Goal: Task Accomplishment & Management: Use online tool/utility

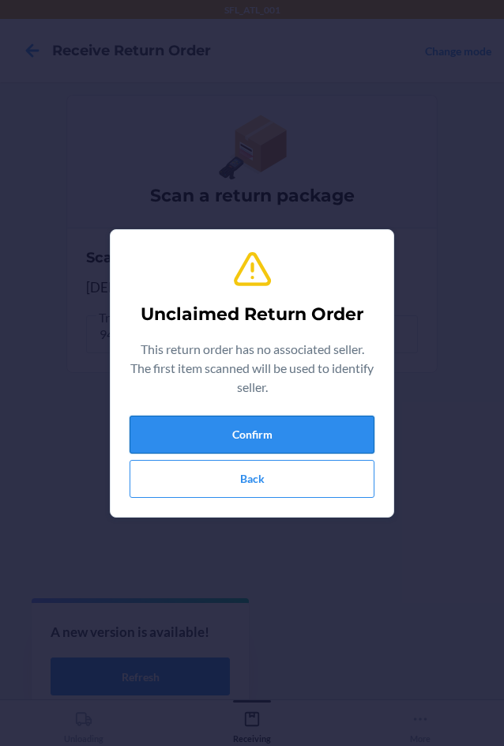
click at [330, 431] on button "Confirm" at bounding box center [252, 435] width 245 height 38
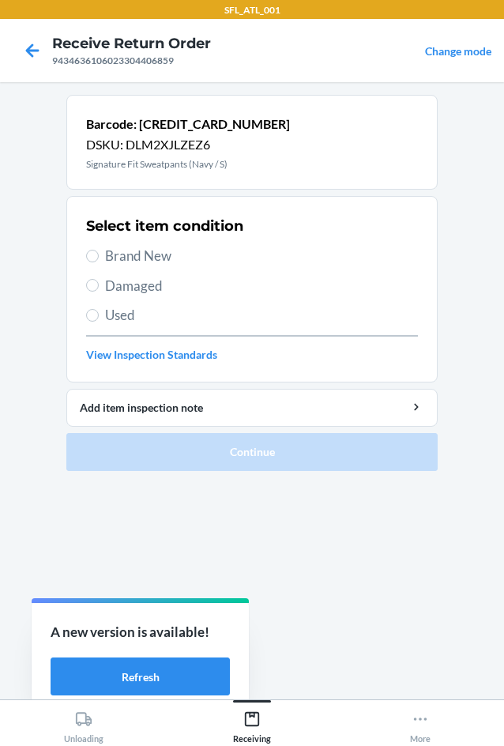
click at [130, 251] on span "Brand New" at bounding box center [261, 256] width 313 height 21
click at [99, 251] on input "Brand New" at bounding box center [92, 256] width 13 height 13
radio input "true"
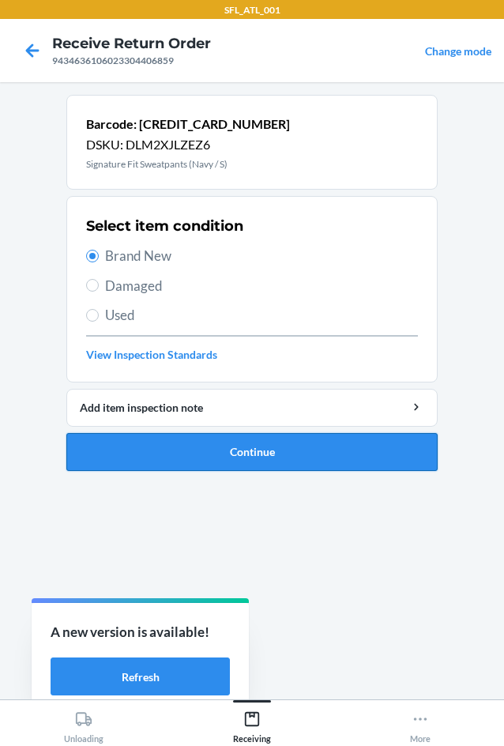
click at [228, 453] on button "Continue" at bounding box center [251, 452] width 371 height 38
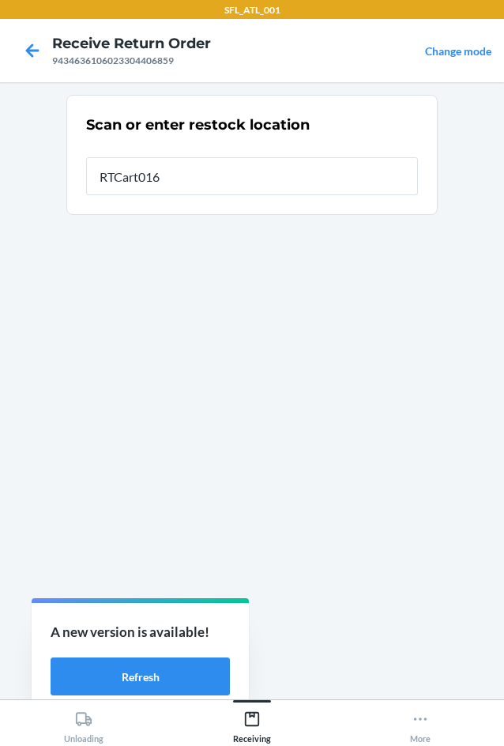
type input "RTCart016"
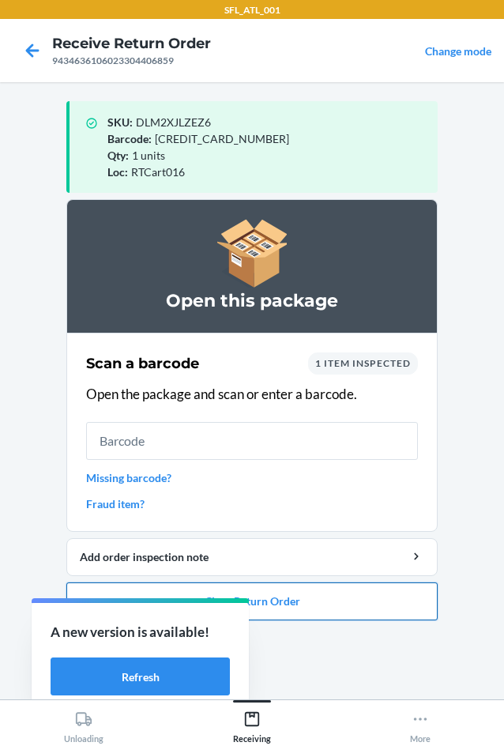
click at [305, 594] on button "Close Return Order" at bounding box center [251, 601] width 371 height 38
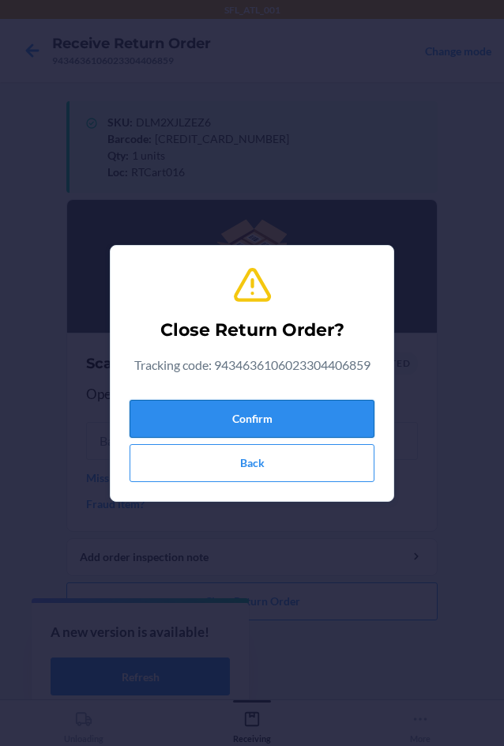
click at [306, 408] on button "Confirm" at bounding box center [252, 419] width 245 height 38
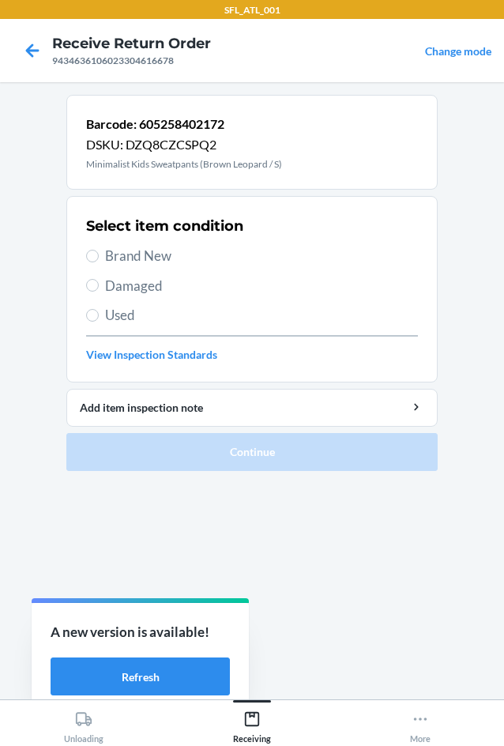
click at [149, 254] on span "Brand New" at bounding box center [261, 256] width 313 height 21
click at [99, 254] on input "Brand New" at bounding box center [92, 256] width 13 height 13
radio input "true"
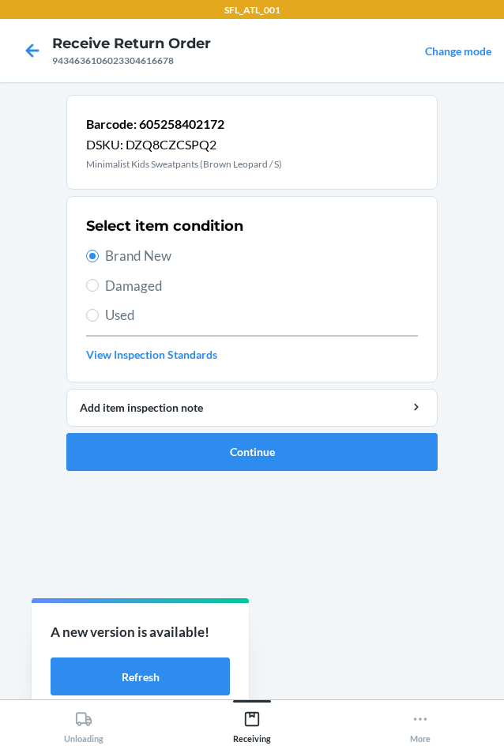
click at [267, 471] on ol "Barcode: 605258402172 DSKU: DZQ8CZCSPQ2 Minimalist Kids Sweatpants (Brown Leopa…" at bounding box center [251, 289] width 371 height 389
click at [276, 462] on button "Continue" at bounding box center [251, 452] width 371 height 38
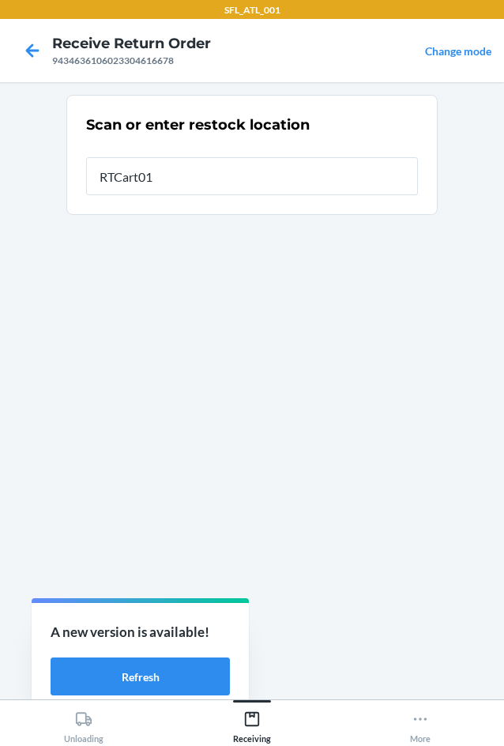
type input "RTCart016"
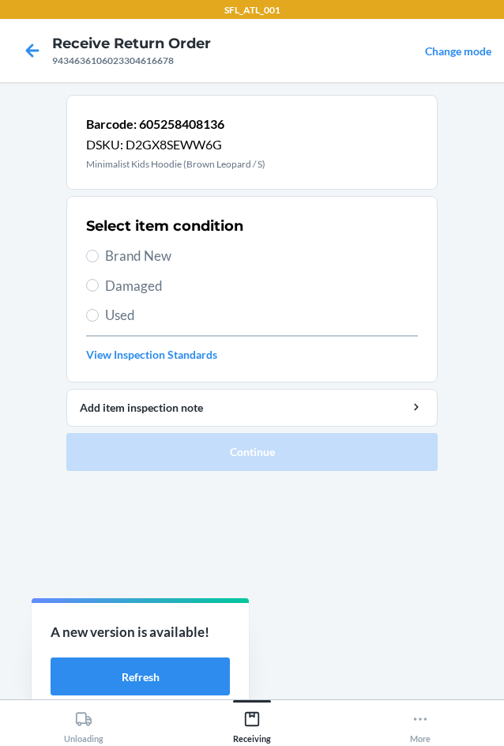
click at [106, 254] on span "Brand New" at bounding box center [261, 256] width 313 height 21
click at [99, 254] on input "Brand New" at bounding box center [92, 256] width 13 height 13
radio input "true"
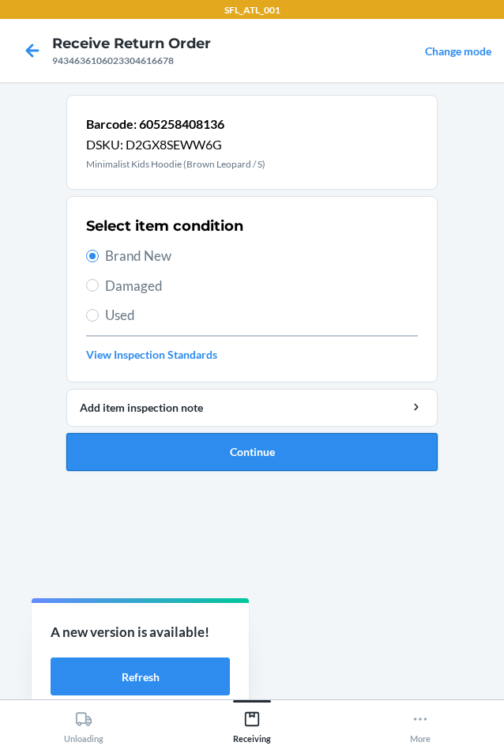
click at [197, 442] on button "Continue" at bounding box center [251, 452] width 371 height 38
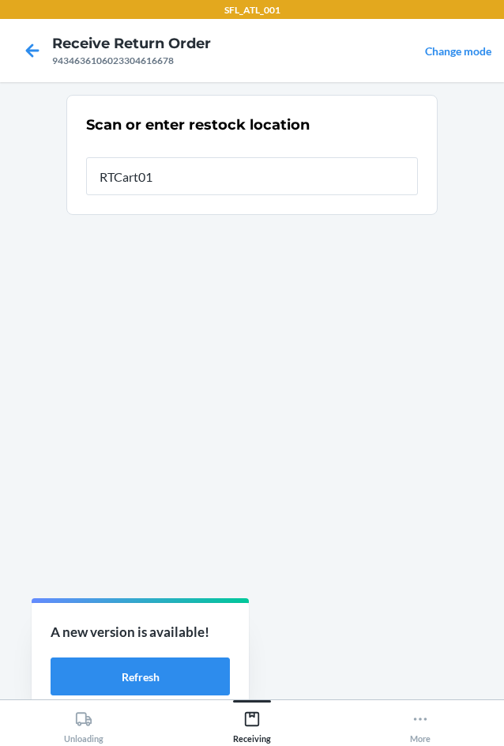
type input "RTCart016"
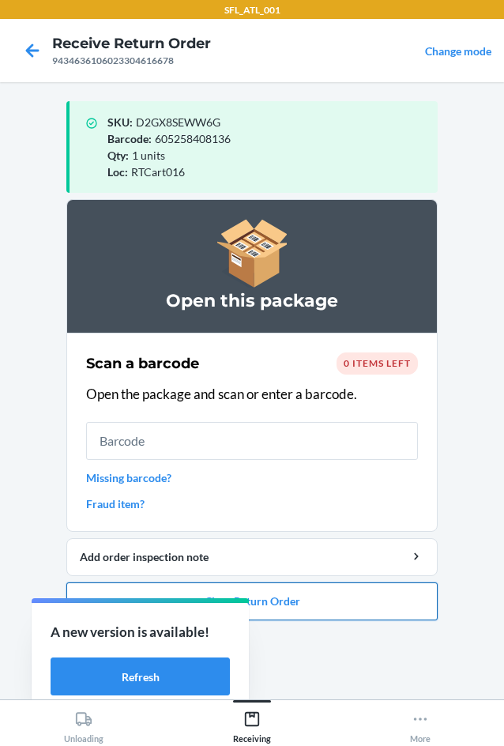
click at [354, 607] on button "Close Return Order" at bounding box center [251, 601] width 371 height 38
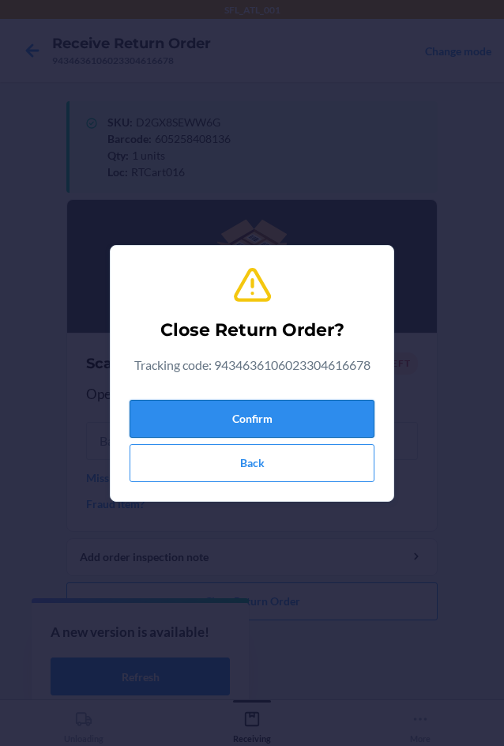
click at [271, 405] on button "Confirm" at bounding box center [252, 419] width 245 height 38
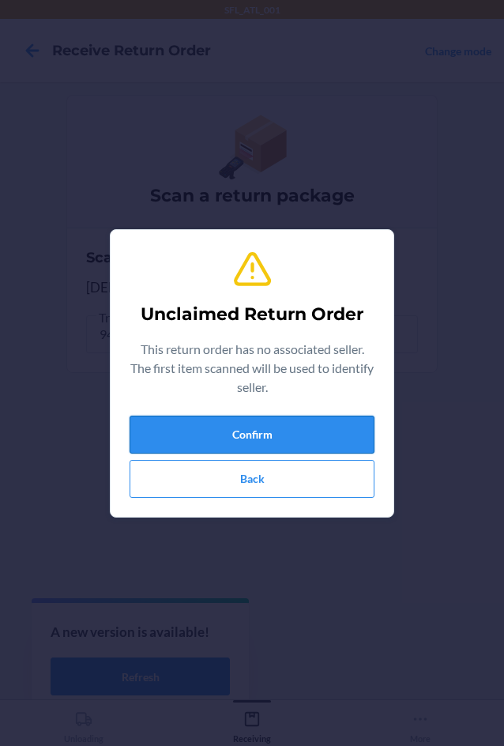
click at [285, 427] on button "Confirm" at bounding box center [252, 435] width 245 height 38
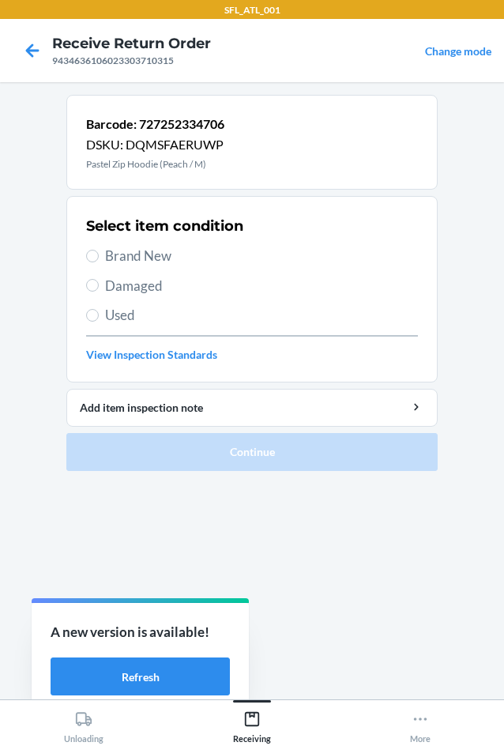
click at [156, 265] on span "Brand New" at bounding box center [261, 256] width 313 height 21
click at [99, 262] on input "Brand New" at bounding box center [92, 256] width 13 height 13
radio input "true"
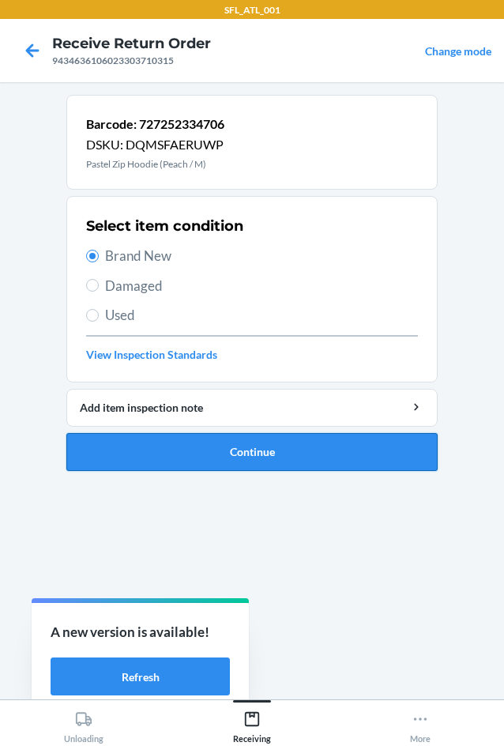
click at [239, 449] on button "Continue" at bounding box center [251, 452] width 371 height 38
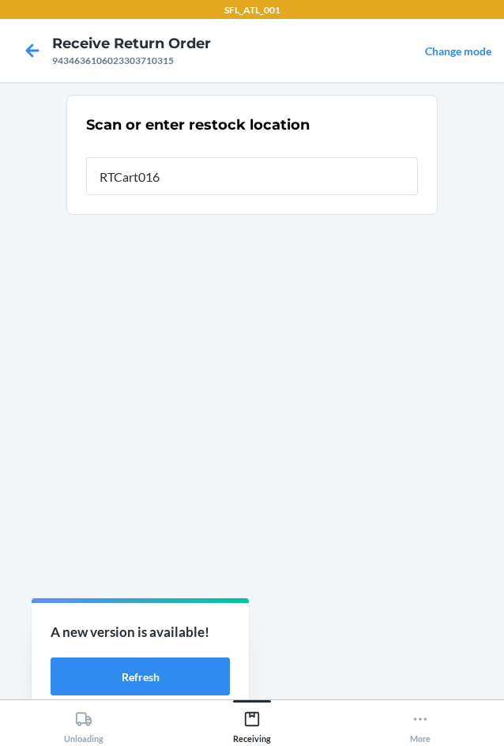
type input "RTCart016"
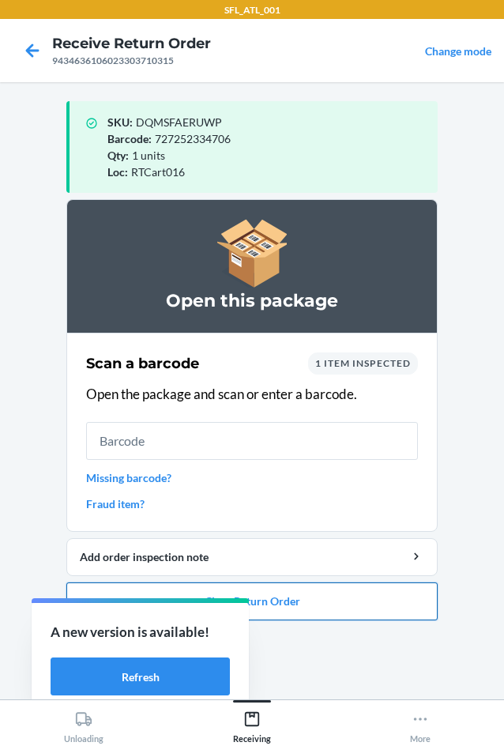
click at [354, 604] on button "Close Return Order" at bounding box center [251, 601] width 371 height 38
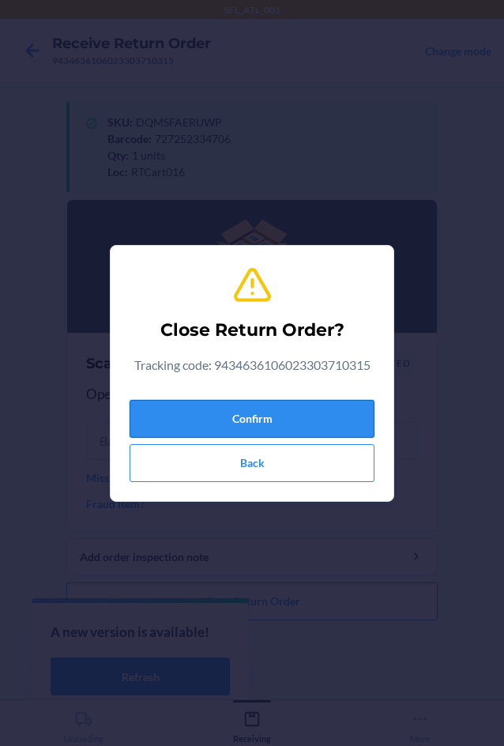
click at [291, 422] on button "Confirm" at bounding box center [252, 419] width 245 height 38
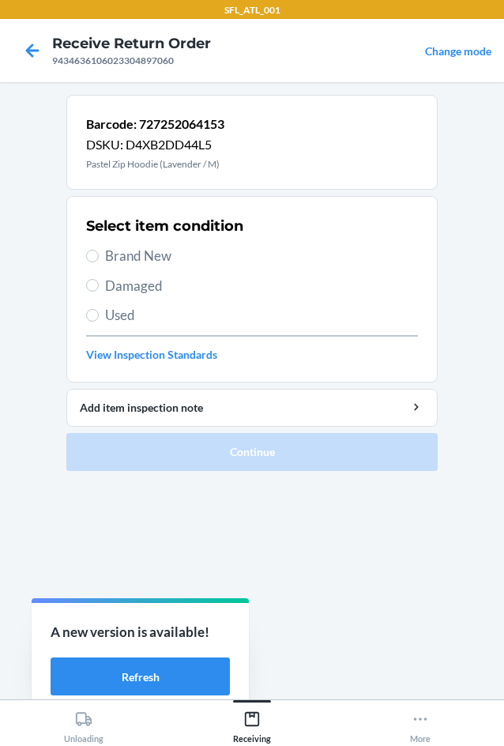
click at [120, 250] on span "Brand New" at bounding box center [261, 256] width 313 height 21
click at [99, 250] on input "Brand New" at bounding box center [92, 256] width 13 height 13
radio input "true"
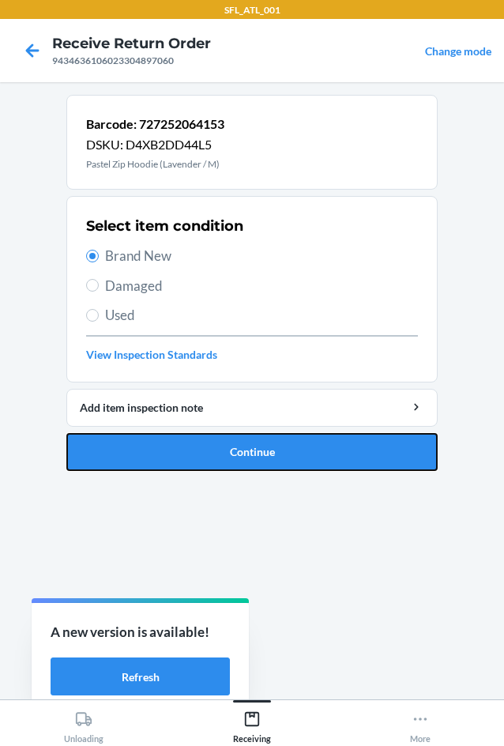
click at [244, 450] on button "Continue" at bounding box center [251, 452] width 371 height 38
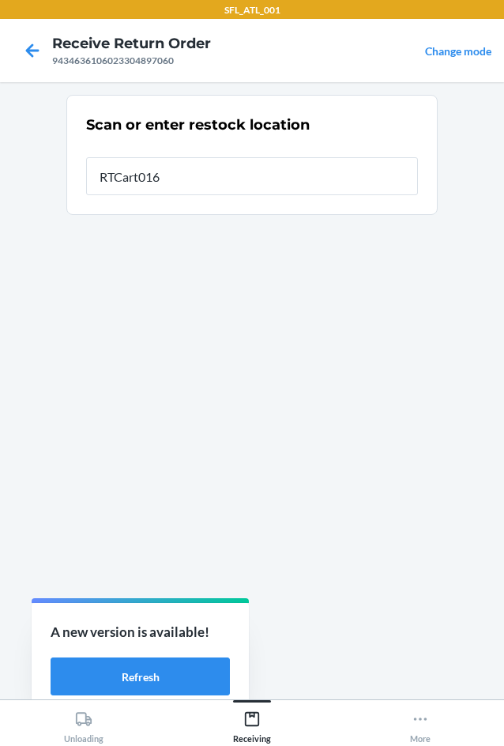
type input "RTCart016"
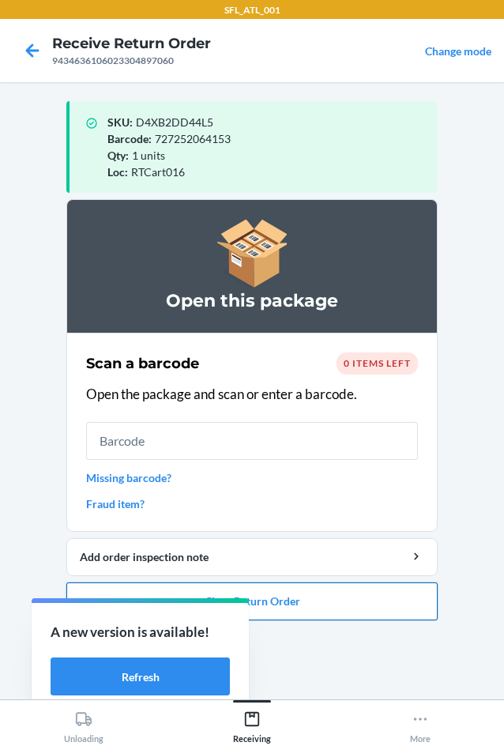
click at [306, 600] on button "Close Return Order" at bounding box center [251, 601] width 371 height 38
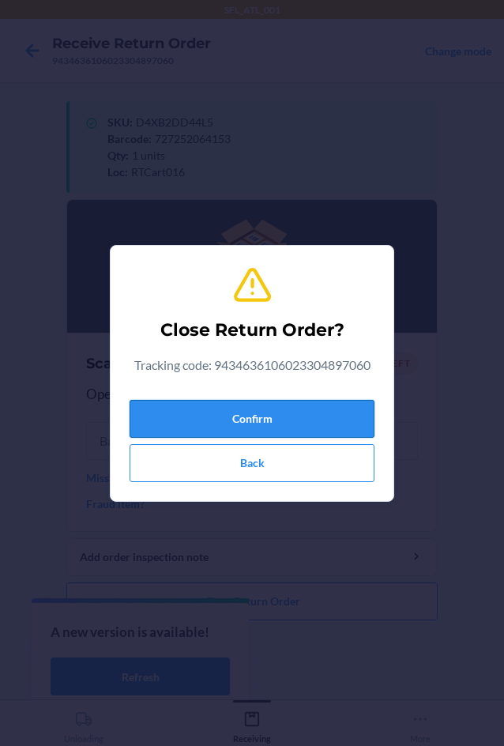
click at [331, 421] on button "Confirm" at bounding box center [252, 419] width 245 height 38
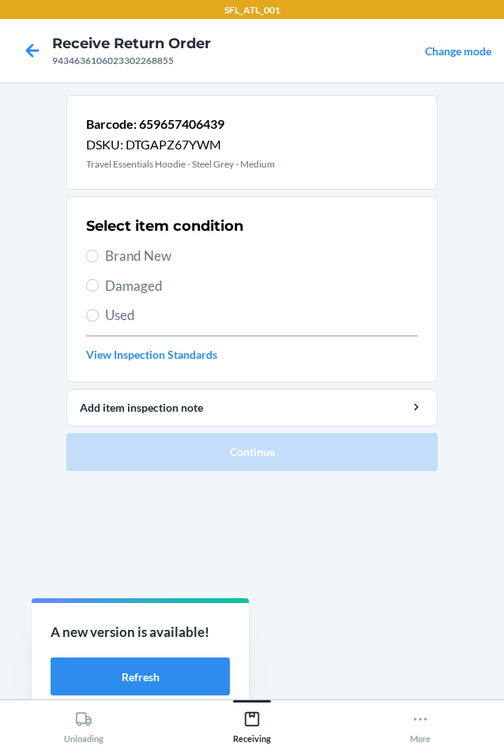
drag, startPoint x: 155, startPoint y: 309, endPoint x: 170, endPoint y: 331, distance: 26.7
click at [155, 310] on span "Used" at bounding box center [261, 315] width 313 height 21
click at [99, 310] on input "Used" at bounding box center [92, 315] width 13 height 13
radio input "true"
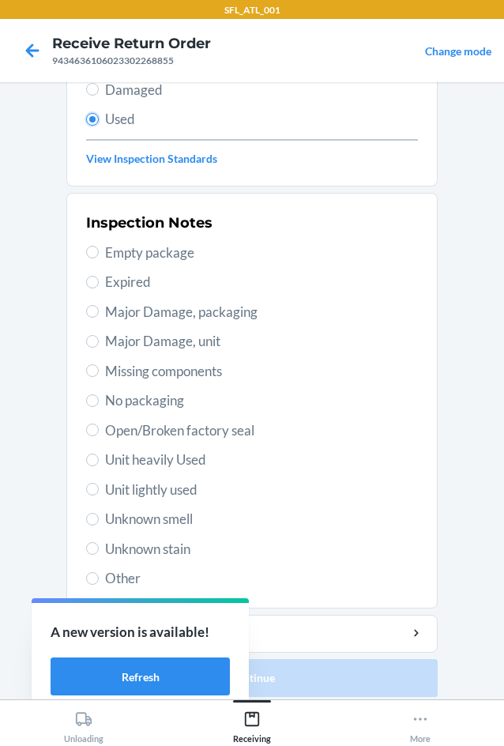
scroll to position [206, 0]
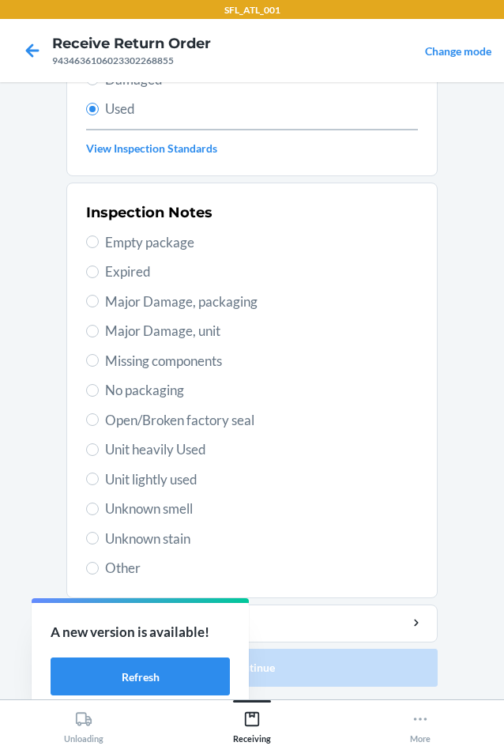
click at [186, 483] on span "Unit lightly used" at bounding box center [261, 479] width 313 height 21
click at [99, 483] on input "Unit lightly used" at bounding box center [92, 478] width 13 height 13
radio input "true"
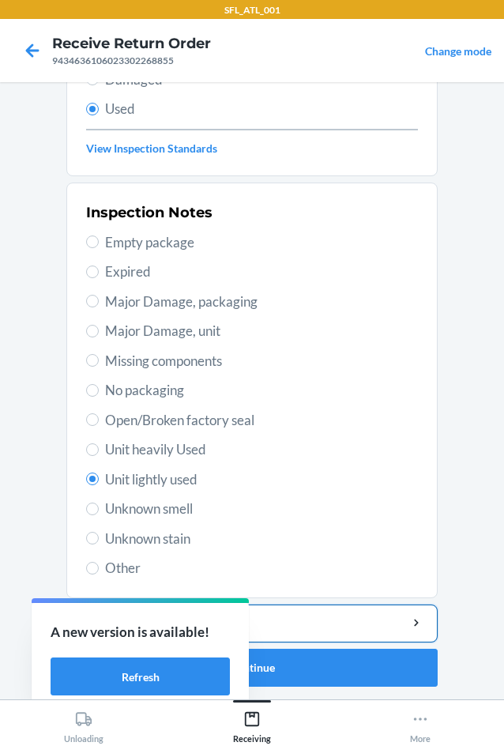
click at [344, 628] on div "Add item inspection note" at bounding box center [252, 623] width 344 height 17
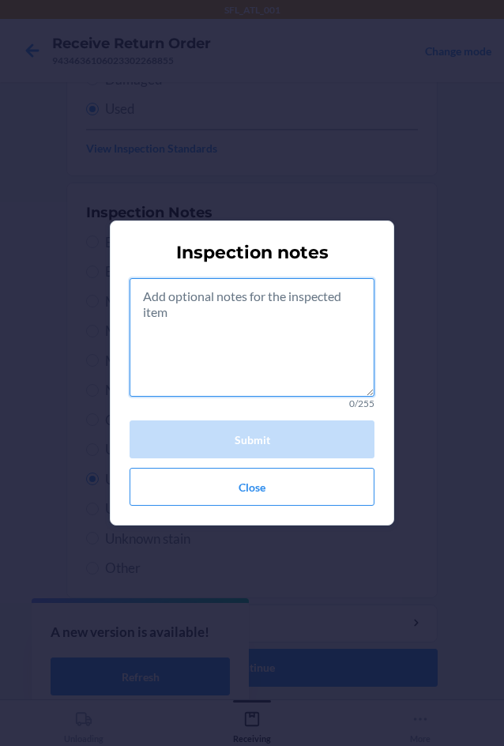
click at [222, 382] on textarea at bounding box center [252, 337] width 245 height 118
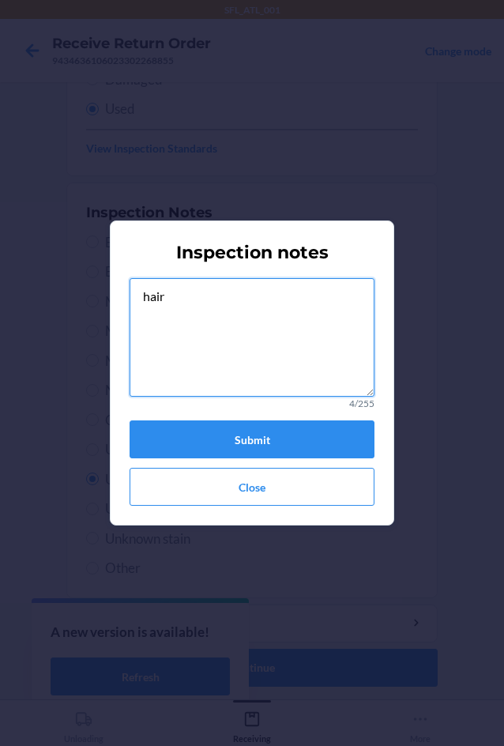
type textarea "hair"
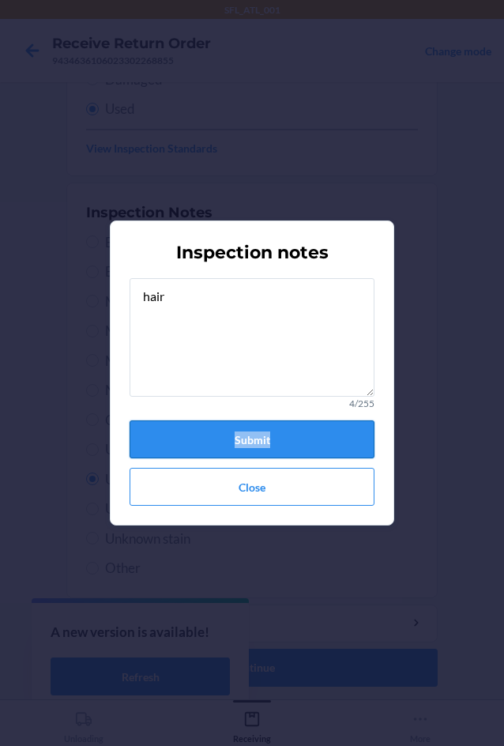
drag, startPoint x: 293, startPoint y: 415, endPoint x: 299, endPoint y: 432, distance: 18.2
click at [294, 428] on div "hair 4/255 Submit Close" at bounding box center [252, 392] width 245 height 228
click at [299, 432] on button "Submit" at bounding box center [252, 439] width 245 height 38
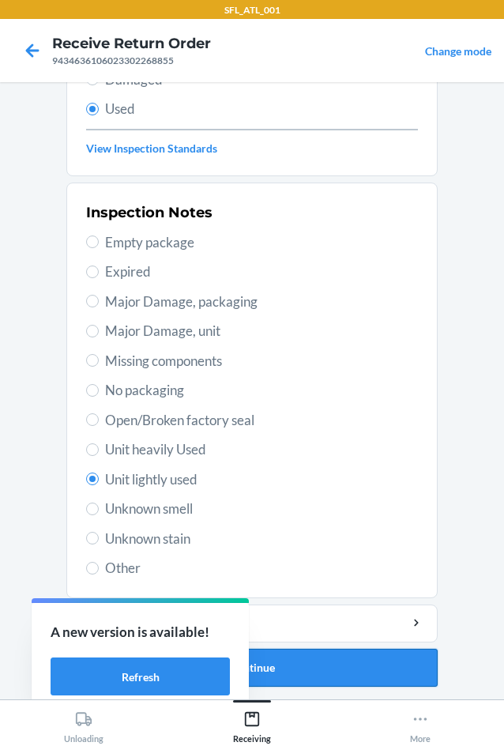
click at [395, 668] on button "Continue" at bounding box center [251, 668] width 371 height 38
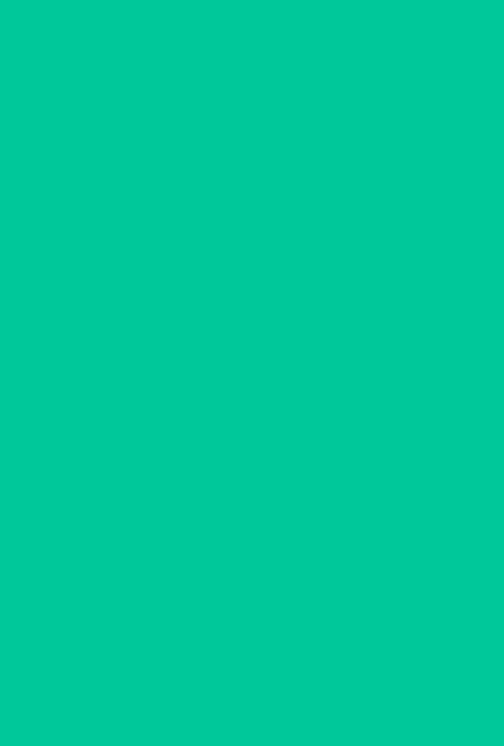
scroll to position [0, 0]
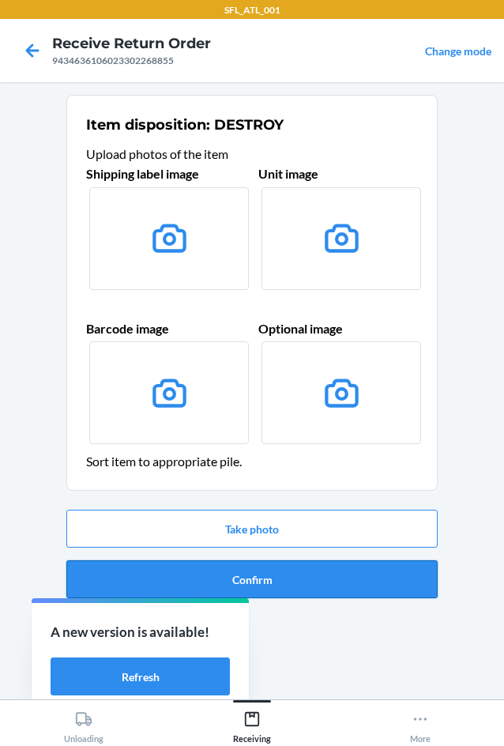
click at [376, 590] on button "Confirm" at bounding box center [251, 579] width 371 height 38
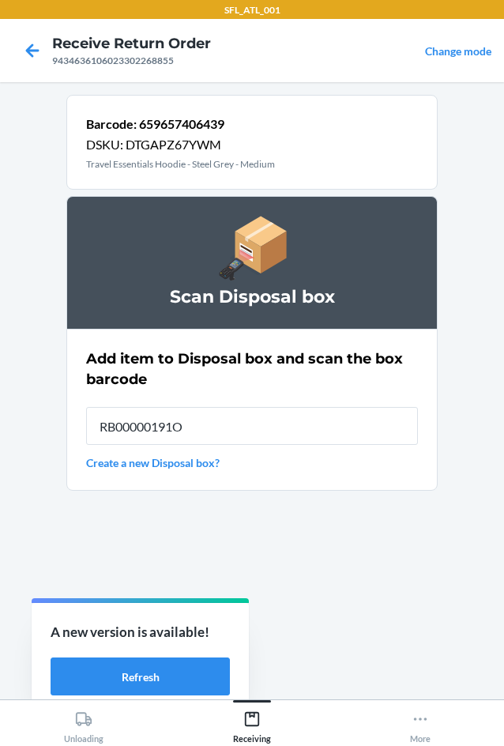
type input "RB00000191O"
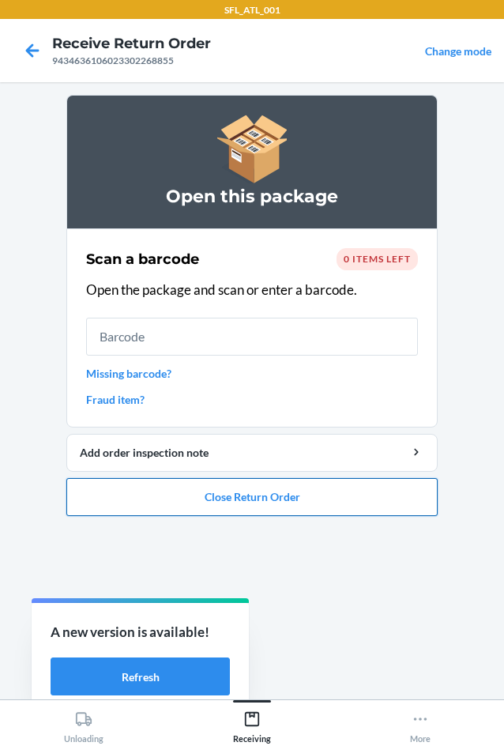
click at [328, 492] on button "Close Return Order" at bounding box center [251, 497] width 371 height 38
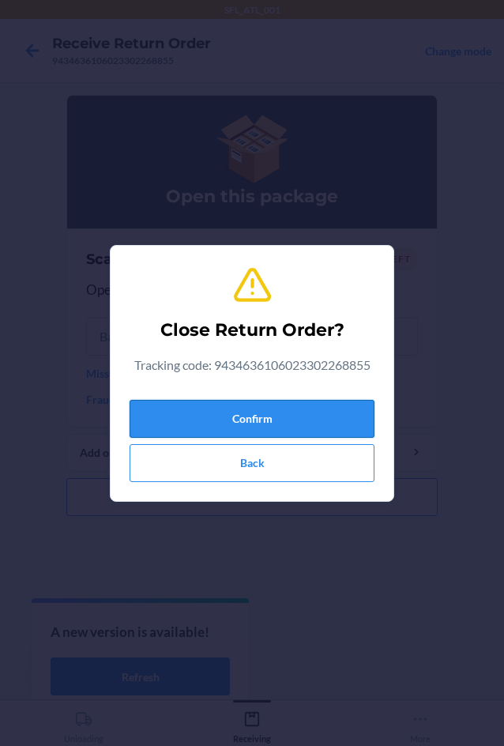
click at [326, 424] on button "Confirm" at bounding box center [252, 419] width 245 height 38
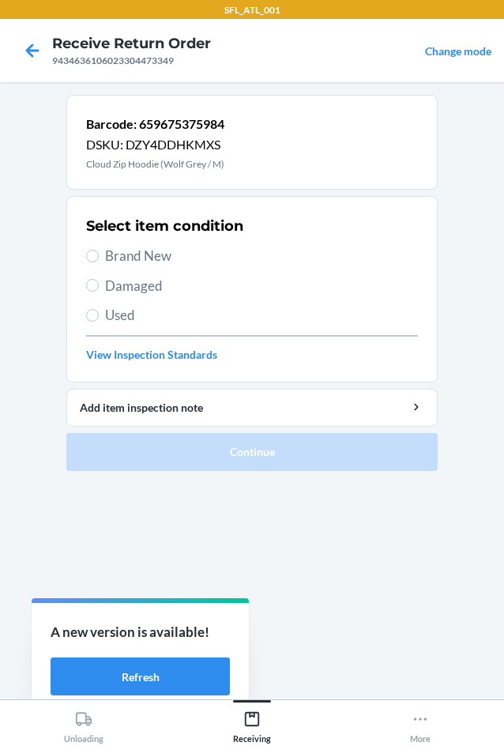
click at [166, 253] on span "Brand New" at bounding box center [261, 256] width 313 height 21
click at [99, 253] on input "Brand New" at bounding box center [92, 256] width 13 height 13
radio input "true"
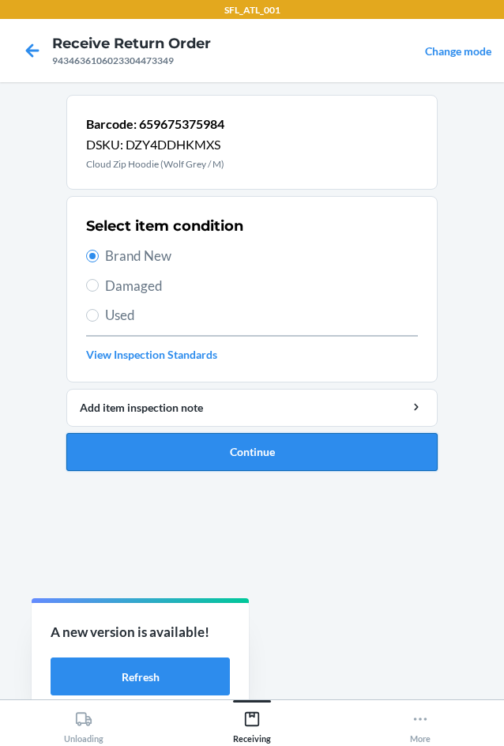
click at [245, 458] on button "Continue" at bounding box center [251, 452] width 371 height 38
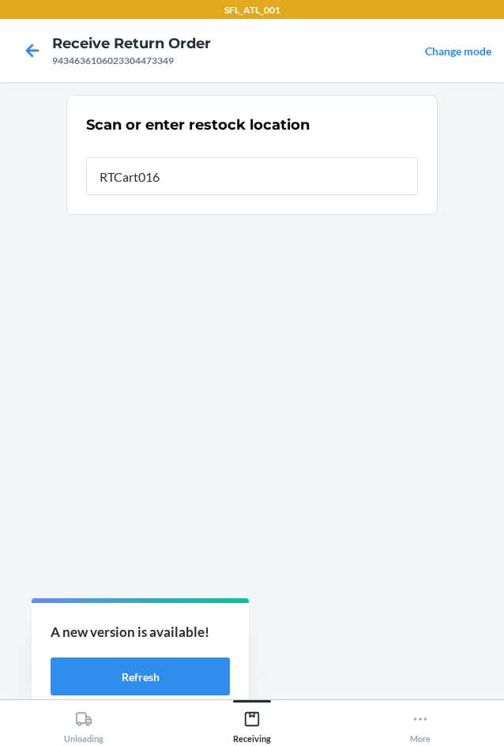
type input "RTCart016"
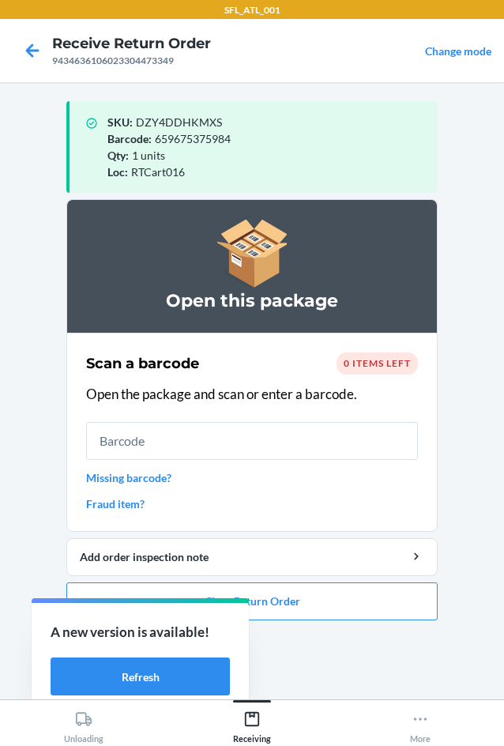
click at [378, 620] on ol "Open this package Scan a barcode 0 items left Open the package and scan or ente…" at bounding box center [251, 416] width 371 height 434
click at [378, 612] on button "Close Return Order" at bounding box center [251, 601] width 371 height 38
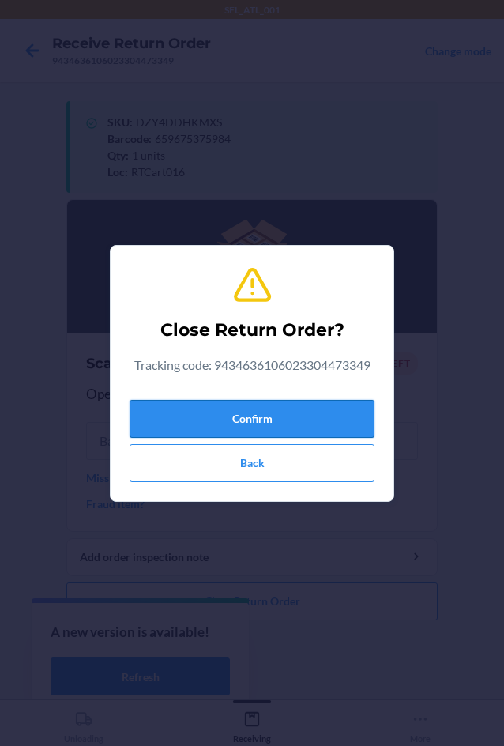
click at [262, 421] on button "Confirm" at bounding box center [252, 419] width 245 height 38
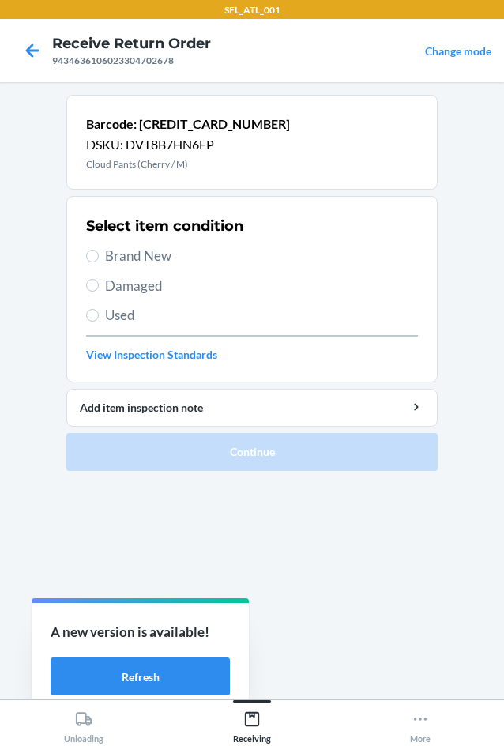
drag, startPoint x: 149, startPoint y: 253, endPoint x: 153, endPoint y: 268, distance: 15.5
click at [149, 254] on span "Brand New" at bounding box center [261, 256] width 313 height 21
click at [99, 254] on input "Brand New" at bounding box center [92, 256] width 13 height 13
radio input "true"
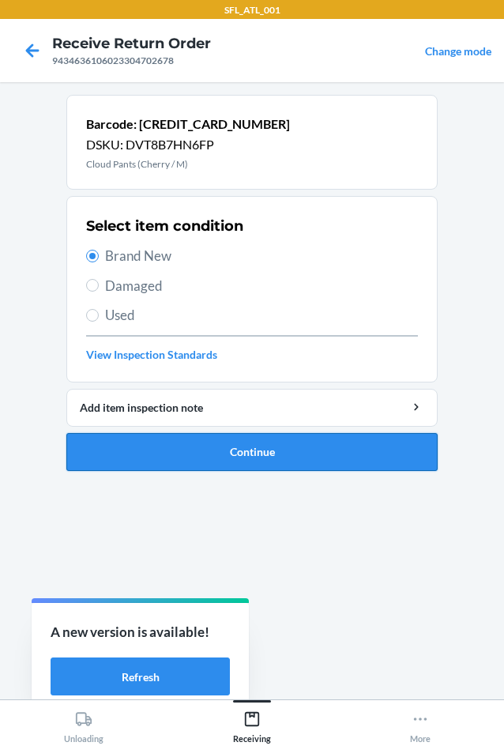
click at [225, 446] on button "Continue" at bounding box center [251, 452] width 371 height 38
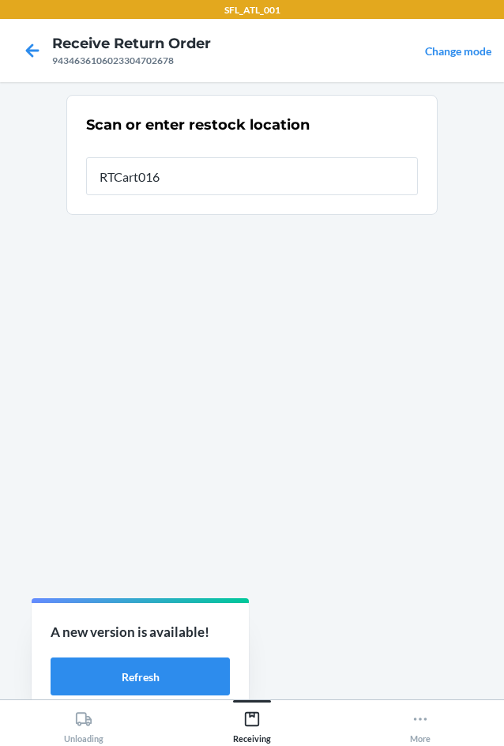
type input "RTCart016"
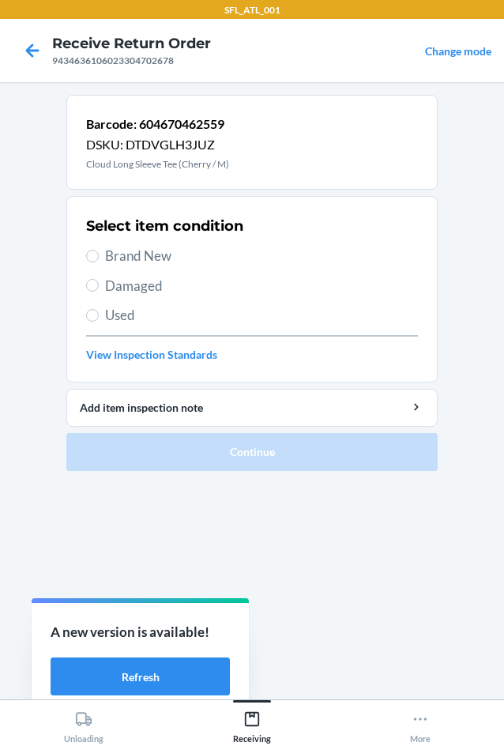
click at [167, 258] on span "Brand New" at bounding box center [261, 256] width 313 height 21
click at [99, 258] on input "Brand New" at bounding box center [92, 256] width 13 height 13
radio input "true"
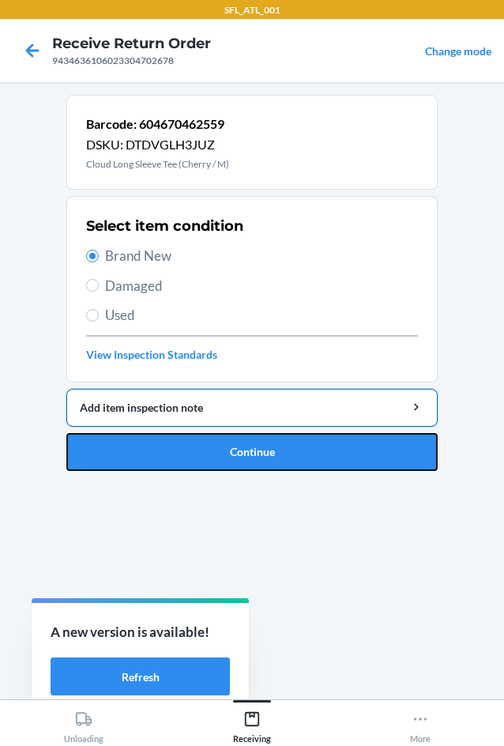
drag, startPoint x: 272, startPoint y: 445, endPoint x: 278, endPoint y: 422, distance: 23.8
click at [278, 422] on li "Barcode: 604670462559 DSKU: DTDVGLH3JUZ Cloud Long Sleeve Tee (Cherry / M) Sele…" at bounding box center [251, 283] width 371 height 376
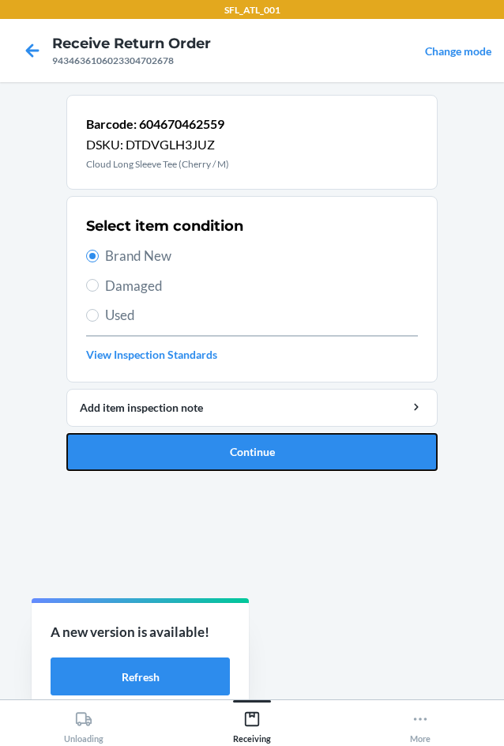
drag, startPoint x: 255, startPoint y: 446, endPoint x: 243, endPoint y: 443, distance: 12.1
click at [254, 446] on button "Continue" at bounding box center [251, 452] width 371 height 38
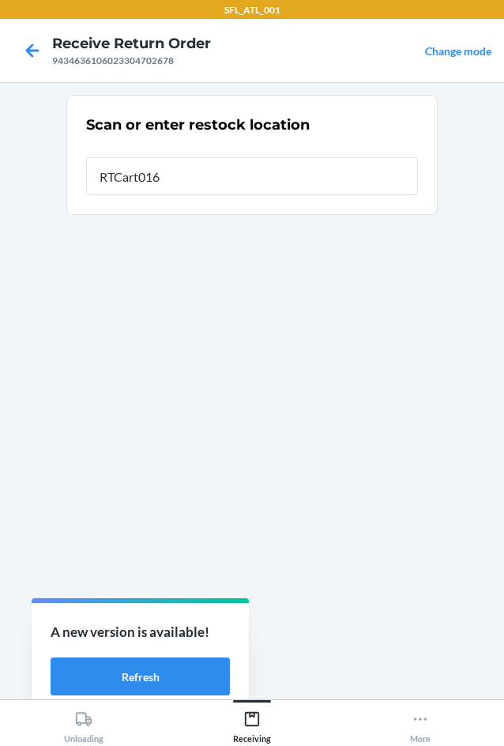
type input "RTCart016"
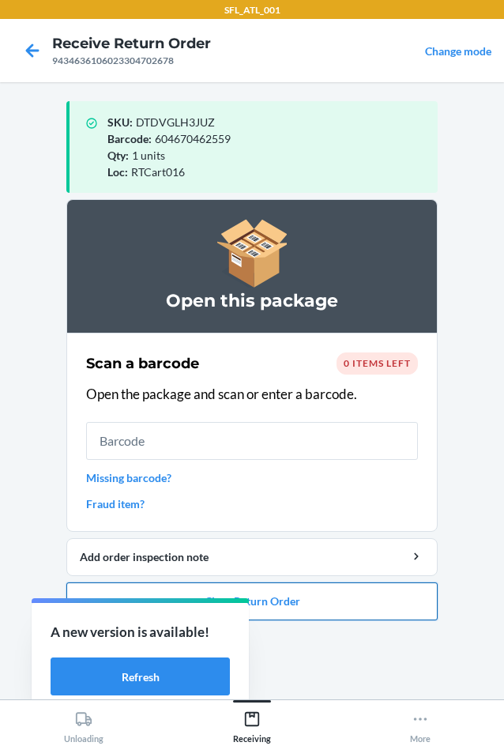
click at [368, 607] on button "Close Return Order" at bounding box center [251, 601] width 371 height 38
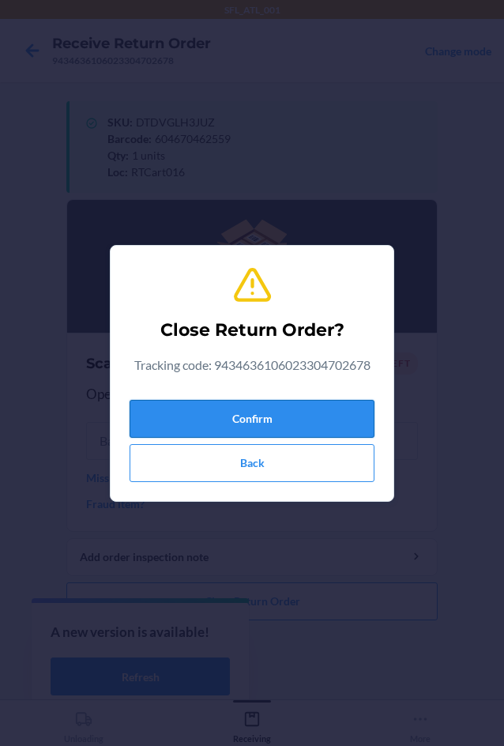
click at [280, 401] on button "Confirm" at bounding box center [252, 419] width 245 height 38
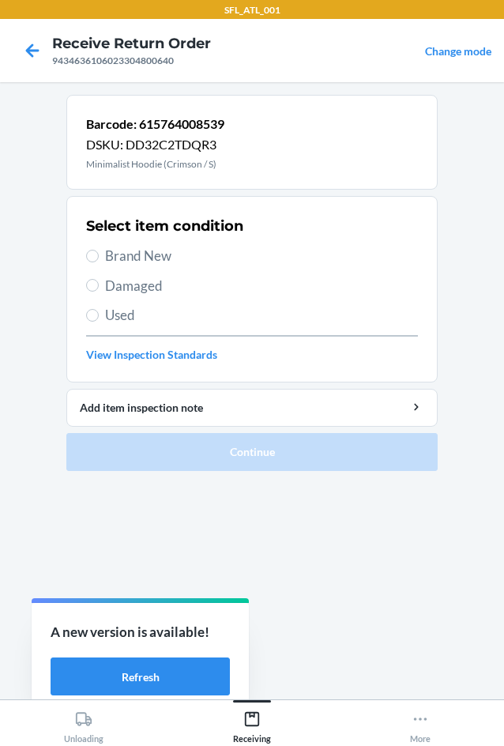
click at [119, 257] on span "Brand New" at bounding box center [261, 256] width 313 height 21
click at [99, 257] on input "Brand New" at bounding box center [92, 256] width 13 height 13
radio input "true"
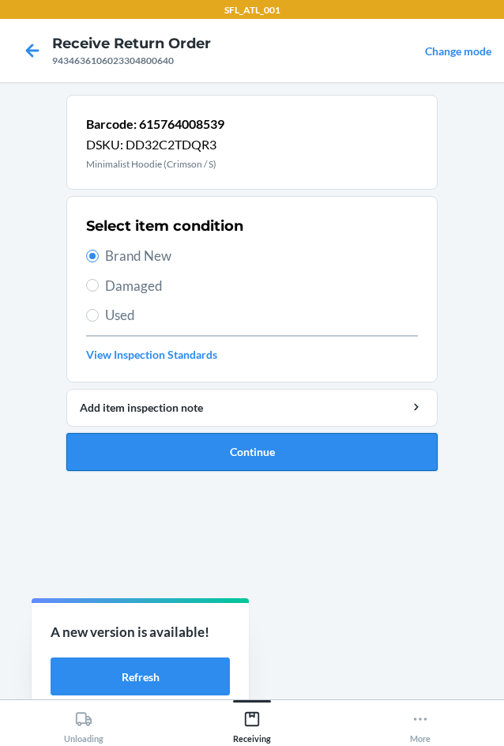
click at [290, 457] on button "Continue" at bounding box center [251, 452] width 371 height 38
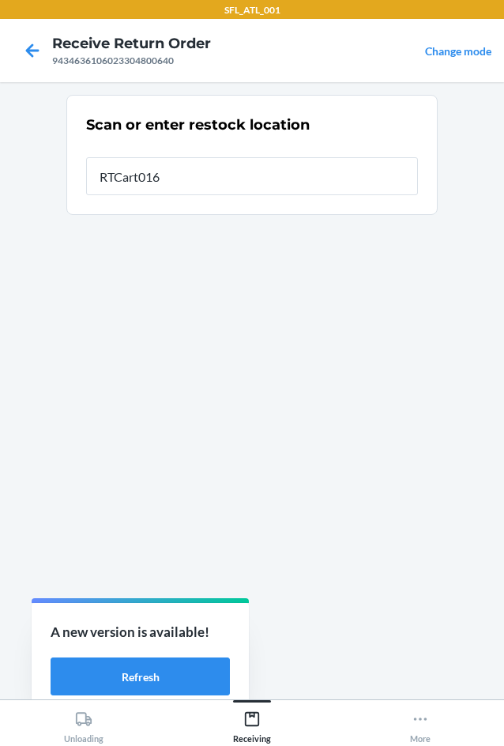
type input "RTCart016"
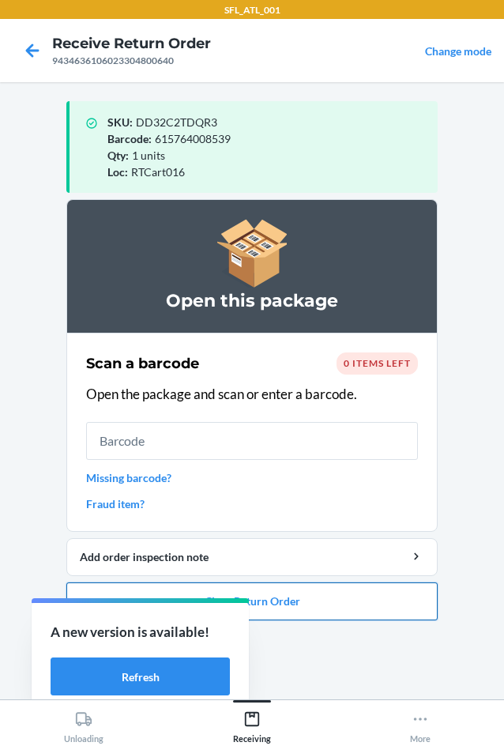
click at [372, 599] on button "Close Return Order" at bounding box center [251, 601] width 371 height 38
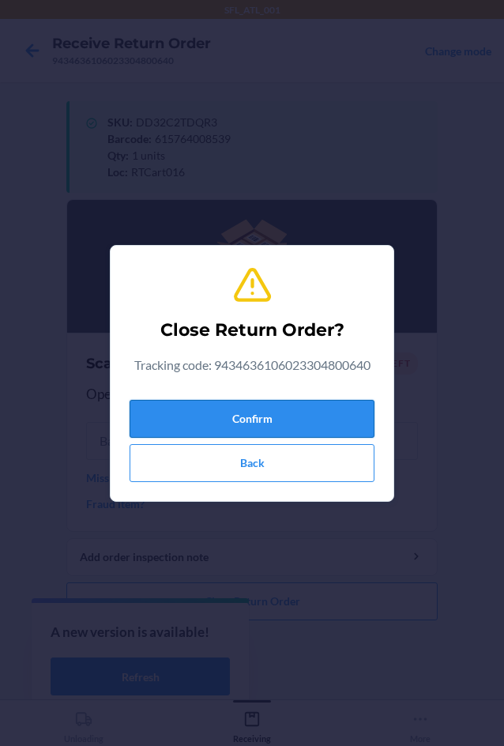
click at [321, 431] on button "Confirm" at bounding box center [252, 419] width 245 height 38
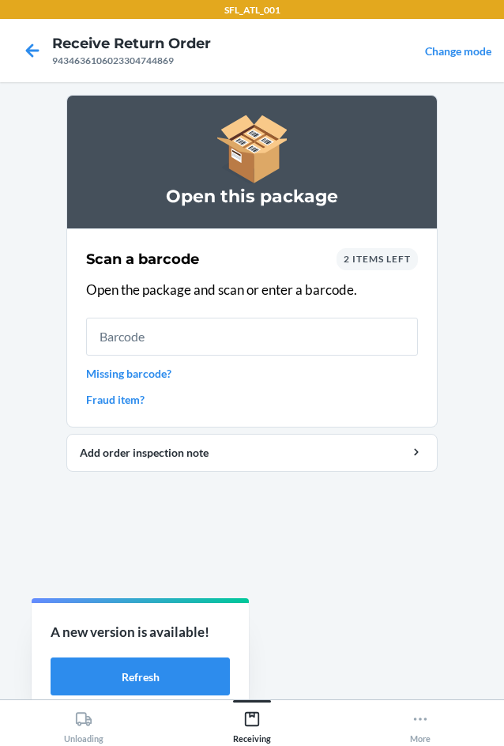
click at [366, 262] on span "2 items left" at bounding box center [377, 259] width 67 height 12
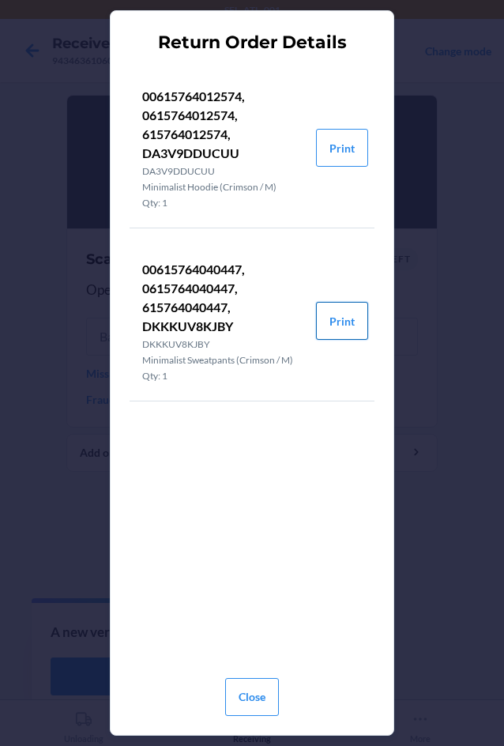
click at [350, 309] on button "Print" at bounding box center [342, 321] width 52 height 38
drag, startPoint x: 250, startPoint y: 689, endPoint x: 250, endPoint y: 662, distance: 26.9
click at [250, 688] on button "Close" at bounding box center [252, 697] width 54 height 38
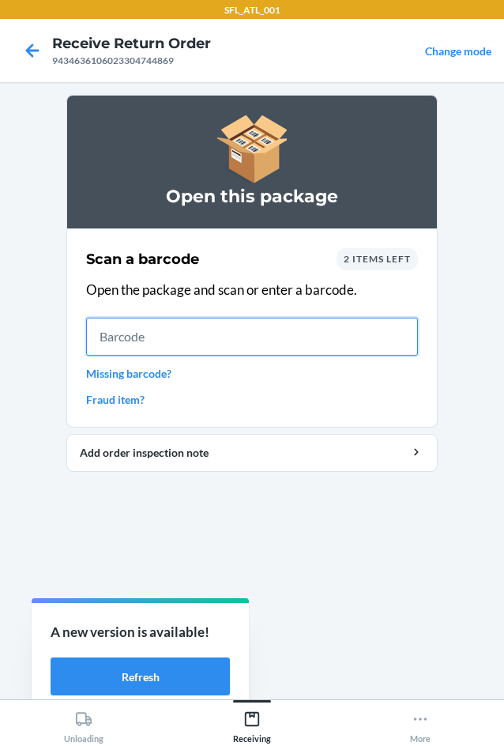
click at [334, 327] on input "text" at bounding box center [252, 337] width 332 height 38
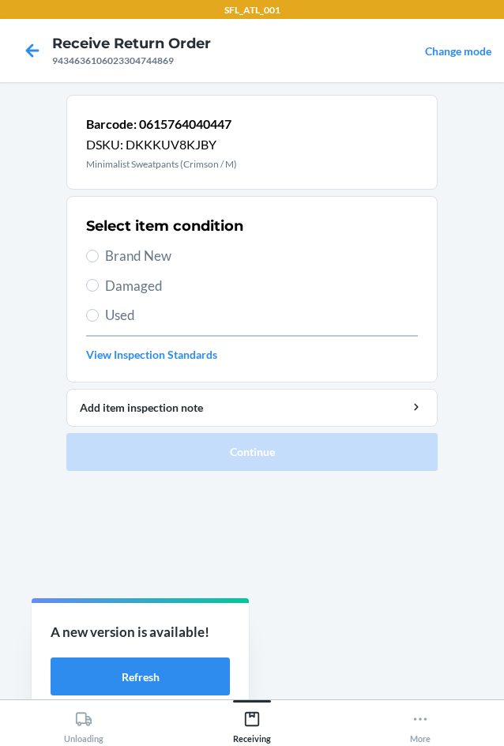
drag, startPoint x: 115, startPoint y: 247, endPoint x: 176, endPoint y: 344, distance: 115.1
click at [118, 247] on span "Brand New" at bounding box center [261, 256] width 313 height 21
click at [157, 258] on span "Brand New" at bounding box center [261, 256] width 313 height 21
click at [99, 258] on input "Brand New" at bounding box center [92, 256] width 13 height 13
radio input "true"
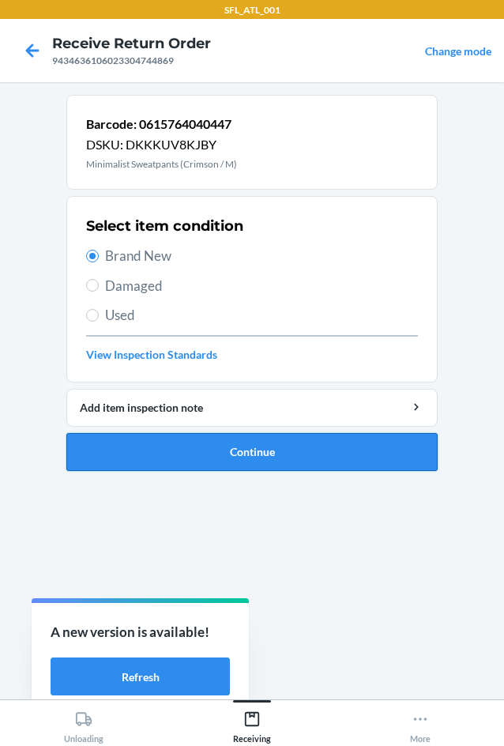
click at [255, 460] on button "Continue" at bounding box center [251, 452] width 371 height 38
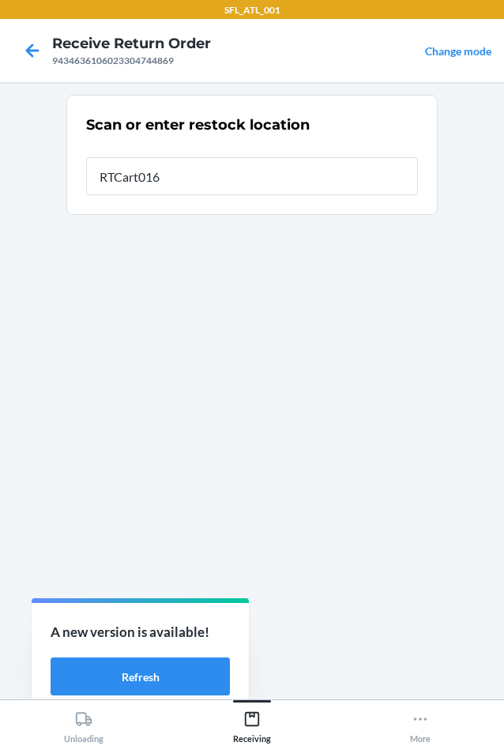
type input "RTCart016"
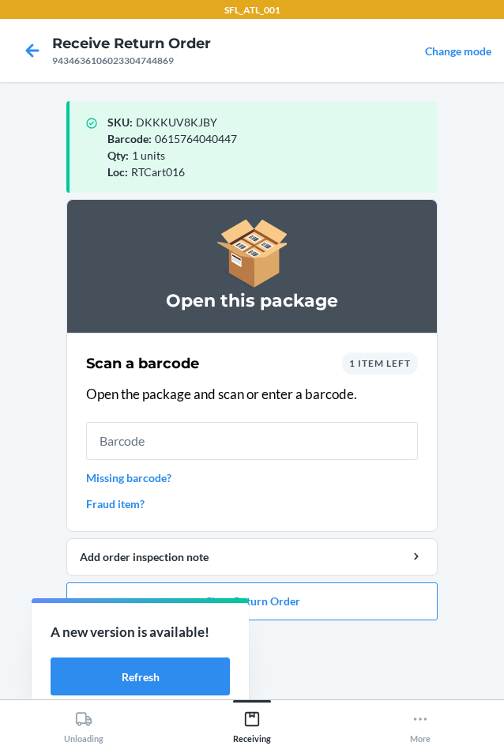
click at [365, 363] on span "1 item left" at bounding box center [380, 363] width 62 height 12
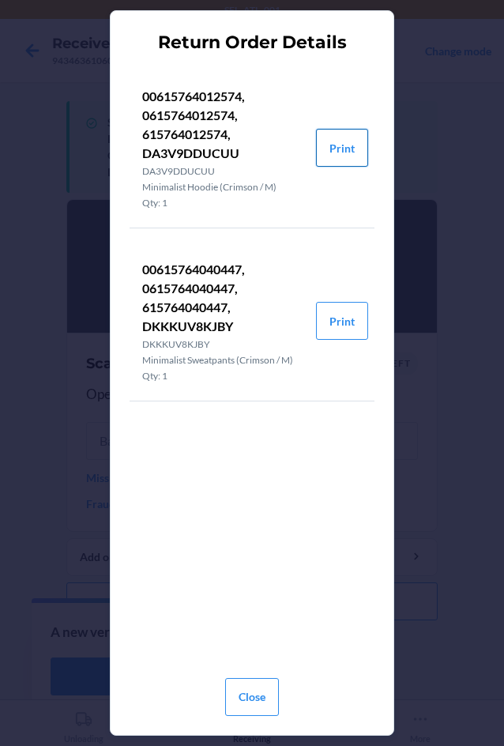
click at [354, 141] on button "Print" at bounding box center [342, 148] width 52 height 38
click at [256, 686] on button "Close" at bounding box center [252, 697] width 54 height 38
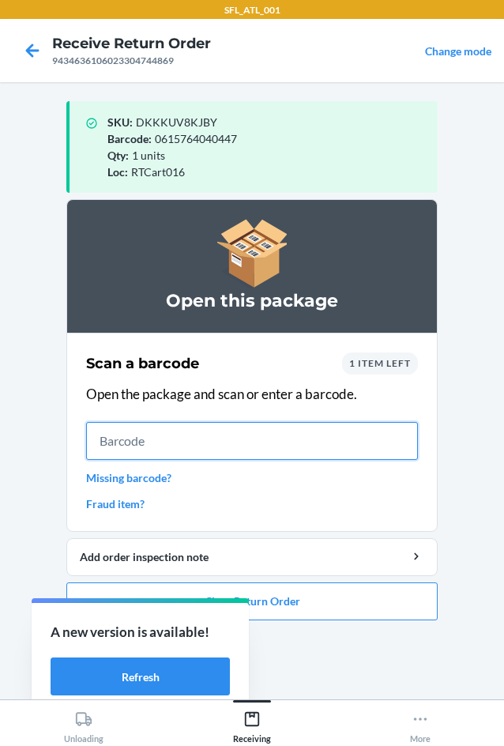
click at [204, 426] on input "text" at bounding box center [252, 441] width 332 height 38
click at [179, 451] on input "text" at bounding box center [252, 441] width 332 height 38
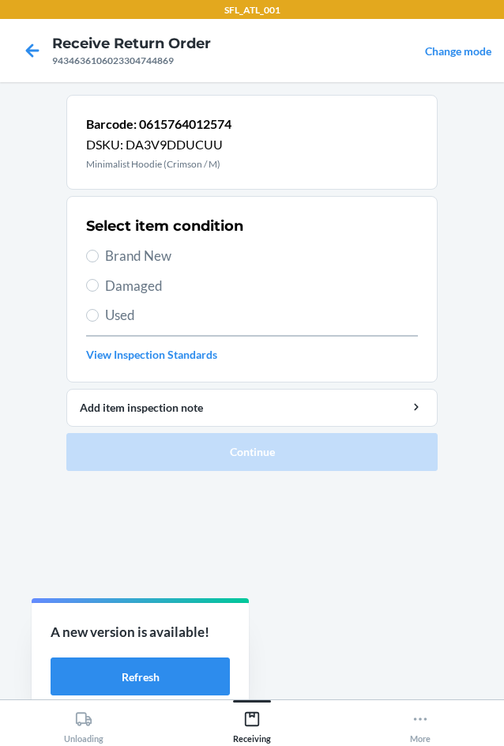
click at [132, 244] on div "Select item condition Brand New Damaged Used View Inspection Standards" at bounding box center [252, 289] width 332 height 156
click at [132, 248] on span "Brand New" at bounding box center [261, 256] width 313 height 21
click at [99, 250] on input "Brand New" at bounding box center [92, 256] width 13 height 13
radio input "true"
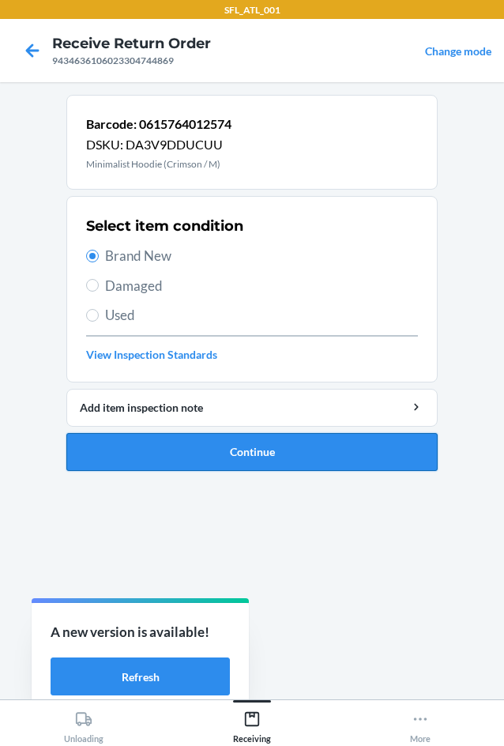
click at [269, 443] on button "Continue" at bounding box center [251, 452] width 371 height 38
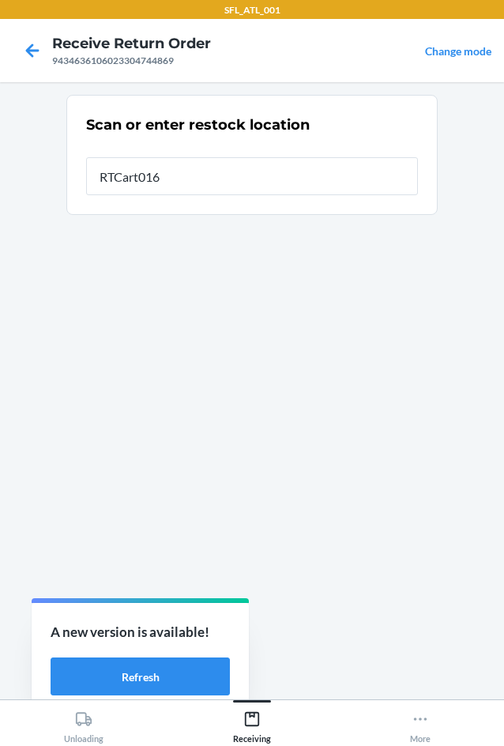
type input "RTCart016"
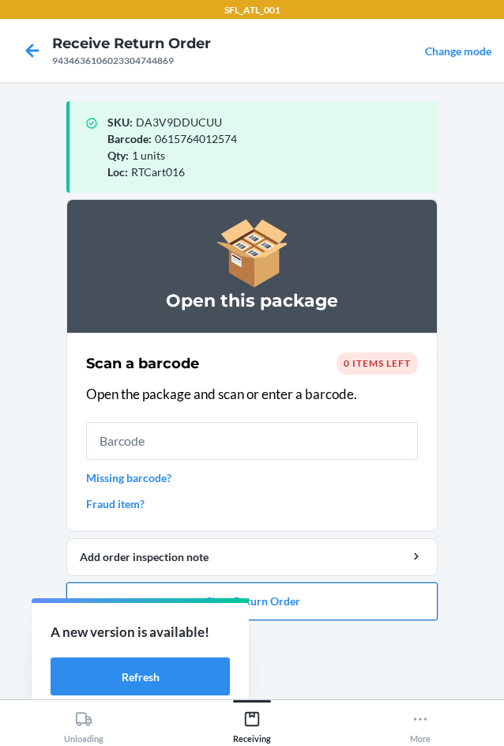
click at [355, 591] on button "Close Return Order" at bounding box center [251, 601] width 371 height 38
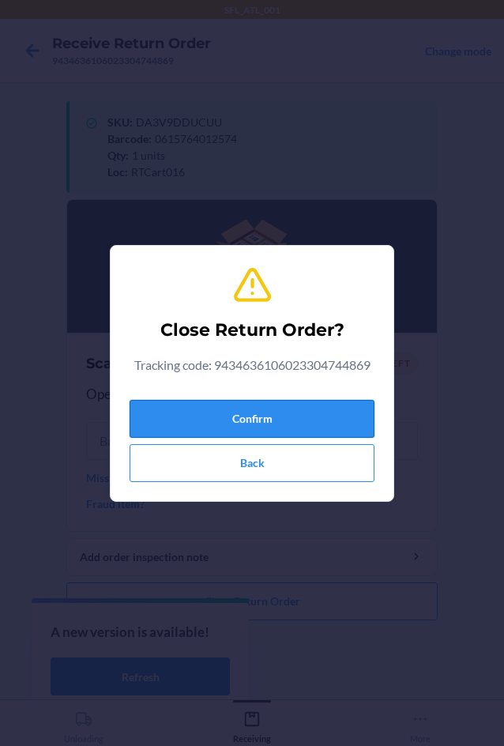
click at [306, 426] on button "Confirm" at bounding box center [252, 419] width 245 height 38
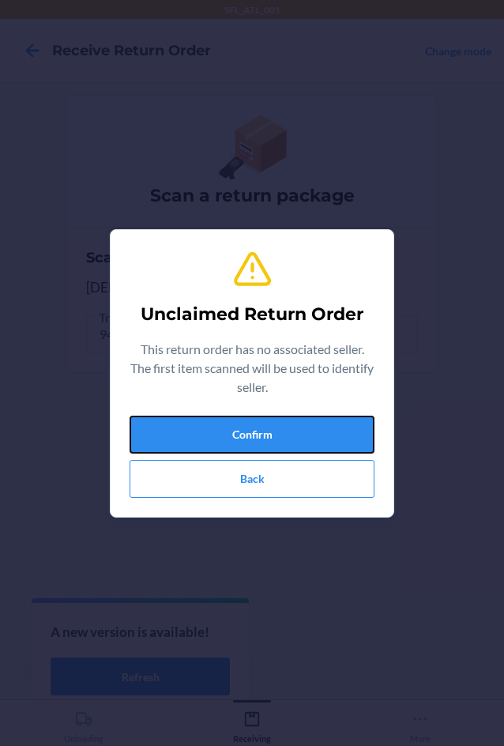
drag, startPoint x: 311, startPoint y: 420, endPoint x: 329, endPoint y: 410, distance: 20.9
click at [321, 416] on button "Confirm" at bounding box center [252, 435] width 245 height 38
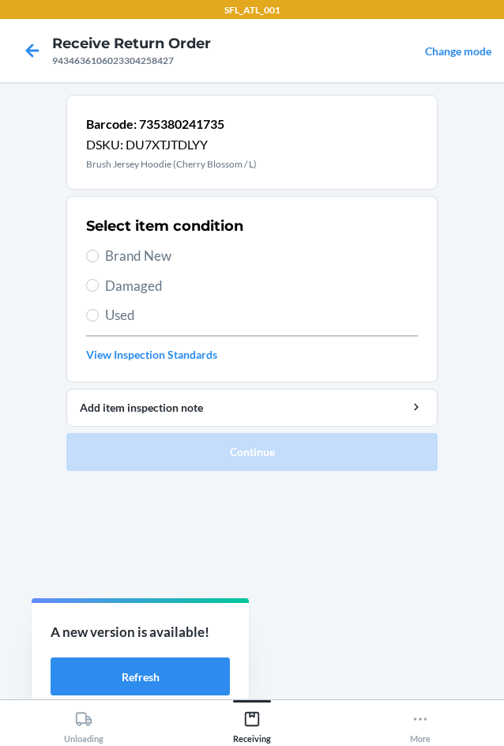
click at [164, 262] on span "Brand New" at bounding box center [261, 256] width 313 height 21
click at [99, 262] on input "Brand New" at bounding box center [92, 256] width 13 height 13
radio input "true"
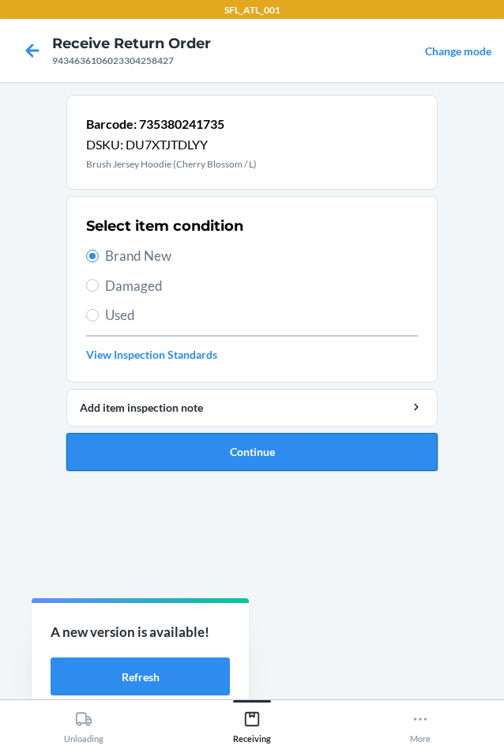
click at [230, 448] on button "Continue" at bounding box center [251, 452] width 371 height 38
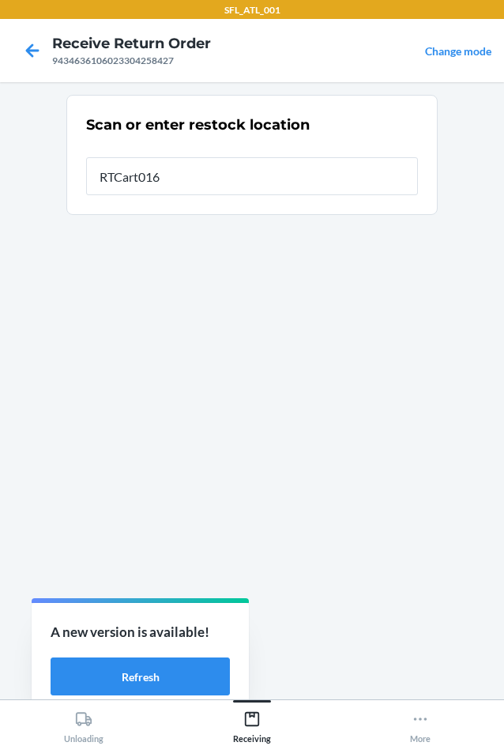
type input "RTCart016"
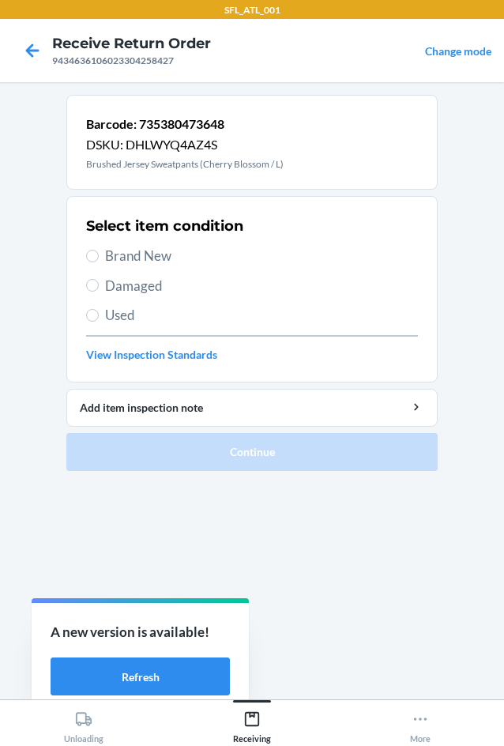
click at [131, 257] on span "Brand New" at bounding box center [261, 256] width 313 height 21
click at [99, 257] on input "Brand New" at bounding box center [92, 256] width 13 height 13
radio input "true"
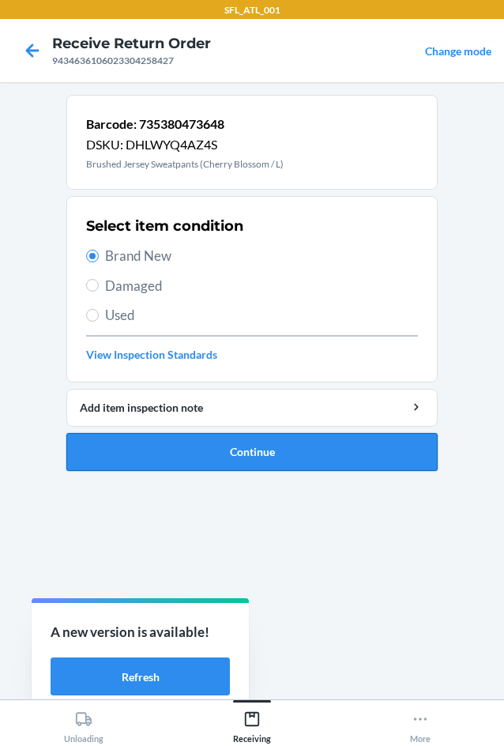
click at [239, 453] on button "Continue" at bounding box center [251, 452] width 371 height 38
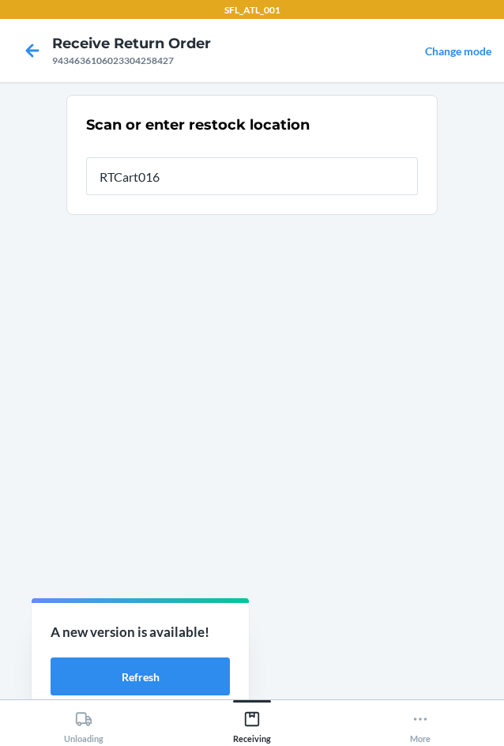
type input "RTCart016"
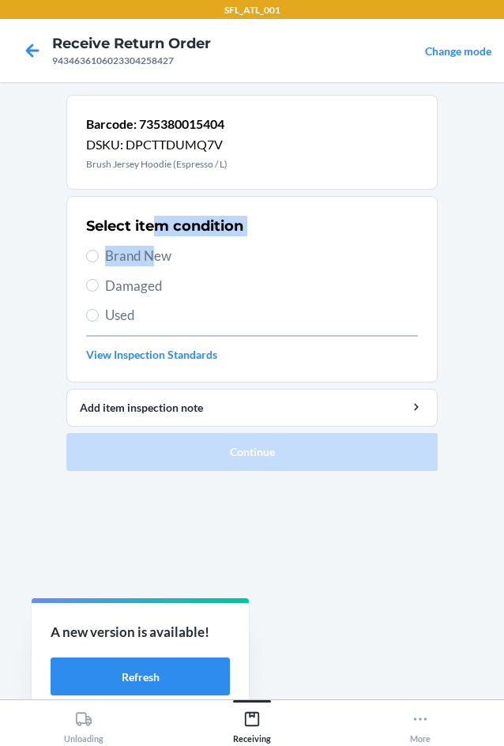
click at [154, 251] on div "Select item condition Brand New Damaged Used View Inspection Standards" at bounding box center [252, 289] width 332 height 156
drag, startPoint x: 160, startPoint y: 270, endPoint x: 160, endPoint y: 261, distance: 8.7
click at [160, 266] on div "Select item condition Brand New Damaged Used View Inspection Standards" at bounding box center [252, 289] width 332 height 156
click at [160, 257] on span "Brand New" at bounding box center [261, 256] width 313 height 21
click at [99, 257] on input "Brand New" at bounding box center [92, 256] width 13 height 13
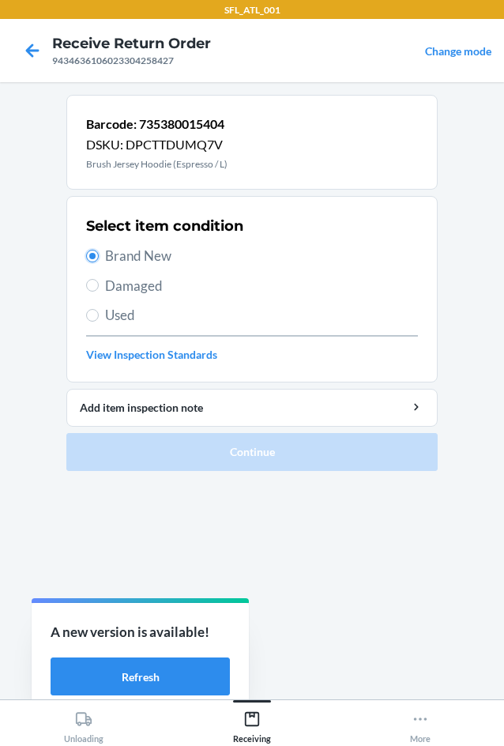
radio input "true"
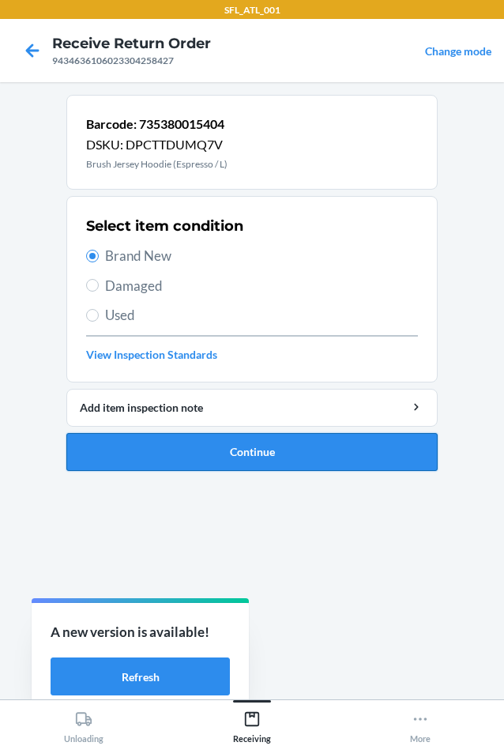
drag, startPoint x: 224, startPoint y: 439, endPoint x: 216, endPoint y: 417, distance: 23.5
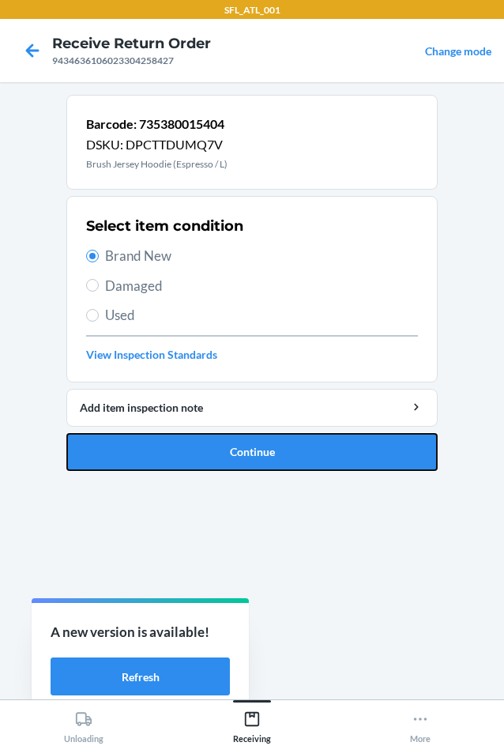
click at [224, 438] on button "Continue" at bounding box center [251, 452] width 371 height 38
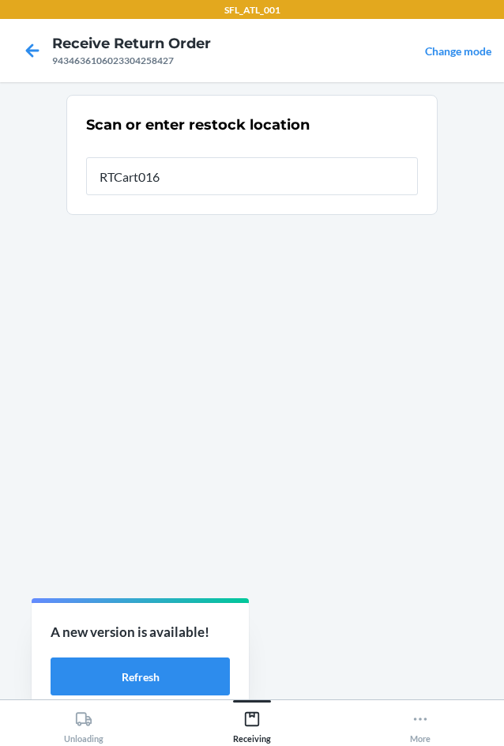
type input "RTCart016"
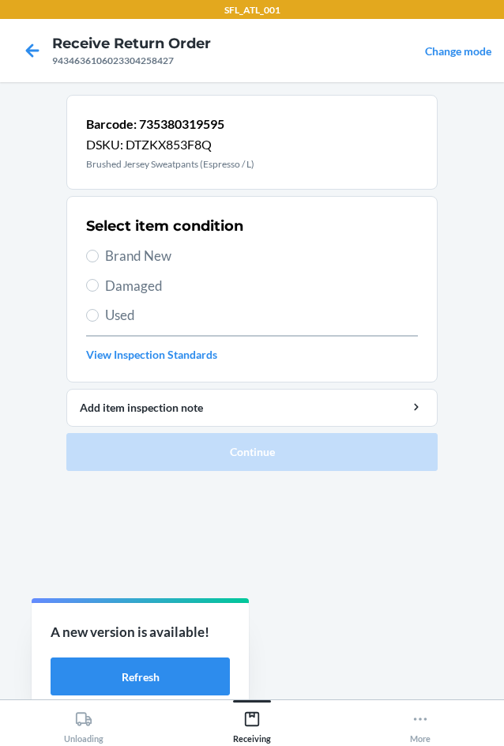
click at [156, 261] on span "Brand New" at bounding box center [261, 256] width 313 height 21
click at [99, 261] on input "Brand New" at bounding box center [92, 256] width 13 height 13
radio input "true"
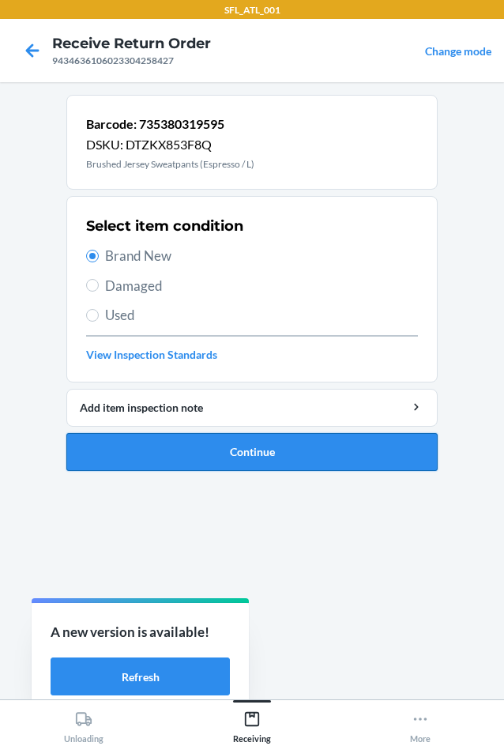
click at [325, 461] on button "Continue" at bounding box center [251, 452] width 371 height 38
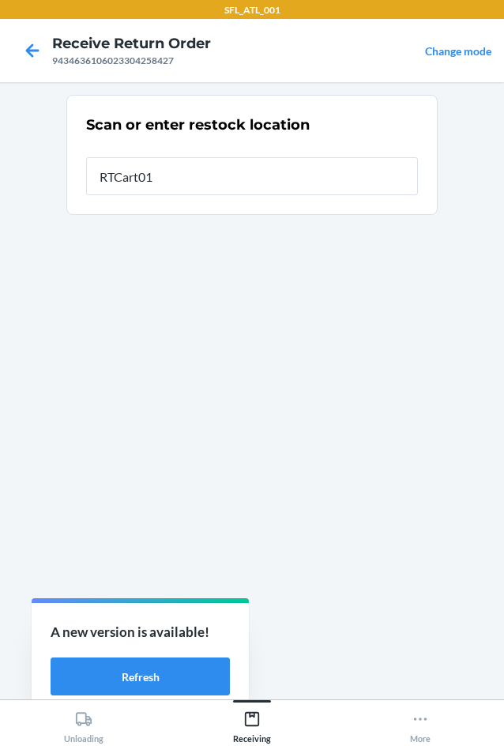
type input "RTCart016"
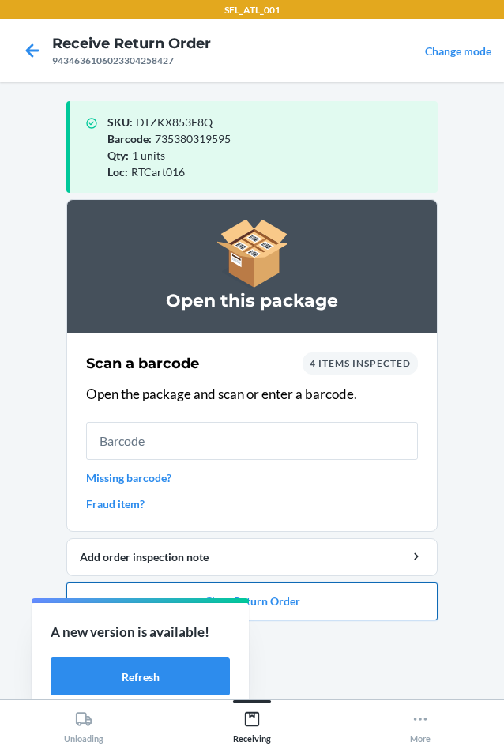
click at [357, 606] on button "Close Return Order" at bounding box center [251, 601] width 371 height 38
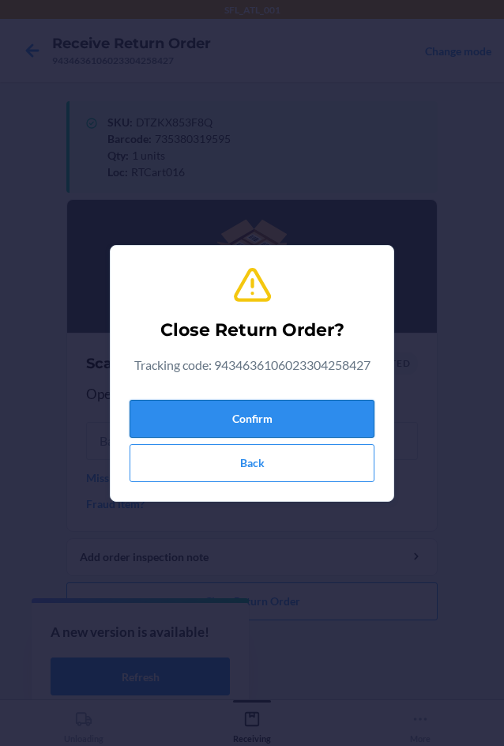
click at [345, 412] on button "Confirm" at bounding box center [252, 419] width 245 height 38
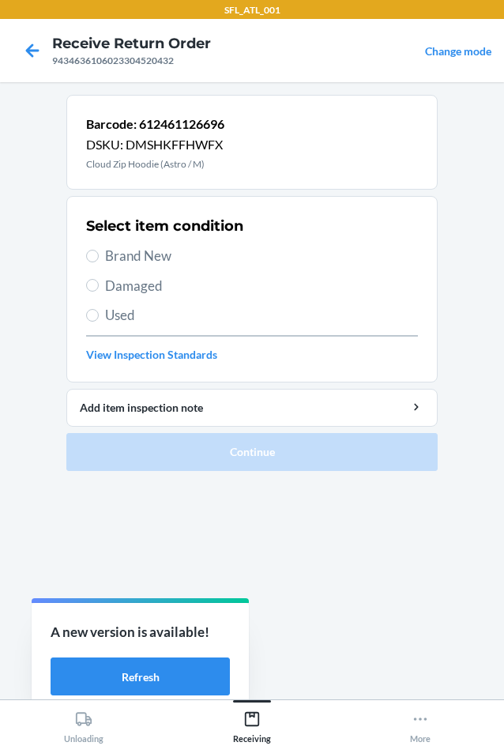
click at [185, 246] on span "Brand New" at bounding box center [261, 256] width 313 height 21
click at [99, 250] on input "Brand New" at bounding box center [92, 256] width 13 height 13
radio input "true"
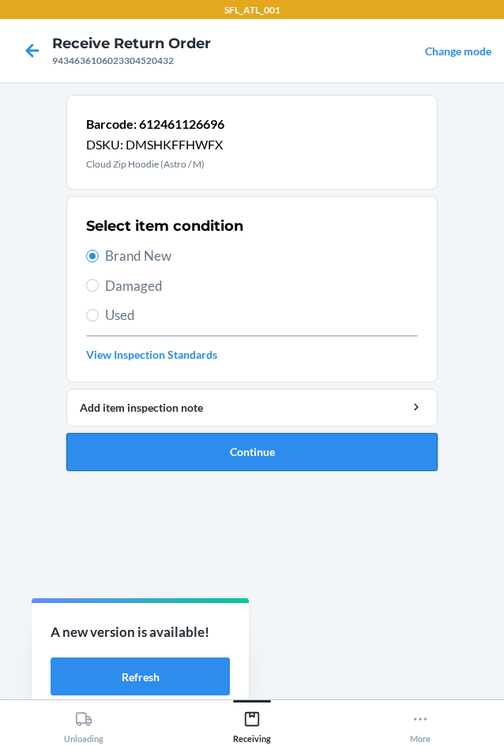
click at [233, 447] on button "Continue" at bounding box center [251, 452] width 371 height 38
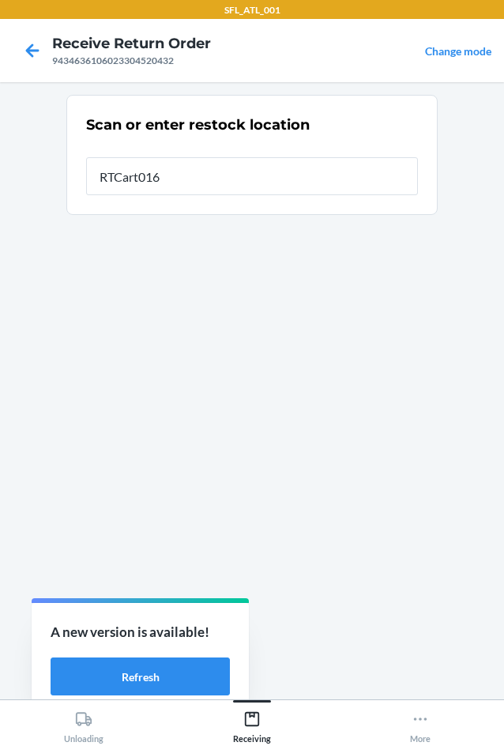
type input "RTCart016"
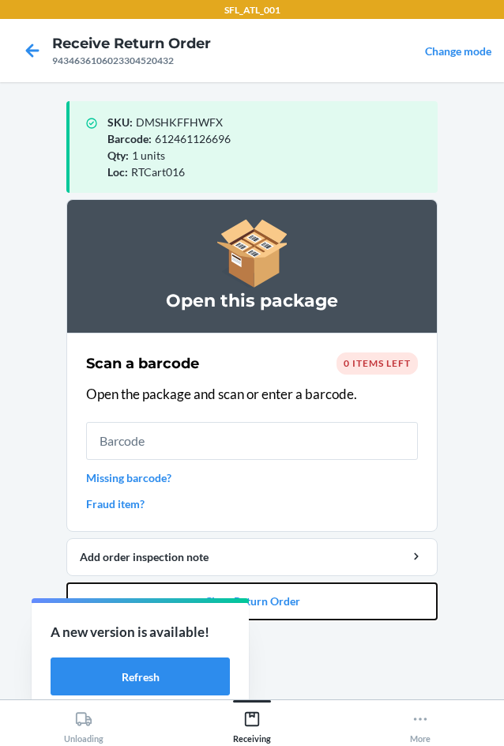
drag, startPoint x: 322, startPoint y: 600, endPoint x: 349, endPoint y: 517, distance: 87.2
click at [324, 600] on button "Close Return Order" at bounding box center [251, 601] width 371 height 38
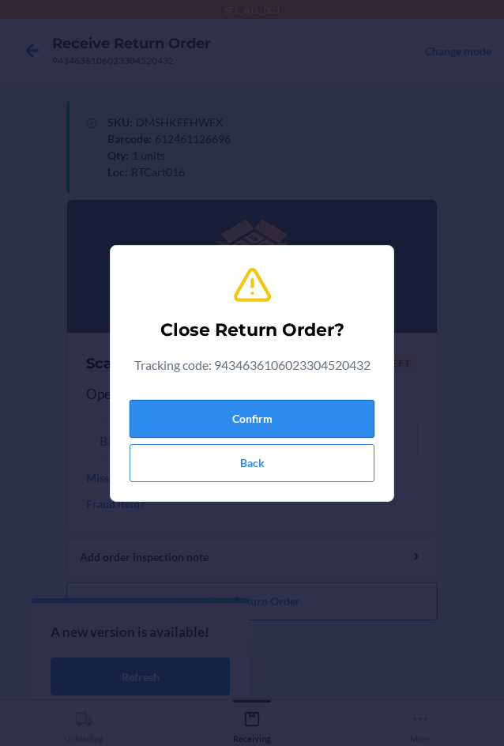
click at [321, 421] on button "Confirm" at bounding box center [252, 419] width 245 height 38
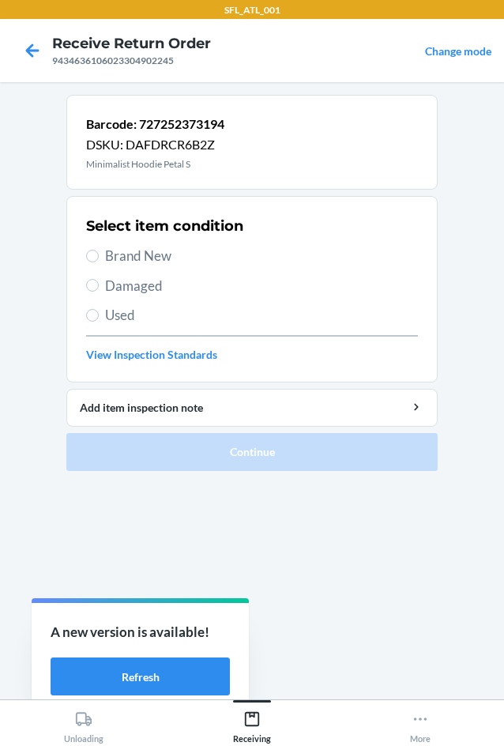
click at [151, 254] on span "Brand New" at bounding box center [261, 256] width 313 height 21
click at [99, 254] on input "Brand New" at bounding box center [92, 256] width 13 height 13
radio input "true"
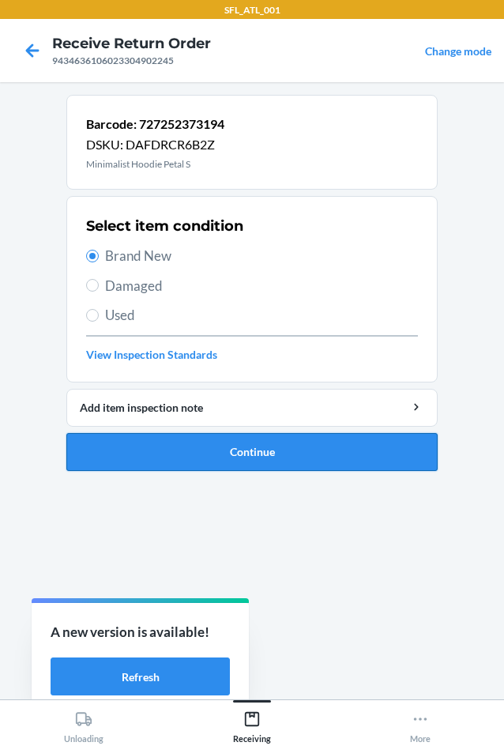
click at [280, 461] on button "Continue" at bounding box center [251, 452] width 371 height 38
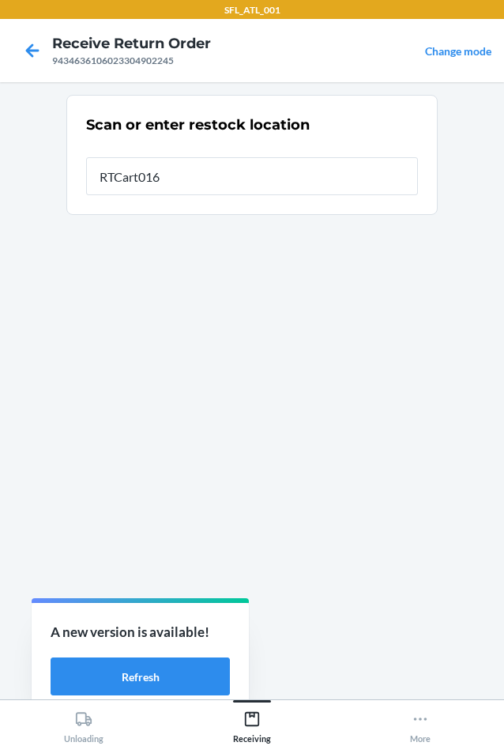
type input "RTCart016"
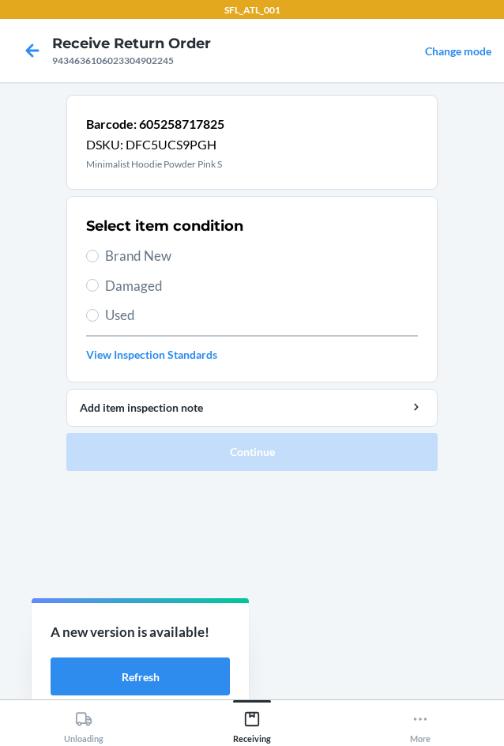
click at [156, 258] on span "Brand New" at bounding box center [261, 256] width 313 height 21
click at [99, 258] on input "Brand New" at bounding box center [92, 256] width 13 height 13
radio input "true"
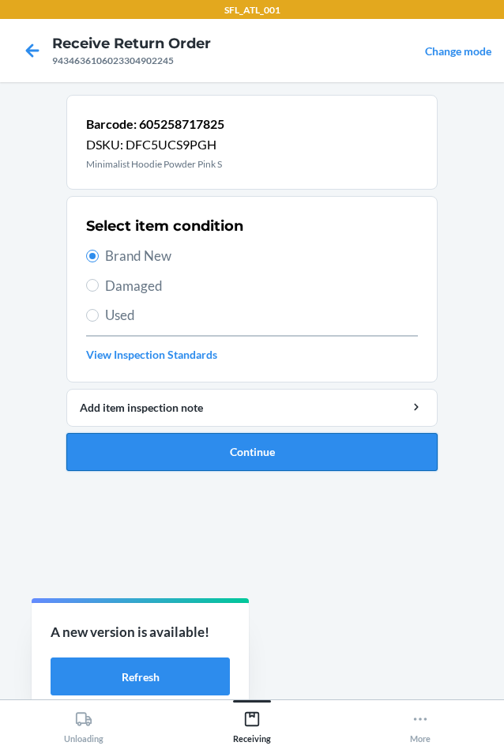
click at [228, 461] on button "Continue" at bounding box center [251, 452] width 371 height 38
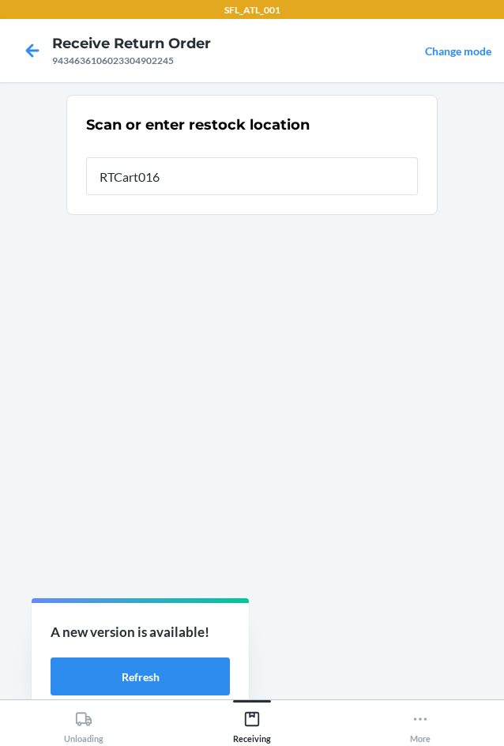
type input "RTCart016"
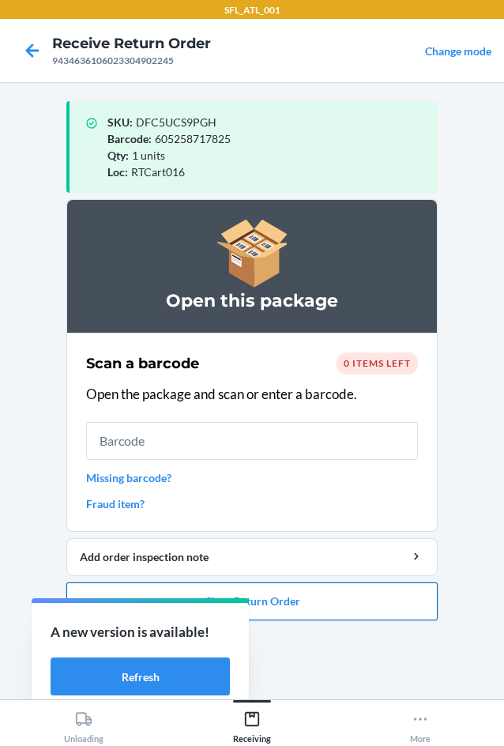
click at [397, 612] on button "Close Return Order" at bounding box center [251, 601] width 371 height 38
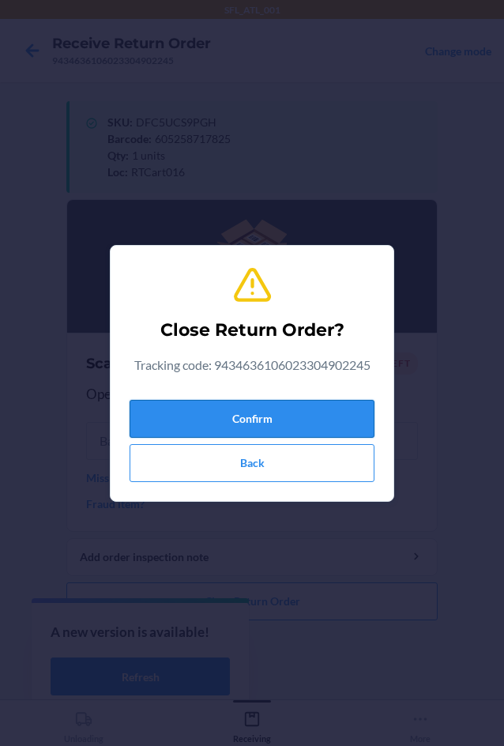
click at [280, 421] on button "Confirm" at bounding box center [252, 419] width 245 height 38
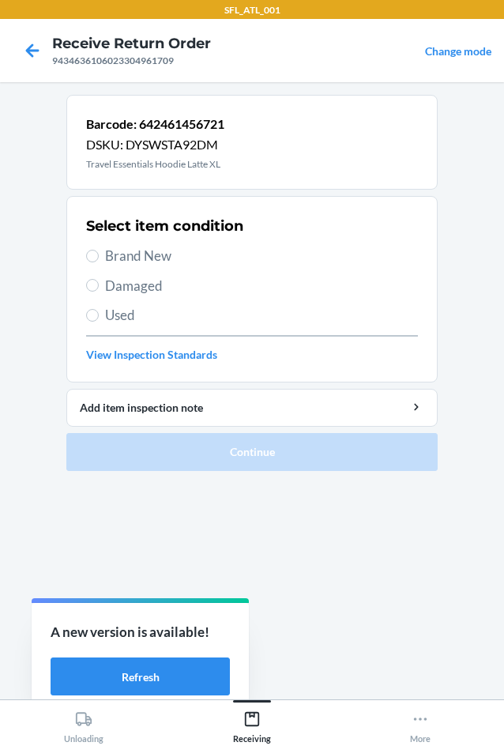
click at [171, 257] on span "Brand New" at bounding box center [261, 256] width 313 height 21
click at [99, 257] on input "Brand New" at bounding box center [92, 256] width 13 height 13
radio input "true"
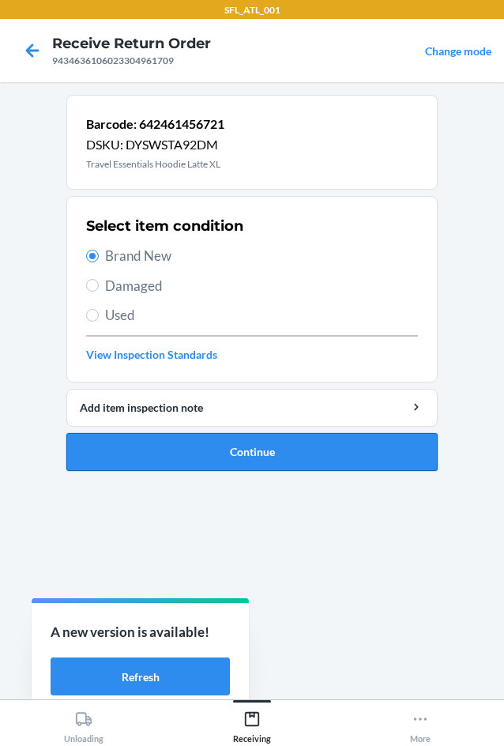
click at [225, 444] on button "Continue" at bounding box center [251, 452] width 371 height 38
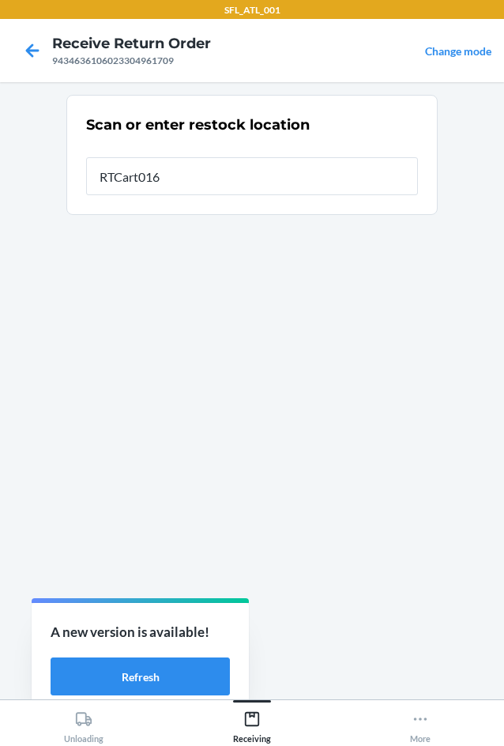
type input "RTCart016"
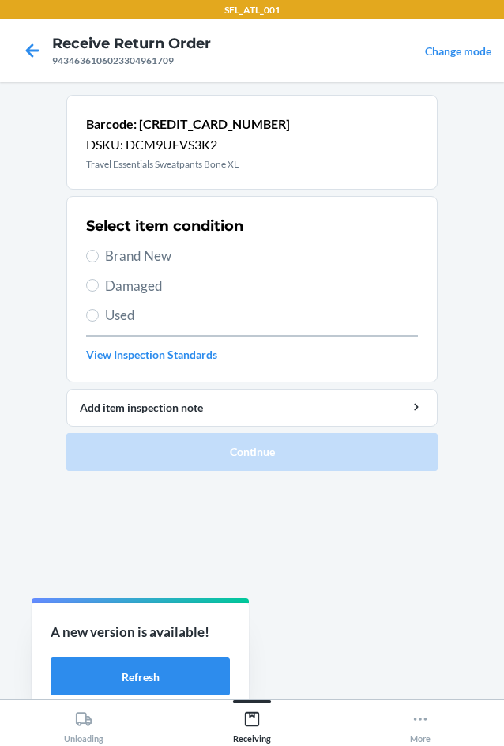
click at [126, 317] on span "Used" at bounding box center [261, 315] width 313 height 21
click at [99, 317] on input "Used" at bounding box center [92, 315] width 13 height 13
radio input "true"
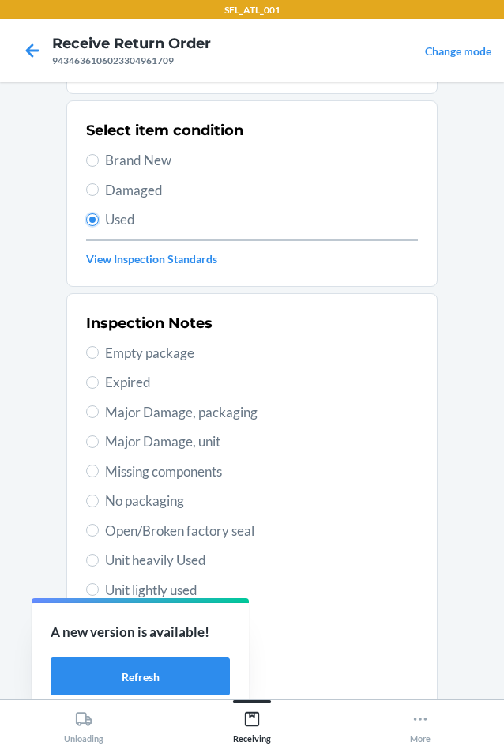
scroll to position [206, 0]
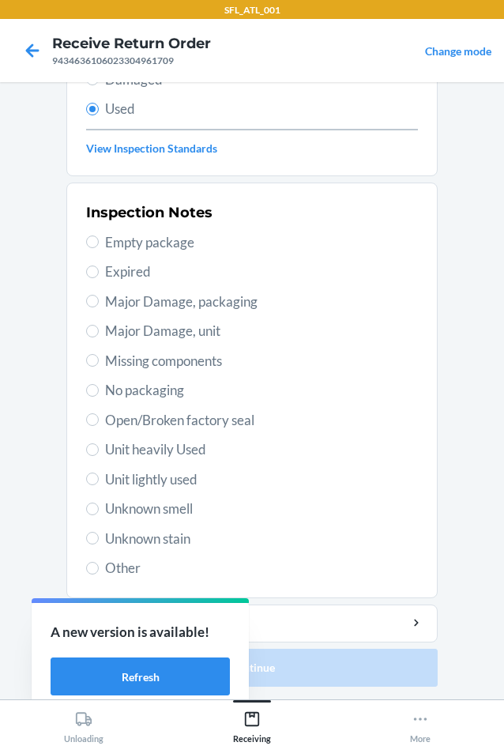
click at [146, 475] on span "Unit lightly used" at bounding box center [261, 479] width 313 height 21
click at [99, 475] on input "Unit lightly used" at bounding box center [92, 478] width 13 height 13
radio input "true"
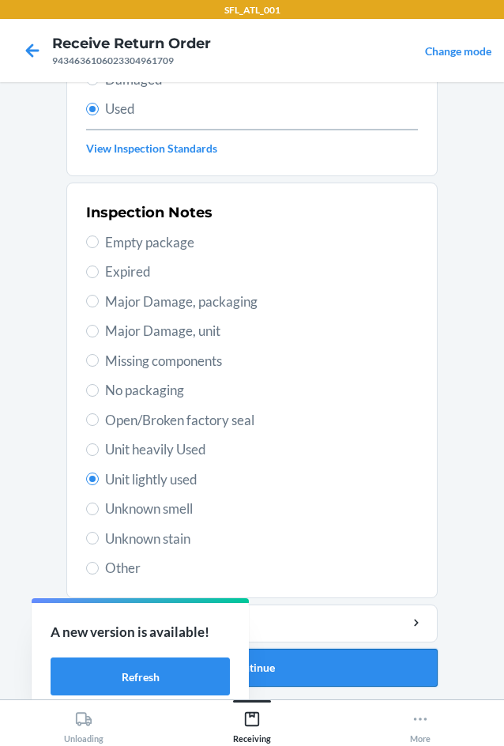
click at [310, 664] on button "Continue" at bounding box center [251, 668] width 371 height 38
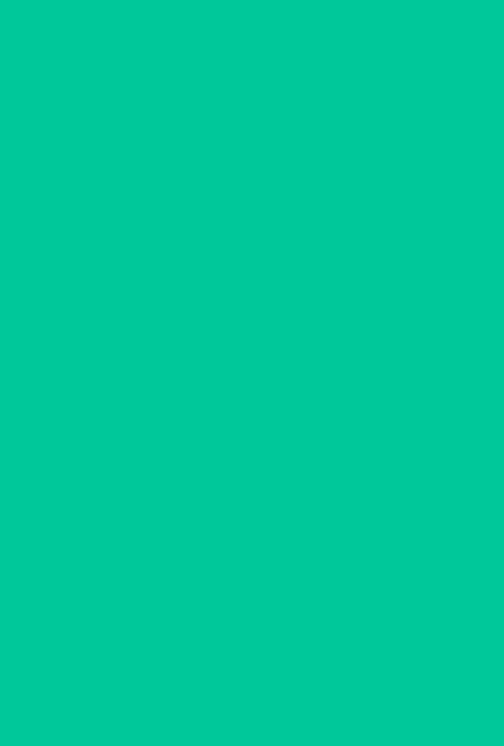
scroll to position [0, 0]
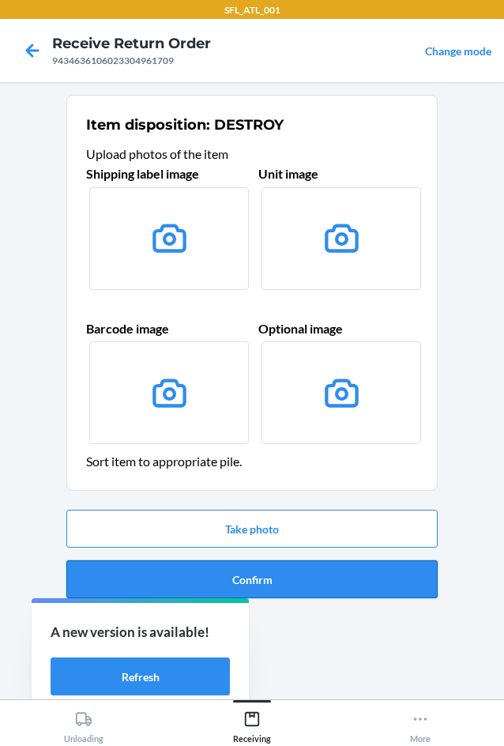
click at [315, 579] on button "Confirm" at bounding box center [251, 579] width 371 height 38
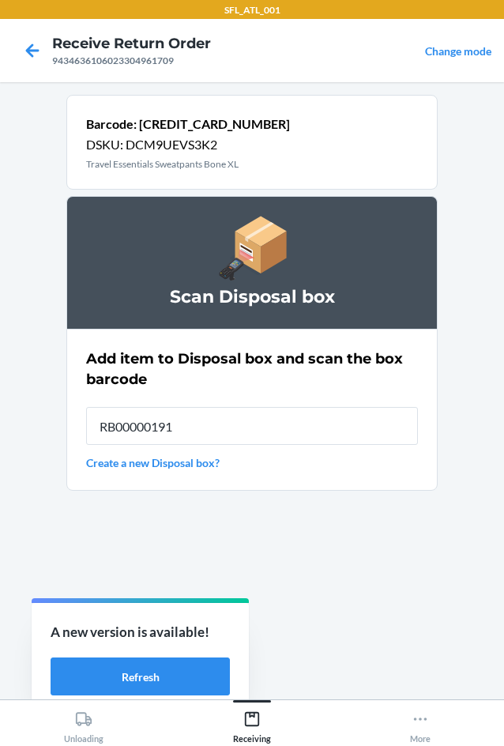
type input "RB00000191O"
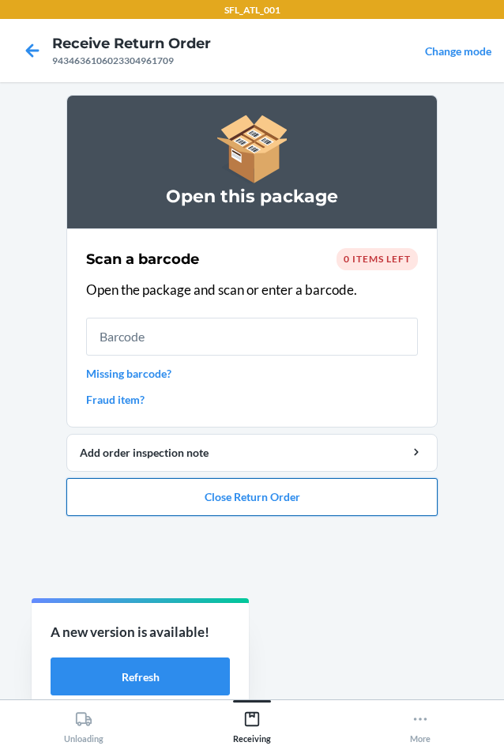
click at [350, 496] on button "Close Return Order" at bounding box center [251, 497] width 371 height 38
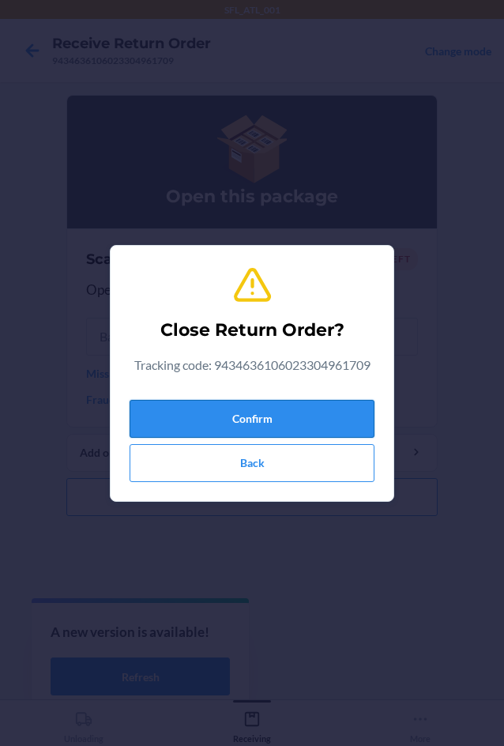
drag, startPoint x: 335, startPoint y: 396, endPoint x: 334, endPoint y: 410, distance: 14.2
click at [335, 408] on div "Confirm Back" at bounding box center [252, 437] width 245 height 88
click at [334, 410] on button "Confirm" at bounding box center [252, 419] width 245 height 38
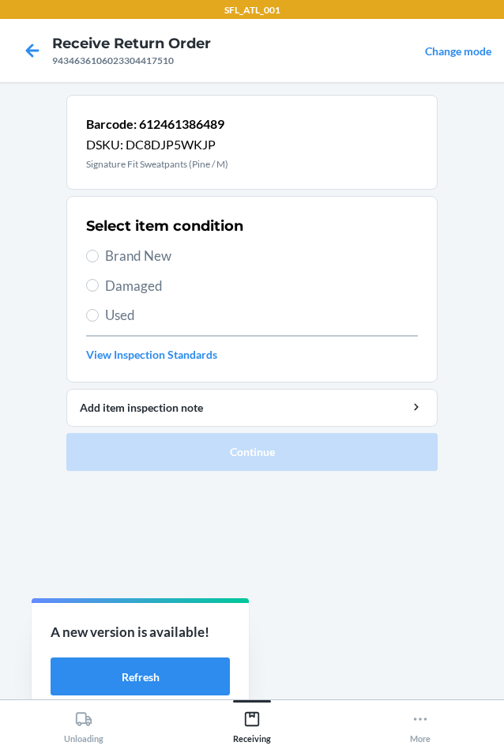
click at [162, 269] on div "Select item condition Brand New Damaged Used View Inspection Standards" at bounding box center [252, 289] width 332 height 156
click at [163, 261] on span "Brand New" at bounding box center [261, 256] width 313 height 21
click at [99, 261] on input "Brand New" at bounding box center [92, 256] width 13 height 13
radio input "true"
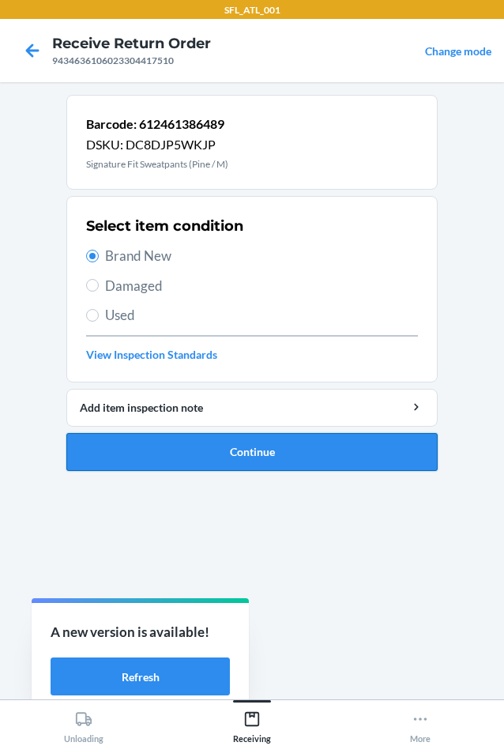
click at [304, 447] on button "Continue" at bounding box center [251, 452] width 371 height 38
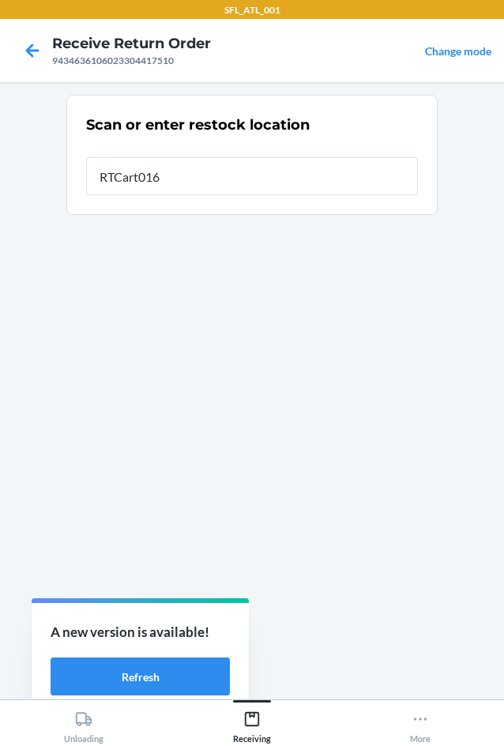
type input "RTCart016"
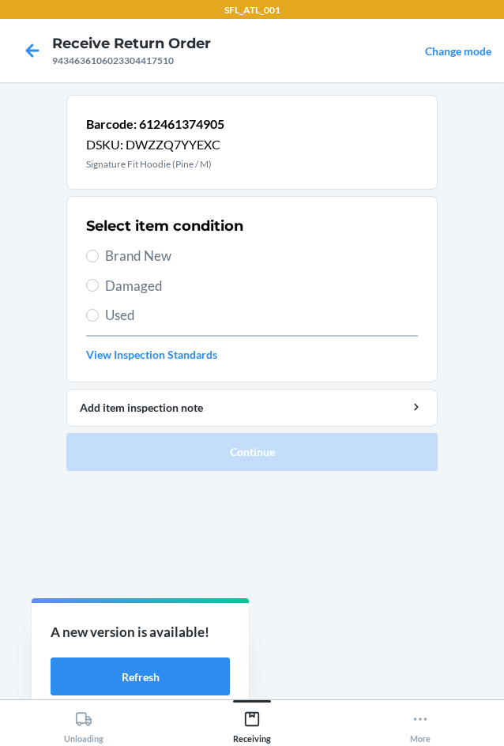
click at [171, 257] on span "Brand New" at bounding box center [261, 256] width 313 height 21
click at [99, 257] on input "Brand New" at bounding box center [92, 256] width 13 height 13
radio input "true"
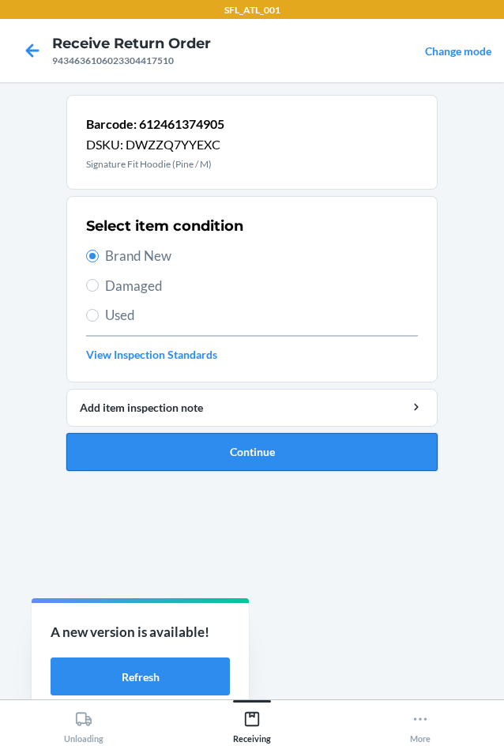
click at [327, 461] on button "Continue" at bounding box center [251, 452] width 371 height 38
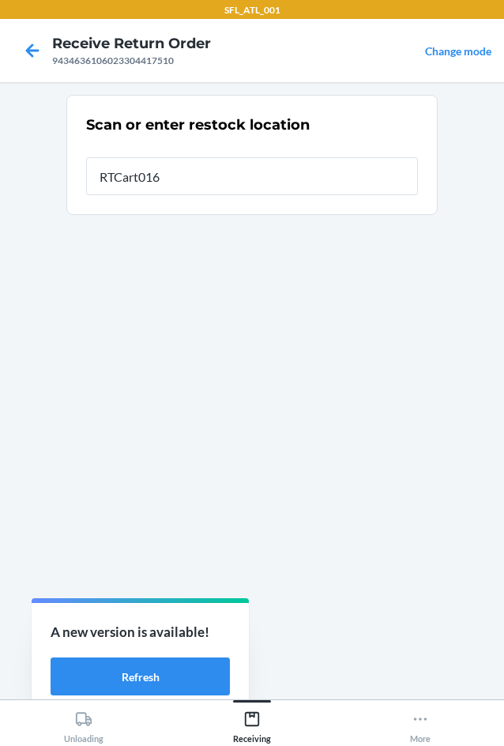
type input "RTCart016"
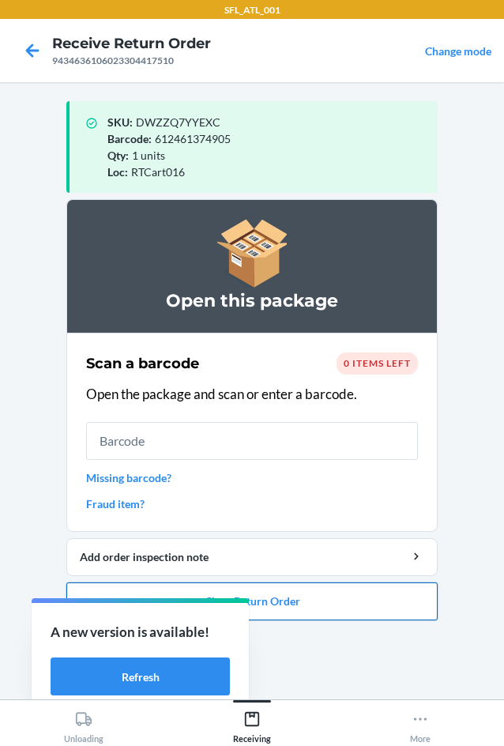
drag, startPoint x: 357, startPoint y: 607, endPoint x: 358, endPoint y: 597, distance: 10.3
click at [358, 604] on button "Close Return Order" at bounding box center [251, 601] width 371 height 38
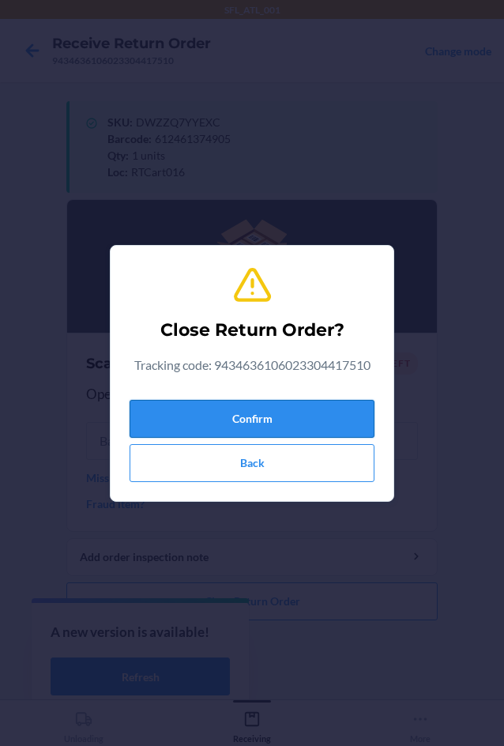
click at [288, 412] on button "Confirm" at bounding box center [252, 419] width 245 height 38
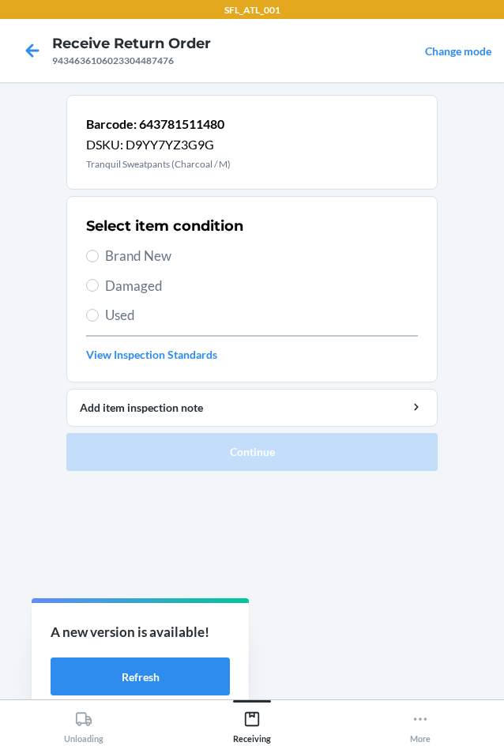
click at [148, 251] on span "Brand New" at bounding box center [261, 256] width 313 height 21
click at [99, 251] on input "Brand New" at bounding box center [92, 256] width 13 height 13
radio input "true"
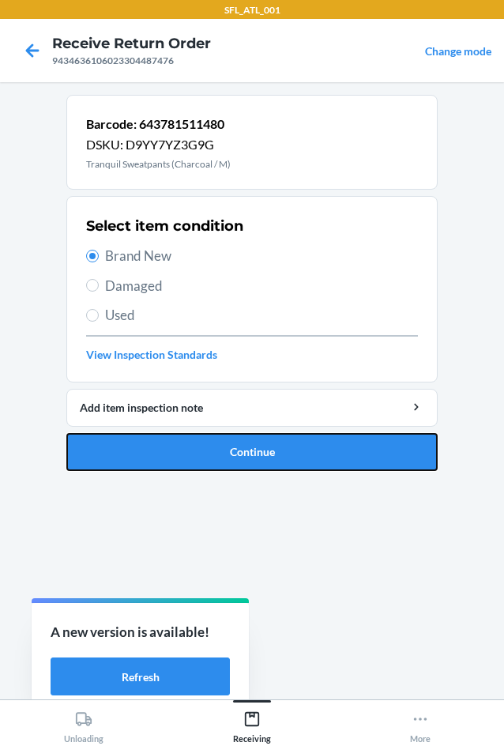
click at [331, 447] on button "Continue" at bounding box center [251, 452] width 371 height 38
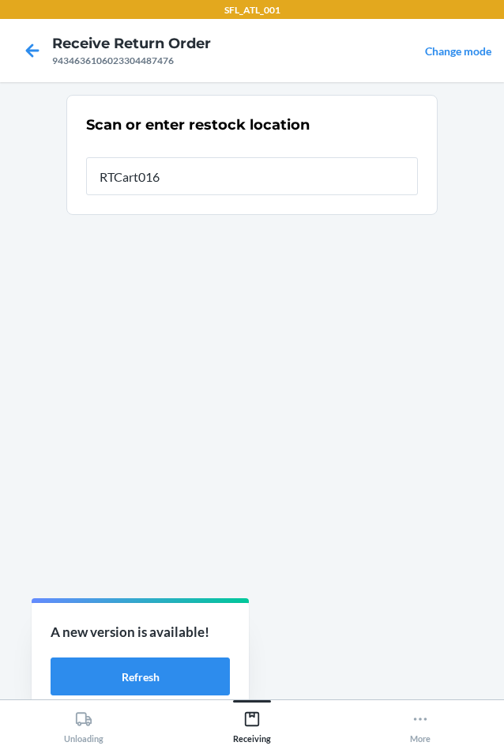
type input "RTCart016"
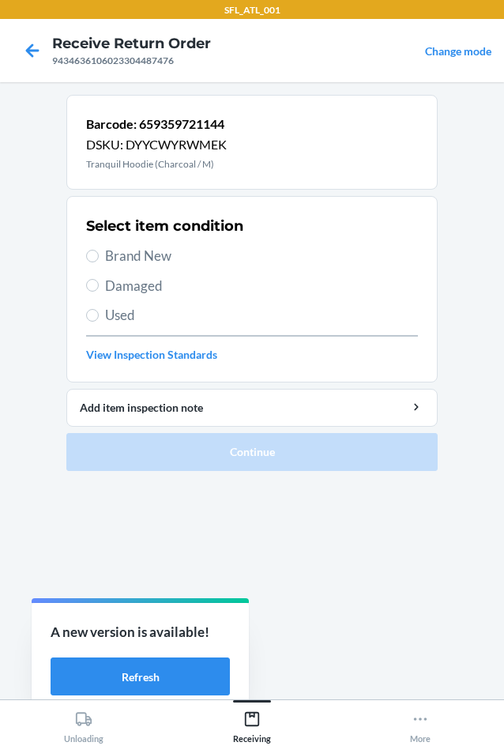
drag, startPoint x: 161, startPoint y: 256, endPoint x: 168, endPoint y: 297, distance: 41.7
click at [161, 257] on span "Brand New" at bounding box center [261, 256] width 313 height 21
click at [99, 257] on input "Brand New" at bounding box center [92, 256] width 13 height 13
radio input "true"
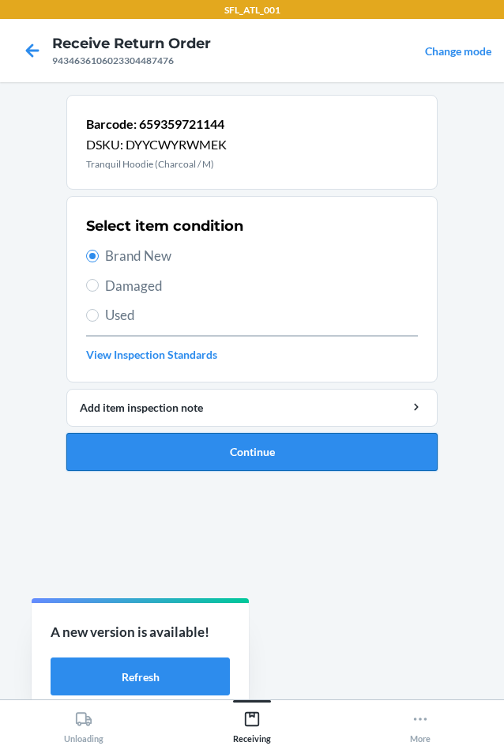
click at [318, 454] on button "Continue" at bounding box center [251, 452] width 371 height 38
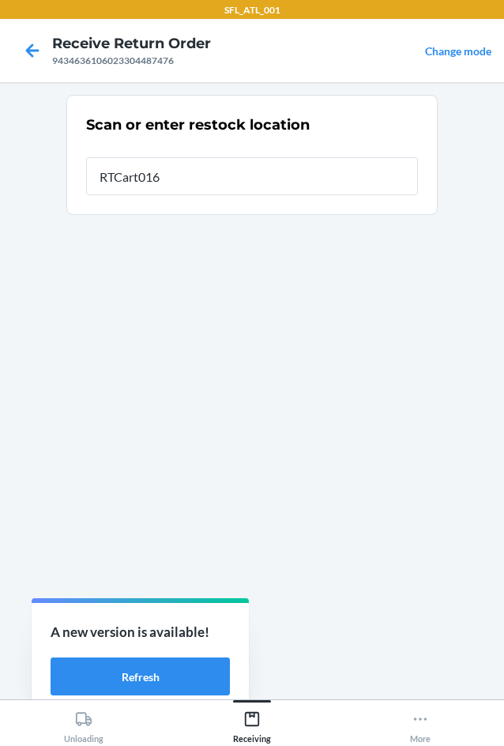
type input "RTCart016"
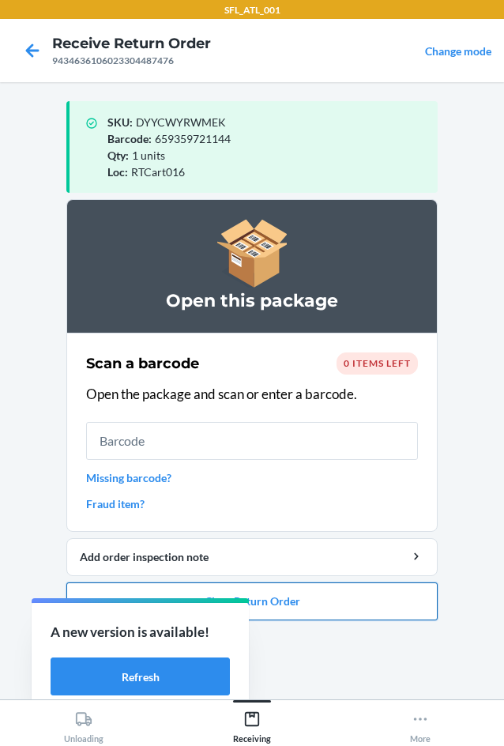
click at [420, 610] on button "Close Return Order" at bounding box center [251, 601] width 371 height 38
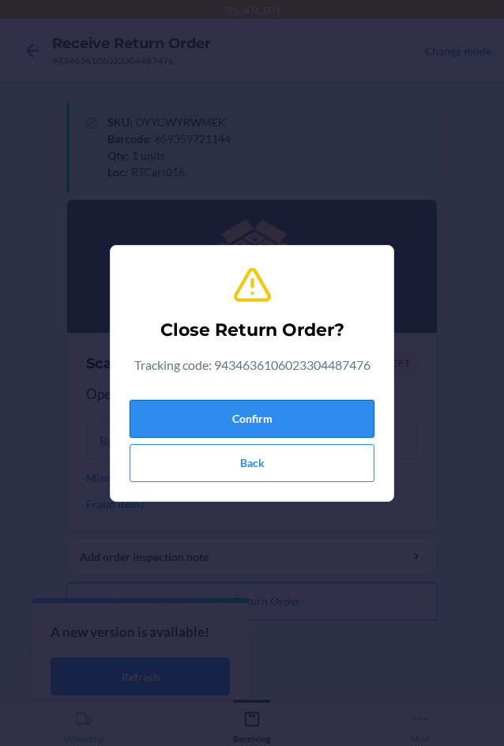
click at [308, 406] on button "Confirm" at bounding box center [252, 419] width 245 height 38
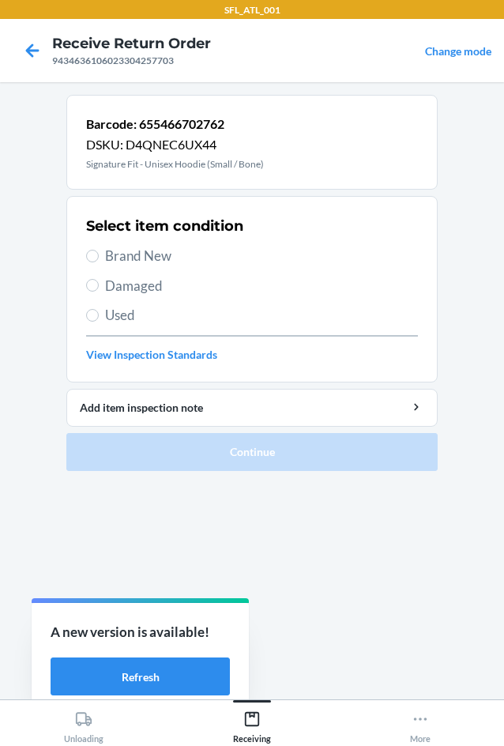
drag, startPoint x: 176, startPoint y: 254, endPoint x: 184, endPoint y: 284, distance: 31.0
click at [175, 258] on span "Brand New" at bounding box center [261, 256] width 313 height 21
click at [99, 258] on input "Brand New" at bounding box center [92, 256] width 13 height 13
radio input "true"
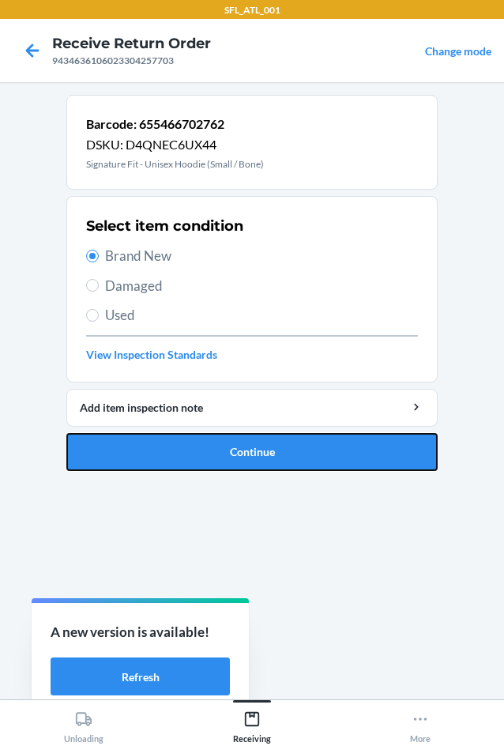
click at [238, 452] on button "Continue" at bounding box center [251, 452] width 371 height 38
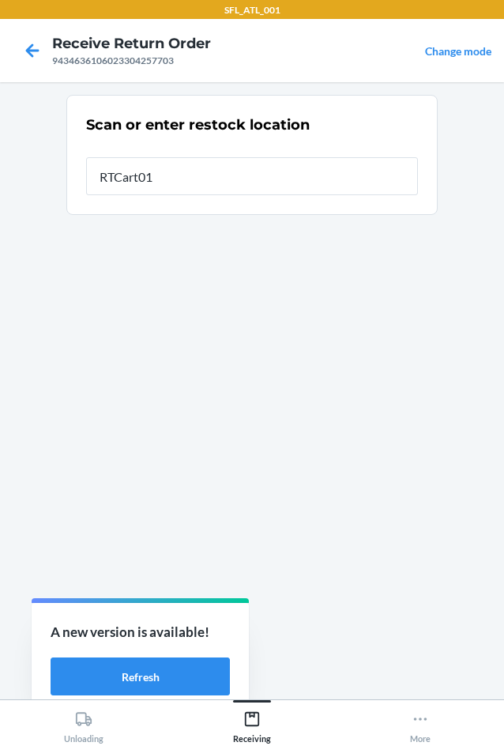
type input "RTCart016"
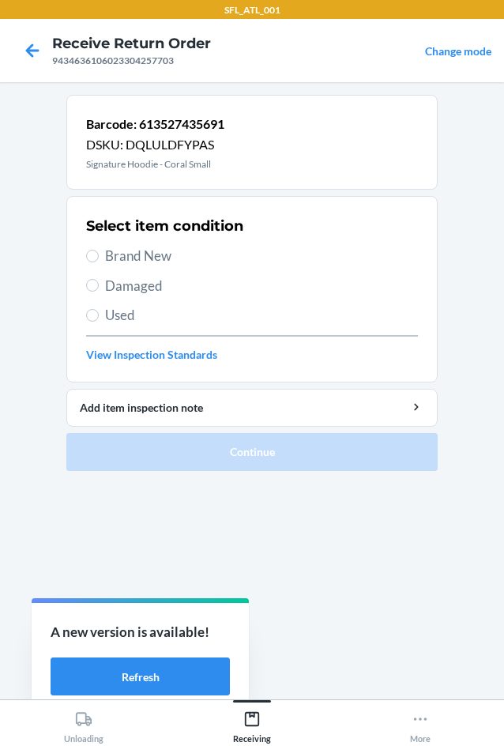
click at [151, 264] on span "Brand New" at bounding box center [261, 256] width 313 height 21
click at [99, 262] on input "Brand New" at bounding box center [92, 256] width 13 height 13
radio input "true"
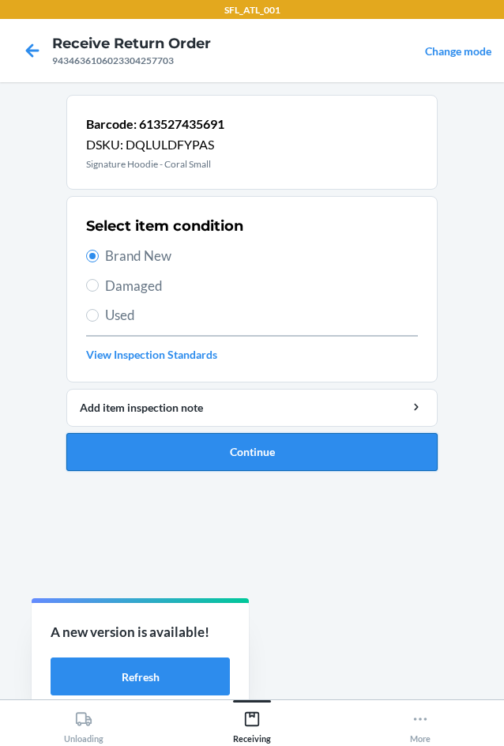
click at [263, 464] on button "Continue" at bounding box center [251, 452] width 371 height 38
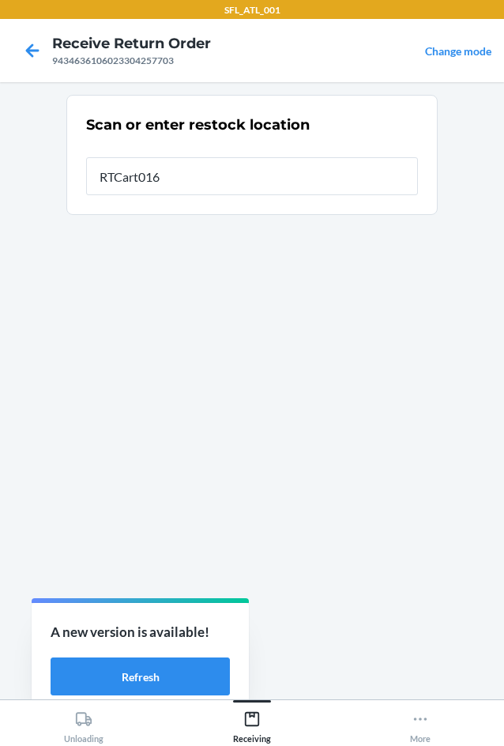
type input "RTCart016"
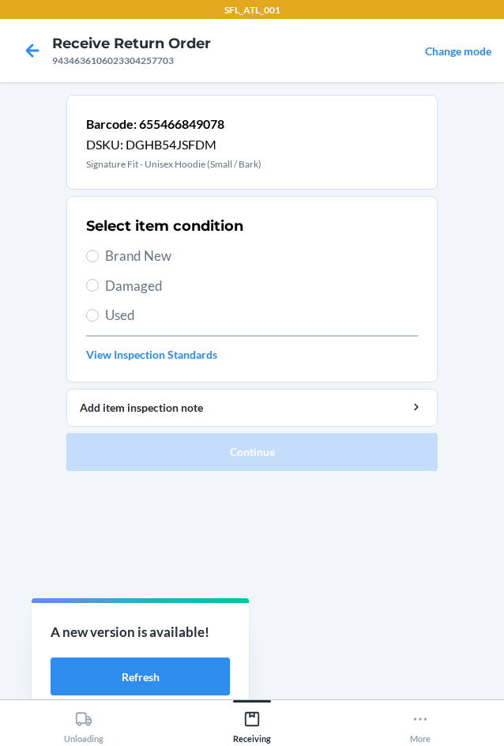
click at [140, 264] on span "Brand New" at bounding box center [261, 256] width 313 height 21
click at [99, 262] on input "Brand New" at bounding box center [92, 256] width 13 height 13
radio input "true"
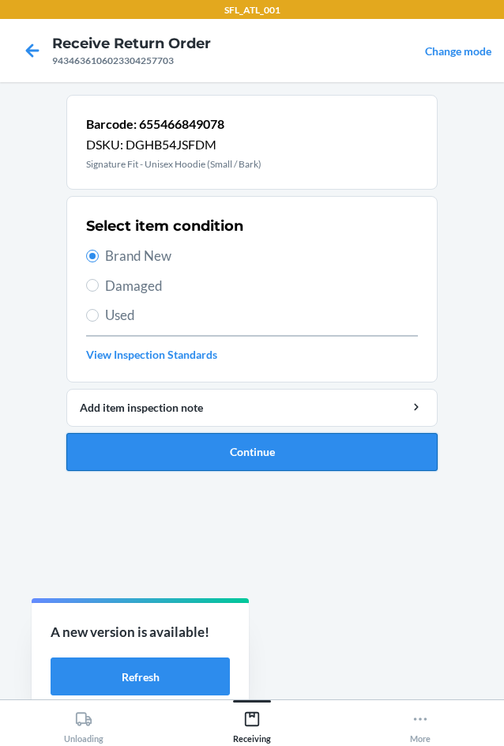
click at [249, 460] on button "Continue" at bounding box center [251, 452] width 371 height 38
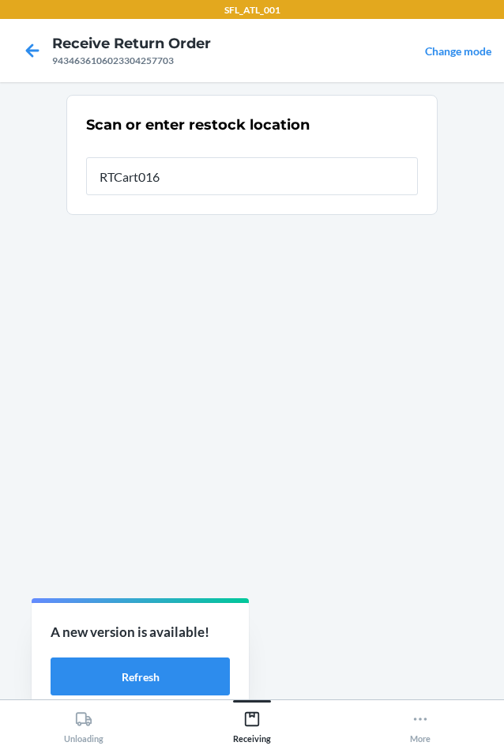
type input "RTCart016"
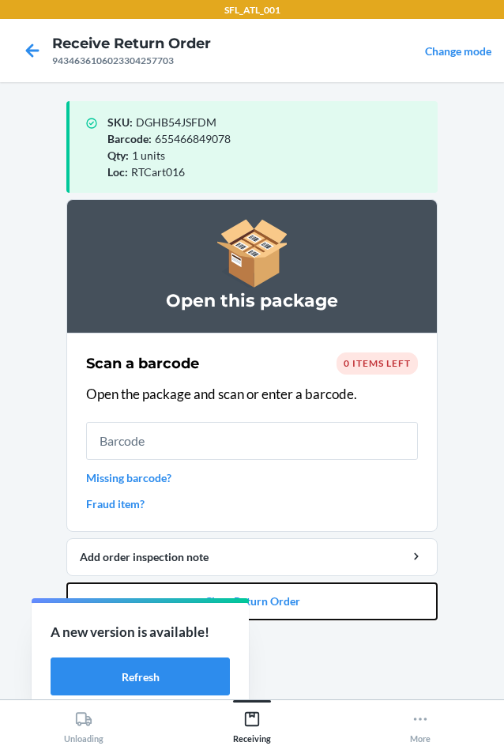
drag, startPoint x: 381, startPoint y: 619, endPoint x: 367, endPoint y: 577, distance: 43.2
click at [375, 595] on button "Close Return Order" at bounding box center [251, 601] width 371 height 38
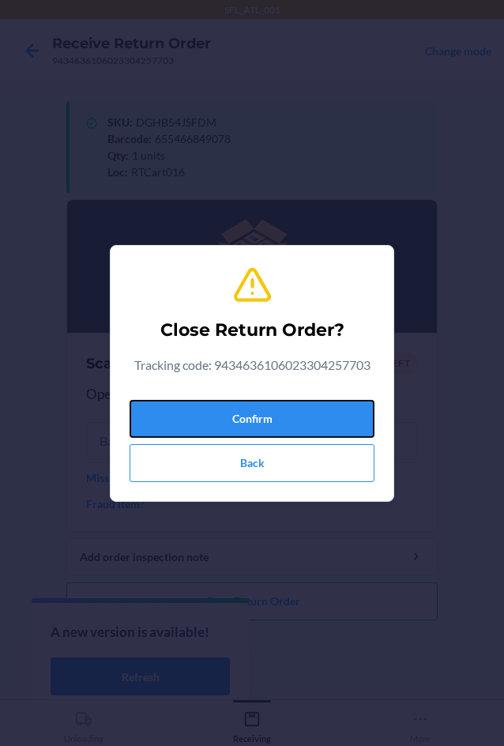
drag, startPoint x: 282, startPoint y: 424, endPoint x: 243, endPoint y: 374, distance: 63.5
click at [281, 428] on button "Confirm" at bounding box center [252, 419] width 245 height 38
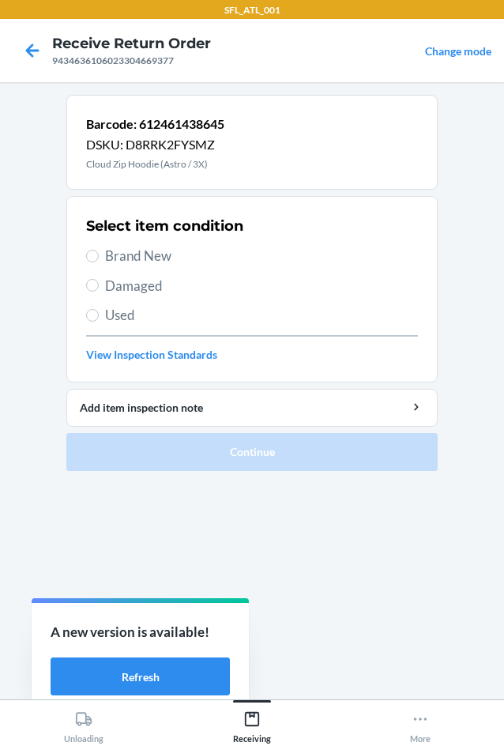
click at [145, 257] on span "Brand New" at bounding box center [261, 256] width 313 height 21
click at [99, 257] on input "Brand New" at bounding box center [92, 256] width 13 height 13
radio input "true"
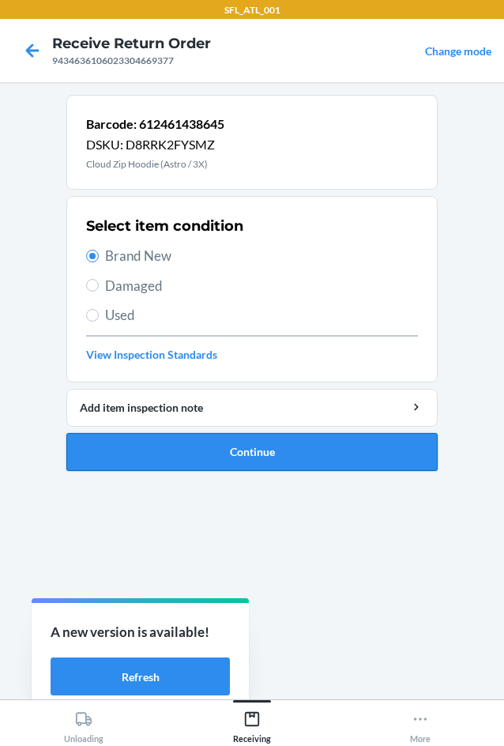
click at [310, 442] on button "Continue" at bounding box center [251, 452] width 371 height 38
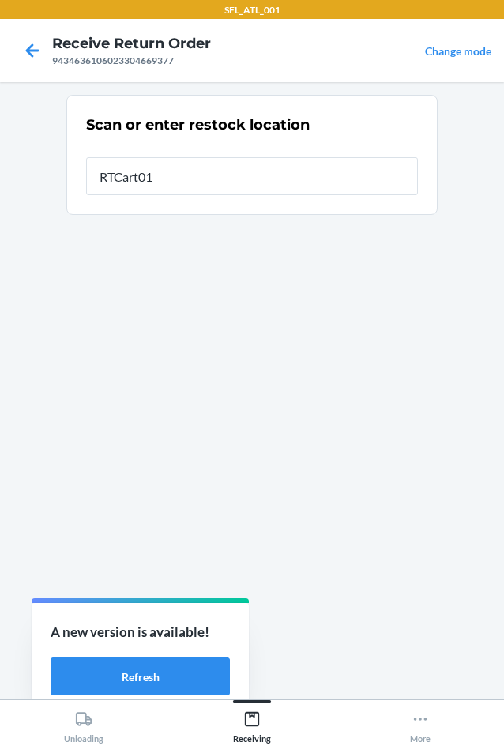
type input "RTCart016"
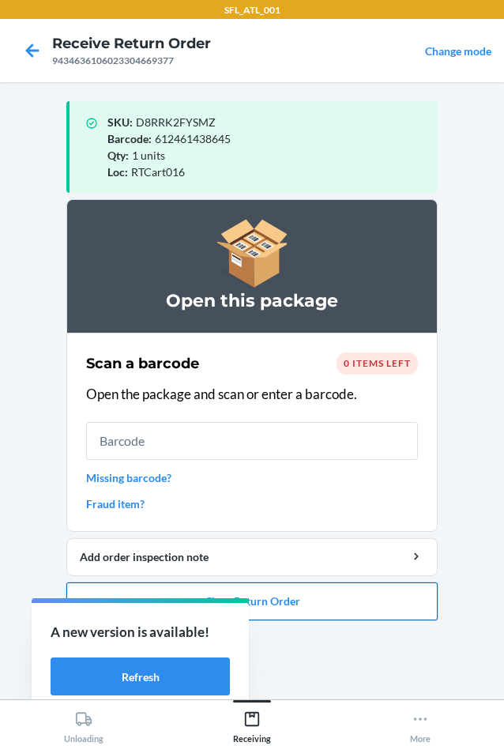
click at [370, 600] on button "Close Return Order" at bounding box center [251, 601] width 371 height 38
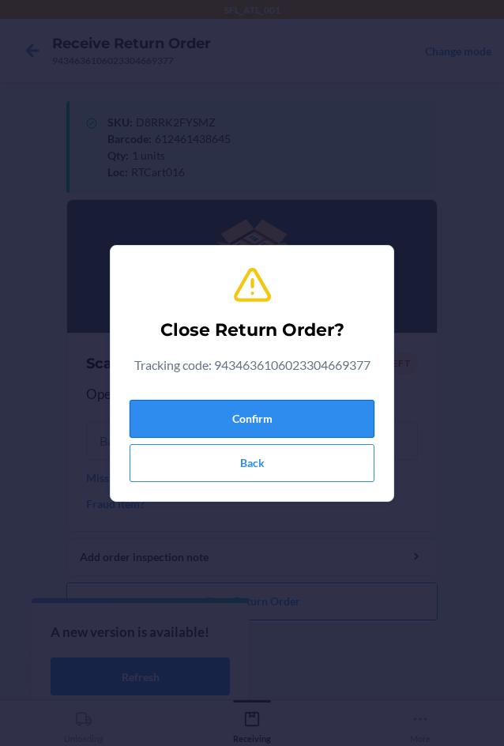
click at [288, 422] on button "Confirm" at bounding box center [252, 419] width 245 height 38
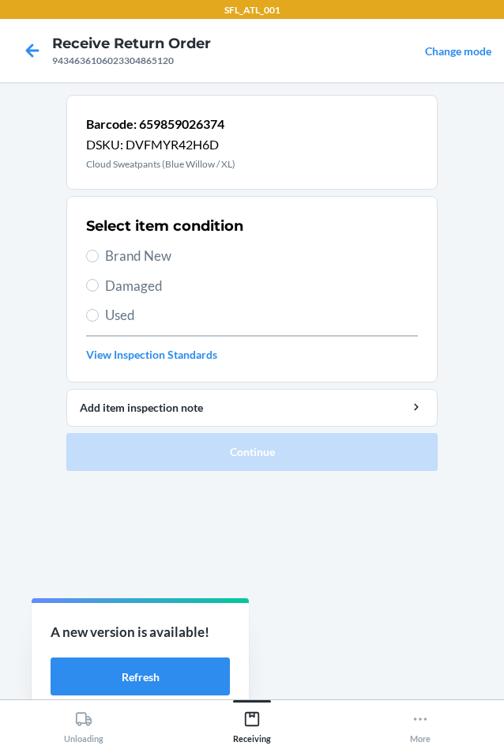
click at [147, 255] on span "Brand New" at bounding box center [261, 256] width 313 height 21
click at [99, 255] on input "Brand New" at bounding box center [92, 256] width 13 height 13
radio input "true"
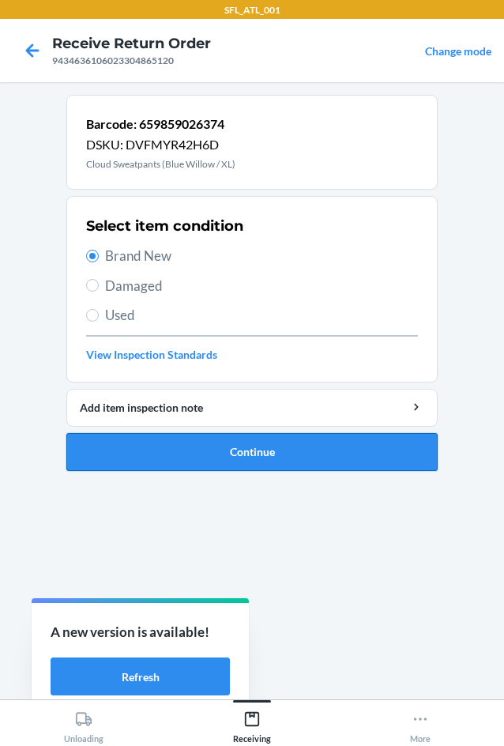
click at [324, 450] on button "Continue" at bounding box center [251, 452] width 371 height 38
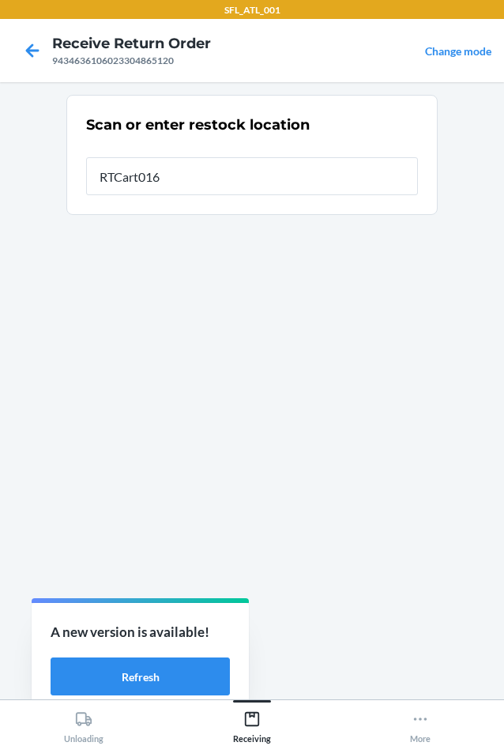
type input "RTCart016"
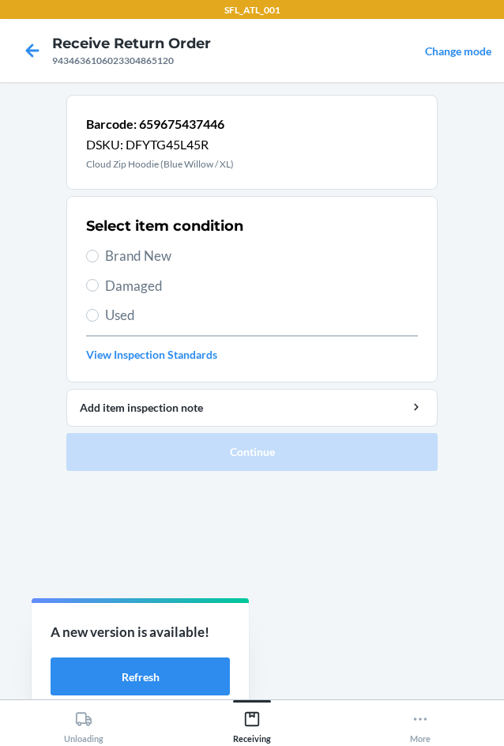
drag, startPoint x: 158, startPoint y: 250, endPoint x: 164, endPoint y: 266, distance: 16.7
click at [159, 251] on span "Brand New" at bounding box center [261, 256] width 313 height 21
click at [99, 251] on input "Brand New" at bounding box center [92, 256] width 13 height 13
radio input "true"
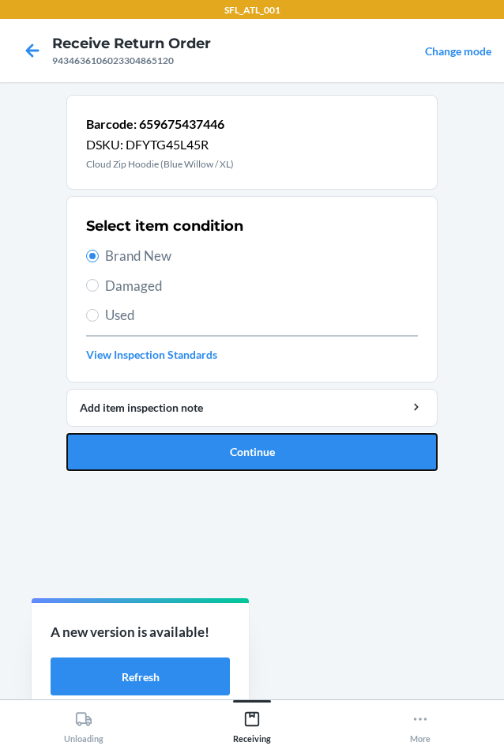
drag, startPoint x: 272, startPoint y: 444, endPoint x: 280, endPoint y: 466, distance: 23.8
click at [280, 449] on button "Continue" at bounding box center [251, 452] width 371 height 38
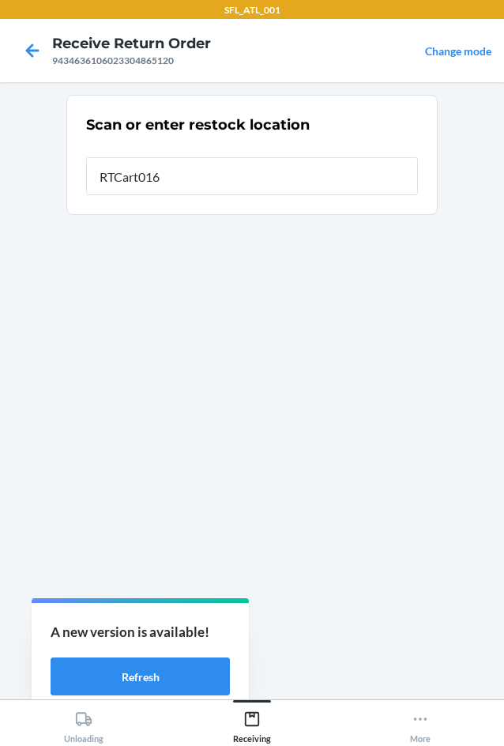
type input "RTCart016"
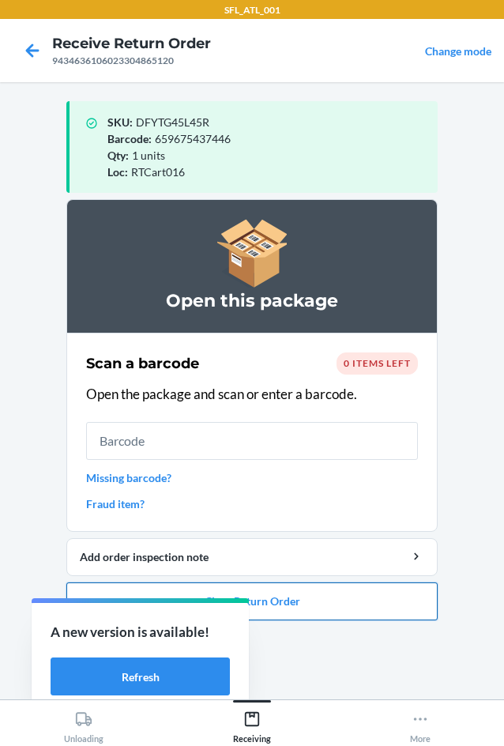
click at [401, 597] on button "Close Return Order" at bounding box center [251, 601] width 371 height 38
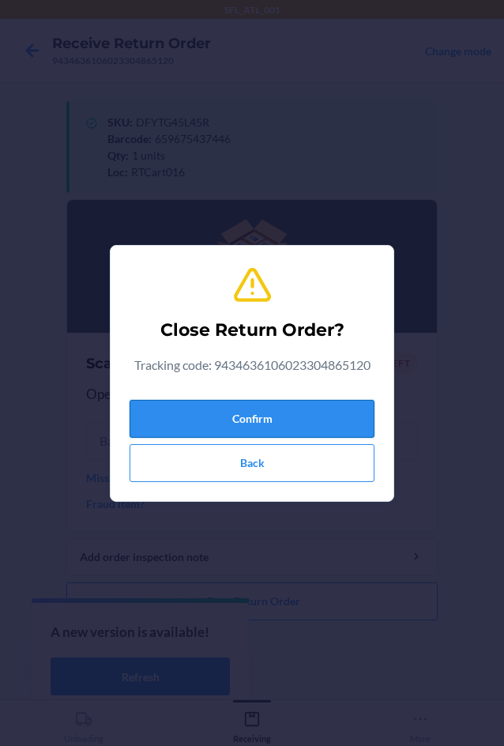
click at [340, 407] on button "Confirm" at bounding box center [252, 419] width 245 height 38
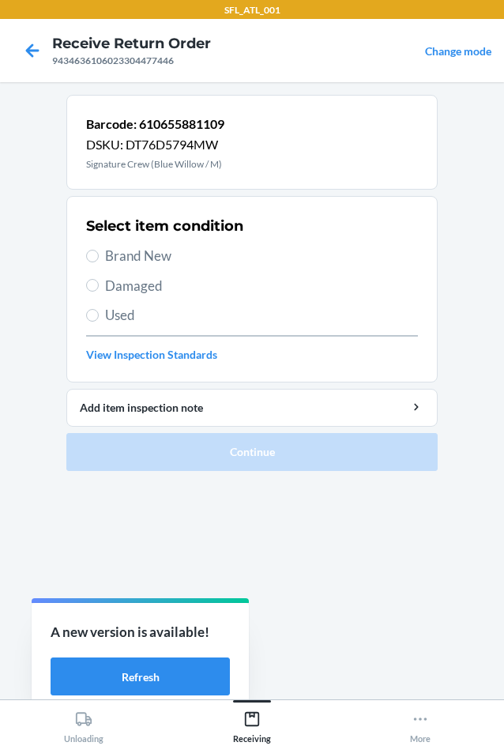
click at [141, 254] on span "Brand New" at bounding box center [261, 256] width 313 height 21
click at [99, 254] on input "Brand New" at bounding box center [92, 256] width 13 height 13
radio input "true"
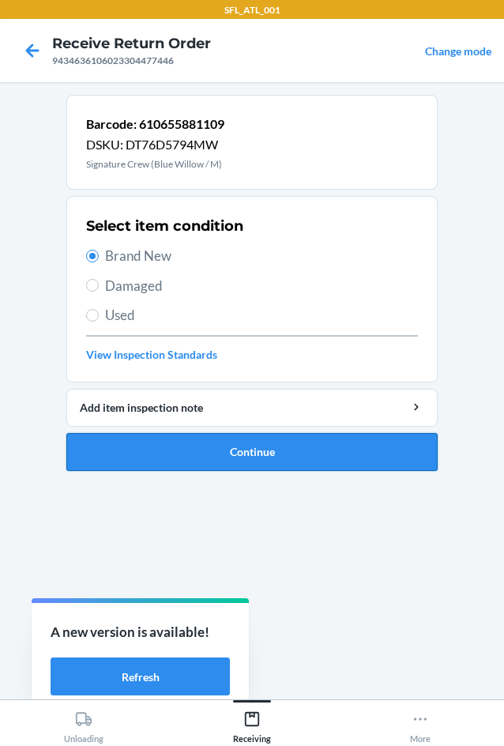
click at [299, 459] on button "Continue" at bounding box center [251, 452] width 371 height 38
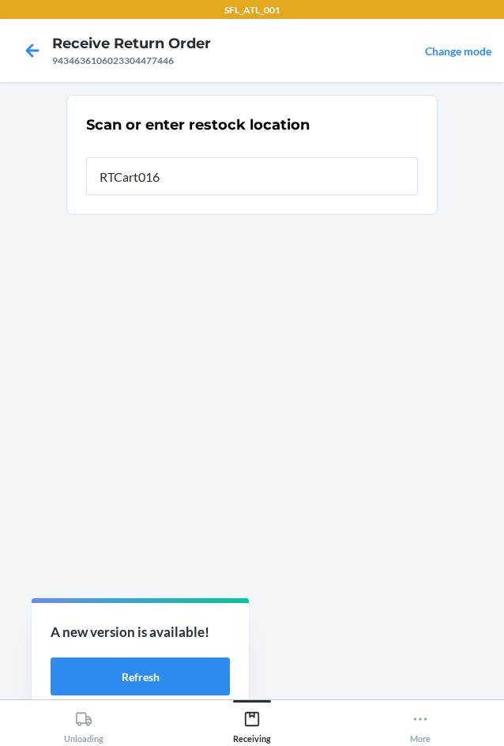
type input "RTCart016"
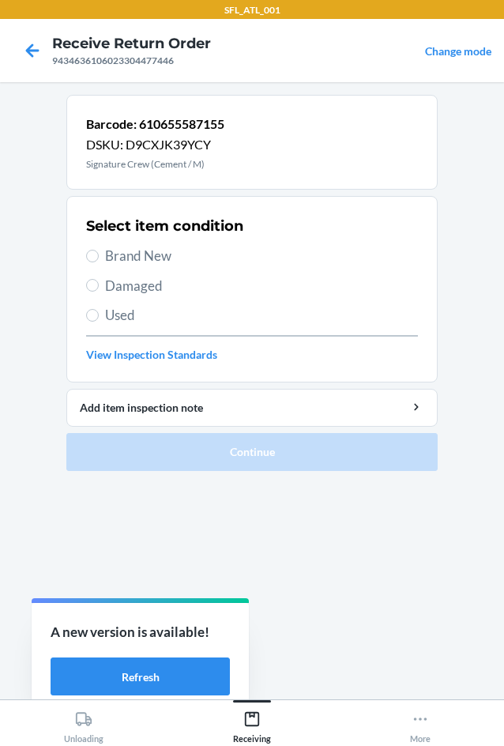
click at [157, 258] on span "Brand New" at bounding box center [261, 256] width 313 height 21
click at [99, 258] on input "Brand New" at bounding box center [92, 256] width 13 height 13
radio input "true"
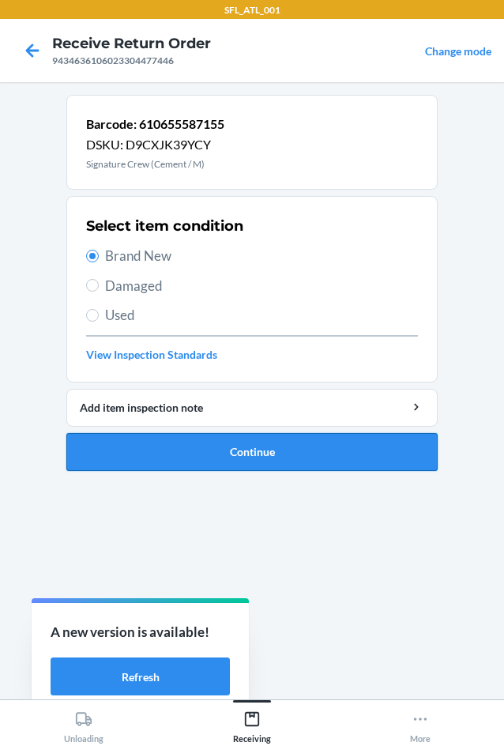
click at [235, 442] on button "Continue" at bounding box center [251, 452] width 371 height 38
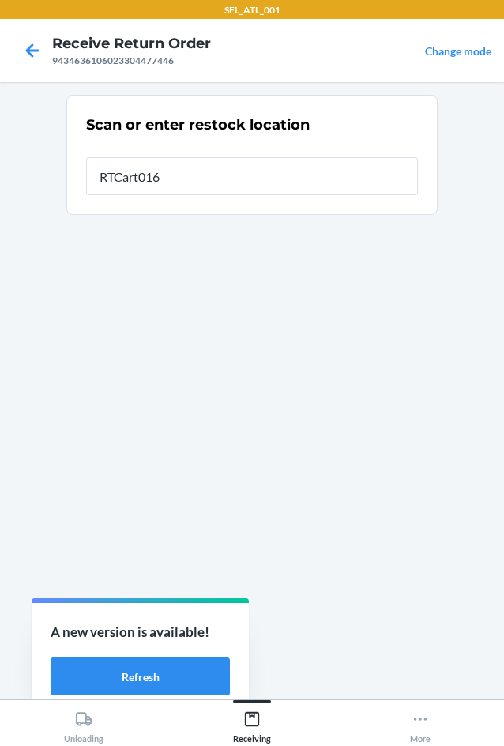
type input "RTCart016"
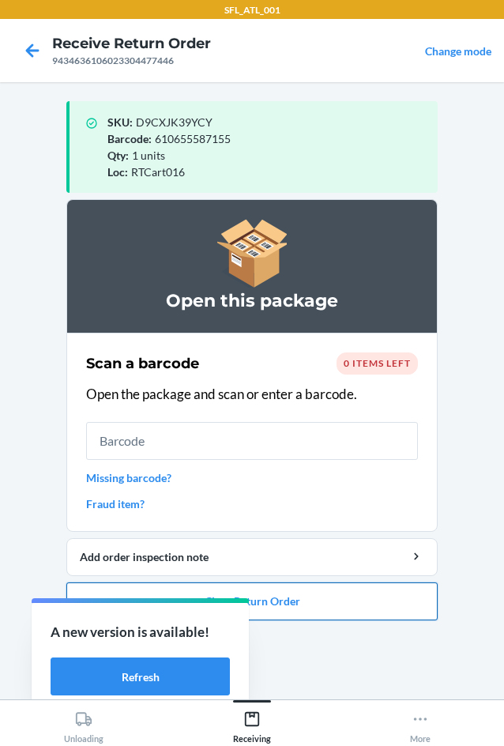
click at [355, 599] on button "Close Return Order" at bounding box center [251, 601] width 371 height 38
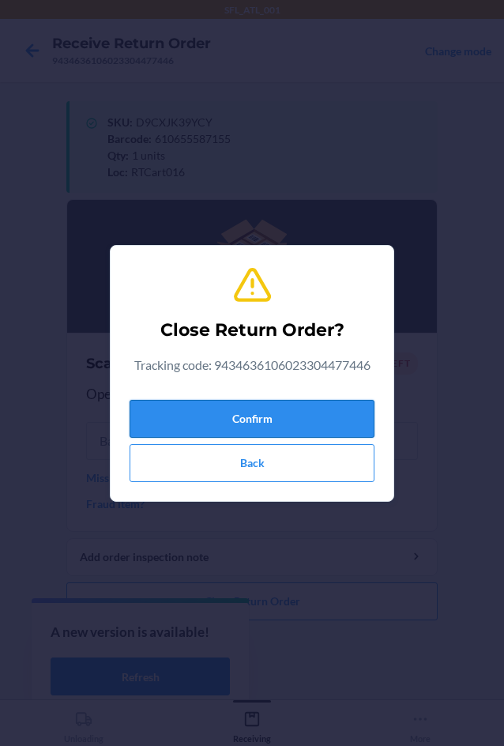
click at [314, 427] on button "Confirm" at bounding box center [252, 419] width 245 height 38
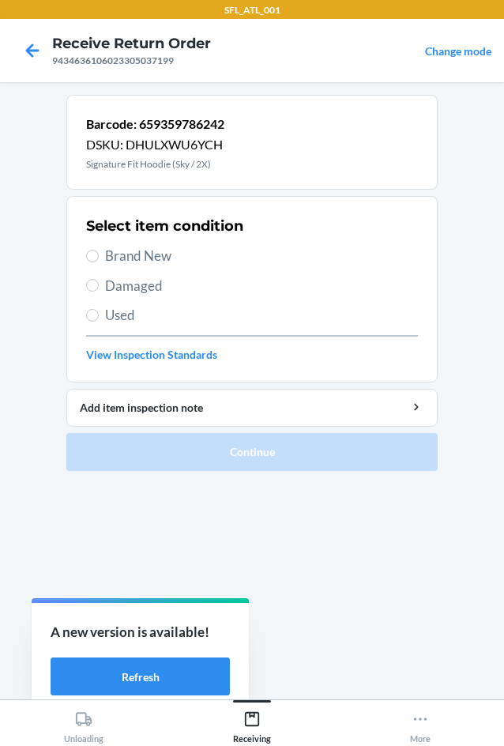
click at [158, 265] on span "Brand New" at bounding box center [261, 256] width 313 height 21
click at [99, 262] on input "Brand New" at bounding box center [92, 256] width 13 height 13
radio input "true"
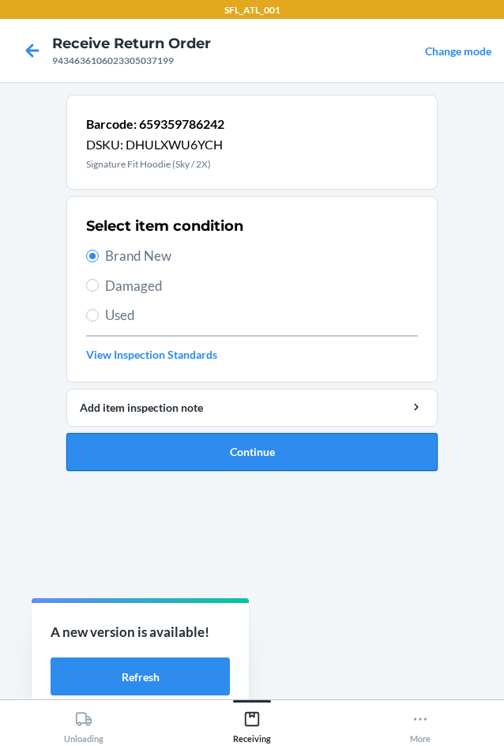
click at [254, 454] on button "Continue" at bounding box center [251, 452] width 371 height 38
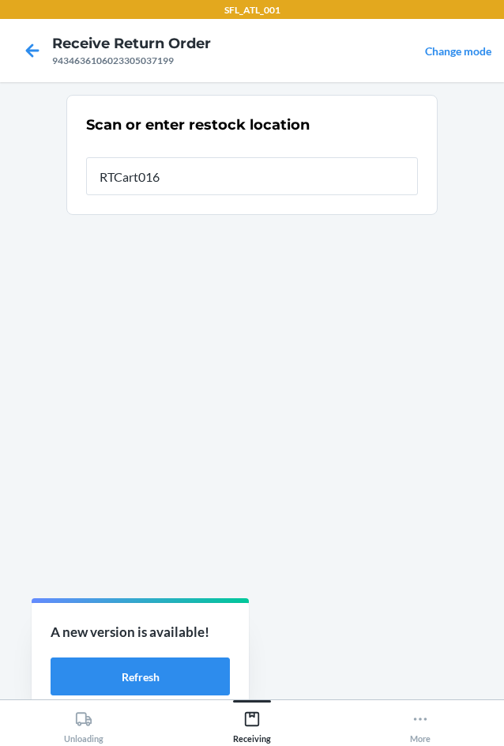
type input "RTCart016"
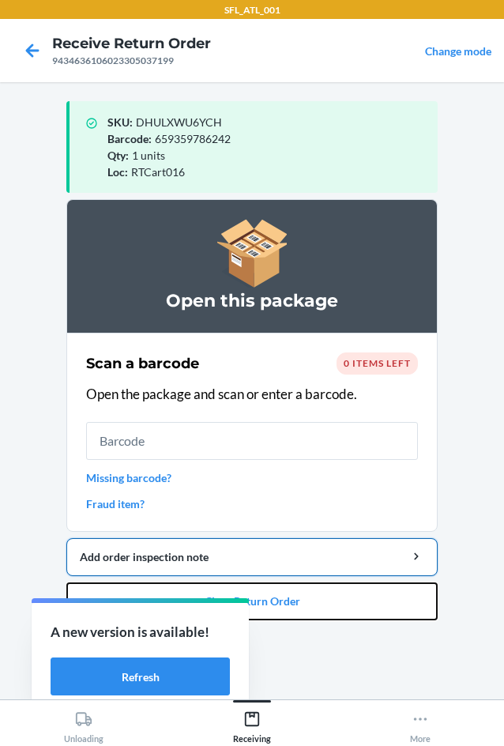
drag, startPoint x: 412, startPoint y: 599, endPoint x: 393, endPoint y: 570, distance: 34.8
click at [400, 578] on li "Open this package Scan a barcode 0 items left Open the package and scan or ente…" at bounding box center [251, 409] width 371 height 421
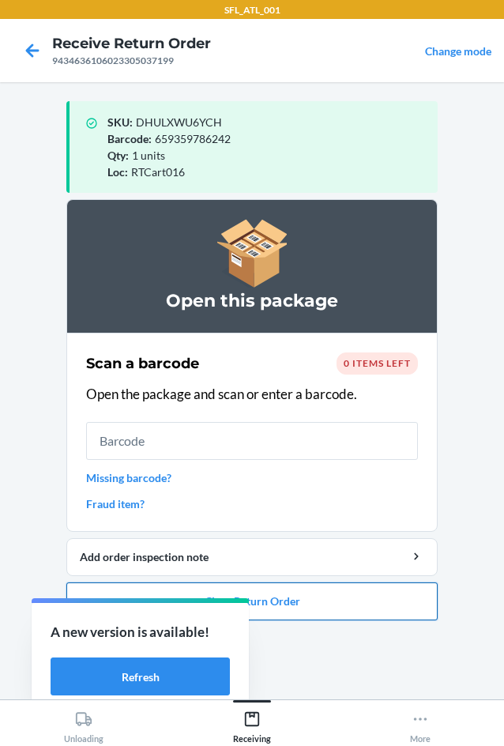
drag, startPoint x: 390, startPoint y: 611, endPoint x: 388, endPoint y: 598, distance: 13.6
click at [388, 598] on button "Close Return Order" at bounding box center [251, 601] width 371 height 38
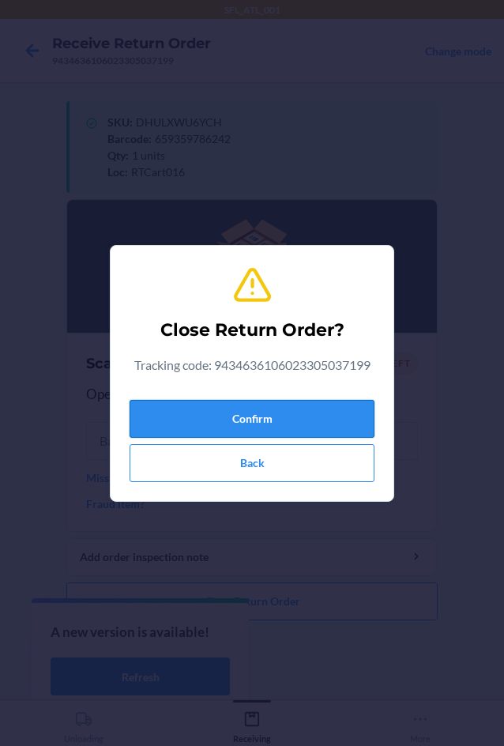
click at [335, 430] on button "Confirm" at bounding box center [252, 419] width 245 height 38
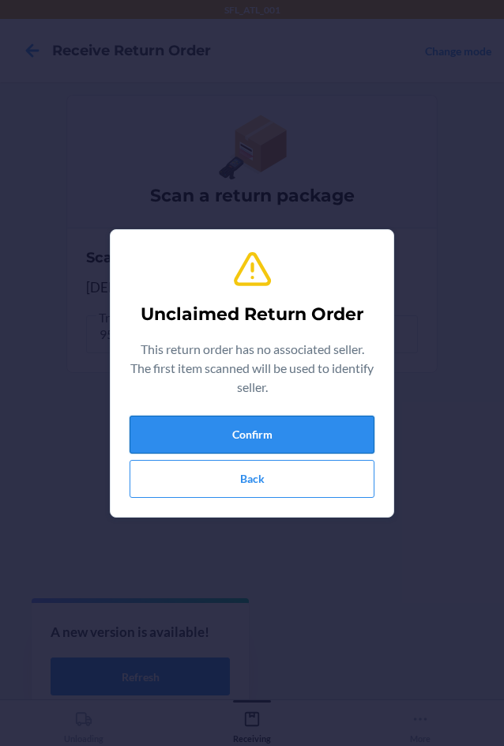
click at [329, 431] on button "Confirm" at bounding box center [252, 435] width 245 height 38
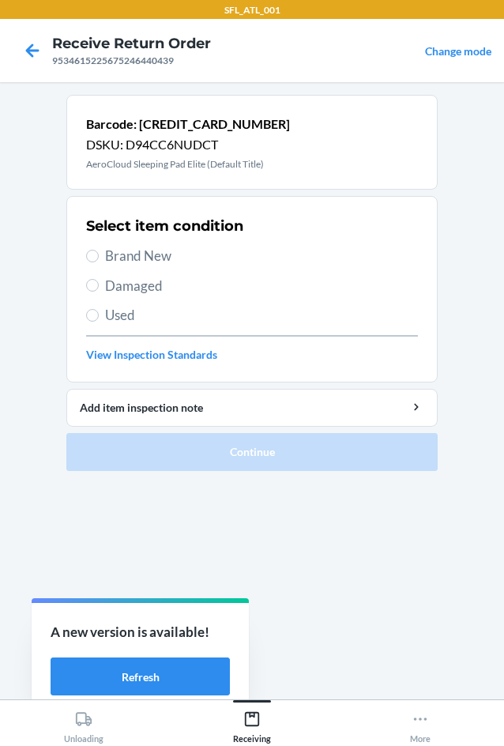
click at [138, 257] on span "Brand New" at bounding box center [261, 256] width 313 height 21
click at [99, 257] on input "Brand New" at bounding box center [92, 256] width 13 height 13
radio input "true"
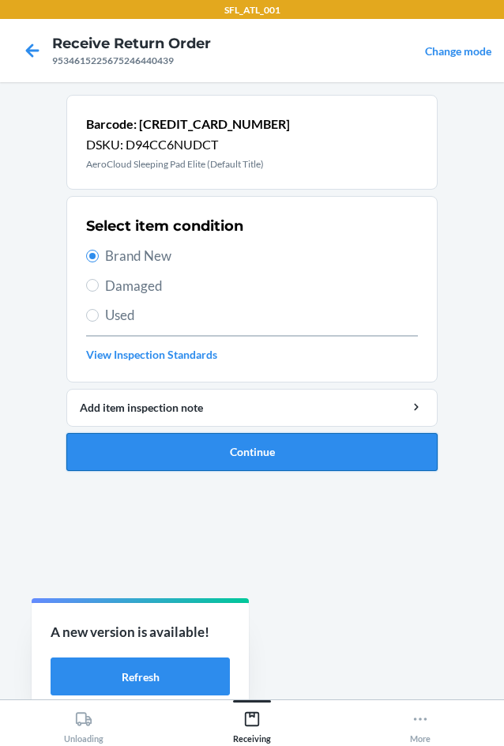
click at [295, 452] on button "Continue" at bounding box center [251, 452] width 371 height 38
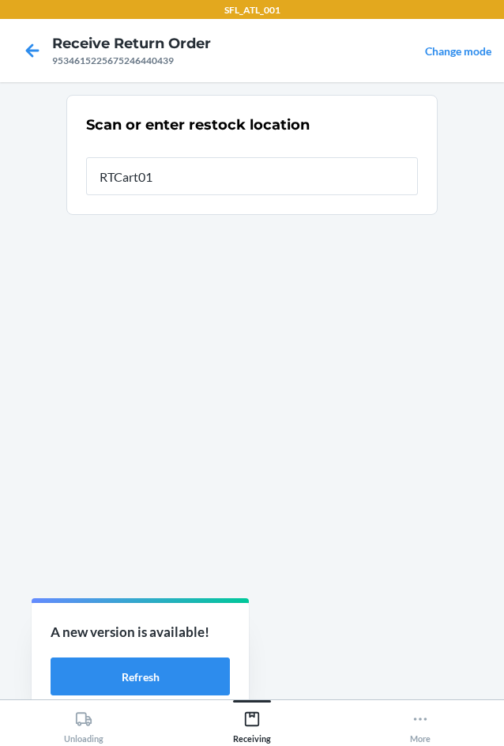
type input "RTCart016"
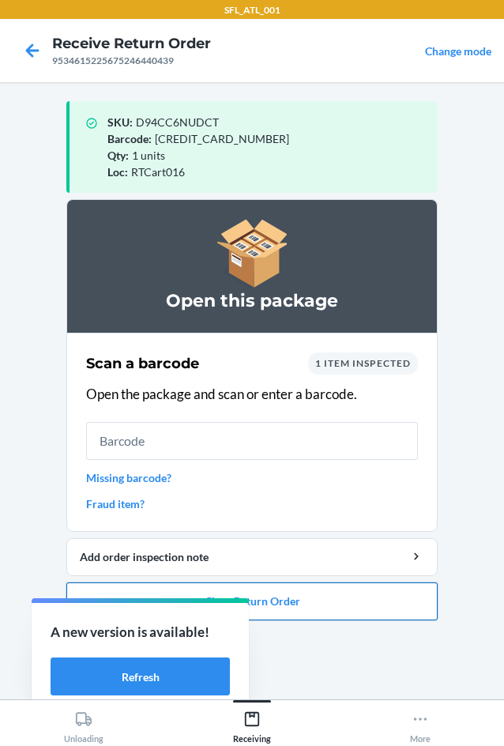
drag, startPoint x: 389, startPoint y: 600, endPoint x: 384, endPoint y: 589, distance: 12.0
click at [386, 592] on button "Close Return Order" at bounding box center [251, 601] width 371 height 38
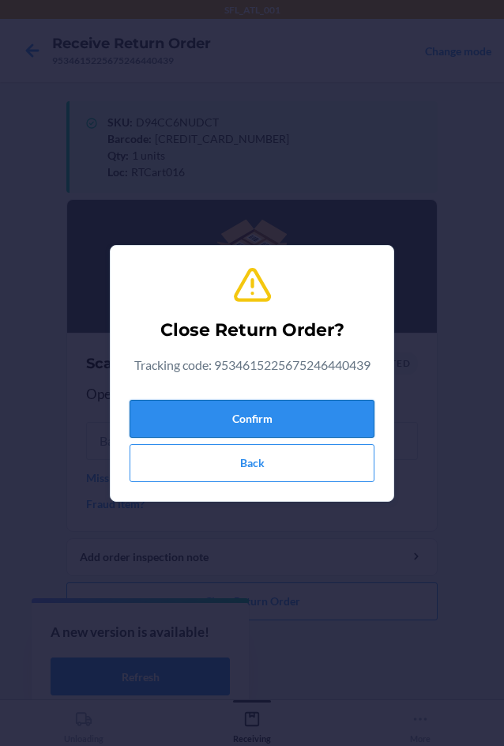
click at [280, 429] on button "Confirm" at bounding box center [252, 419] width 245 height 38
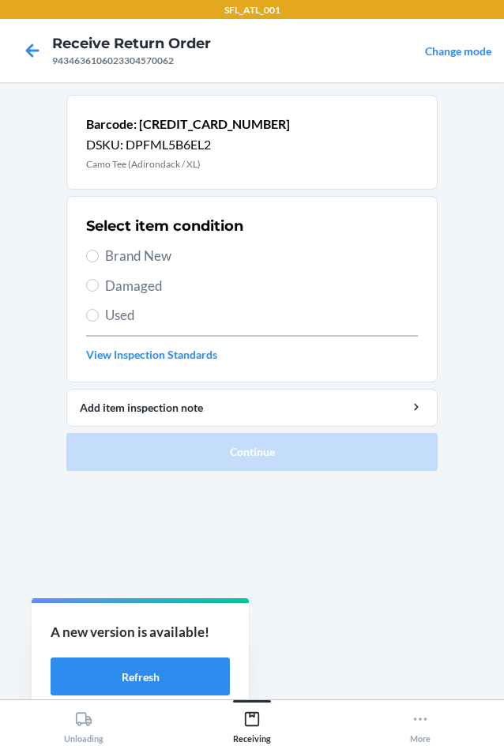
click at [160, 254] on span "Brand New" at bounding box center [261, 256] width 313 height 21
click at [99, 254] on input "Brand New" at bounding box center [92, 256] width 13 height 13
radio input "true"
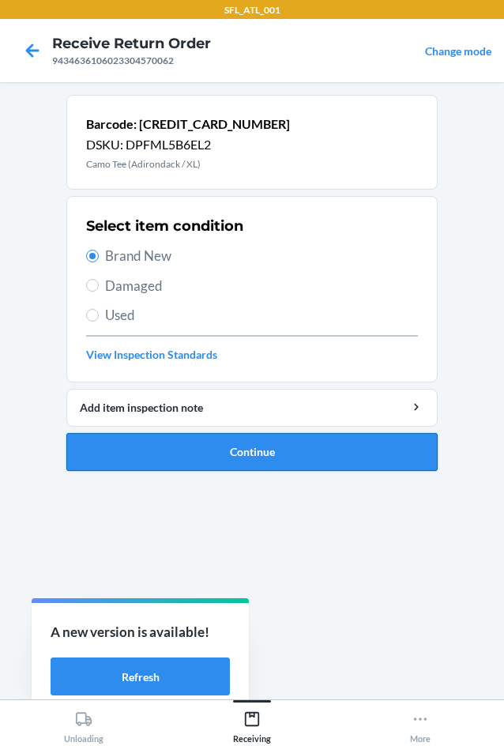
click at [218, 459] on button "Continue" at bounding box center [251, 452] width 371 height 38
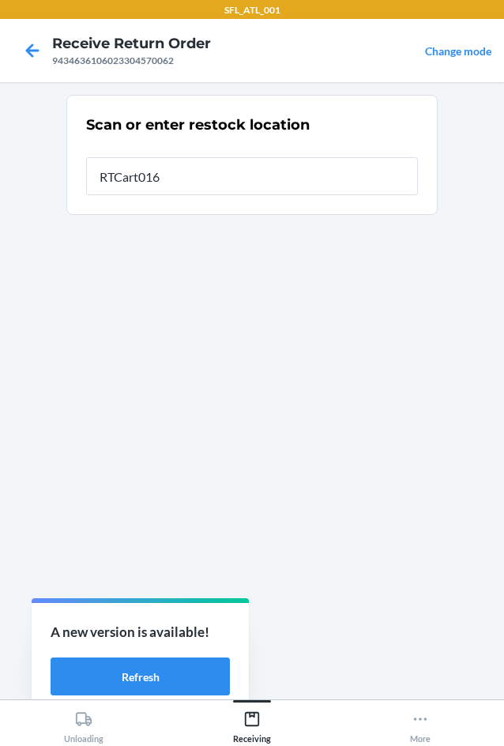
type input "RTCart016"
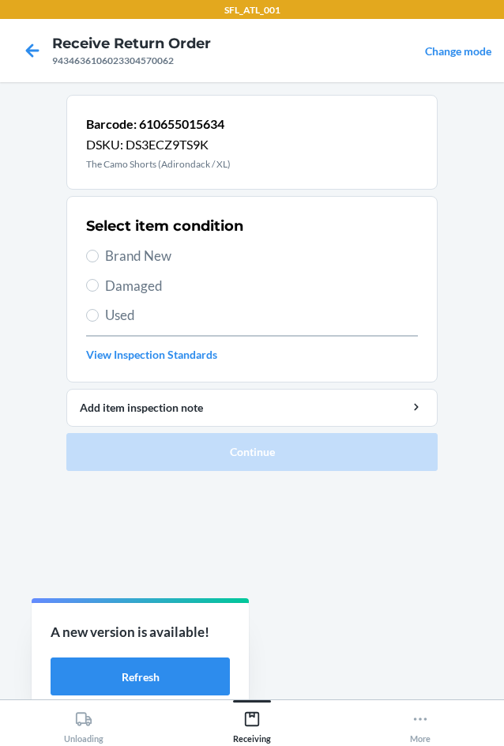
click at [159, 253] on span "Brand New" at bounding box center [261, 256] width 313 height 21
click at [99, 253] on input "Brand New" at bounding box center [92, 256] width 13 height 13
radio input "true"
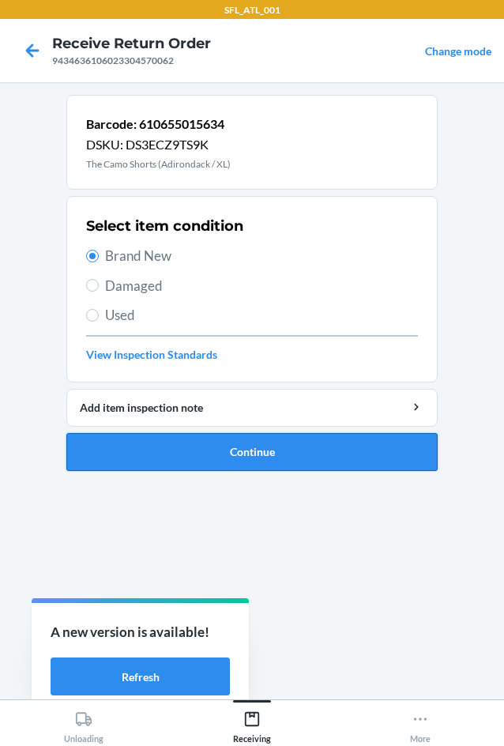
click at [201, 445] on button "Continue" at bounding box center [251, 452] width 371 height 38
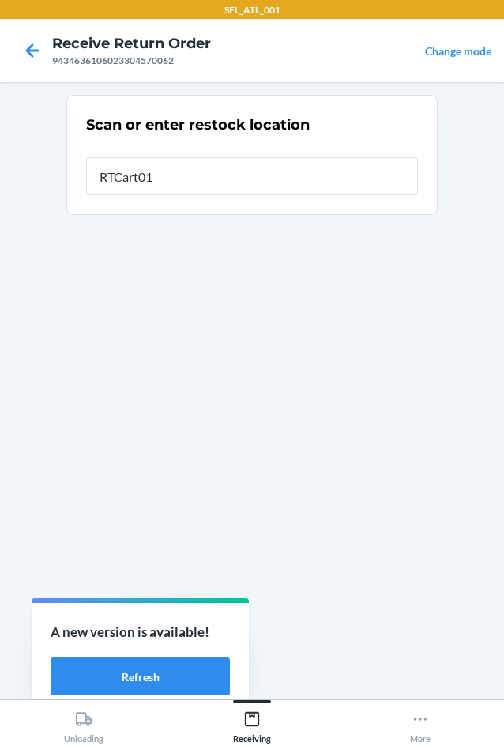
type input "RTCart016"
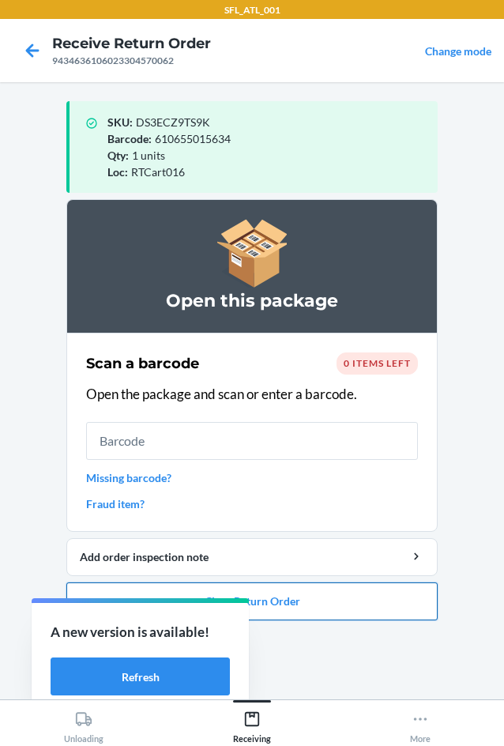
click at [307, 613] on button "Close Return Order" at bounding box center [251, 601] width 371 height 38
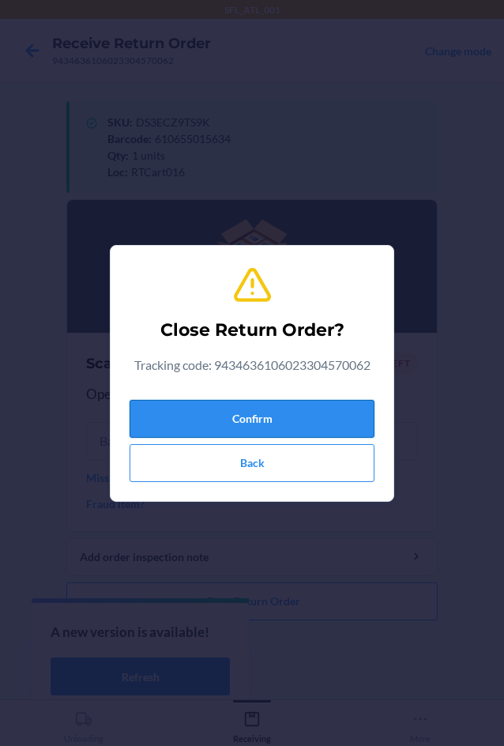
click at [239, 426] on button "Confirm" at bounding box center [252, 419] width 245 height 38
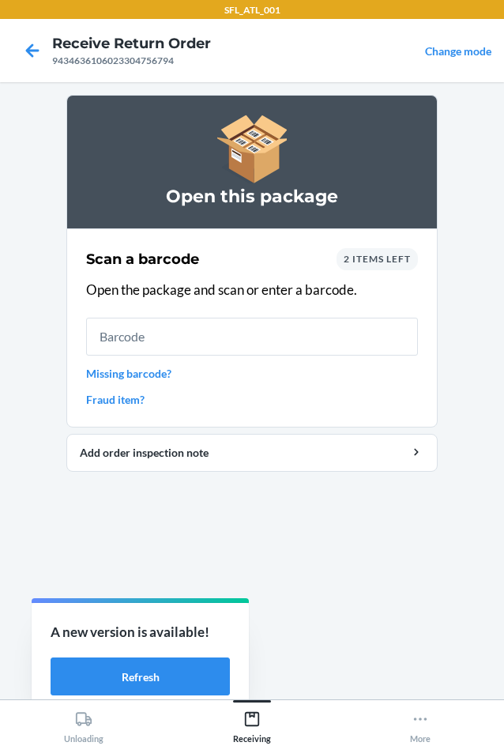
click at [404, 265] on div "2 items left" at bounding box center [377, 259] width 81 height 22
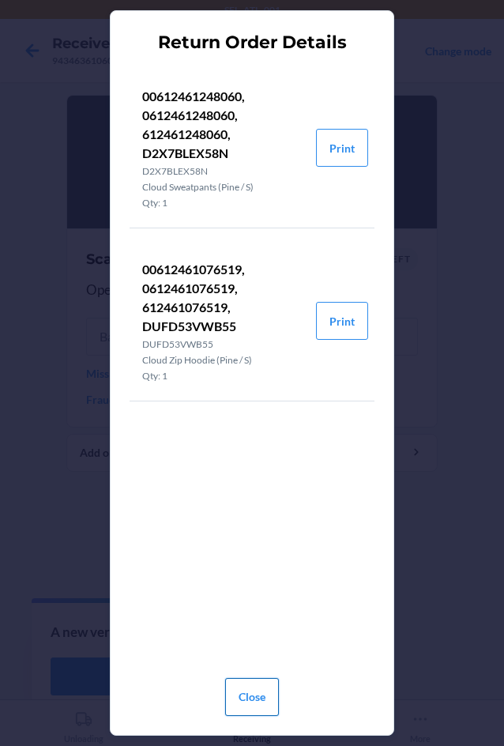
click at [261, 695] on button "Close" at bounding box center [252, 697] width 54 height 38
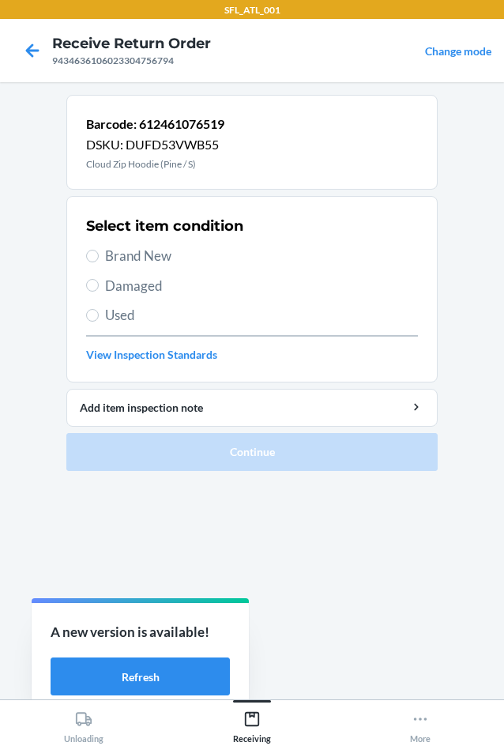
click at [155, 261] on span "Brand New" at bounding box center [261, 256] width 313 height 21
click at [99, 261] on input "Brand New" at bounding box center [92, 256] width 13 height 13
radio input "true"
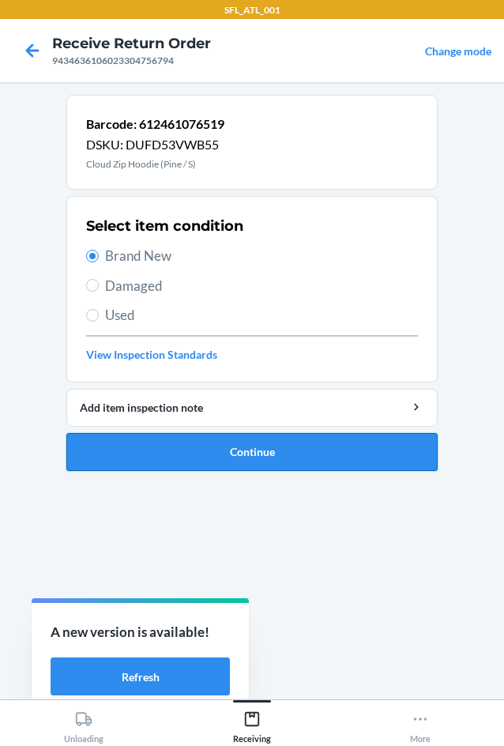
click at [354, 448] on button "Continue" at bounding box center [251, 452] width 371 height 38
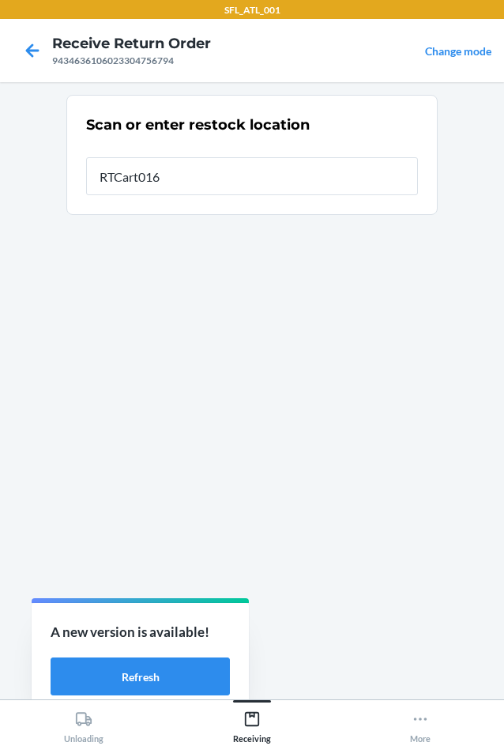
type input "RTCart016"
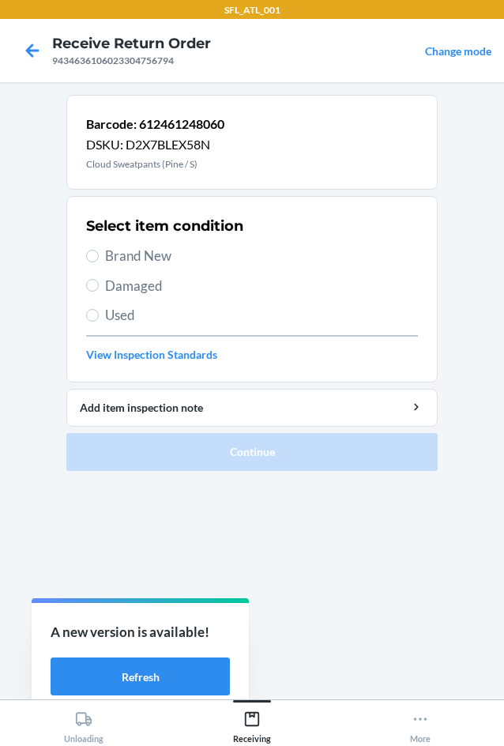
click at [170, 258] on span "Brand New" at bounding box center [261, 256] width 313 height 21
click at [99, 258] on input "Brand New" at bounding box center [92, 256] width 13 height 13
radio input "true"
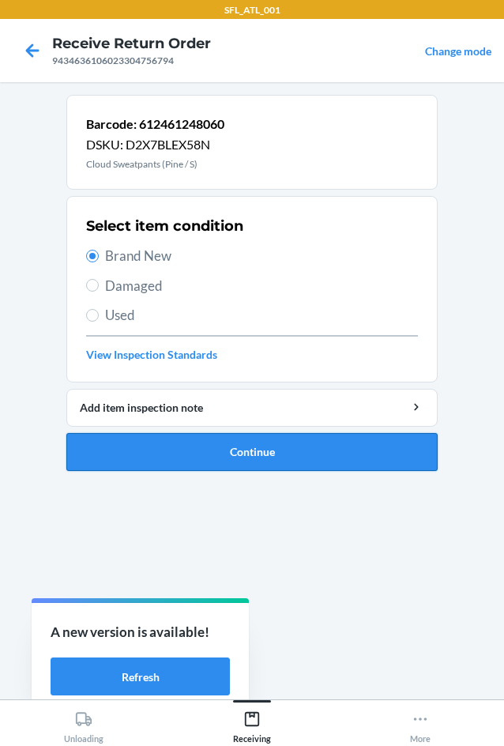
click at [324, 454] on button "Continue" at bounding box center [251, 452] width 371 height 38
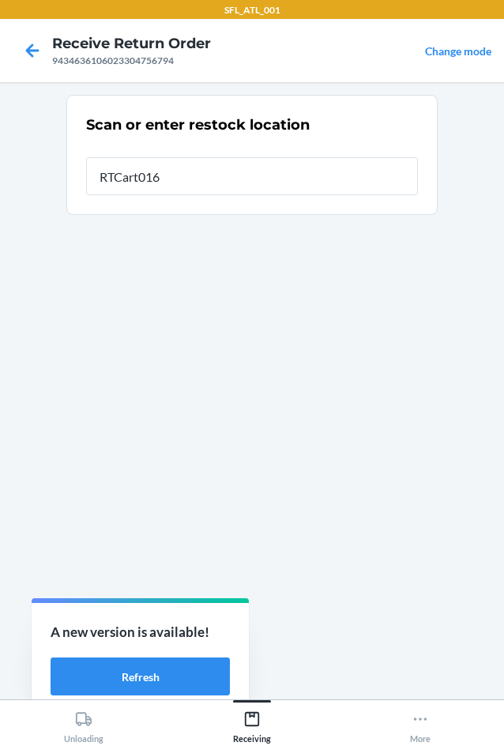
type input "RTCart016"
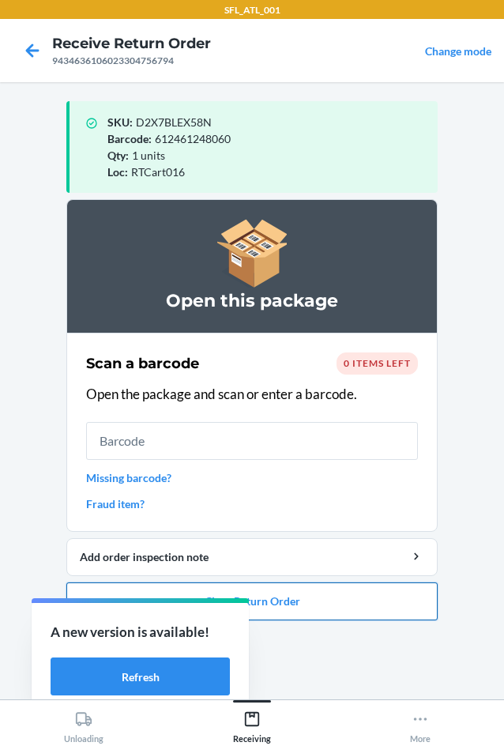
drag, startPoint x: 348, startPoint y: 596, endPoint x: 355, endPoint y: 581, distance: 16.3
click at [355, 582] on button "Close Return Order" at bounding box center [251, 601] width 371 height 38
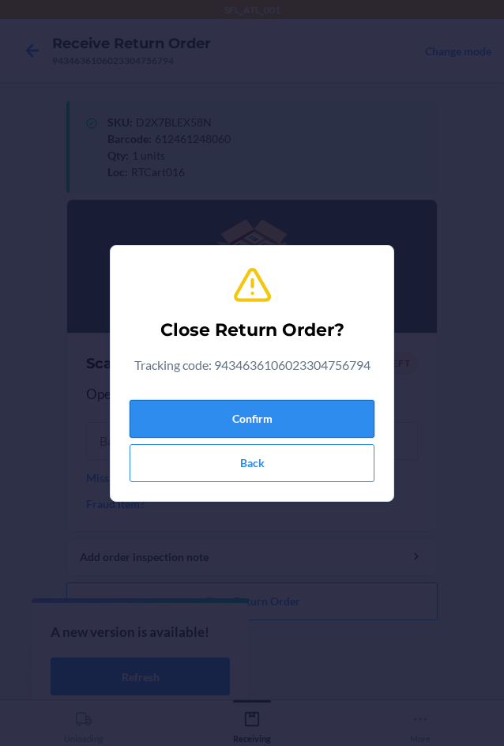
click at [323, 419] on button "Confirm" at bounding box center [252, 419] width 245 height 38
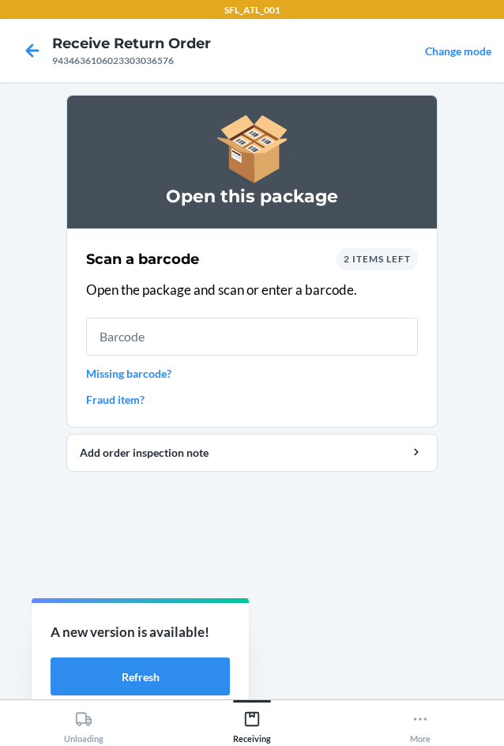
click at [399, 266] on div "2 items left" at bounding box center [377, 259] width 81 height 22
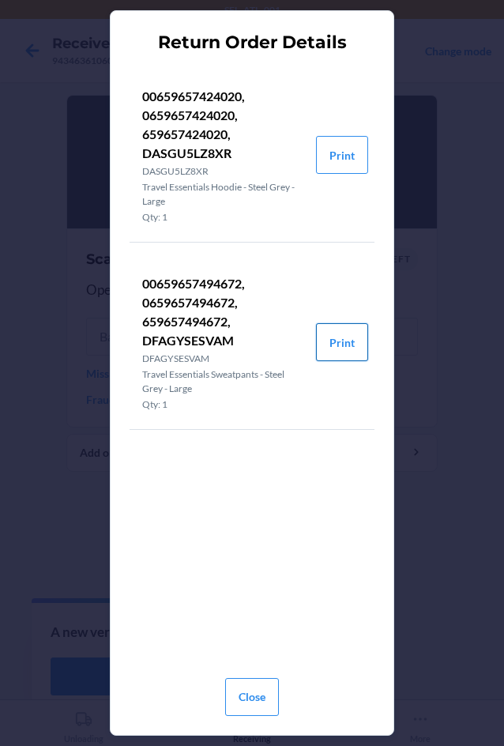
click at [348, 343] on button "Print" at bounding box center [342, 342] width 52 height 38
click at [270, 693] on button "Close" at bounding box center [252, 697] width 54 height 38
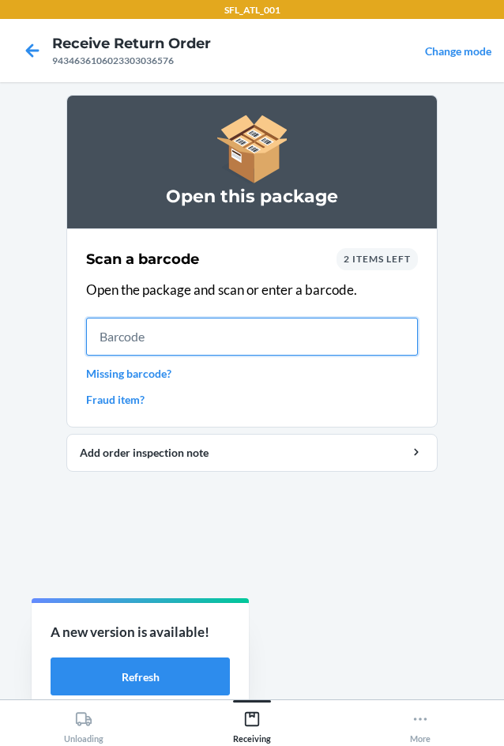
click at [314, 323] on input "text" at bounding box center [252, 337] width 332 height 38
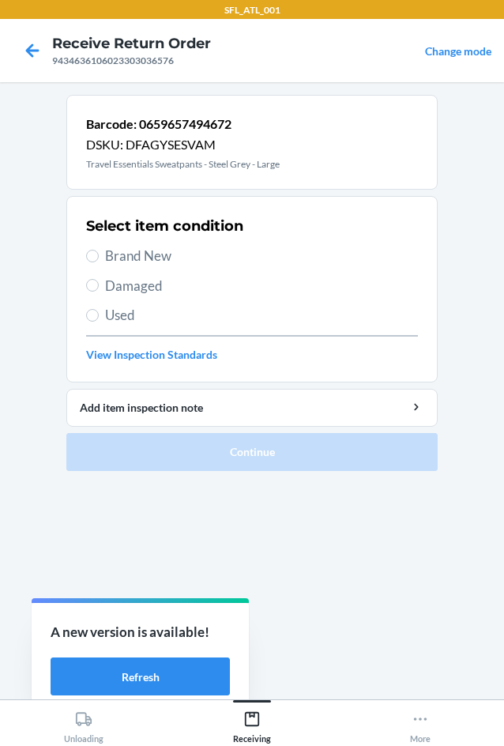
click at [160, 255] on span "Brand New" at bounding box center [261, 256] width 313 height 21
click at [99, 255] on input "Brand New" at bounding box center [92, 256] width 13 height 13
radio input "true"
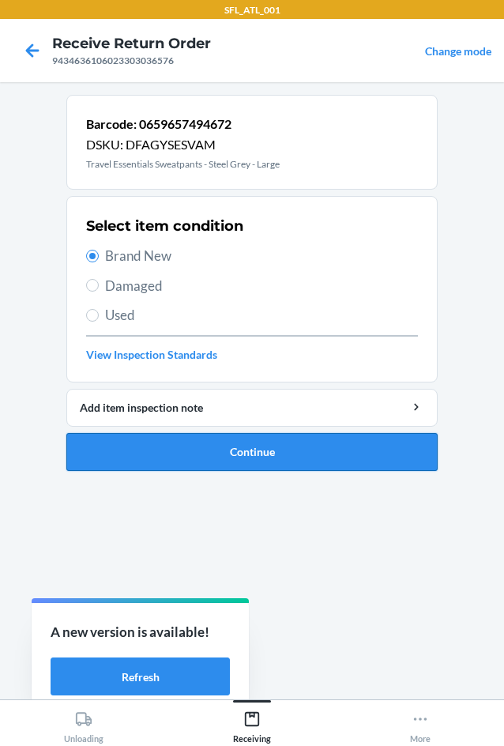
click at [227, 435] on button "Continue" at bounding box center [251, 452] width 371 height 38
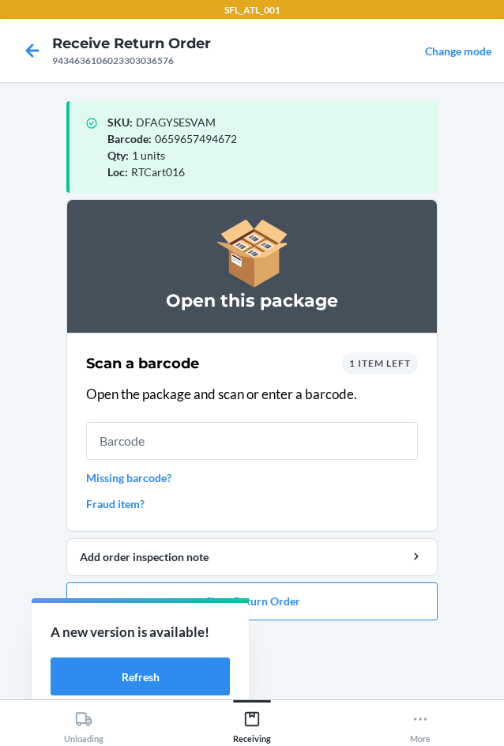
click at [385, 356] on div "1 item left" at bounding box center [380, 363] width 76 height 22
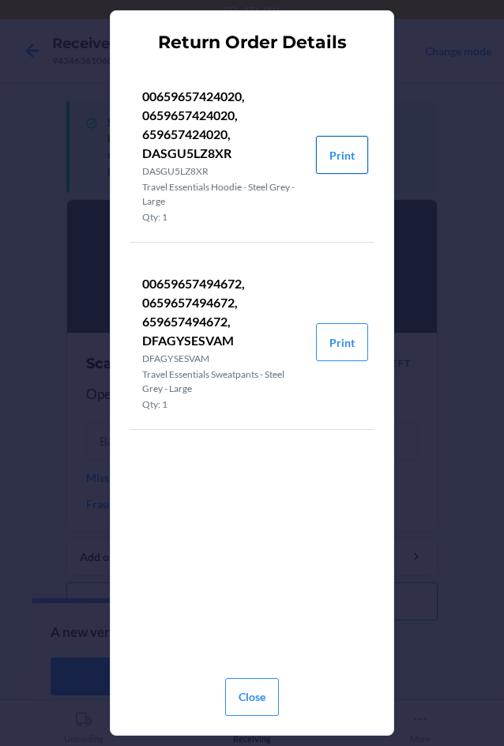
click at [349, 164] on button "Print" at bounding box center [342, 155] width 52 height 38
click at [243, 690] on button "Close" at bounding box center [252, 697] width 54 height 38
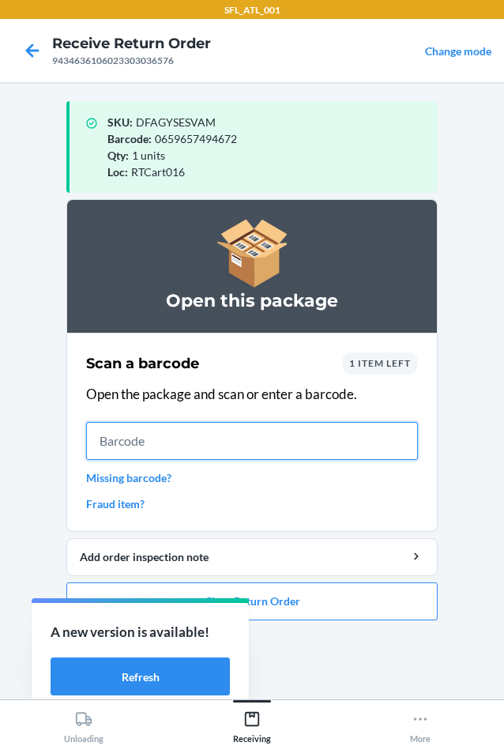
click at [270, 456] on input "text" at bounding box center [252, 441] width 332 height 38
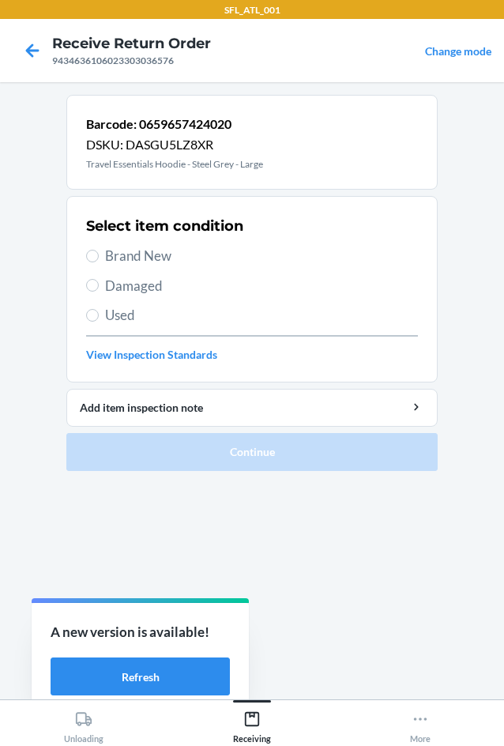
click at [178, 250] on span "Brand New" at bounding box center [261, 256] width 313 height 21
click at [99, 250] on input "Brand New" at bounding box center [92, 256] width 13 height 13
radio input "true"
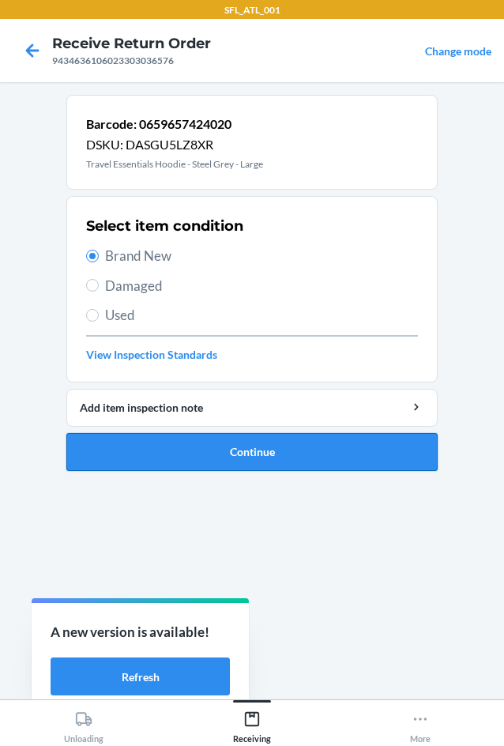
click at [239, 444] on button "Continue" at bounding box center [251, 452] width 371 height 38
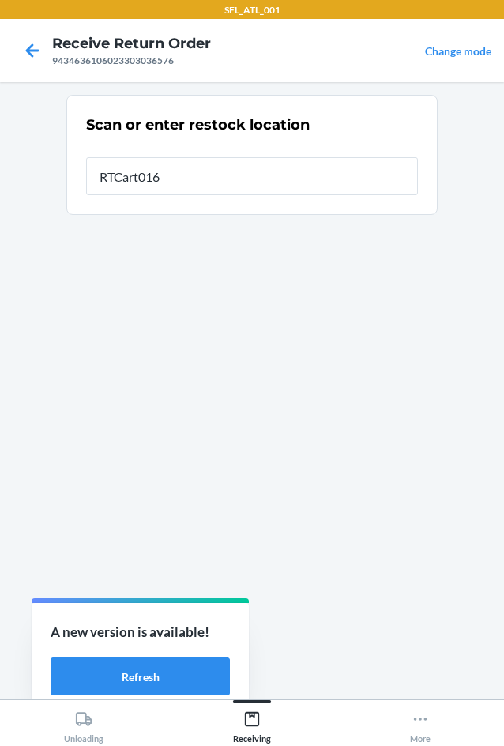
type input "RTCart016"
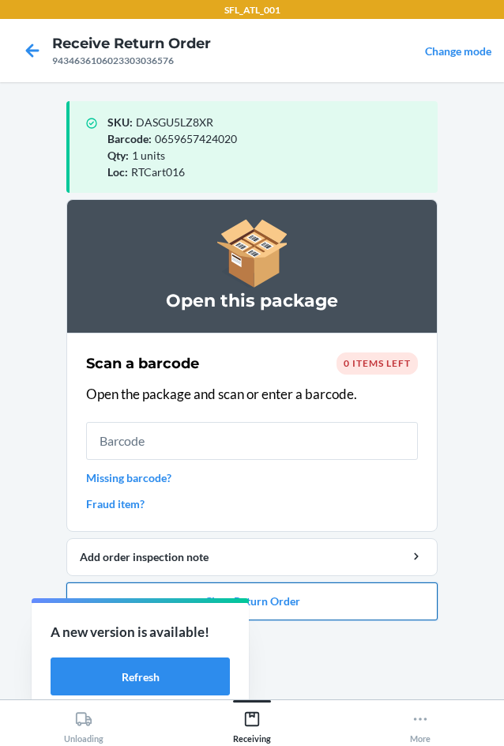
click at [413, 583] on button "Close Return Order" at bounding box center [251, 601] width 371 height 38
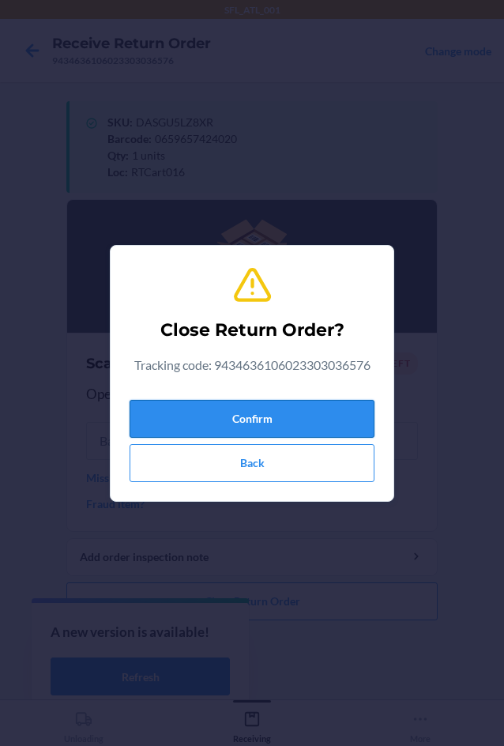
click at [374, 412] on button "Confirm" at bounding box center [252, 419] width 245 height 38
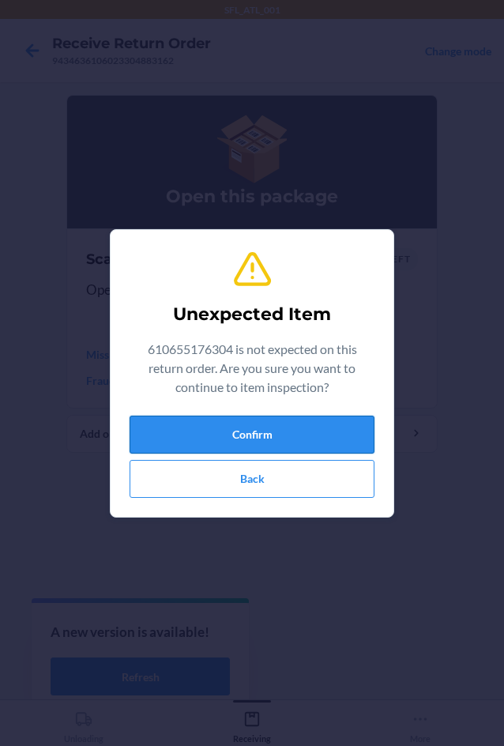
click at [163, 426] on button "Confirm" at bounding box center [252, 435] width 245 height 38
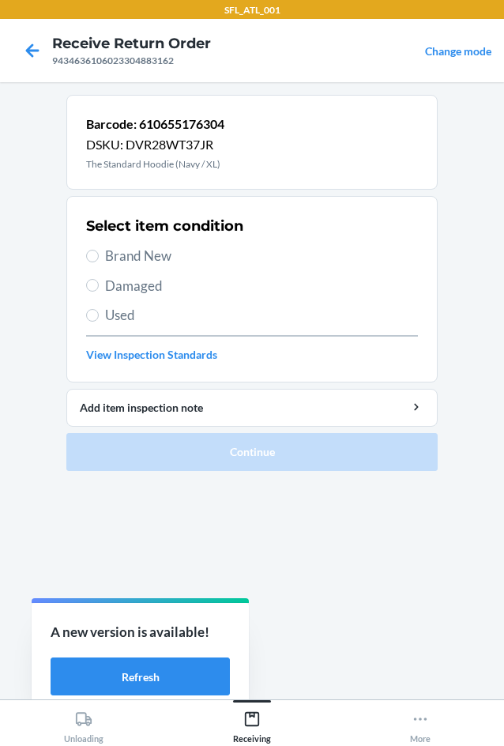
click at [158, 254] on span "Brand New" at bounding box center [261, 256] width 313 height 21
click at [99, 254] on input "Brand New" at bounding box center [92, 256] width 13 height 13
radio input "true"
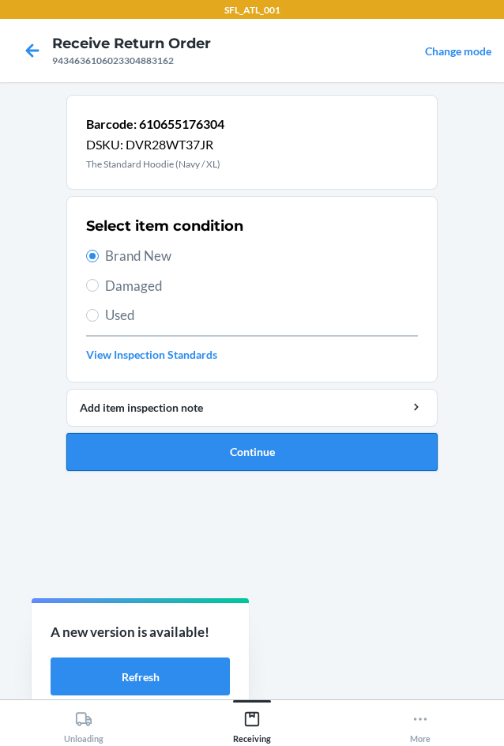
click at [308, 455] on button "Continue" at bounding box center [251, 452] width 371 height 38
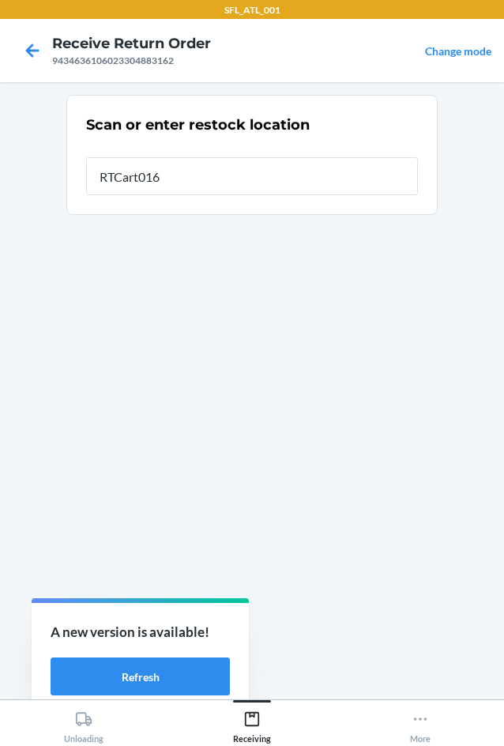
type input "RTCart016"
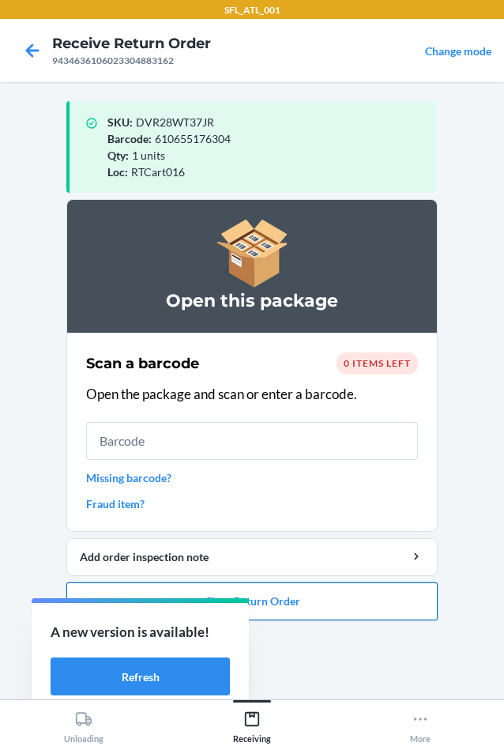
click at [316, 601] on button "Close Return Order" at bounding box center [251, 601] width 371 height 38
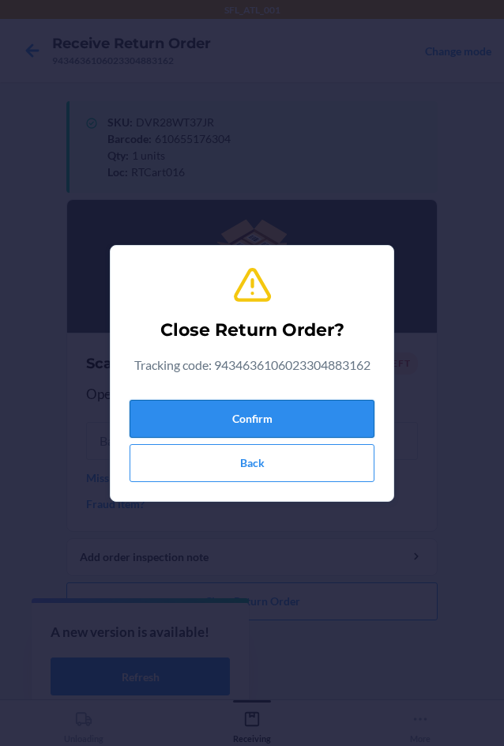
click at [288, 425] on button "Confirm" at bounding box center [252, 419] width 245 height 38
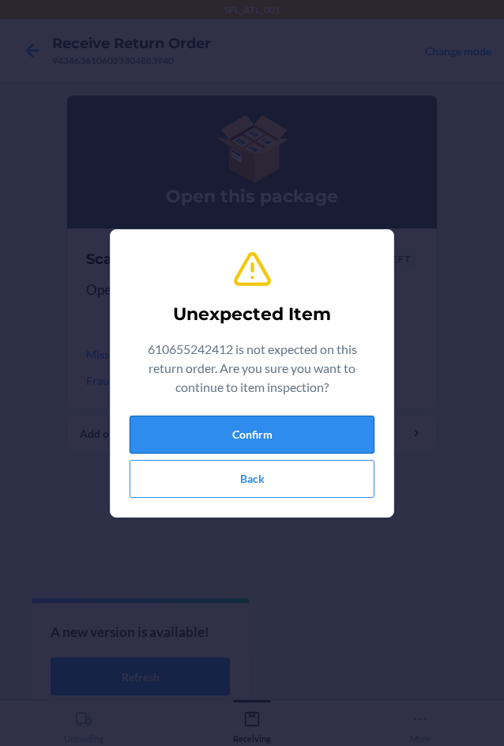
click at [337, 435] on button "Confirm" at bounding box center [252, 435] width 245 height 38
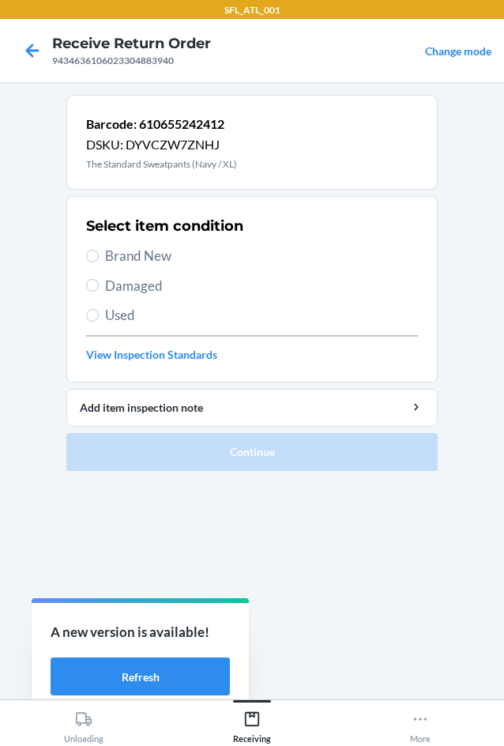
click at [152, 265] on span "Brand New" at bounding box center [261, 256] width 313 height 21
click at [99, 262] on input "Brand New" at bounding box center [92, 256] width 13 height 13
radio input "true"
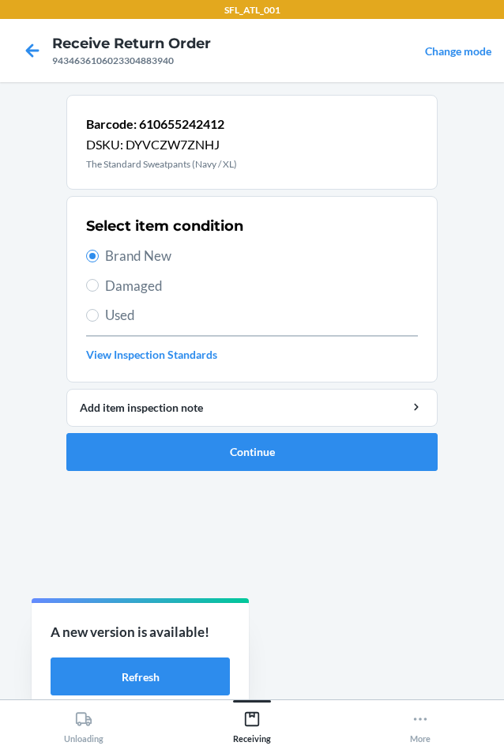
click at [128, 254] on span "Brand New" at bounding box center [261, 256] width 313 height 21
click at [99, 254] on input "Brand New" at bounding box center [92, 256] width 13 height 13
click at [105, 257] on label "Brand New" at bounding box center [252, 256] width 332 height 21
click at [99, 257] on input "Brand New" at bounding box center [92, 256] width 13 height 13
click at [91, 253] on input "Brand New" at bounding box center [92, 256] width 13 height 13
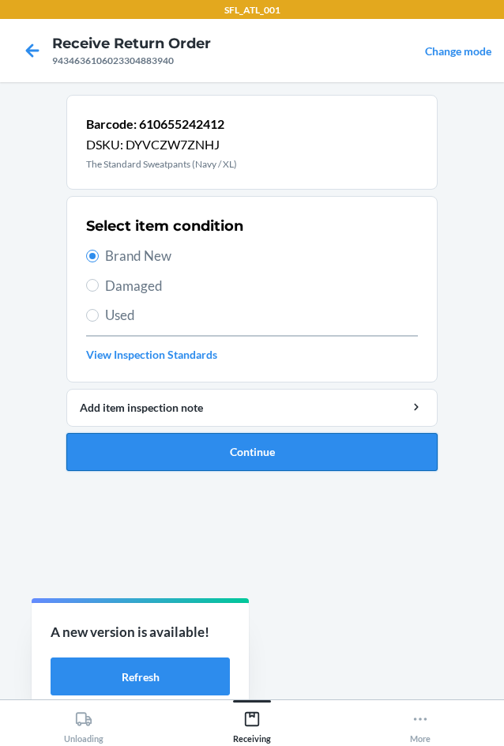
click at [156, 438] on li "Barcode: 610655242412 DSKU: DYVCZW7ZNHJ The Standard Sweatpants (Navy / XL) Sel…" at bounding box center [251, 283] width 371 height 376
click at [160, 448] on button "Continue" at bounding box center [251, 452] width 371 height 38
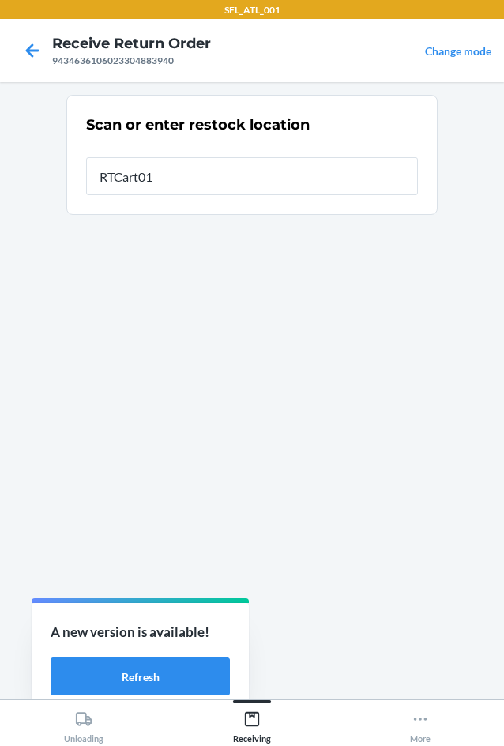
type input "RTCart016"
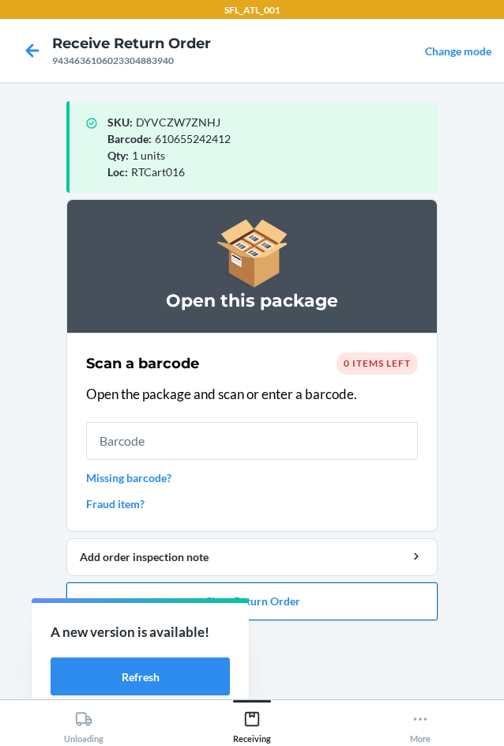
click at [402, 595] on button "Close Return Order" at bounding box center [251, 601] width 371 height 38
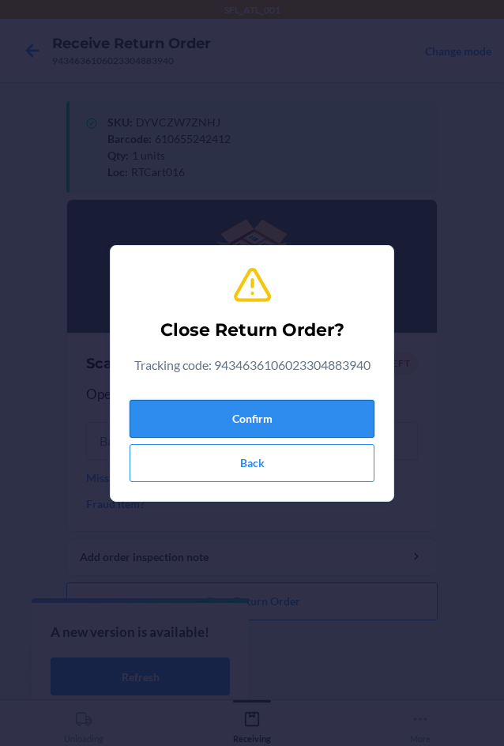
click at [323, 416] on button "Confirm" at bounding box center [252, 419] width 245 height 38
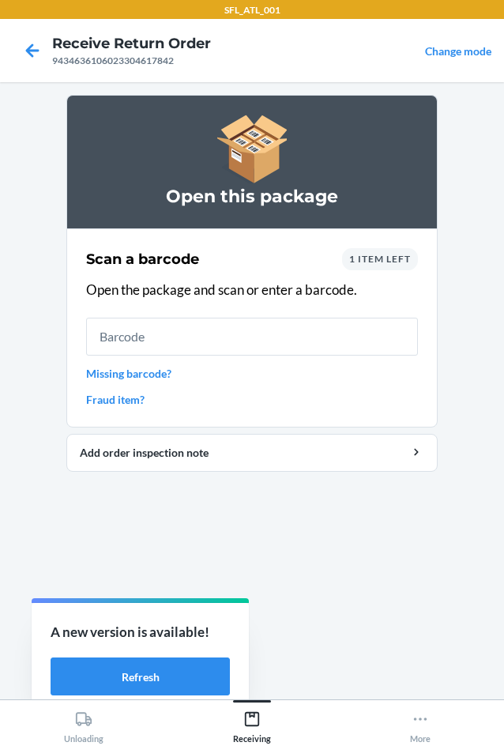
click at [371, 257] on span "1 item left" at bounding box center [380, 259] width 62 height 12
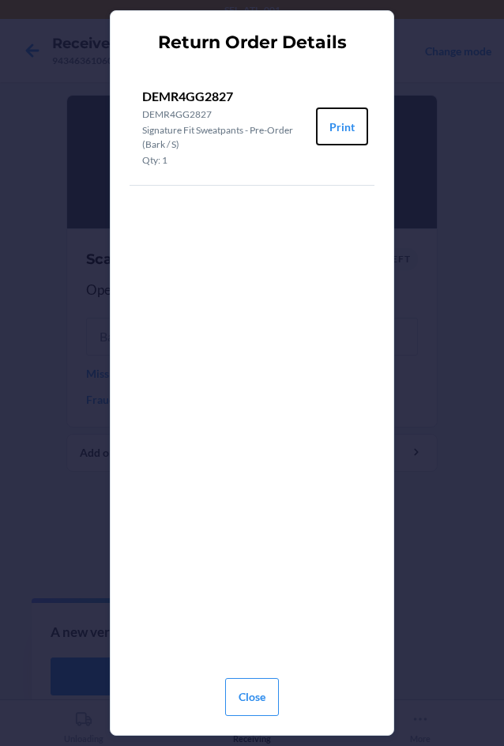
click at [337, 122] on button "Print" at bounding box center [342, 126] width 52 height 38
click at [270, 691] on button "Close" at bounding box center [252, 697] width 54 height 38
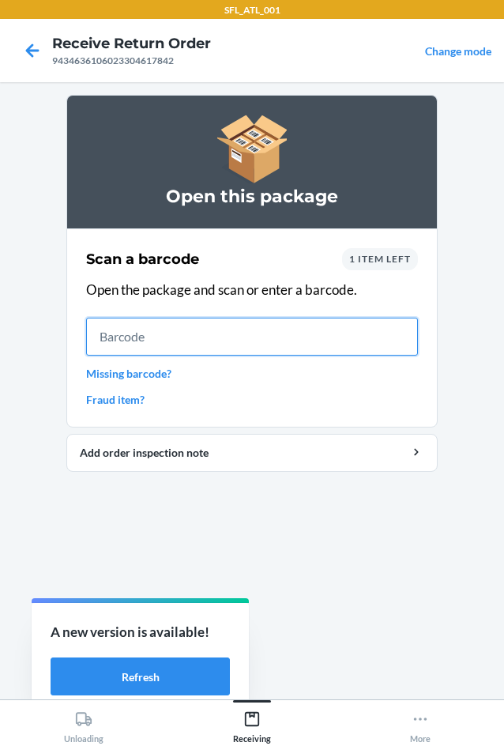
click at [261, 333] on input "text" at bounding box center [252, 337] width 332 height 38
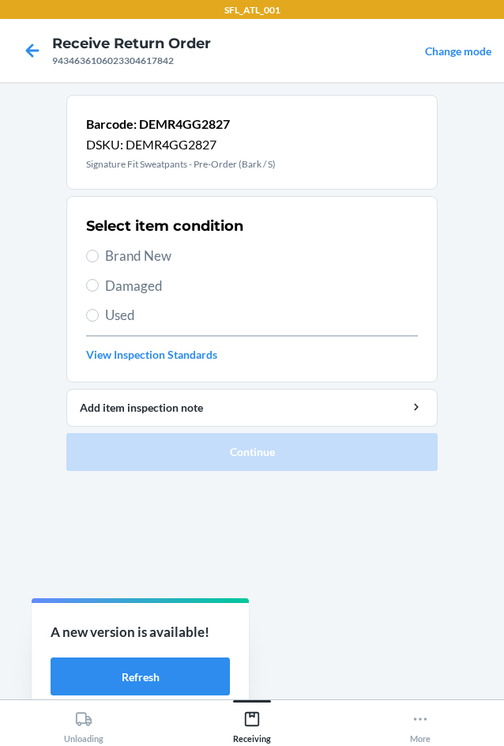
drag, startPoint x: 156, startPoint y: 252, endPoint x: 164, endPoint y: 284, distance: 32.6
click at [156, 254] on span "Brand New" at bounding box center [261, 256] width 313 height 21
click at [99, 254] on input "Brand New" at bounding box center [92, 256] width 13 height 13
radio input "true"
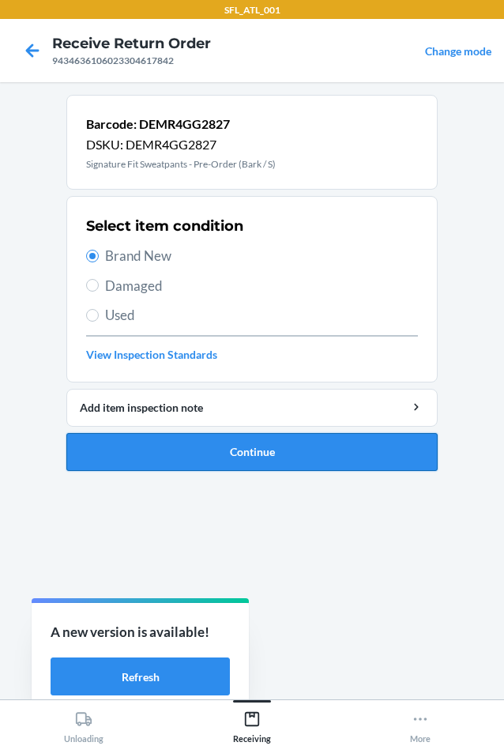
click at [281, 447] on button "Continue" at bounding box center [251, 452] width 371 height 38
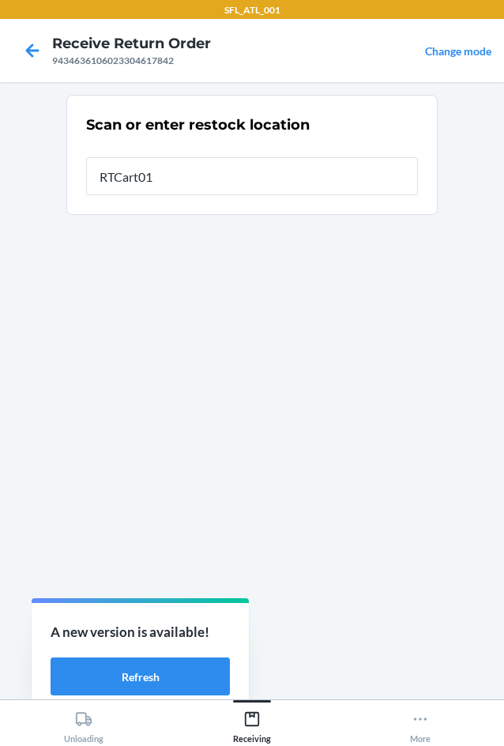
type input "RTCart016"
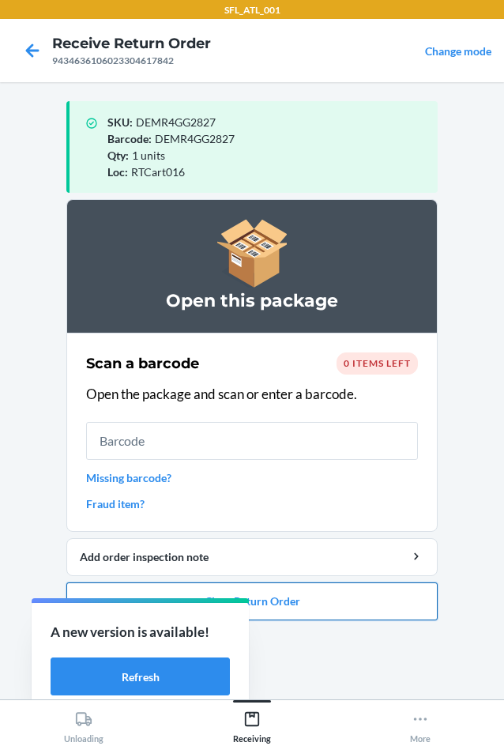
click at [290, 614] on button "Close Return Order" at bounding box center [251, 601] width 371 height 38
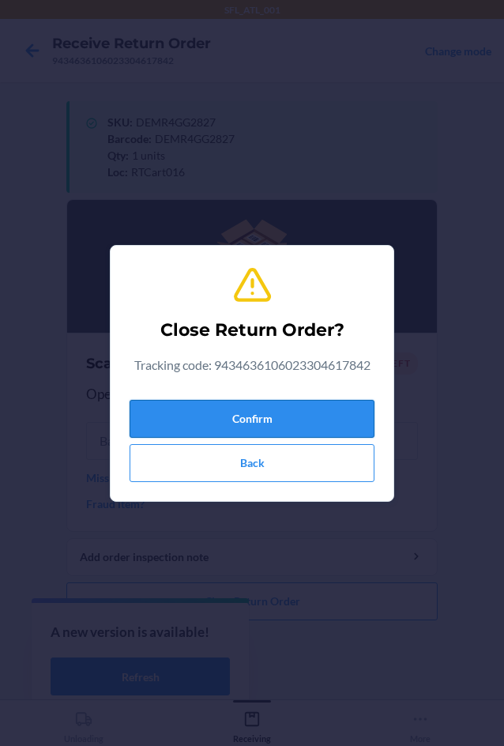
click at [323, 408] on button "Confirm" at bounding box center [252, 419] width 245 height 38
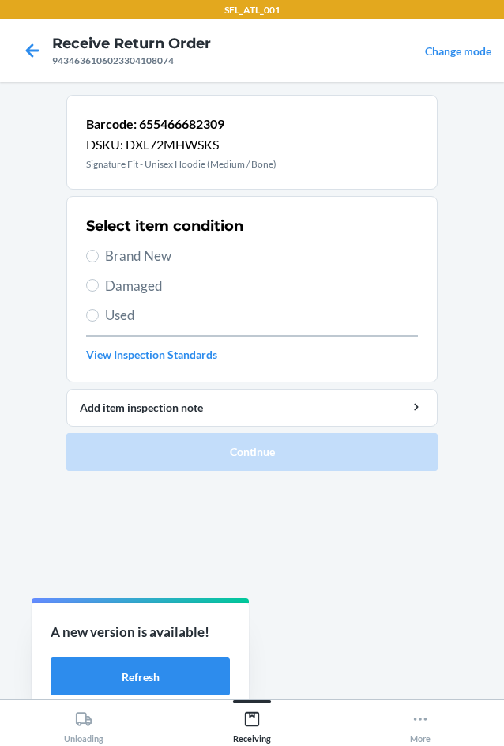
click at [141, 239] on div "Select item condition Brand New Damaged Used View Inspection Standards" at bounding box center [252, 289] width 332 height 156
click at [147, 261] on span "Brand New" at bounding box center [261, 256] width 313 height 21
click at [99, 261] on input "Brand New" at bounding box center [92, 256] width 13 height 13
radio input "true"
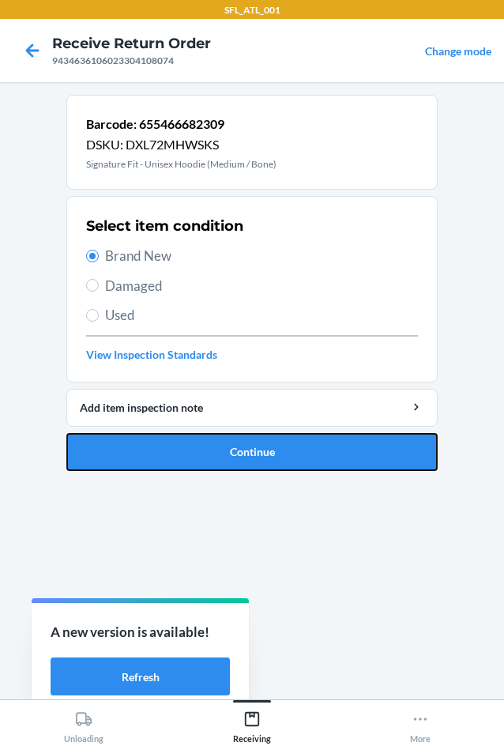
click at [184, 453] on button "Continue" at bounding box center [251, 452] width 371 height 38
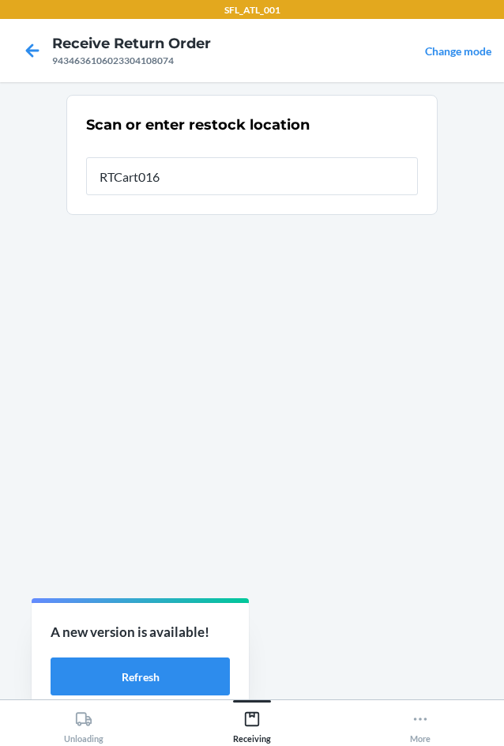
type input "RTCart016"
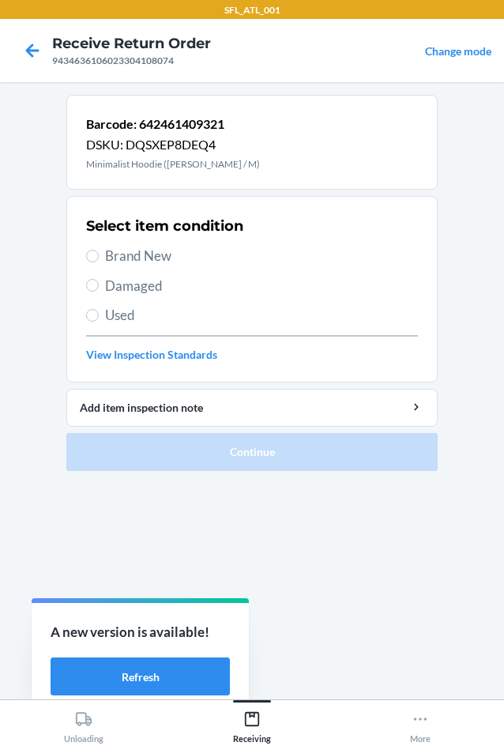
click at [145, 260] on span "Brand New" at bounding box center [261, 256] width 313 height 21
click at [99, 260] on input "Brand New" at bounding box center [92, 256] width 13 height 13
radio input "true"
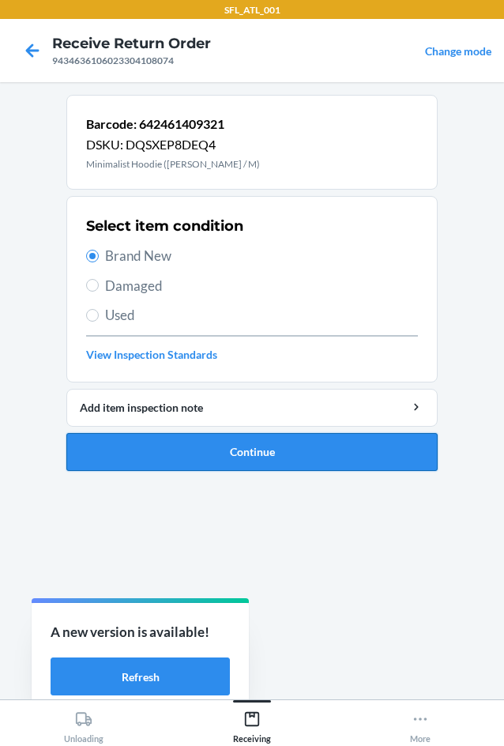
click at [297, 461] on button "Continue" at bounding box center [251, 452] width 371 height 38
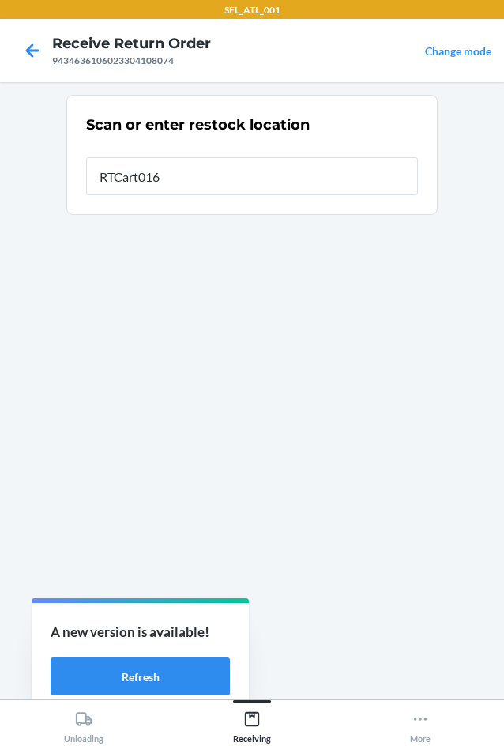
type input "RTCart016"
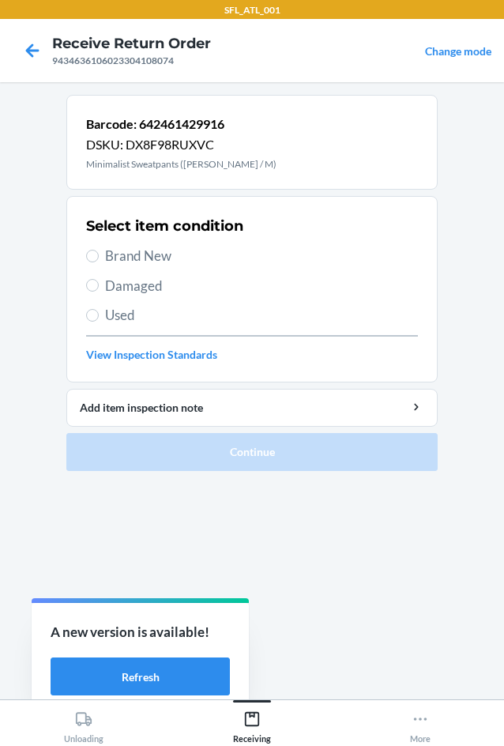
click at [128, 255] on span "Brand New" at bounding box center [261, 256] width 313 height 21
click at [99, 255] on input "Brand New" at bounding box center [92, 256] width 13 height 13
radio input "true"
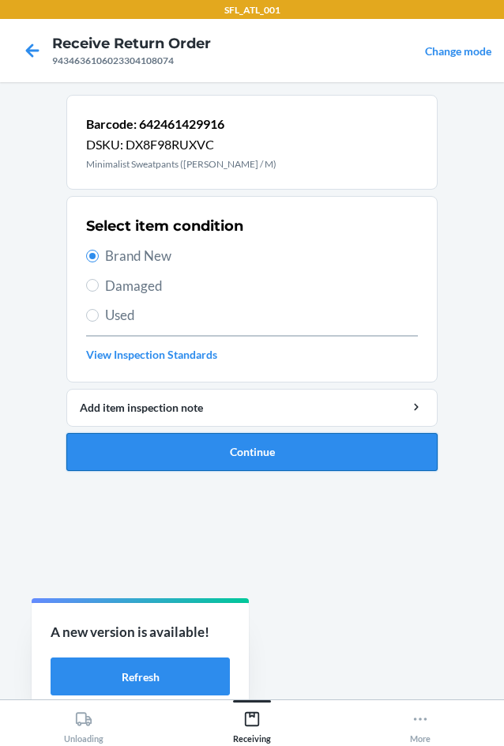
click at [314, 460] on button "Continue" at bounding box center [251, 452] width 371 height 38
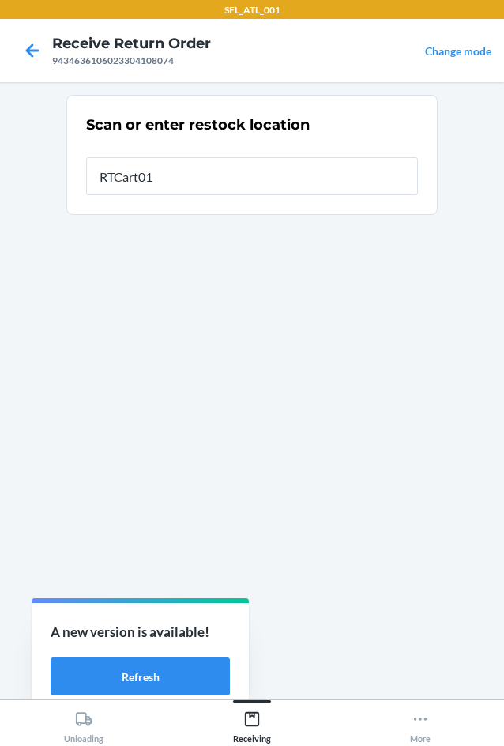
type input "RTCart016"
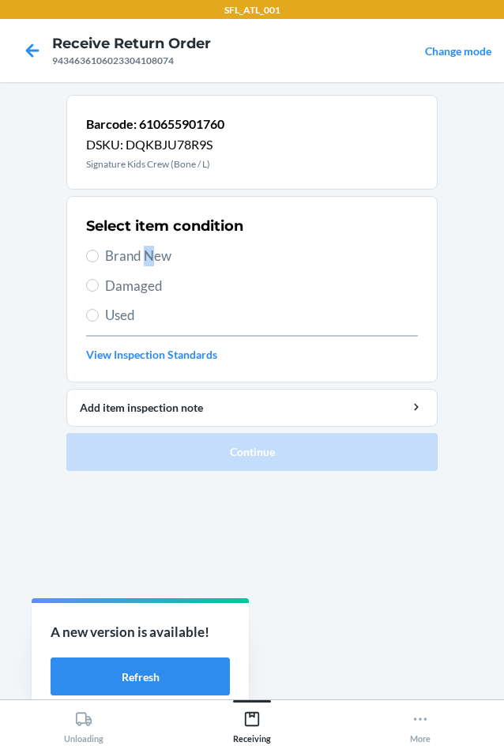
click at [149, 253] on span "Brand New" at bounding box center [261, 256] width 313 height 21
drag, startPoint x: 138, startPoint y: 250, endPoint x: 140, endPoint y: 270, distance: 20.6
click at [138, 262] on span "Brand New" at bounding box center [261, 256] width 313 height 21
click at [99, 262] on input "Brand New" at bounding box center [92, 256] width 13 height 13
radio input "true"
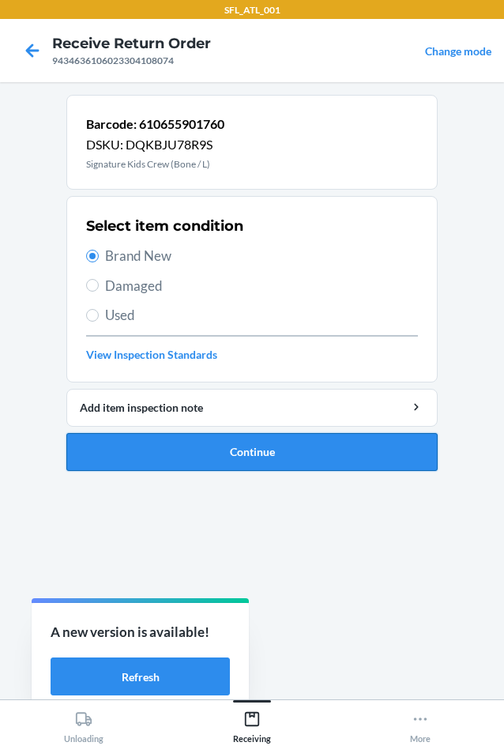
click at [296, 461] on button "Continue" at bounding box center [251, 452] width 371 height 38
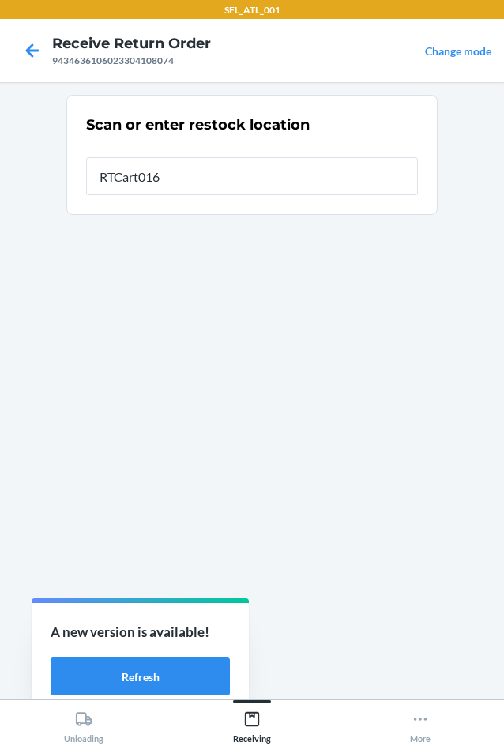
type input "RTCart016"
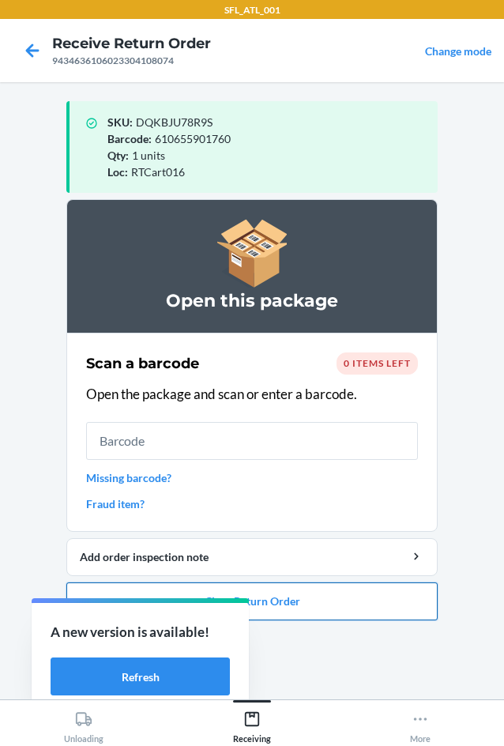
drag, startPoint x: 442, startPoint y: 609, endPoint x: 401, endPoint y: 606, distance: 41.2
click at [401, 606] on main "SKU : DQKBJU78R9S Barcode : 610655901760 Qty : 1 units Loc : RTCart016 Open thi…" at bounding box center [252, 390] width 504 height 617
click at [397, 597] on button "Close Return Order" at bounding box center [251, 601] width 371 height 38
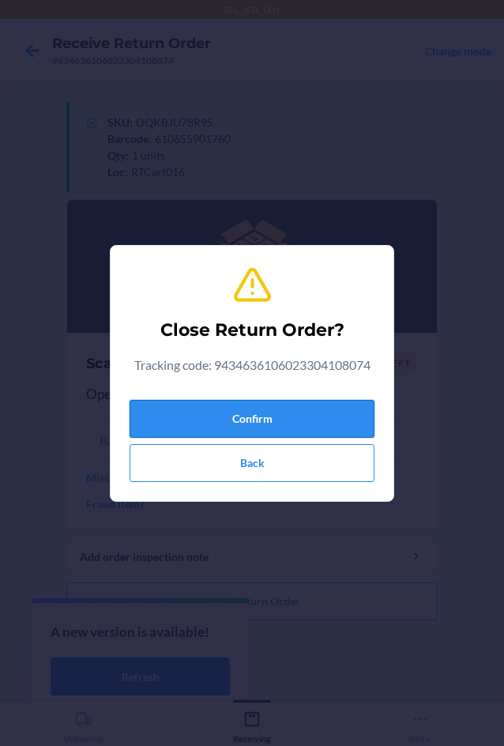
click at [346, 418] on button "Confirm" at bounding box center [252, 419] width 245 height 38
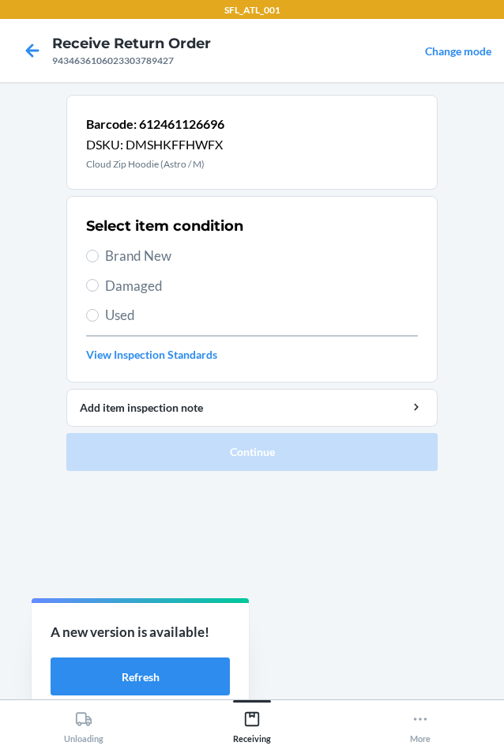
click at [164, 261] on span "Brand New" at bounding box center [261, 256] width 313 height 21
click at [99, 261] on input "Brand New" at bounding box center [92, 256] width 13 height 13
radio input "true"
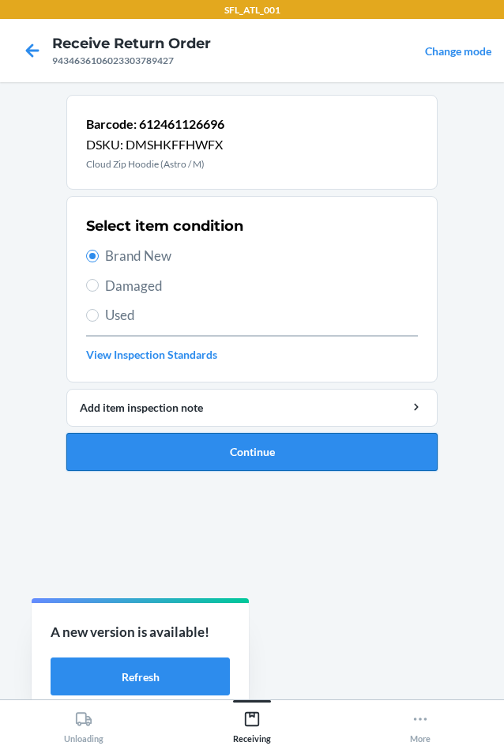
click at [288, 443] on button "Continue" at bounding box center [251, 452] width 371 height 38
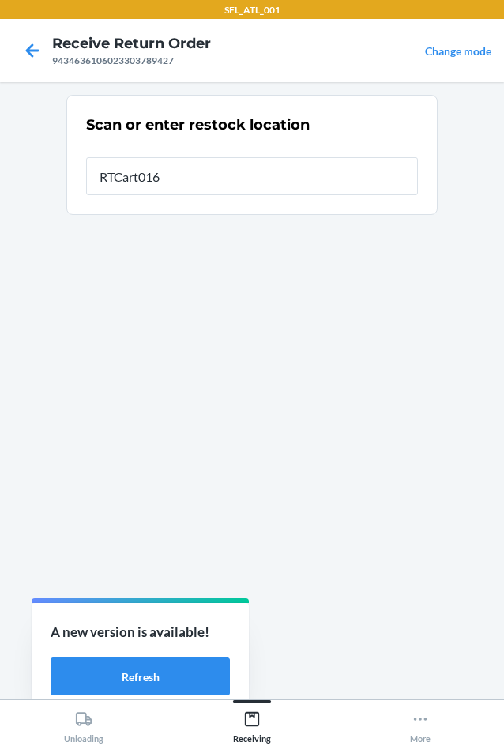
type input "RTCart016"
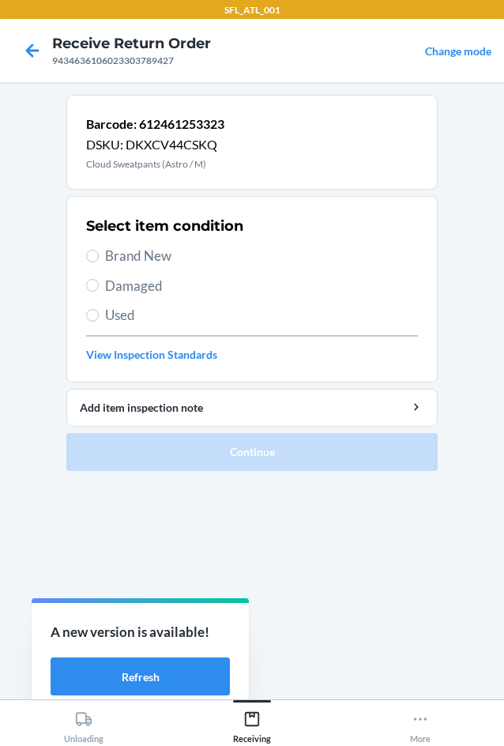
click at [155, 261] on span "Brand New" at bounding box center [261, 256] width 313 height 21
click at [99, 261] on input "Brand New" at bounding box center [92, 256] width 13 height 13
radio input "true"
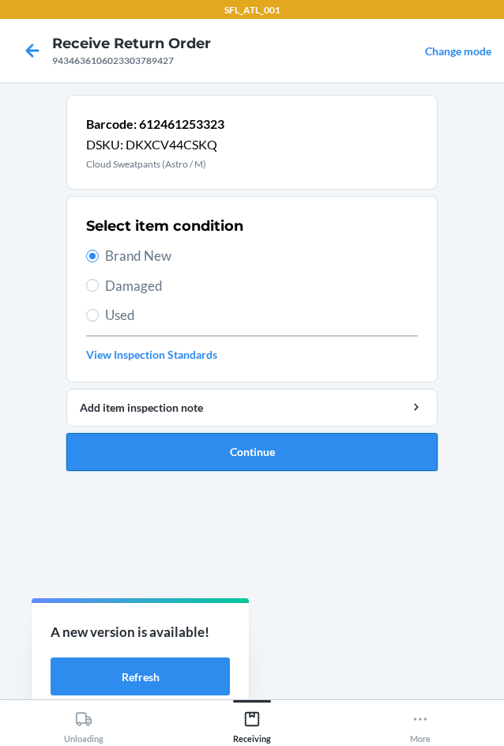
click at [330, 452] on button "Continue" at bounding box center [251, 452] width 371 height 38
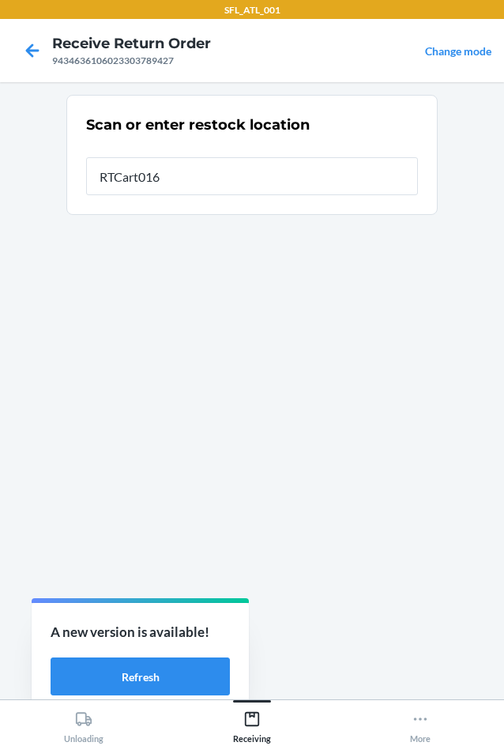
type input "RTCart016"
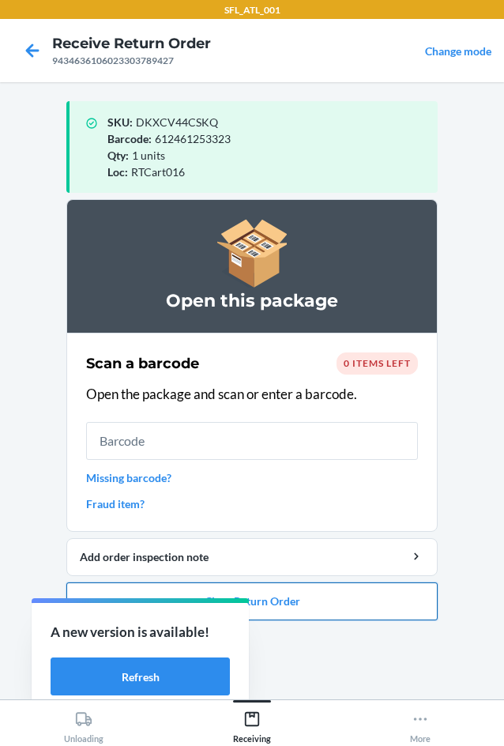
drag, startPoint x: 344, startPoint y: 619, endPoint x: 340, endPoint y: 606, distance: 14.0
click at [344, 620] on ol "Open this package Scan a barcode 0 items left Open the package and scan or ente…" at bounding box center [251, 416] width 371 height 434
click at [344, 600] on button "Close Return Order" at bounding box center [251, 601] width 371 height 38
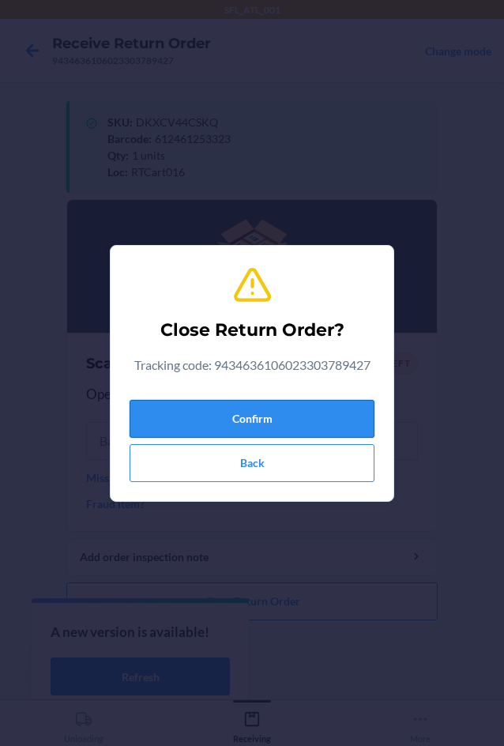
click at [304, 417] on button "Confirm" at bounding box center [252, 419] width 245 height 38
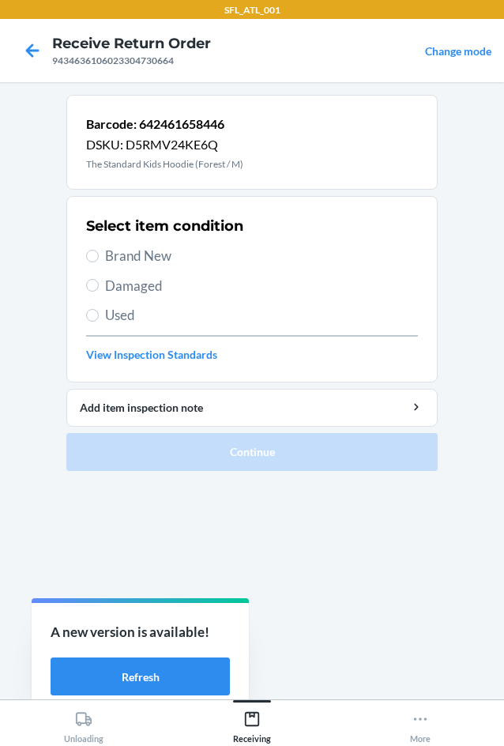
drag, startPoint x: 149, startPoint y: 256, endPoint x: 167, endPoint y: 280, distance: 31.0
click at [151, 262] on span "Brand New" at bounding box center [261, 256] width 313 height 21
click at [99, 262] on input "Brand New" at bounding box center [92, 256] width 13 height 13
radio input "true"
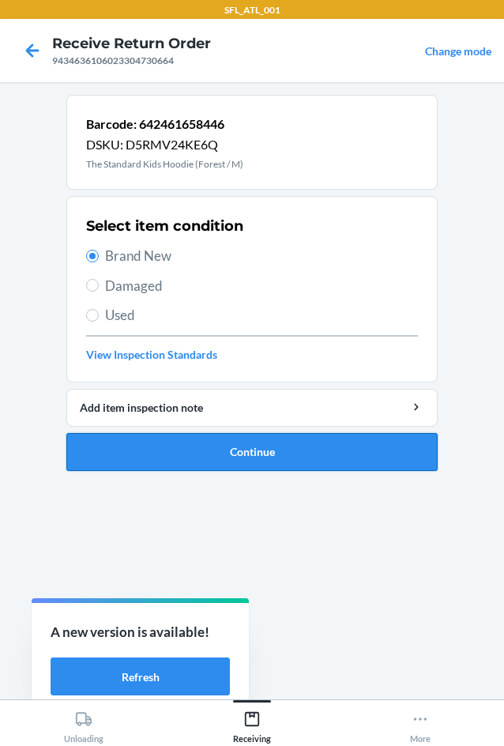
click at [314, 444] on button "Continue" at bounding box center [251, 452] width 371 height 38
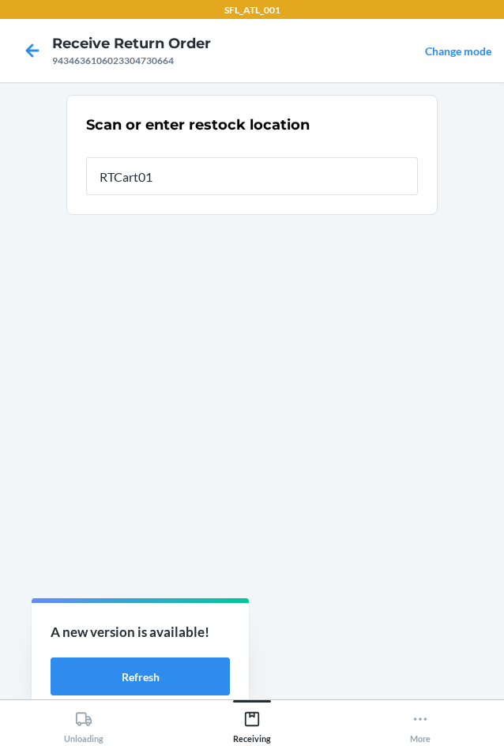
type input "RTCart016"
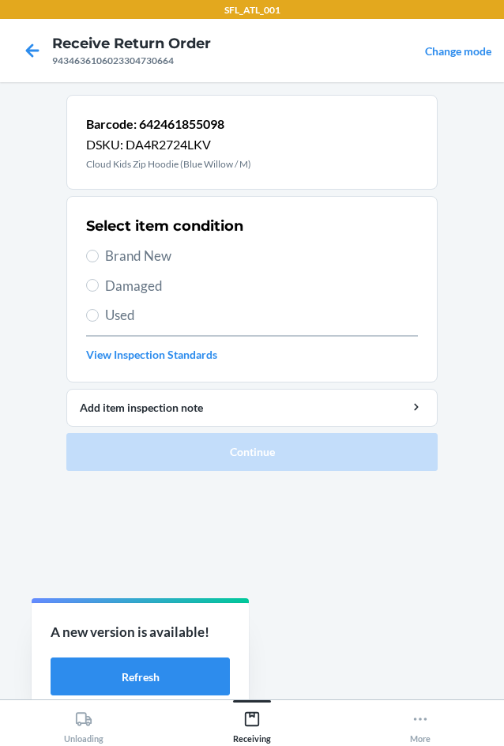
click at [152, 252] on span "Brand New" at bounding box center [261, 256] width 313 height 21
click at [99, 252] on input "Brand New" at bounding box center [92, 256] width 13 height 13
radio input "true"
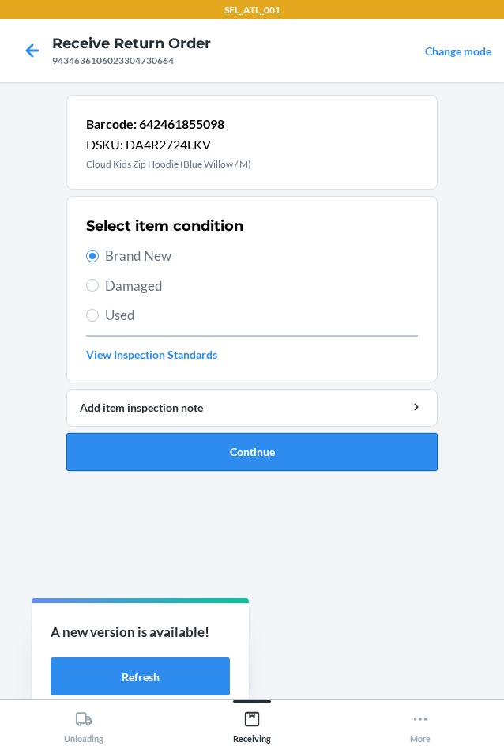
click at [284, 442] on button "Continue" at bounding box center [251, 452] width 371 height 38
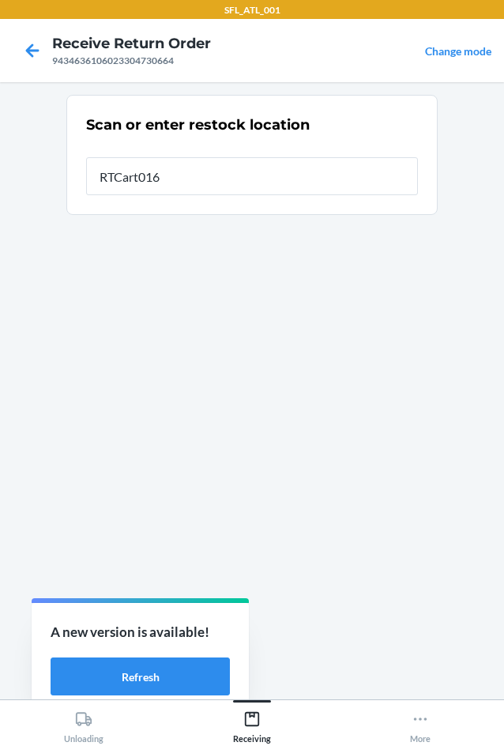
type input "RTCart016"
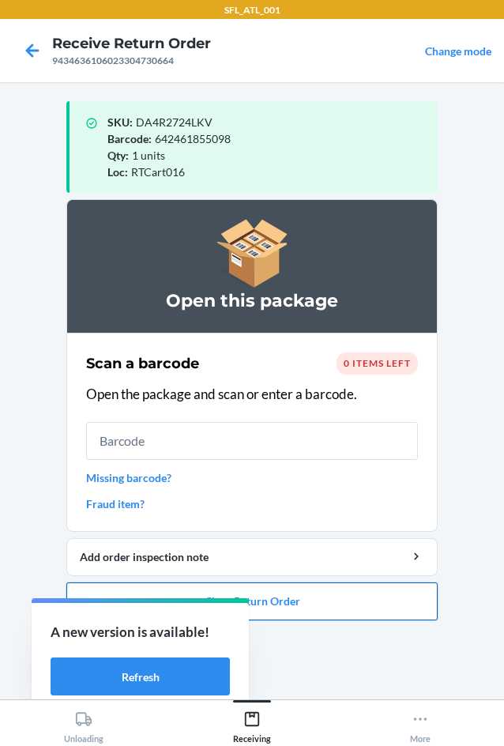
drag, startPoint x: 389, startPoint y: 585, endPoint x: 377, endPoint y: 589, distance: 12.5
click at [387, 589] on button "Close Return Order" at bounding box center [251, 601] width 371 height 38
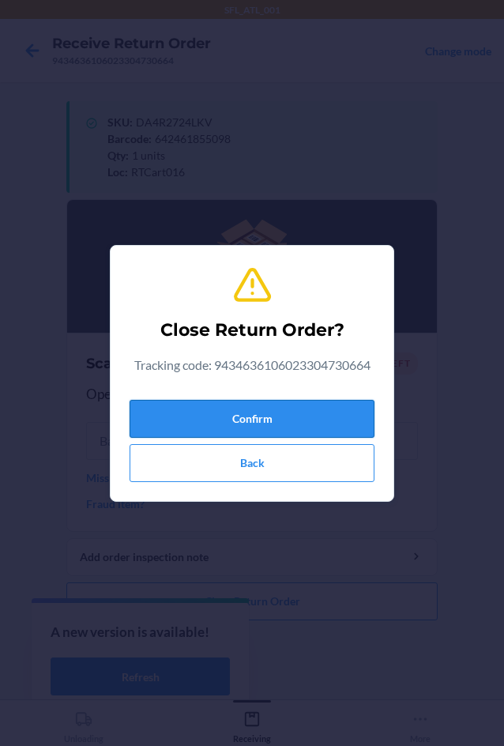
click at [300, 423] on button "Confirm" at bounding box center [252, 419] width 245 height 38
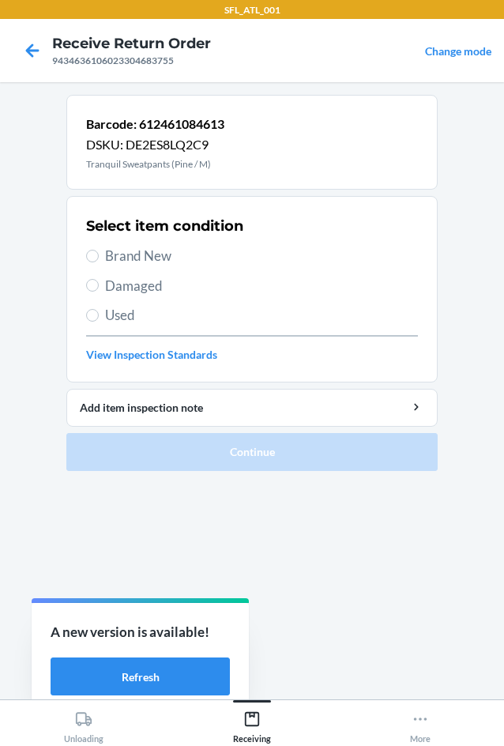
click at [152, 250] on span "Brand New" at bounding box center [261, 256] width 313 height 21
click at [99, 250] on input "Brand New" at bounding box center [92, 256] width 13 height 13
radio input "true"
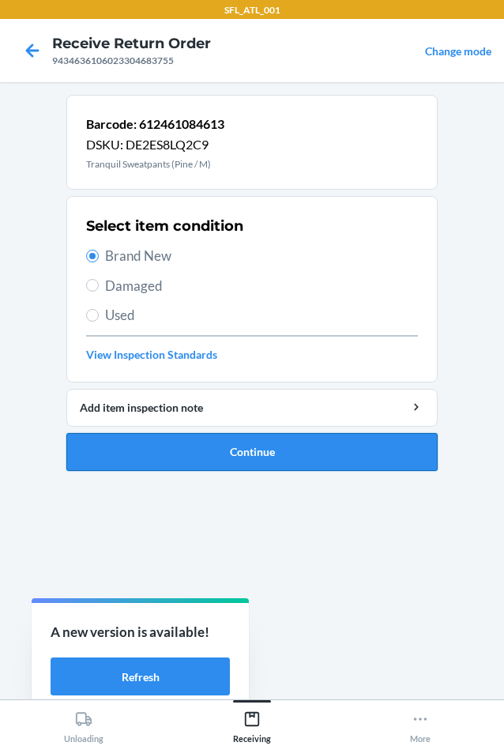
click at [359, 464] on button "Continue" at bounding box center [251, 452] width 371 height 38
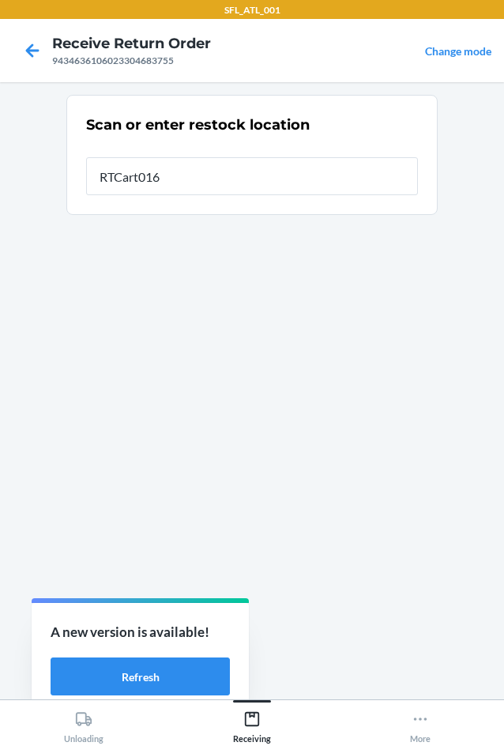
type input "RTCart016"
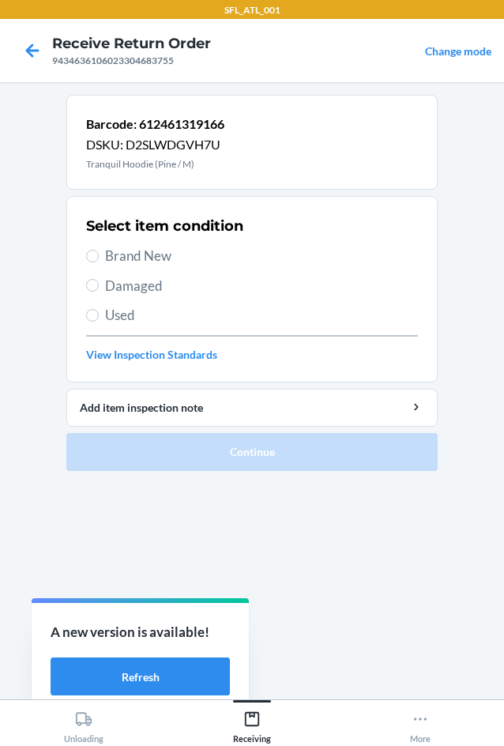
click at [151, 258] on span "Brand New" at bounding box center [261, 256] width 313 height 21
click at [99, 258] on input "Brand New" at bounding box center [92, 256] width 13 height 13
radio input "true"
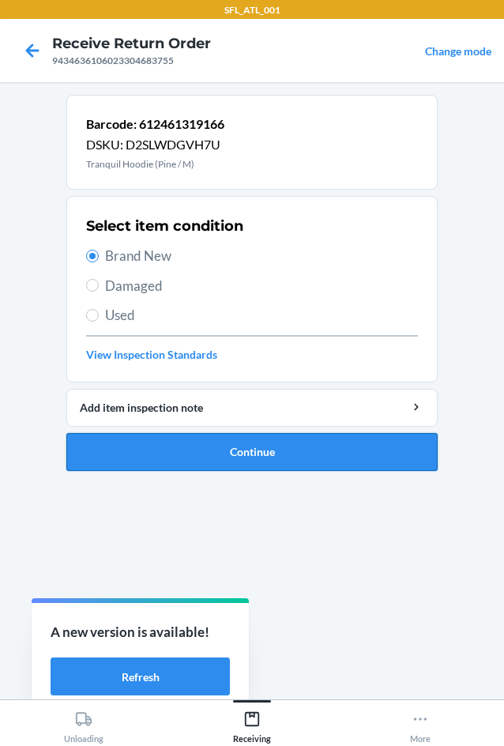
click at [239, 446] on button "Continue" at bounding box center [251, 452] width 371 height 38
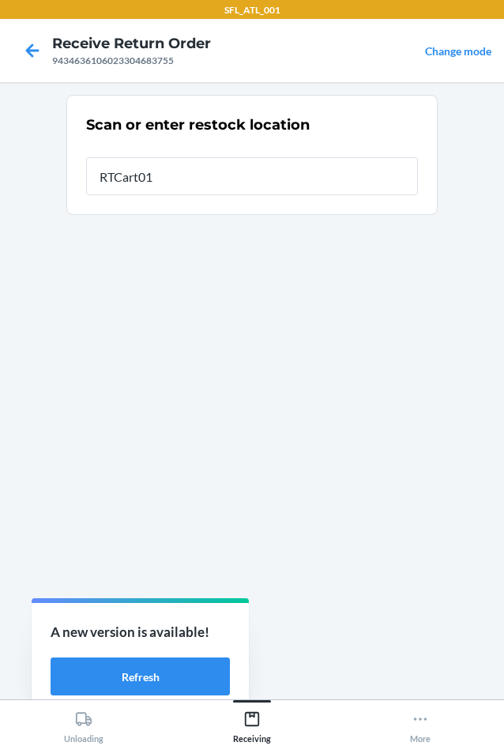
type input "RTCart016"
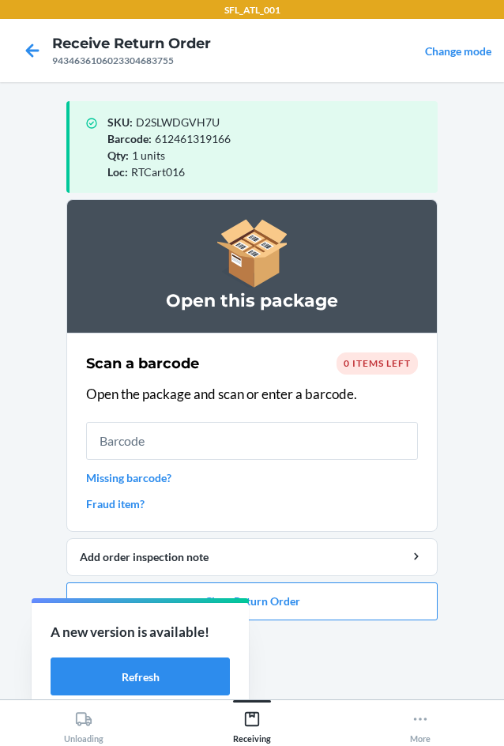
click at [369, 622] on ol "Open this package Scan a barcode 0 items left Open the package and scan or ente…" at bounding box center [251, 416] width 371 height 434
click at [373, 608] on button "Close Return Order" at bounding box center [251, 601] width 371 height 38
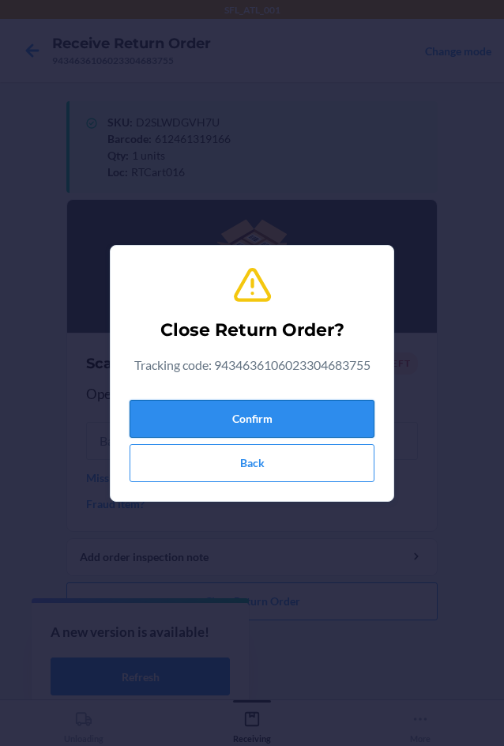
click at [312, 423] on button "Confirm" at bounding box center [252, 419] width 245 height 38
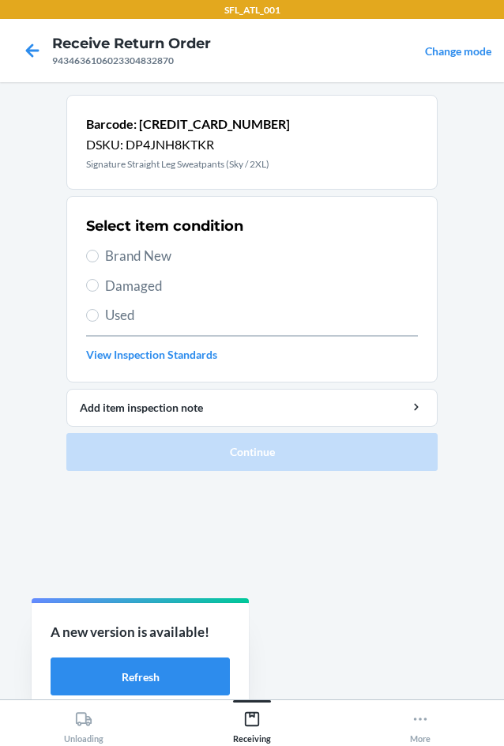
click at [161, 246] on span "Brand New" at bounding box center [261, 256] width 313 height 21
click at [99, 250] on input "Brand New" at bounding box center [92, 256] width 13 height 13
radio input "true"
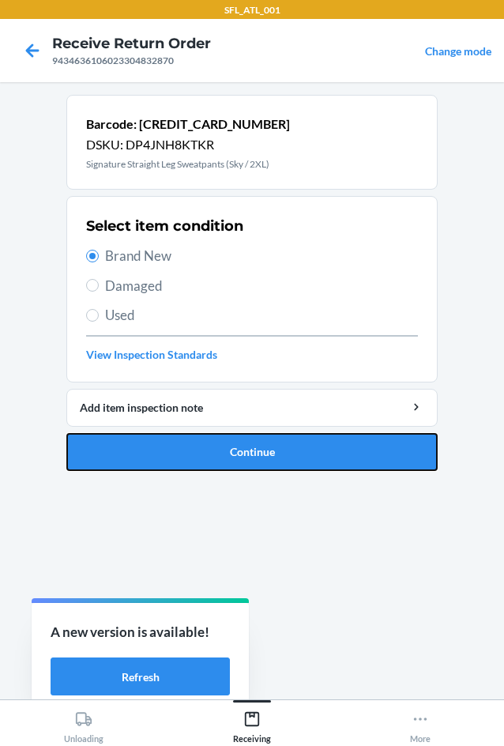
click at [261, 454] on button "Continue" at bounding box center [251, 452] width 371 height 38
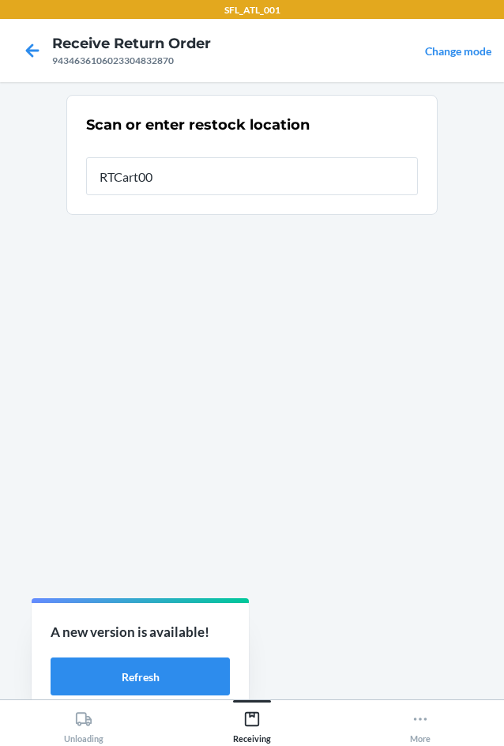
type input "RTCart001"
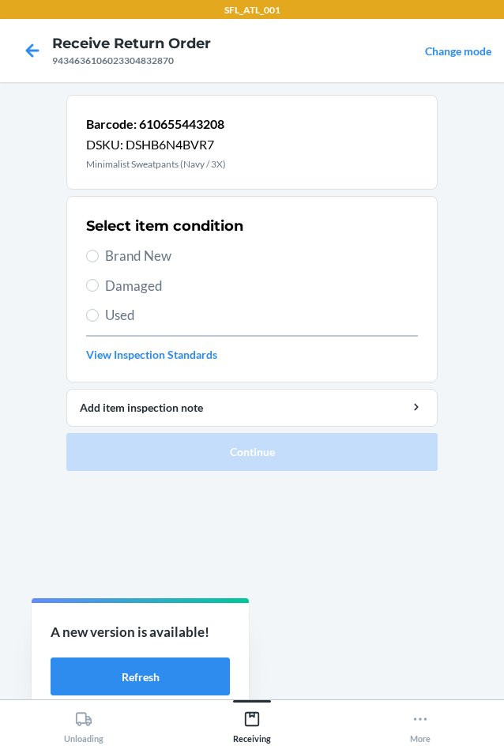
click at [173, 261] on span "Brand New" at bounding box center [261, 256] width 313 height 21
click at [99, 261] on input "Brand New" at bounding box center [92, 256] width 13 height 13
radio input "true"
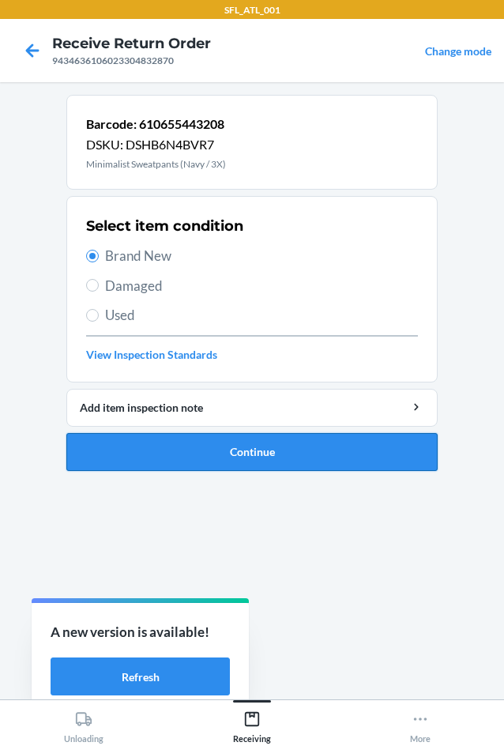
drag, startPoint x: 251, startPoint y: 444, endPoint x: 251, endPoint y: 461, distance: 17.4
click at [251, 461] on button "Continue" at bounding box center [251, 452] width 371 height 38
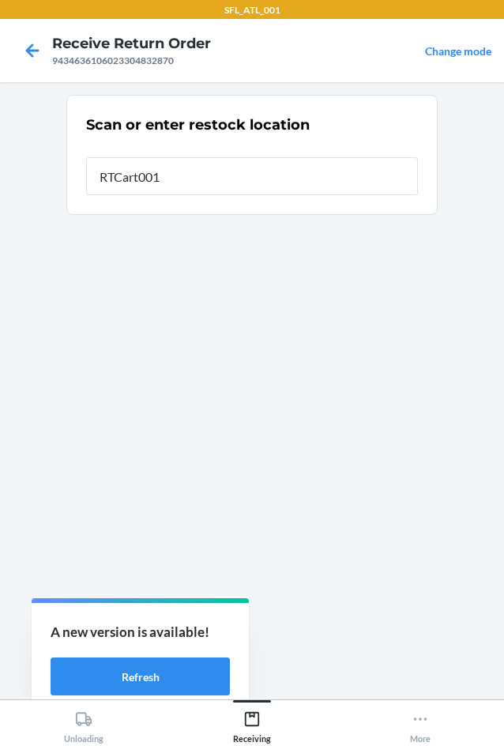
type input "RTCart001"
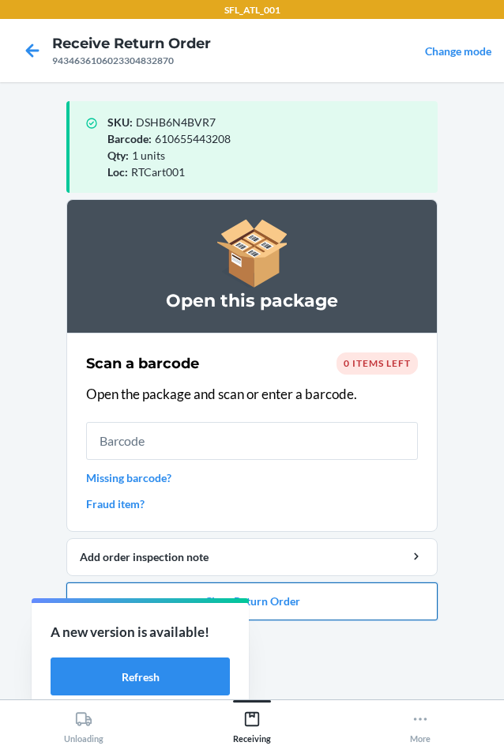
click at [374, 618] on button "Close Return Order" at bounding box center [251, 601] width 371 height 38
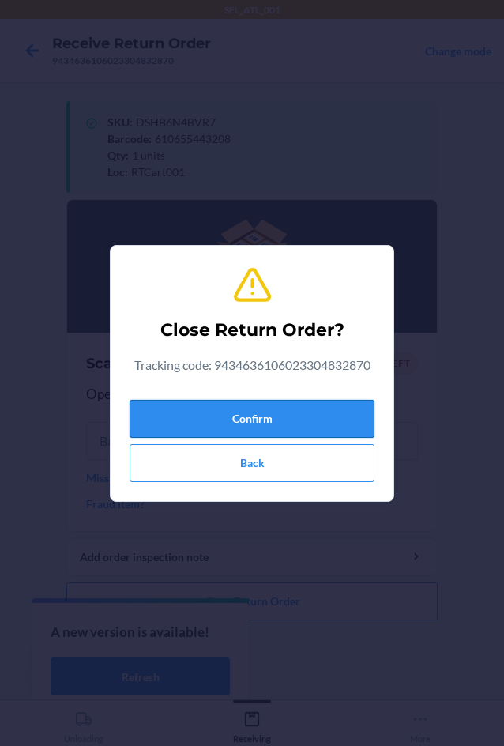
click at [306, 431] on button "Confirm" at bounding box center [252, 419] width 245 height 38
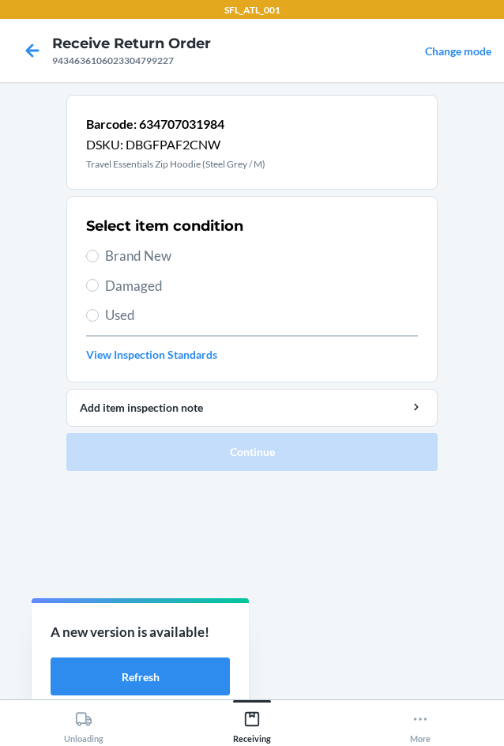
click at [153, 258] on span "Brand New" at bounding box center [261, 256] width 313 height 21
click at [99, 258] on input "Brand New" at bounding box center [92, 256] width 13 height 13
radio input "true"
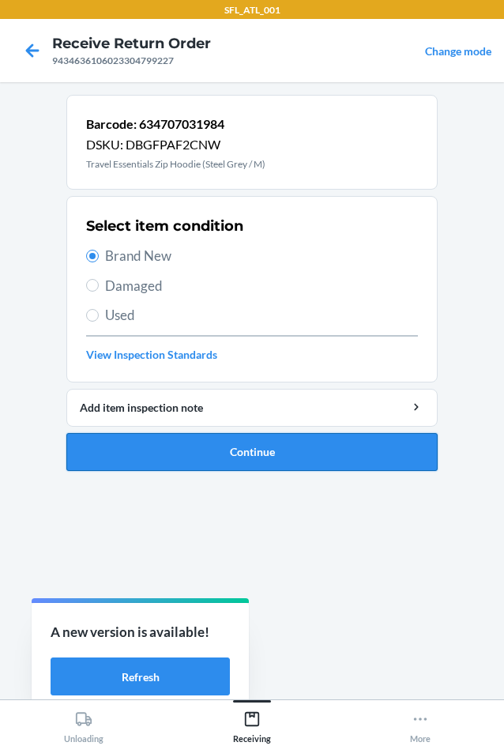
click at [347, 453] on button "Continue" at bounding box center [251, 452] width 371 height 38
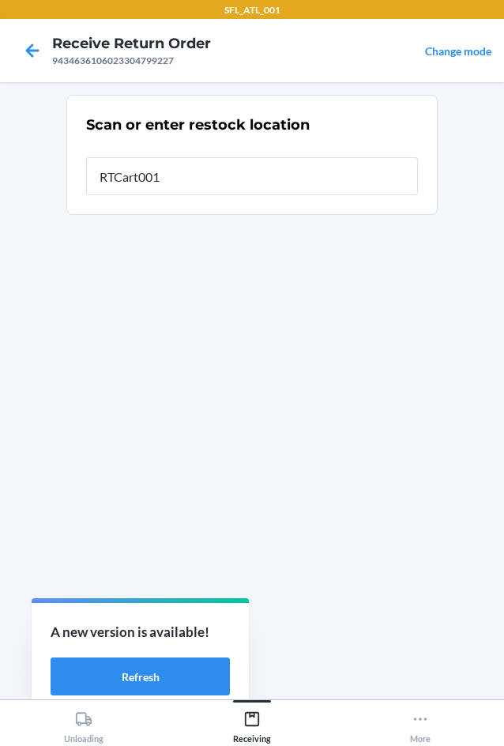
type input "RTCart001"
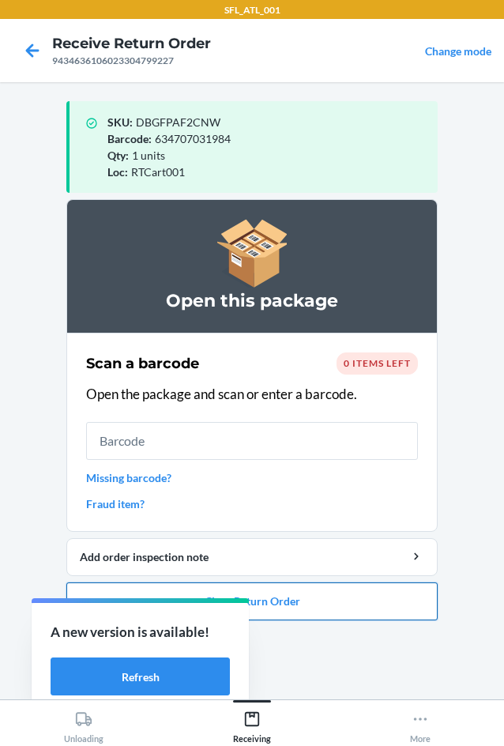
click at [316, 589] on button "Close Return Order" at bounding box center [251, 601] width 371 height 38
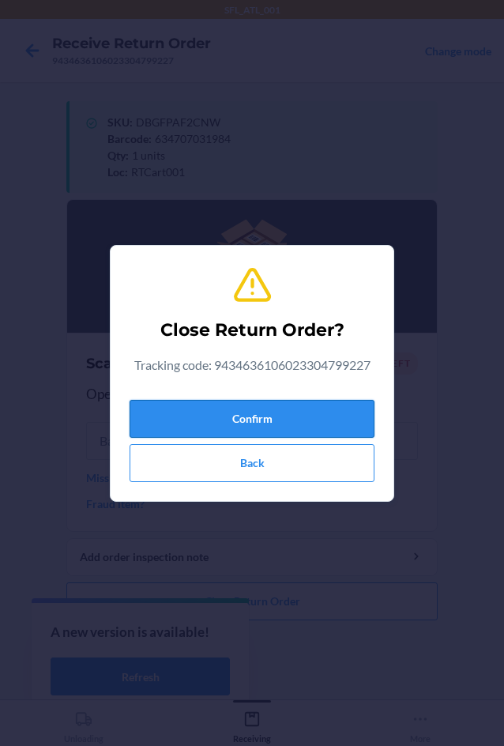
click at [272, 426] on button "Confirm" at bounding box center [252, 419] width 245 height 38
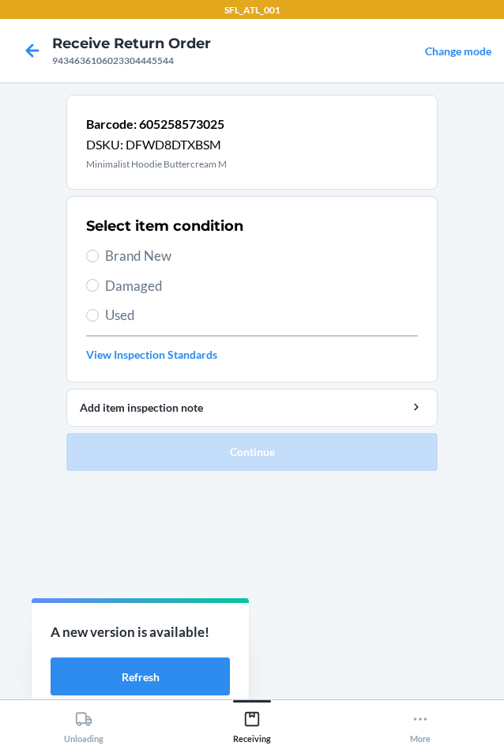
click at [157, 249] on span "Brand New" at bounding box center [261, 256] width 313 height 21
click at [99, 250] on input "Brand New" at bounding box center [92, 256] width 13 height 13
radio input "true"
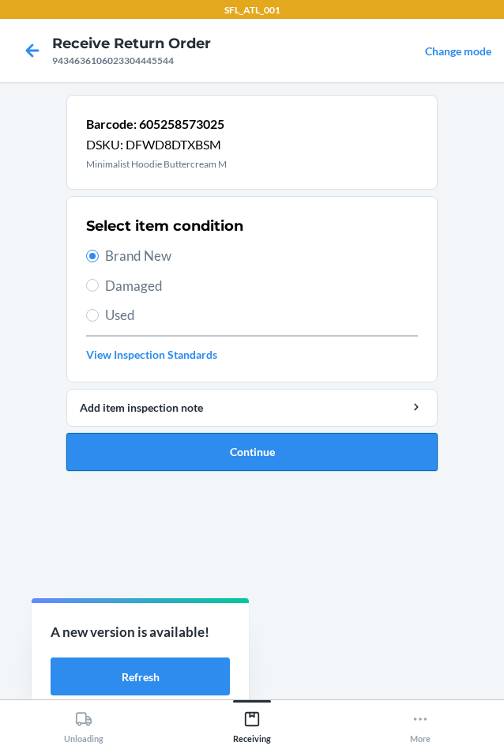
click at [338, 446] on button "Continue" at bounding box center [251, 452] width 371 height 38
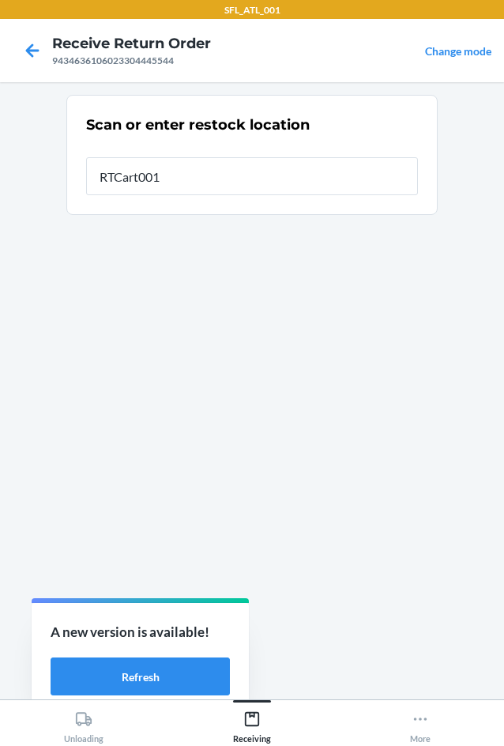
type input "RTCart001"
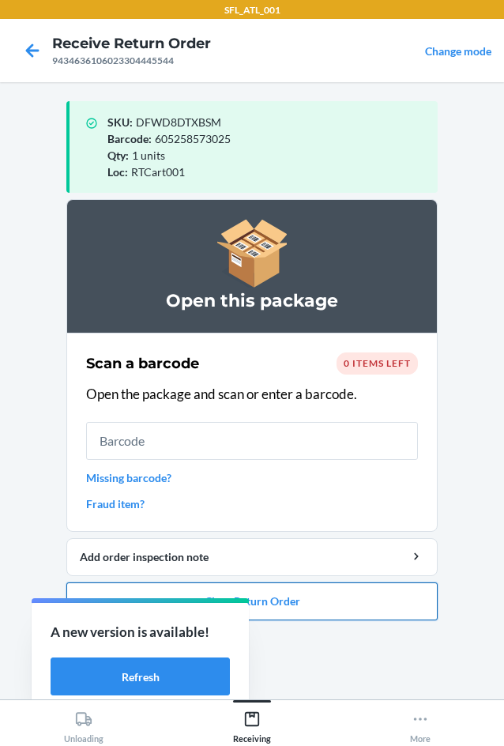
click at [397, 613] on button "Close Return Order" at bounding box center [251, 601] width 371 height 38
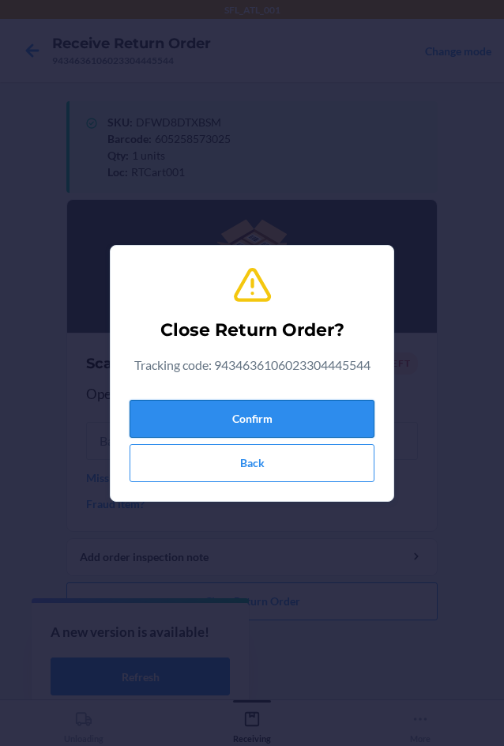
click at [293, 415] on button "Confirm" at bounding box center [252, 419] width 245 height 38
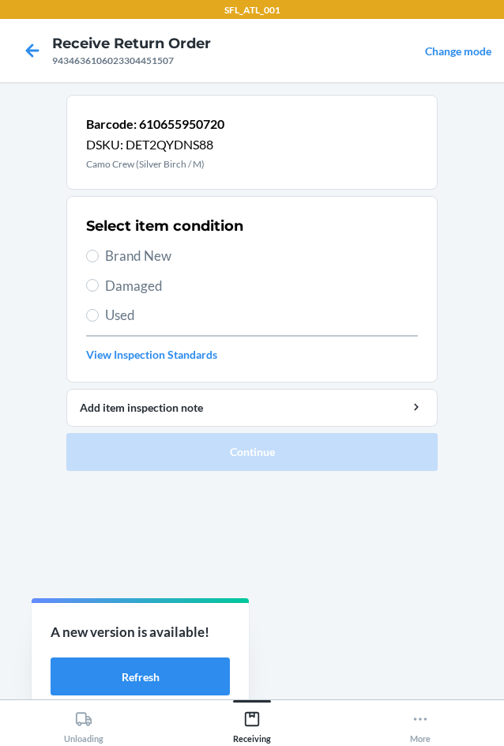
click at [182, 320] on span "Used" at bounding box center [261, 315] width 313 height 21
click at [99, 320] on input "Used" at bounding box center [92, 315] width 13 height 13
radio input "true"
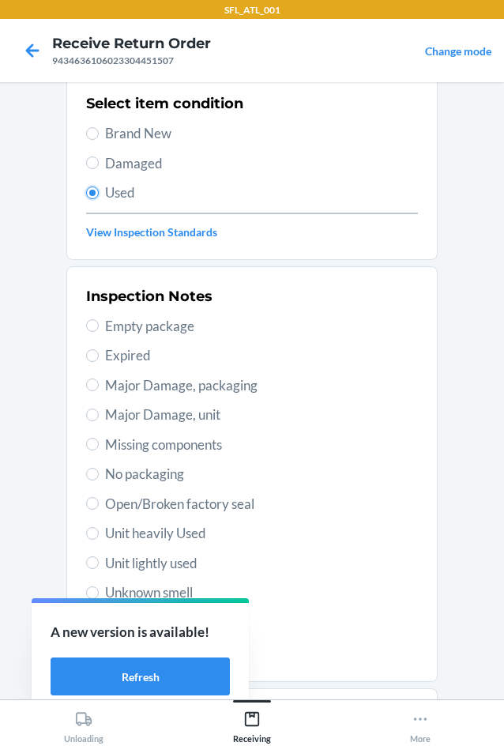
scroll to position [206, 0]
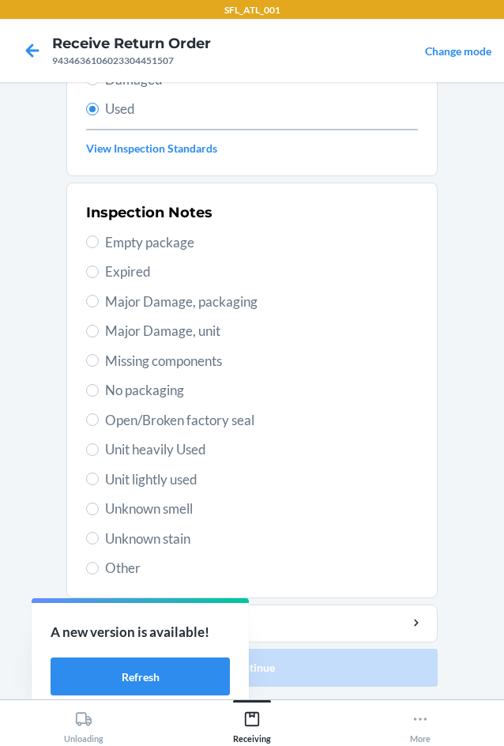
click at [173, 540] on span "Unknown stain" at bounding box center [261, 538] width 313 height 21
click at [99, 540] on input "Unknown stain" at bounding box center [92, 538] width 13 height 13
radio input "true"
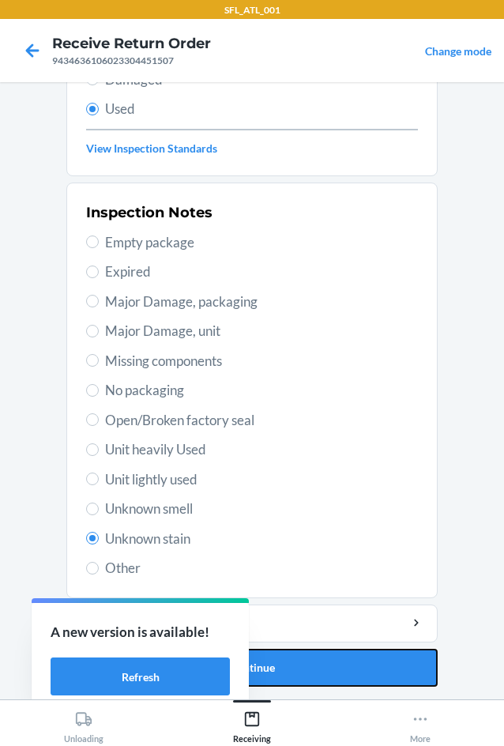
drag, startPoint x: 349, startPoint y: 676, endPoint x: 356, endPoint y: 618, distance: 58.9
click at [351, 675] on button "Continue" at bounding box center [251, 668] width 371 height 38
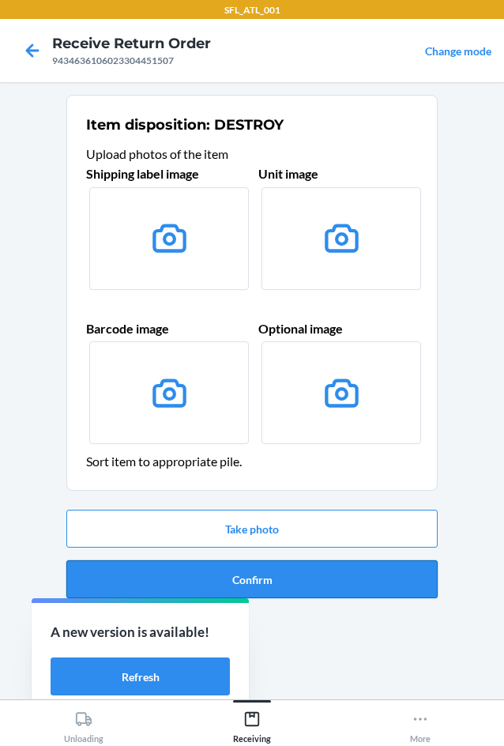
click at [357, 582] on button "Confirm" at bounding box center [251, 579] width 371 height 38
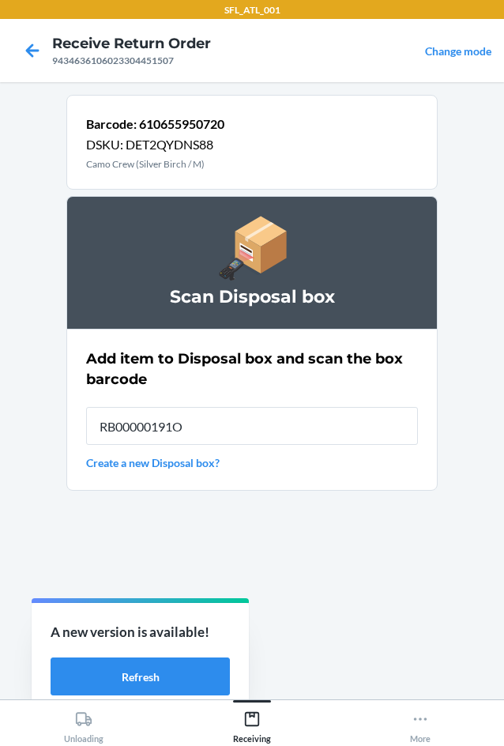
type input "RB00000191O"
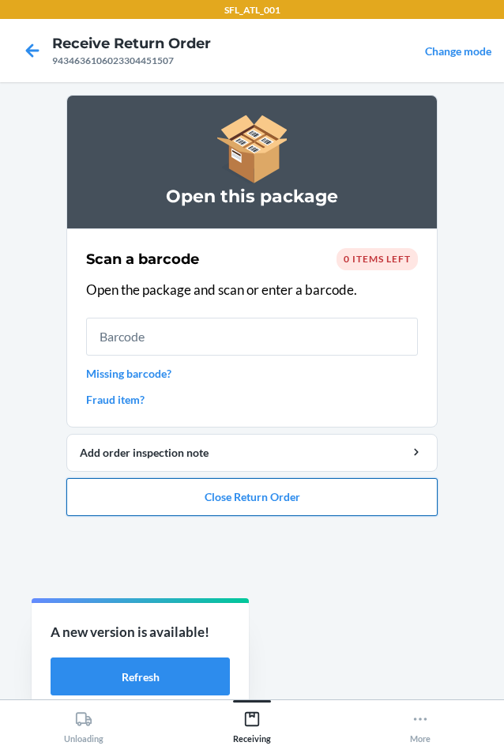
click at [350, 484] on button "Close Return Order" at bounding box center [251, 497] width 371 height 38
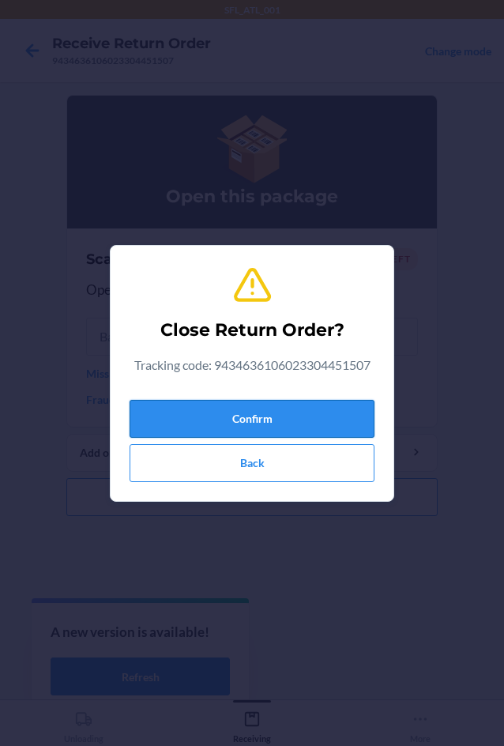
click at [313, 418] on button "Confirm" at bounding box center [252, 419] width 245 height 38
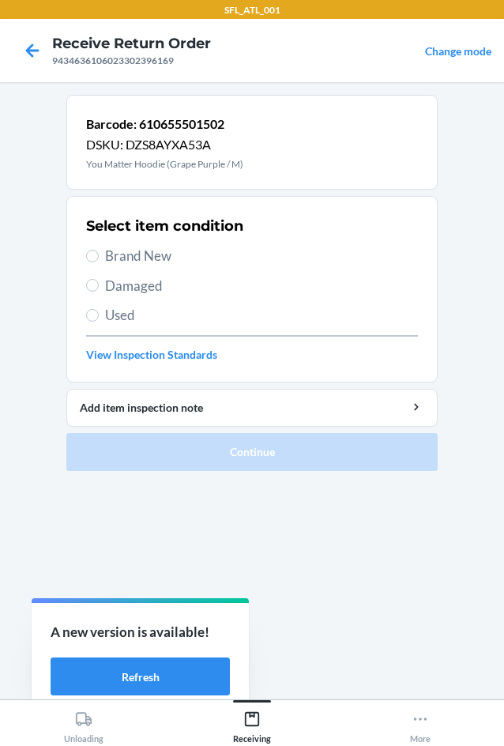
click at [156, 266] on div "Select item condition Brand New Damaged Used View Inspection Standards" at bounding box center [252, 289] width 332 height 156
click at [157, 261] on span "Brand New" at bounding box center [261, 256] width 313 height 21
click at [99, 261] on input "Brand New" at bounding box center [92, 256] width 13 height 13
radio input "true"
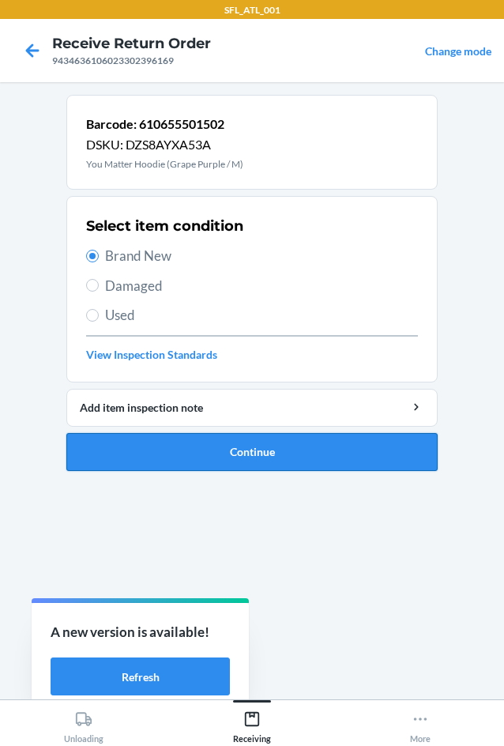
click at [283, 446] on button "Continue" at bounding box center [251, 452] width 371 height 38
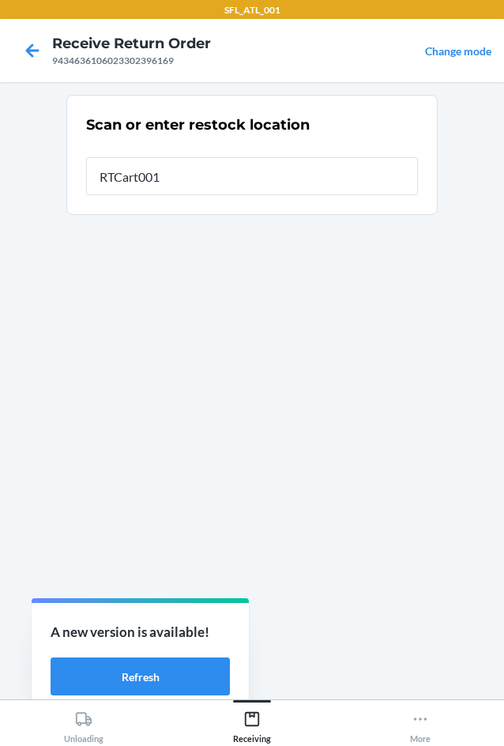
type input "RTCart001"
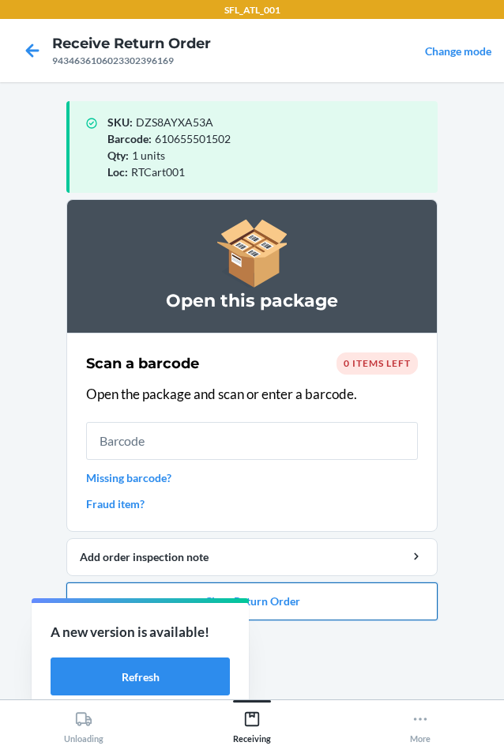
click at [370, 612] on button "Close Return Order" at bounding box center [251, 601] width 371 height 38
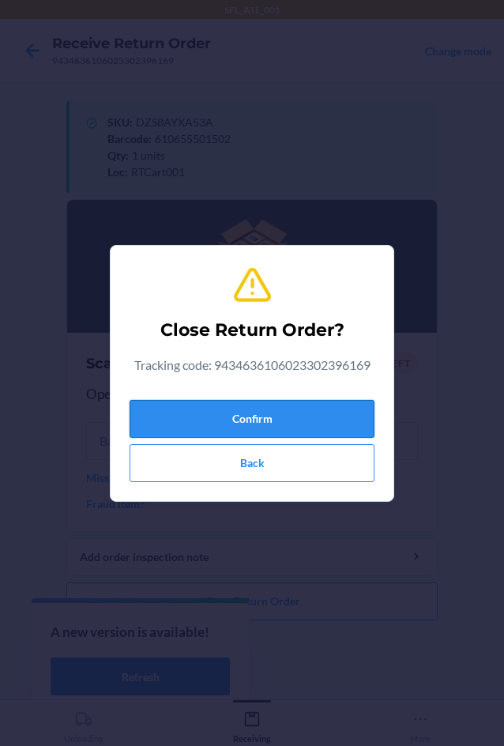
click at [342, 425] on button "Confirm" at bounding box center [252, 419] width 245 height 38
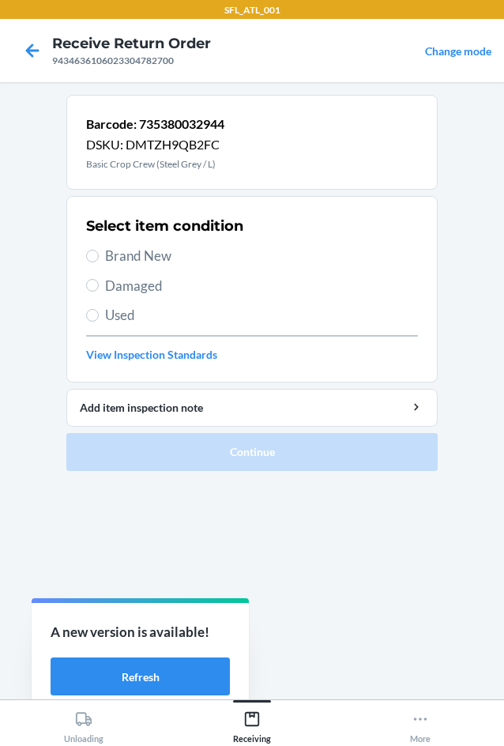
click at [152, 266] on div "Select item condition Brand New Damaged Used View Inspection Standards" at bounding box center [252, 289] width 332 height 156
click at [166, 258] on span "Brand New" at bounding box center [261, 256] width 313 height 21
click at [99, 258] on input "Brand New" at bounding box center [92, 256] width 13 height 13
radio input "true"
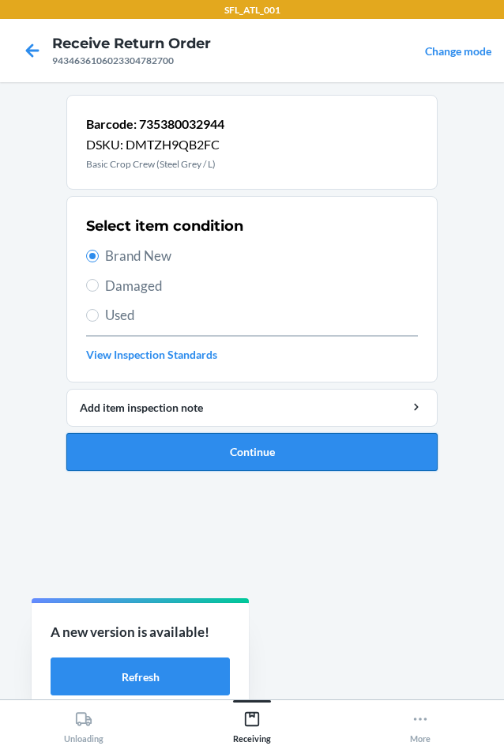
click at [337, 446] on button "Continue" at bounding box center [251, 452] width 371 height 38
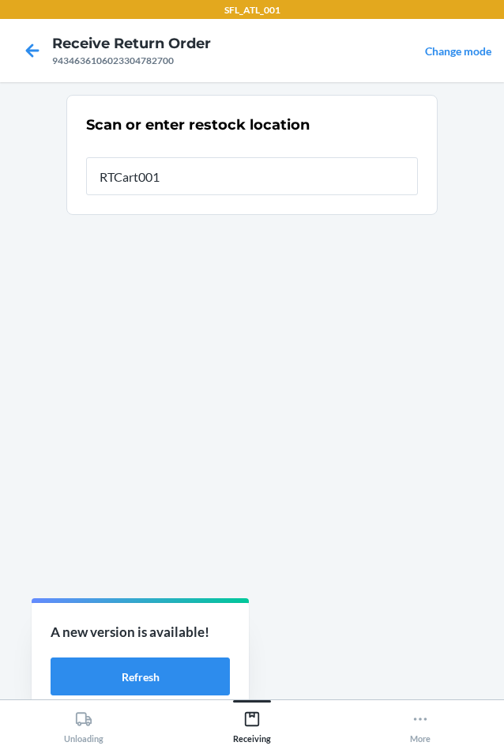
type input "RTCart001"
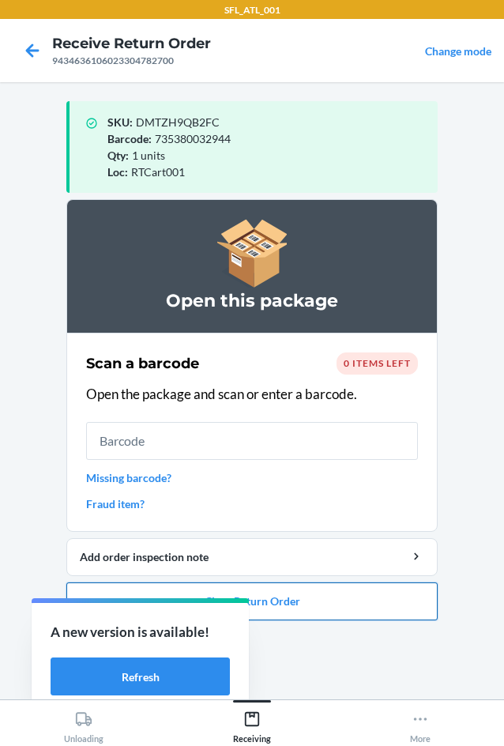
click at [404, 604] on button "Close Return Order" at bounding box center [251, 601] width 371 height 38
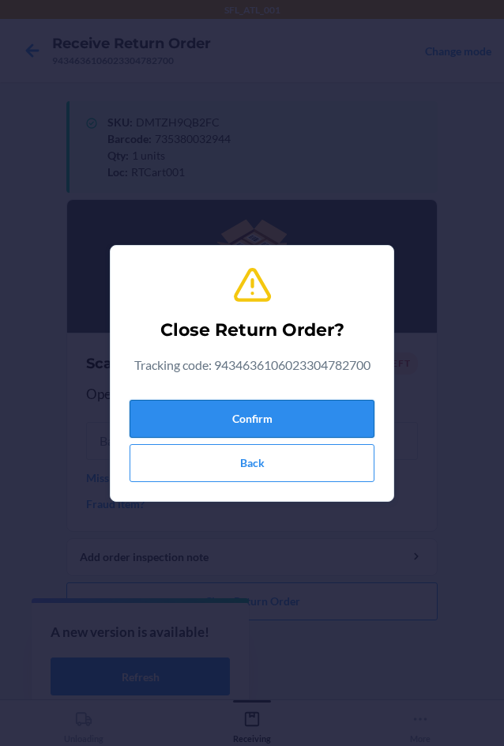
click at [330, 417] on button "Confirm" at bounding box center [252, 419] width 245 height 38
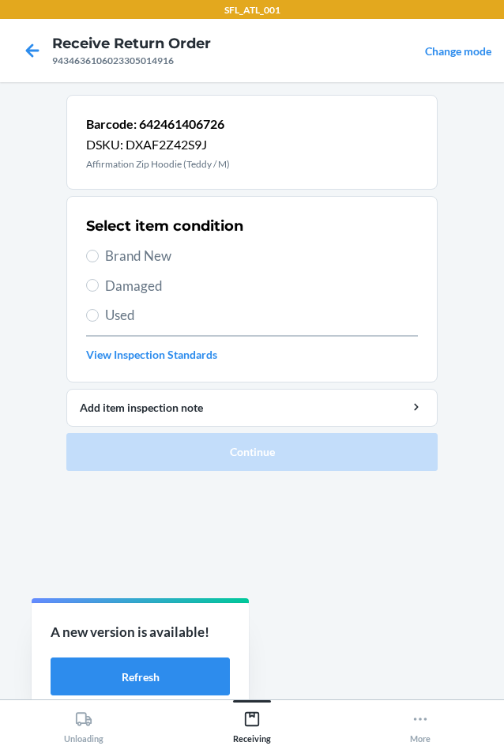
click at [156, 251] on span "Brand New" at bounding box center [261, 256] width 313 height 21
click at [99, 251] on input "Brand New" at bounding box center [92, 256] width 13 height 13
radio input "true"
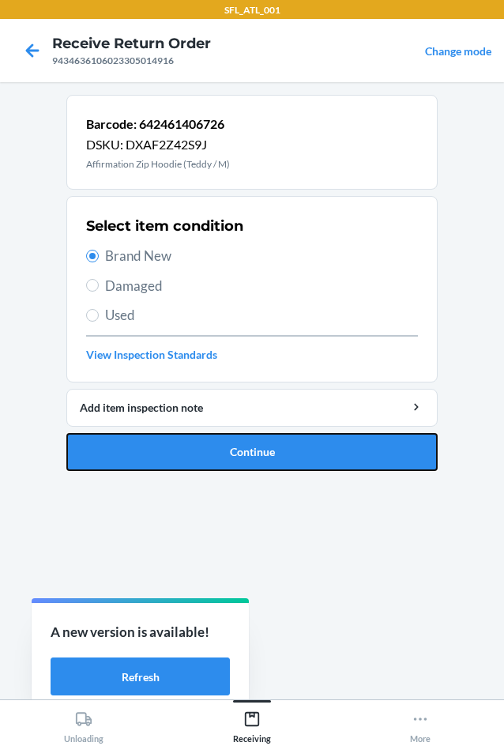
click at [248, 439] on button "Continue" at bounding box center [251, 452] width 371 height 38
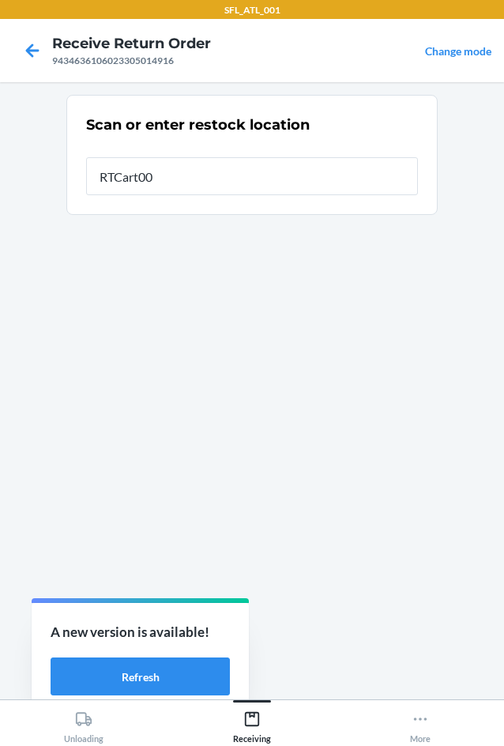
type input "RTCart001"
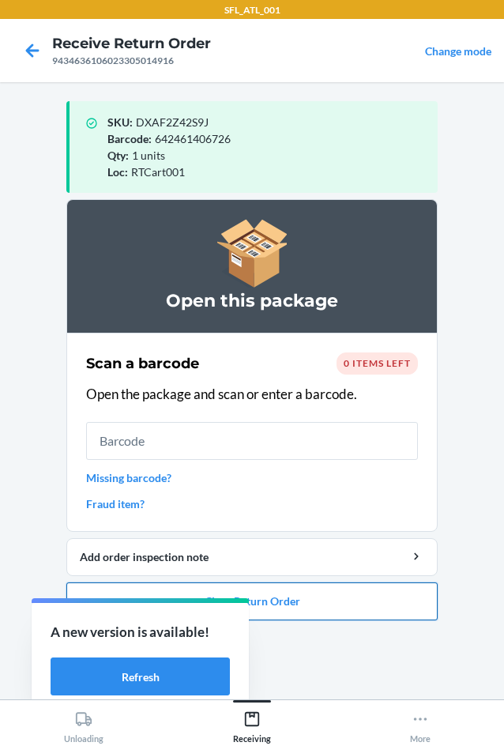
click at [393, 591] on button "Close Return Order" at bounding box center [251, 601] width 371 height 38
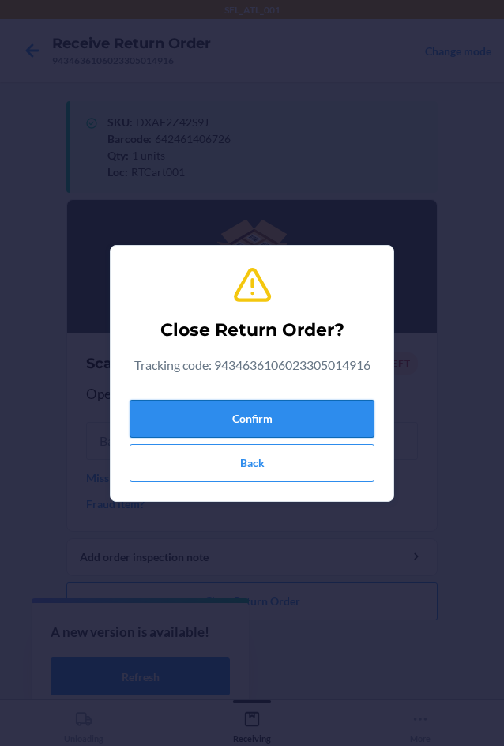
click at [333, 427] on button "Confirm" at bounding box center [252, 419] width 245 height 38
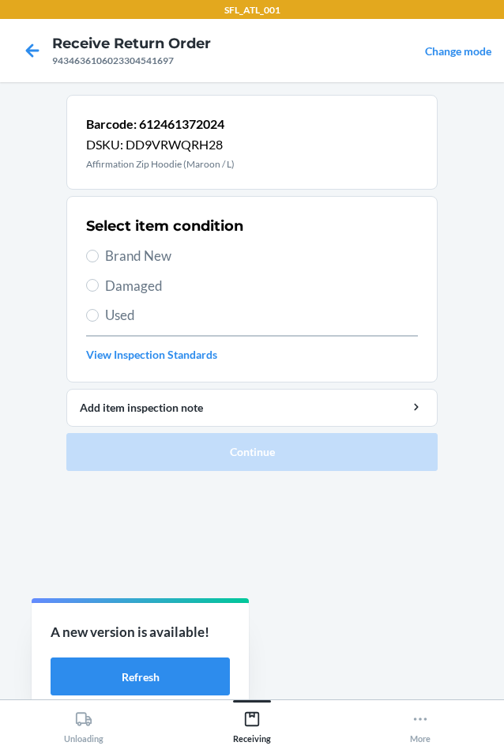
drag, startPoint x: 169, startPoint y: 326, endPoint x: 171, endPoint y: 310, distance: 15.9
click at [169, 325] on div "Select item condition Brand New Damaged Used View Inspection Standards" at bounding box center [252, 289] width 332 height 156
click at [171, 310] on span "Used" at bounding box center [261, 315] width 313 height 21
click at [99, 310] on input "Used" at bounding box center [92, 315] width 13 height 13
radio input "true"
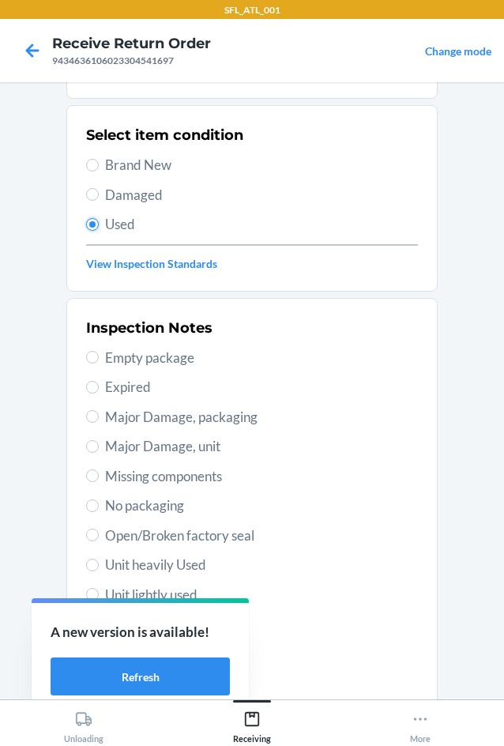
scroll to position [206, 0]
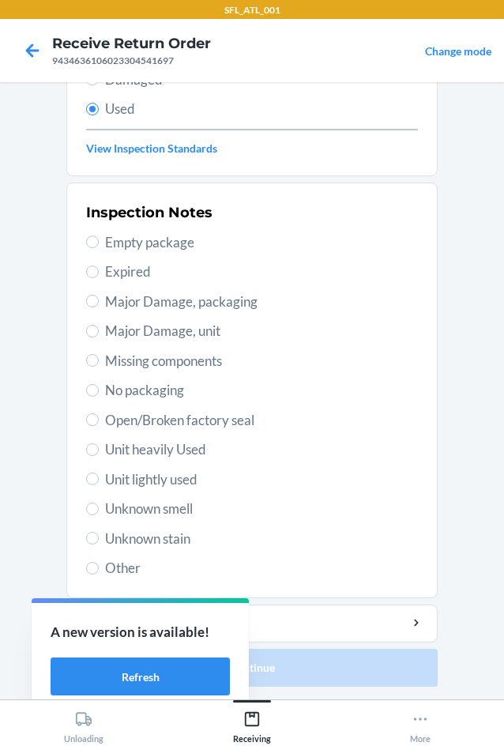
click at [185, 472] on span "Unit lightly used" at bounding box center [261, 479] width 313 height 21
click at [99, 472] on input "Unit lightly used" at bounding box center [92, 478] width 13 height 13
radio input "true"
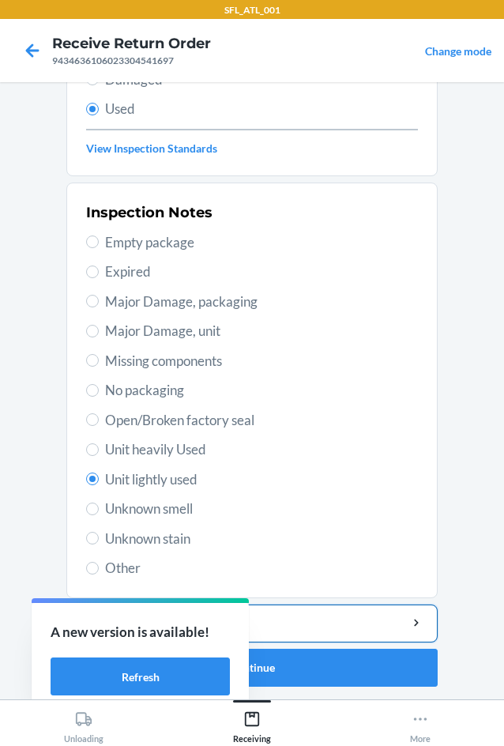
click at [310, 607] on button "Add item inspection note" at bounding box center [251, 623] width 371 height 38
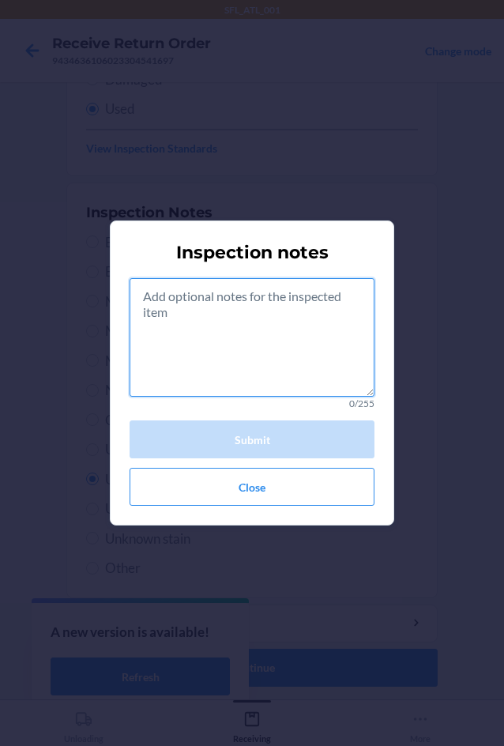
click at [310, 340] on textarea at bounding box center [252, 337] width 245 height 118
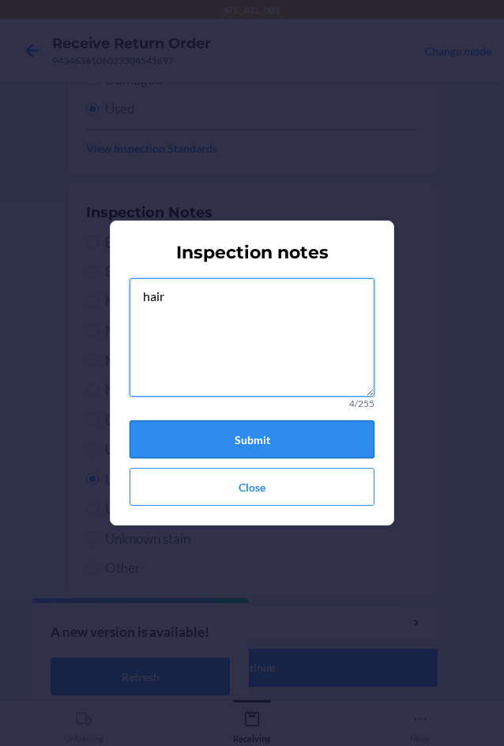
type textarea "hair"
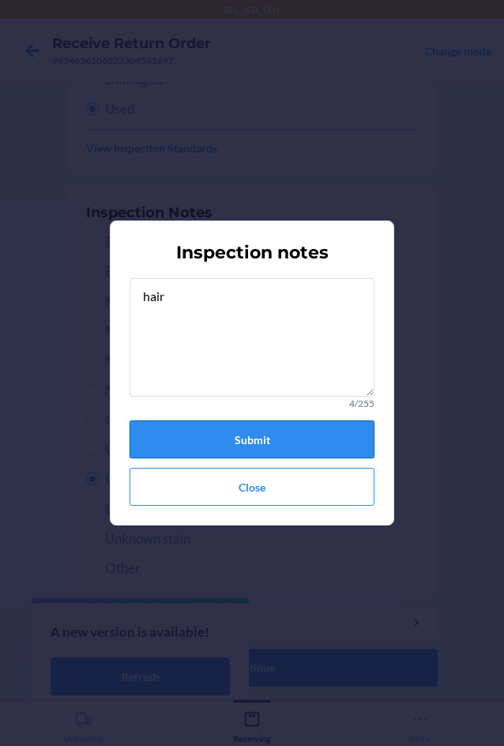
click at [347, 429] on button "Submit" at bounding box center [252, 439] width 245 height 38
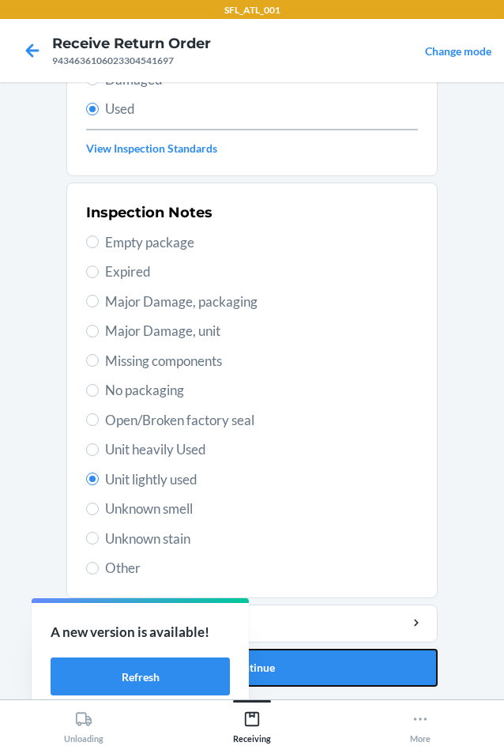
drag, startPoint x: 381, startPoint y: 669, endPoint x: 353, endPoint y: 655, distance: 31.1
click at [381, 668] on button "Continue" at bounding box center [251, 668] width 371 height 38
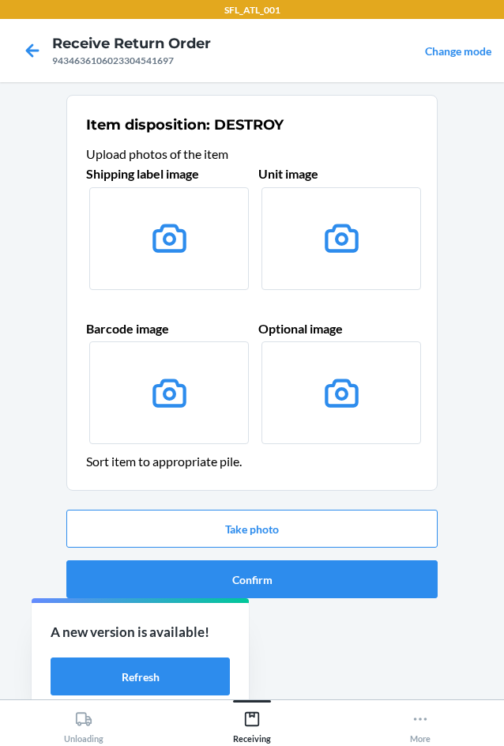
scroll to position [0, 0]
click at [348, 656] on section "Item disposition: DESTROY Upload photos of the item Shipping label image Unit i…" at bounding box center [251, 391] width 371 height 592
click at [328, 585] on button "Confirm" at bounding box center [251, 579] width 371 height 38
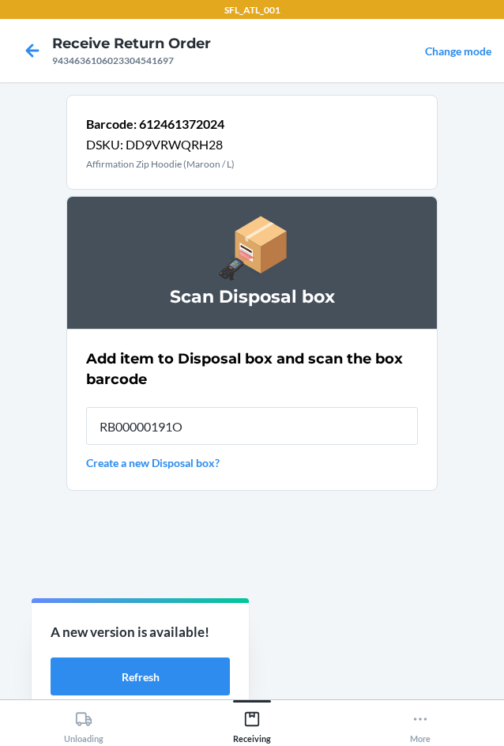
type input "RB00000191O"
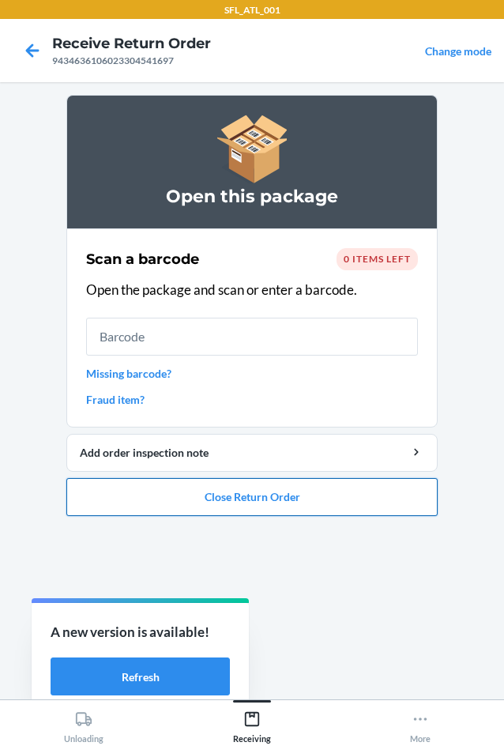
click at [329, 503] on button "Close Return Order" at bounding box center [251, 497] width 371 height 38
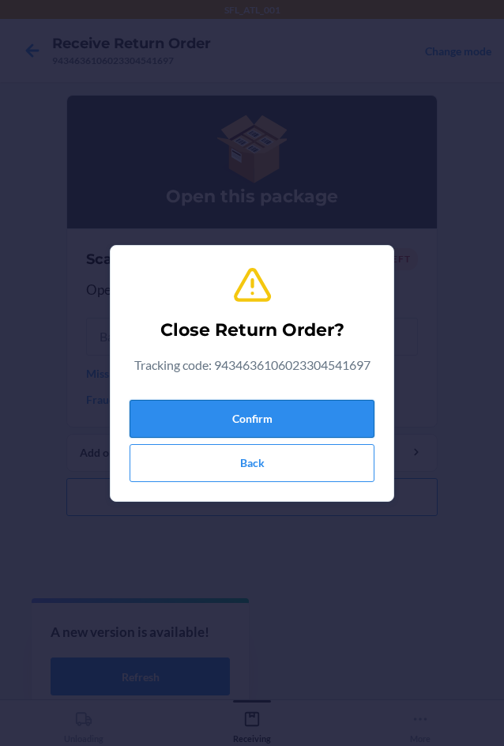
click at [317, 426] on button "Confirm" at bounding box center [252, 419] width 245 height 38
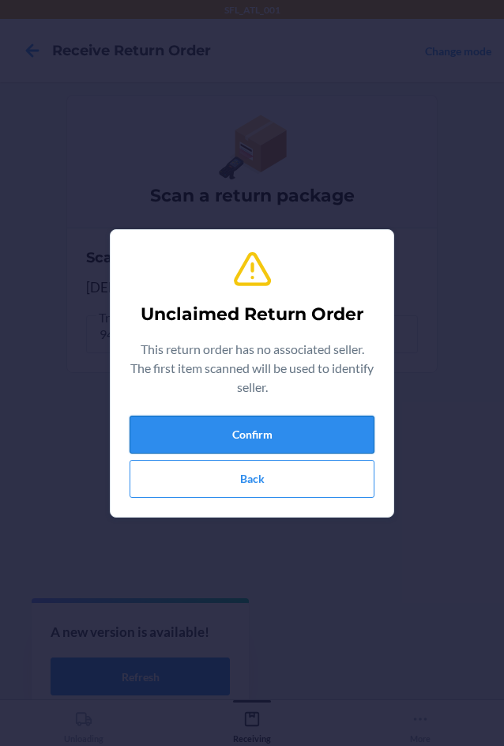
click at [317, 431] on button "Confirm" at bounding box center [252, 435] width 245 height 38
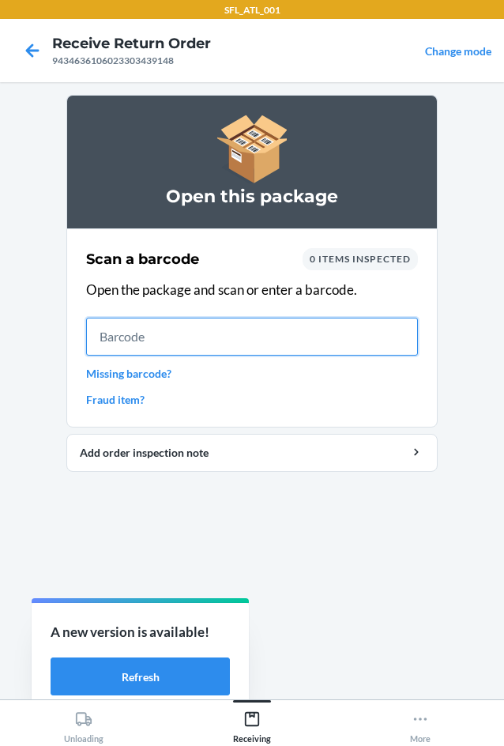
click at [210, 332] on input "text" at bounding box center [252, 337] width 332 height 38
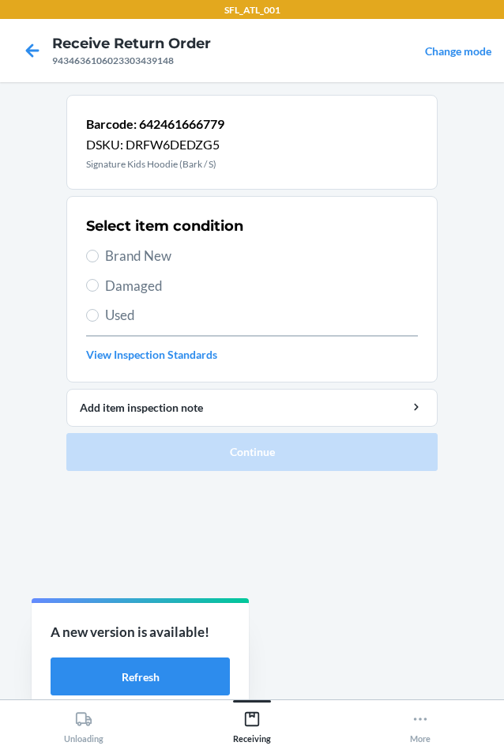
click at [151, 261] on span "Brand New" at bounding box center [261, 256] width 313 height 21
click at [99, 261] on input "Brand New" at bounding box center [92, 256] width 13 height 13
radio input "true"
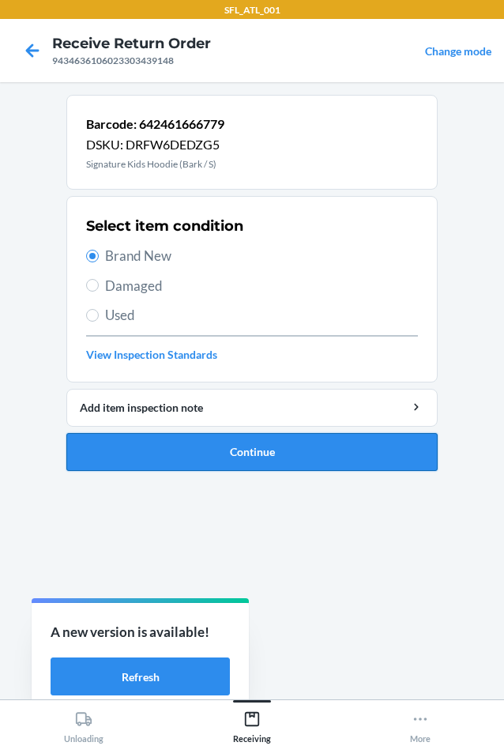
click at [265, 447] on button "Continue" at bounding box center [251, 452] width 371 height 38
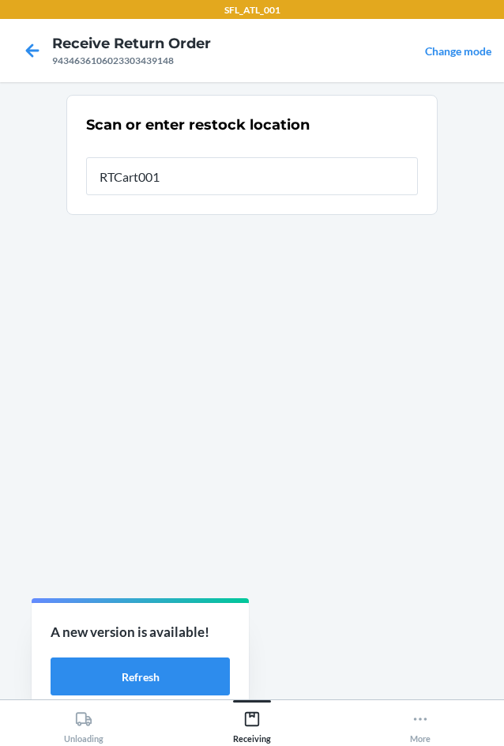
type input "RTCart001"
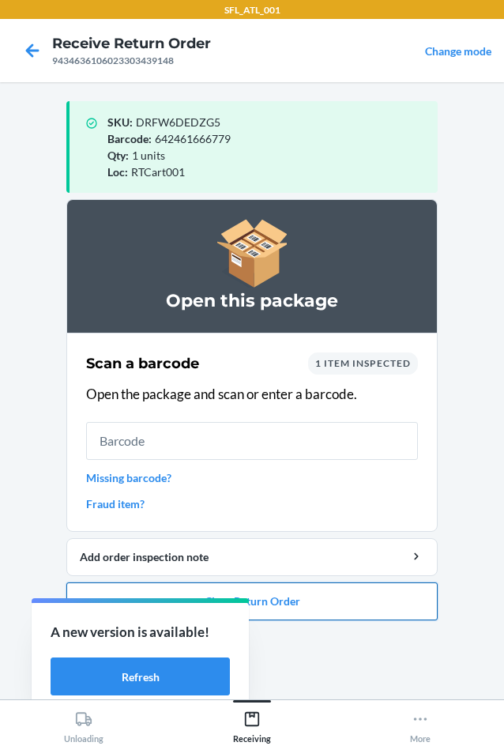
click at [351, 607] on button "Close Return Order" at bounding box center [251, 601] width 371 height 38
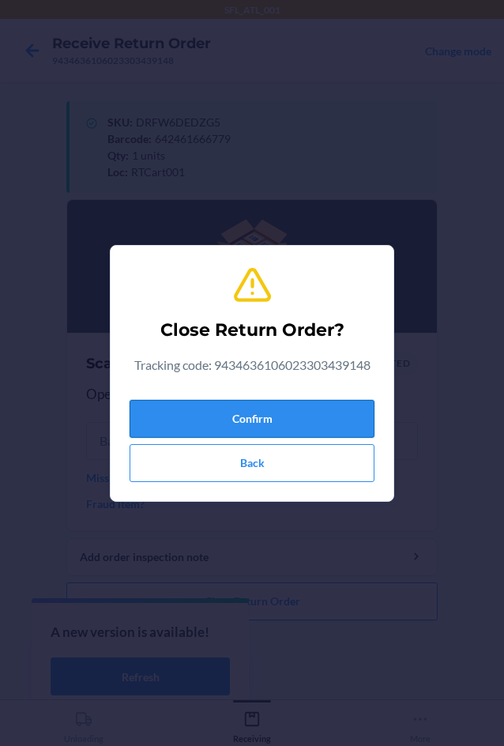
click at [334, 423] on button "Confirm" at bounding box center [252, 419] width 245 height 38
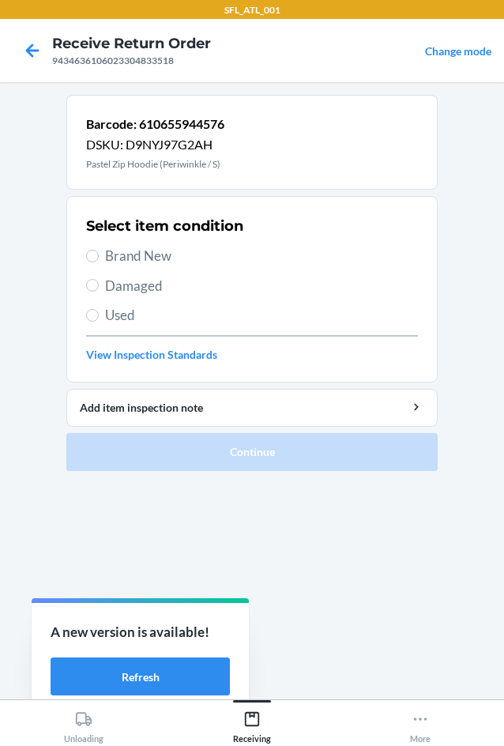
click at [149, 253] on span "Brand New" at bounding box center [261, 256] width 313 height 21
click at [99, 253] on input "Brand New" at bounding box center [92, 256] width 13 height 13
radio input "true"
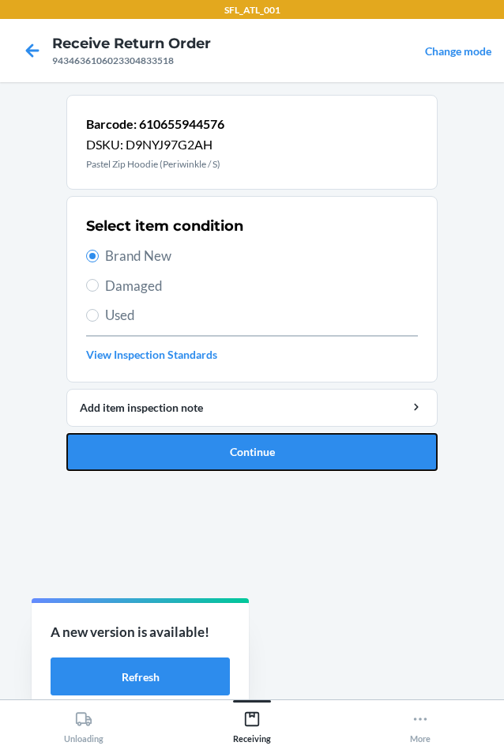
click at [299, 468] on button "Continue" at bounding box center [251, 452] width 371 height 38
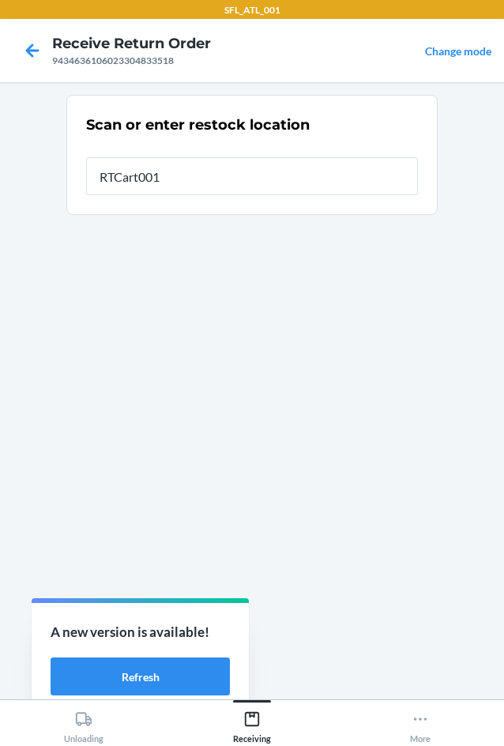
type input "RTCart001"
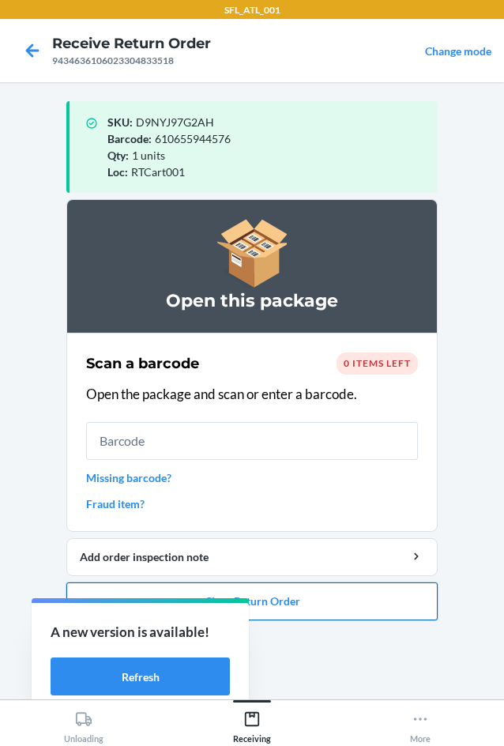
click at [412, 611] on button "Close Return Order" at bounding box center [251, 601] width 371 height 38
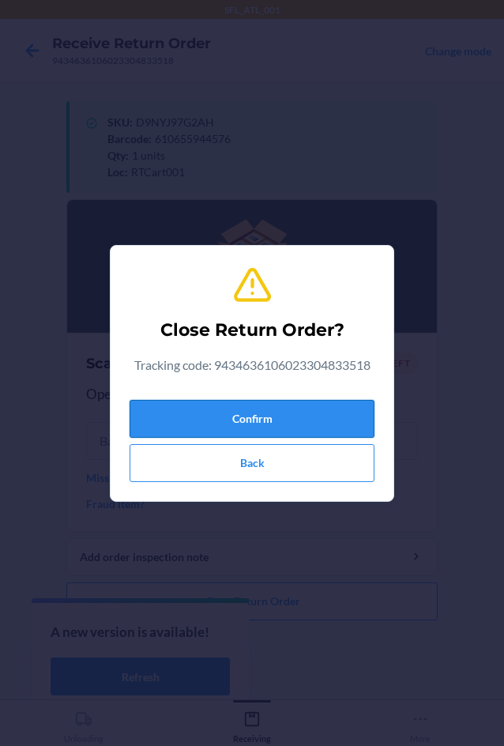
click at [288, 409] on button "Confirm" at bounding box center [252, 419] width 245 height 38
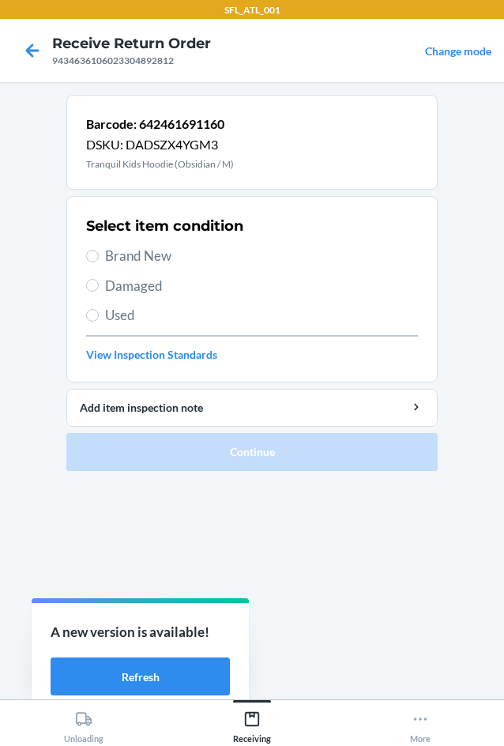
click at [175, 251] on span "Brand New" at bounding box center [261, 256] width 313 height 21
click at [99, 251] on input "Brand New" at bounding box center [92, 256] width 13 height 13
radio input "true"
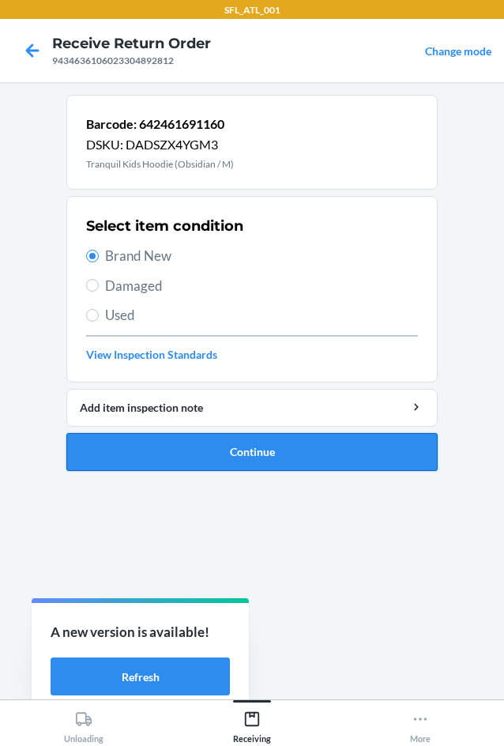
click at [294, 448] on button "Continue" at bounding box center [251, 452] width 371 height 38
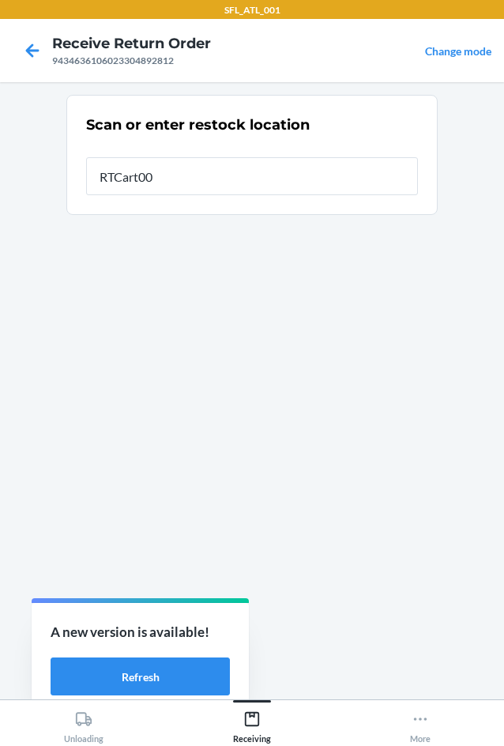
type input "RTCart001"
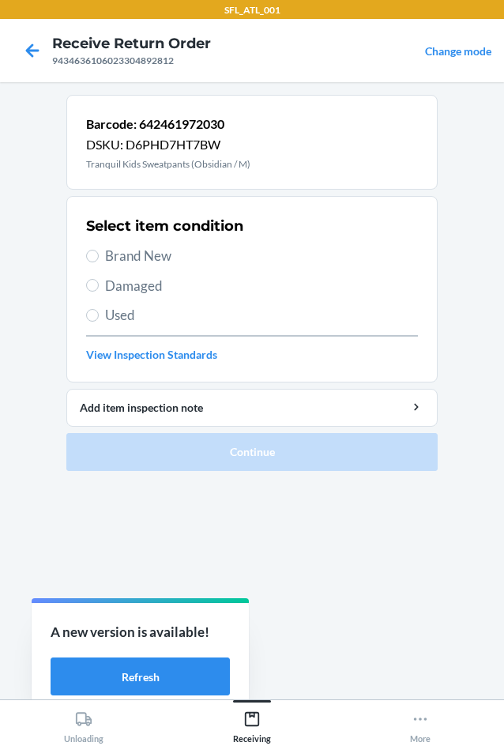
click at [168, 265] on span "Brand New" at bounding box center [261, 256] width 313 height 21
click at [99, 262] on input "Brand New" at bounding box center [92, 256] width 13 height 13
radio input "true"
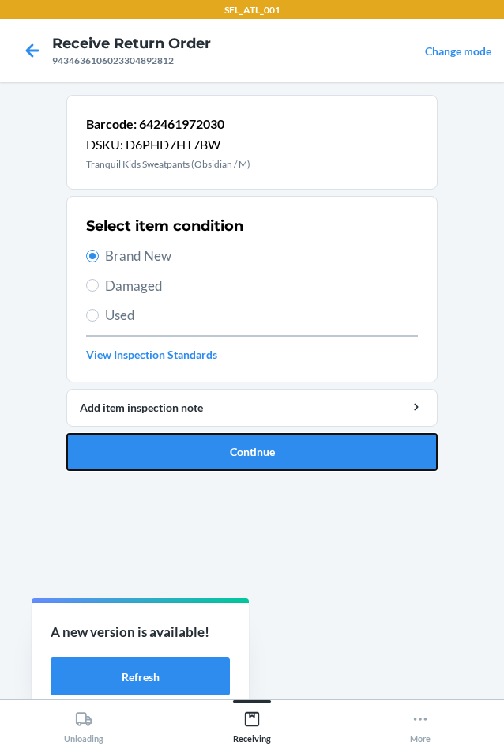
click at [317, 442] on button "Continue" at bounding box center [251, 452] width 371 height 38
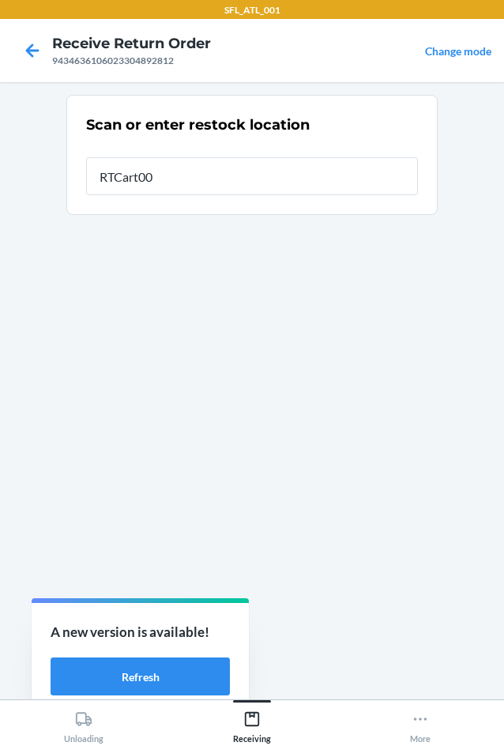
type input "RTCart001"
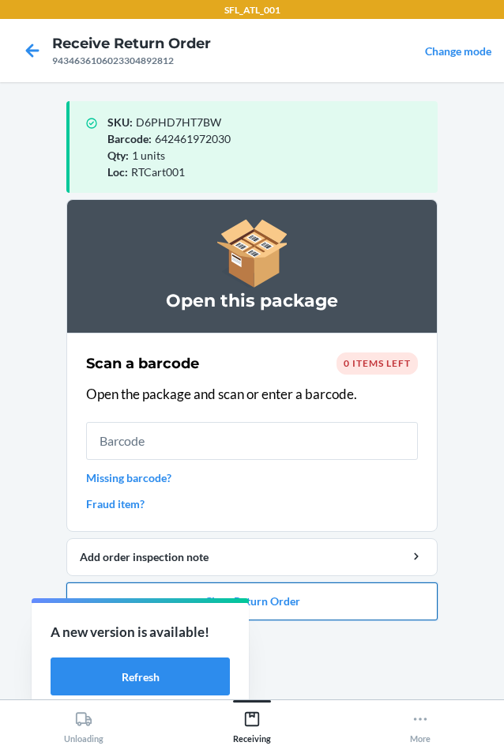
drag, startPoint x: 389, startPoint y: 596, endPoint x: 382, endPoint y: 592, distance: 8.1
click at [385, 594] on button "Close Return Order" at bounding box center [251, 601] width 371 height 38
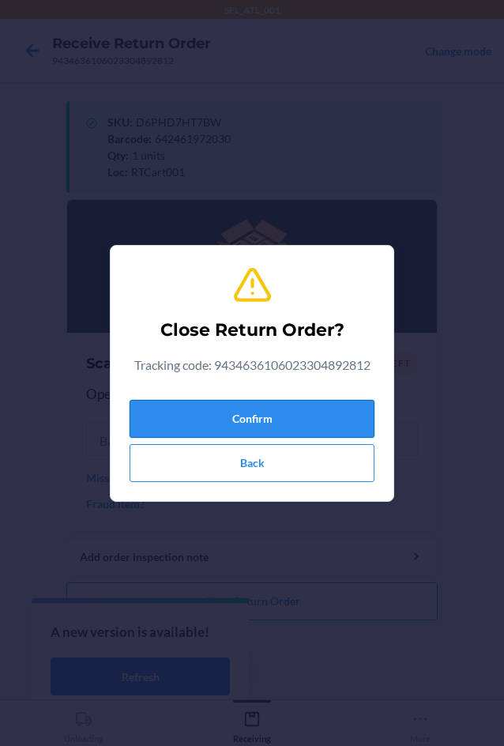
click at [287, 427] on button "Confirm" at bounding box center [252, 419] width 245 height 38
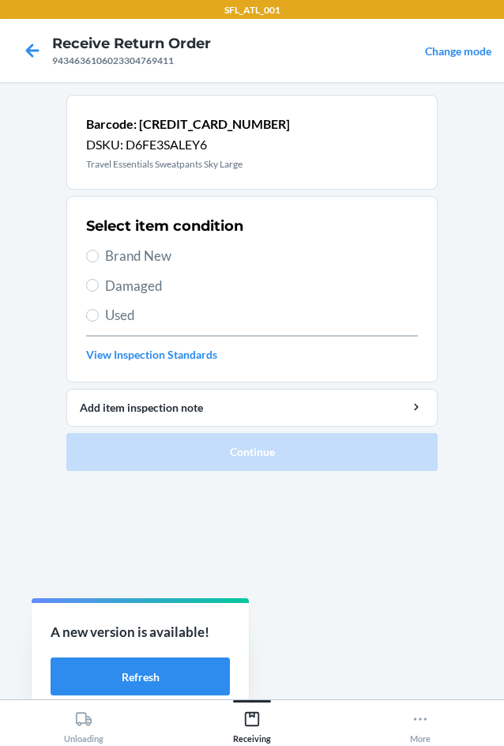
click at [154, 251] on span "Brand New" at bounding box center [261, 256] width 313 height 21
click at [99, 251] on input "Brand New" at bounding box center [92, 256] width 13 height 13
radio input "true"
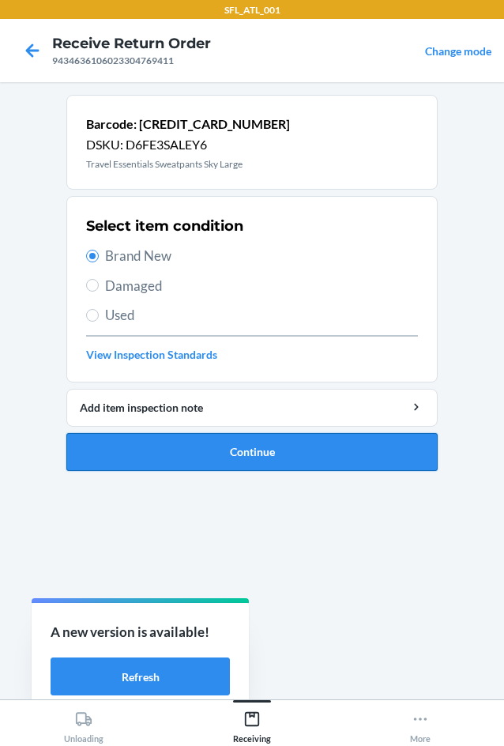
click at [231, 444] on button "Continue" at bounding box center [251, 452] width 371 height 38
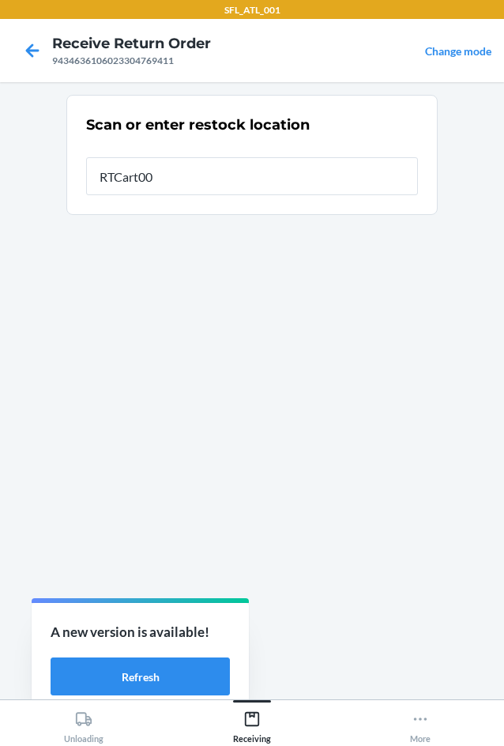
type input "RTCart001"
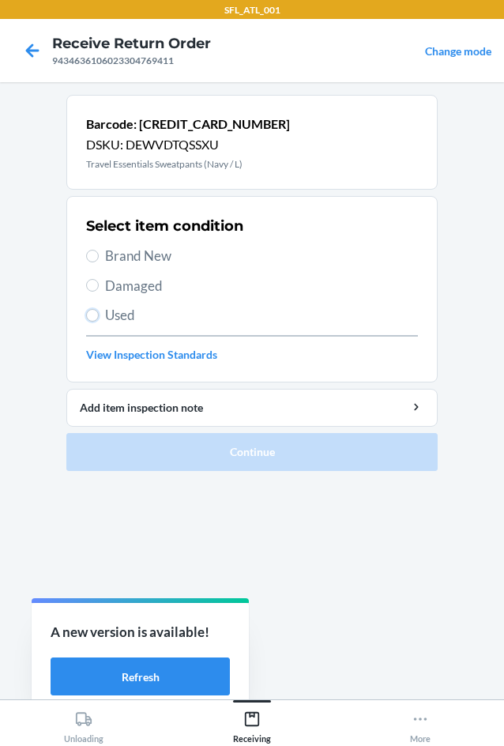
click at [93, 313] on input "Used" at bounding box center [92, 315] width 13 height 13
radio input "true"
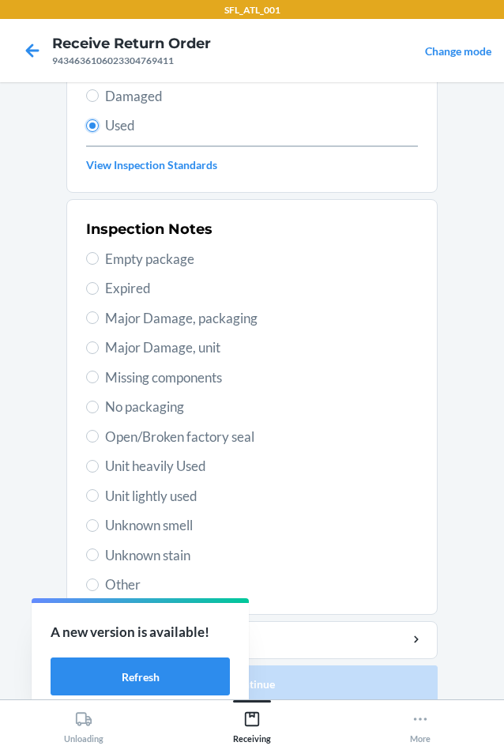
scroll to position [206, 0]
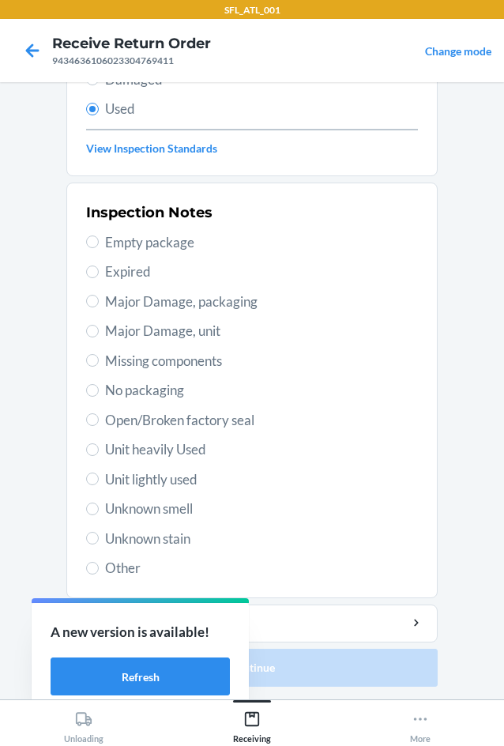
click at [170, 479] on span "Unit lightly used" at bounding box center [261, 479] width 313 height 21
click at [99, 479] on input "Unit lightly used" at bounding box center [92, 478] width 13 height 13
radio input "true"
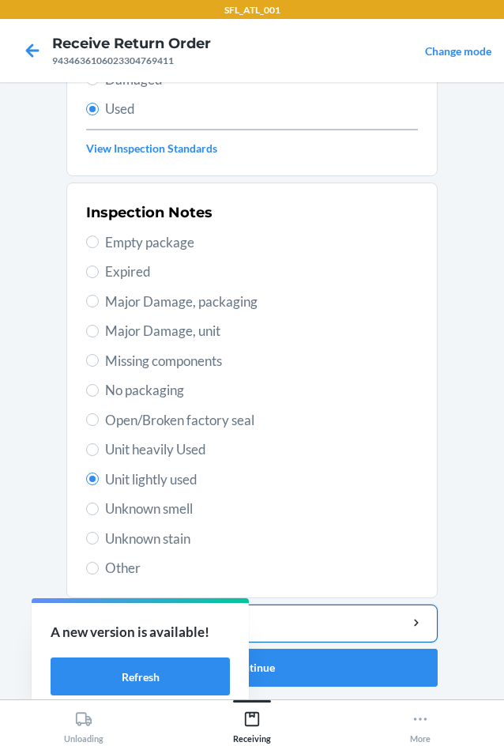
click at [314, 624] on div "Add item inspection note" at bounding box center [252, 623] width 344 height 17
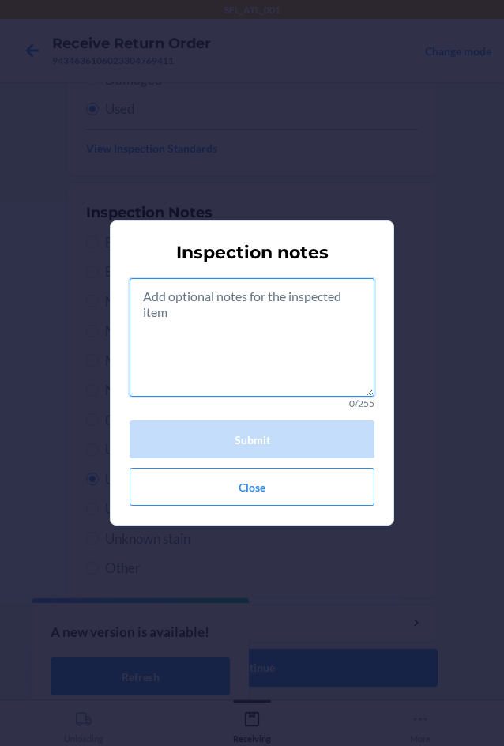
click at [264, 352] on textarea at bounding box center [252, 337] width 245 height 118
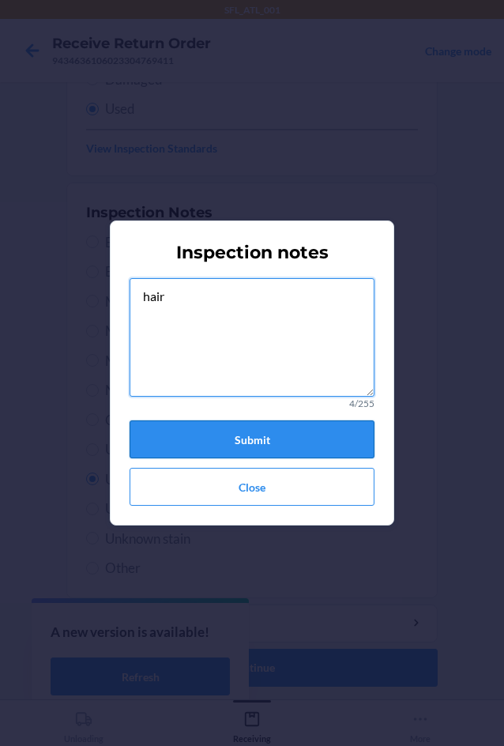
type textarea "hair"
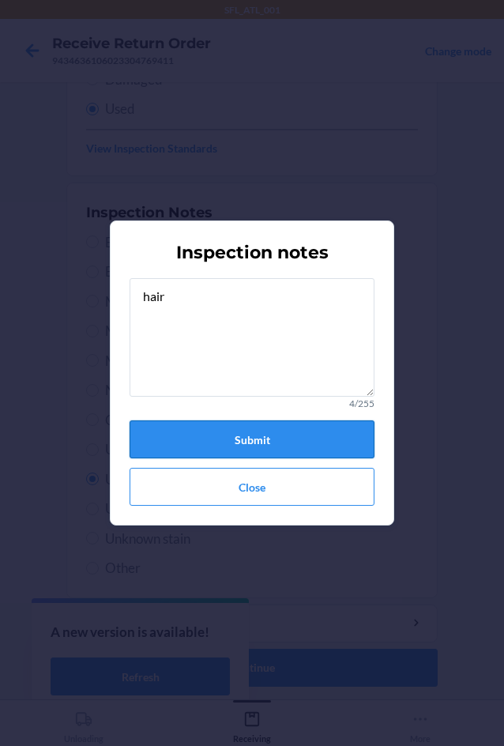
click at [310, 437] on button "Submit" at bounding box center [252, 439] width 245 height 38
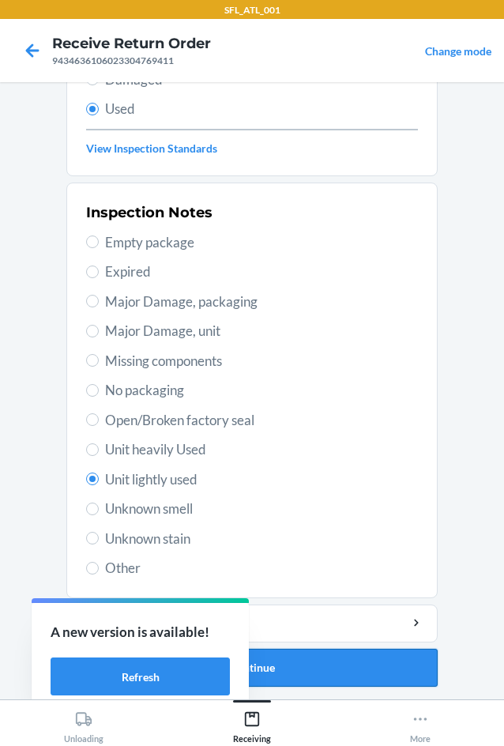
click at [349, 664] on button "Continue" at bounding box center [251, 668] width 371 height 38
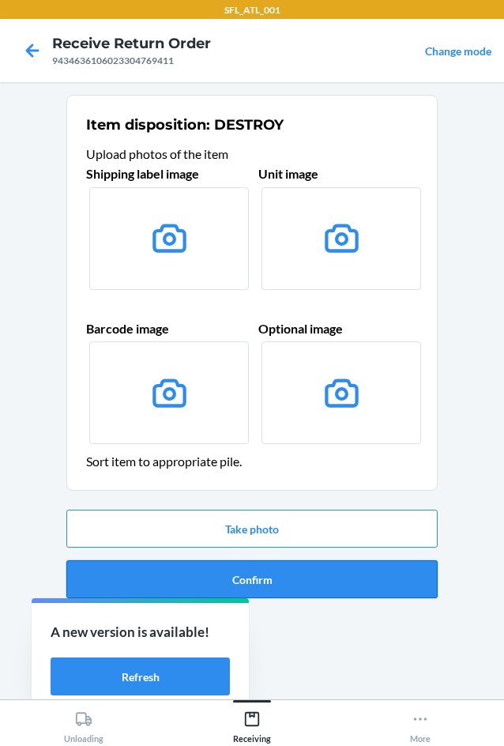
click at [331, 570] on button "Confirm" at bounding box center [251, 579] width 371 height 38
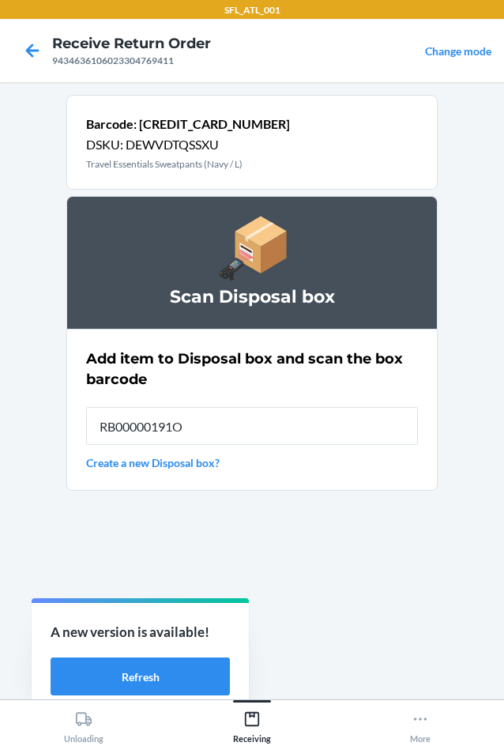
type input "RB00000191O"
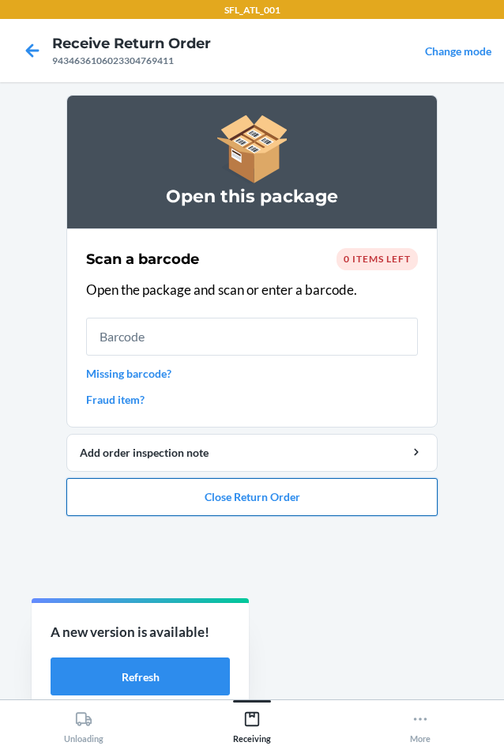
drag, startPoint x: 408, startPoint y: 494, endPoint x: 395, endPoint y: 493, distance: 13.5
click at [404, 493] on button "Close Return Order" at bounding box center [251, 497] width 371 height 38
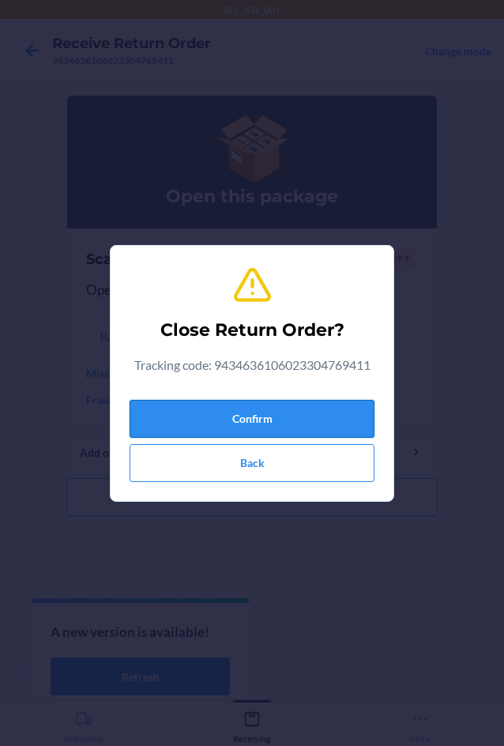
click at [301, 415] on button "Confirm" at bounding box center [252, 419] width 245 height 38
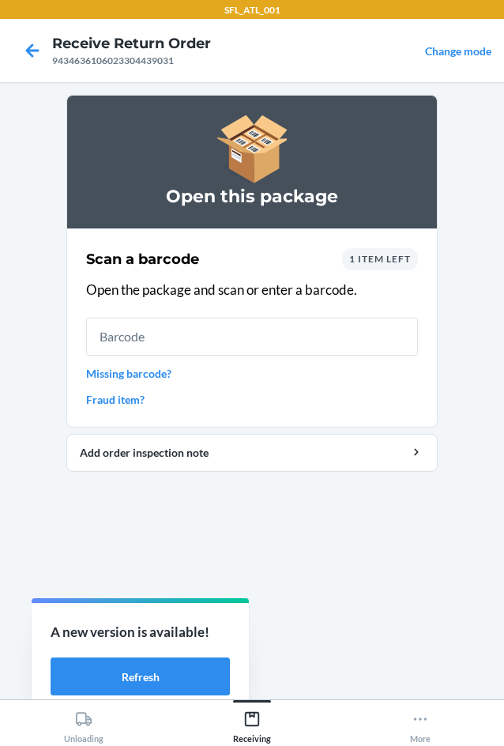
click at [382, 258] on span "1 item left" at bounding box center [380, 259] width 62 height 12
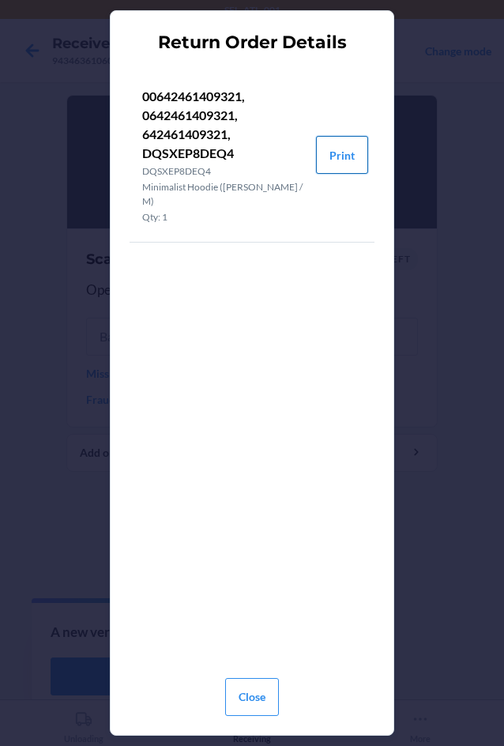
click at [340, 152] on button "Print" at bounding box center [342, 155] width 52 height 38
drag, startPoint x: 264, startPoint y: 690, endPoint x: 239, endPoint y: 632, distance: 63.7
click at [263, 690] on button "Close" at bounding box center [252, 697] width 54 height 38
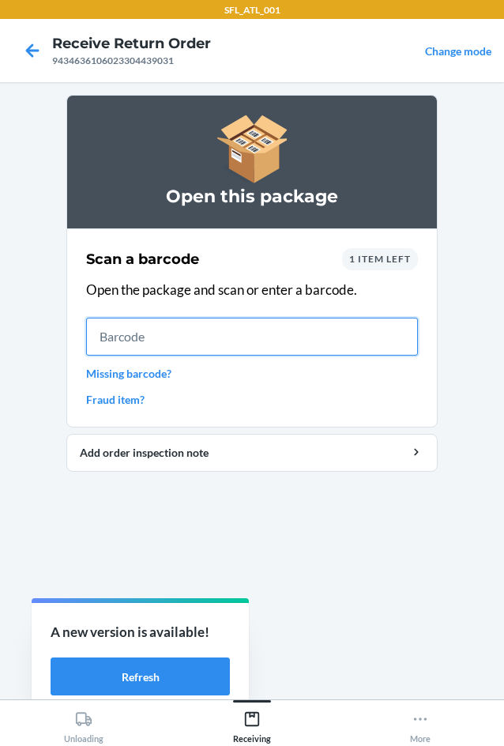
click at [264, 318] on input "text" at bounding box center [252, 337] width 332 height 38
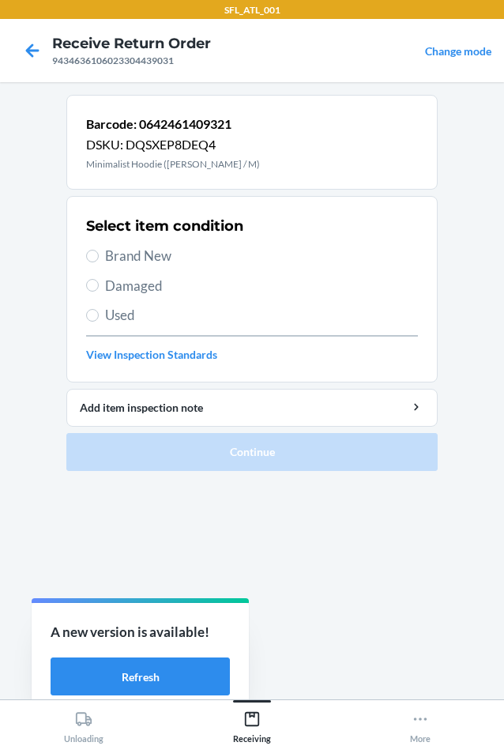
click at [171, 256] on span "Brand New" at bounding box center [261, 256] width 313 height 21
click at [99, 256] on input "Brand New" at bounding box center [92, 256] width 13 height 13
radio input "true"
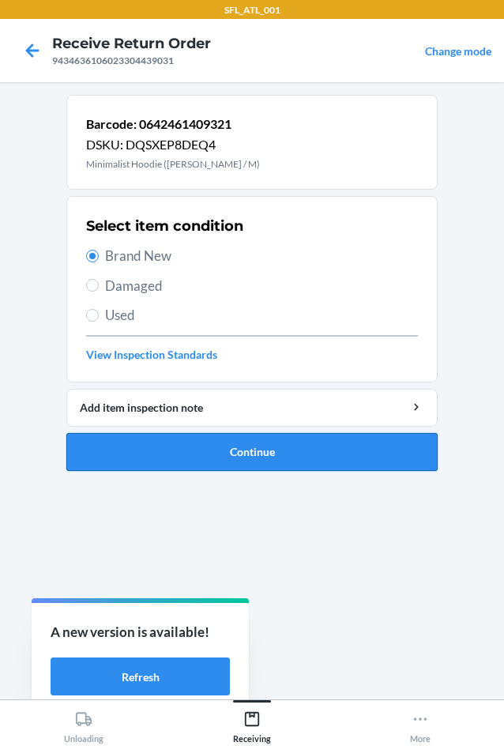
click at [254, 463] on button "Continue" at bounding box center [251, 452] width 371 height 38
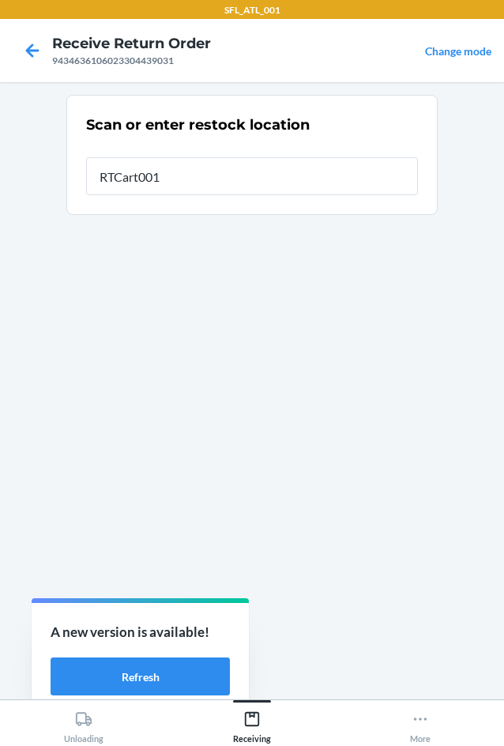
type input "RTCart001"
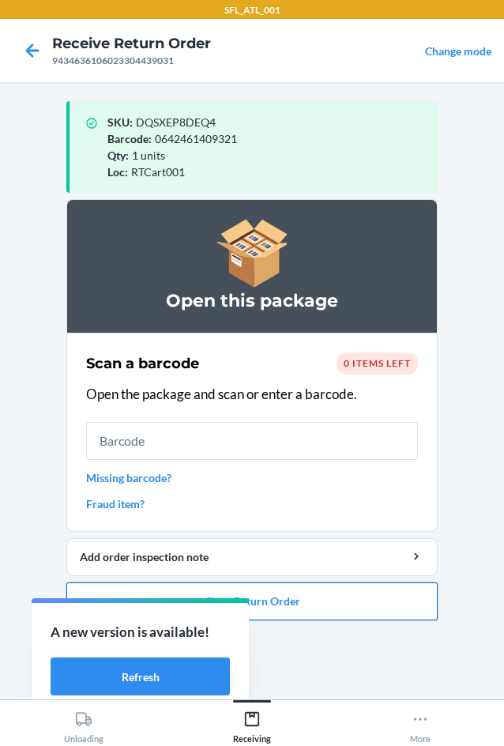
click at [372, 592] on button "Close Return Order" at bounding box center [251, 601] width 371 height 38
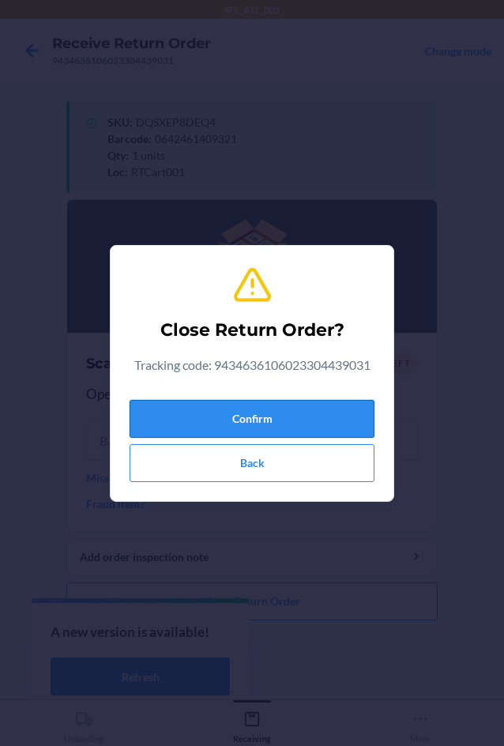
click at [344, 418] on button "Confirm" at bounding box center [252, 419] width 245 height 38
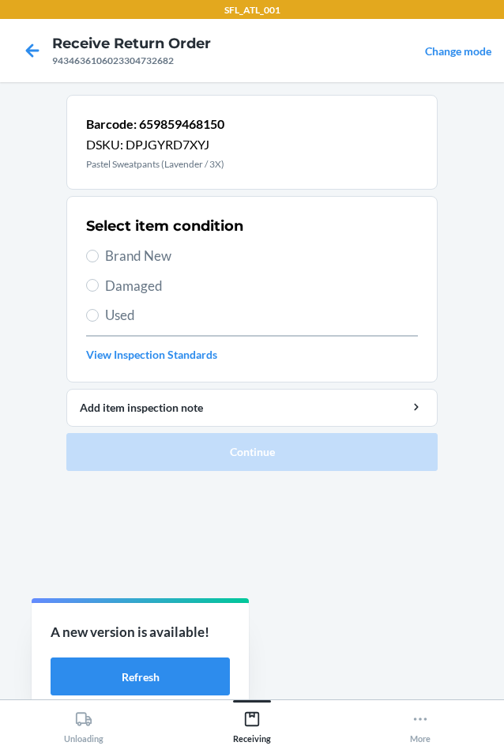
click at [137, 315] on span "Used" at bounding box center [261, 315] width 313 height 21
click at [99, 315] on input "Used" at bounding box center [92, 315] width 13 height 13
radio input "true"
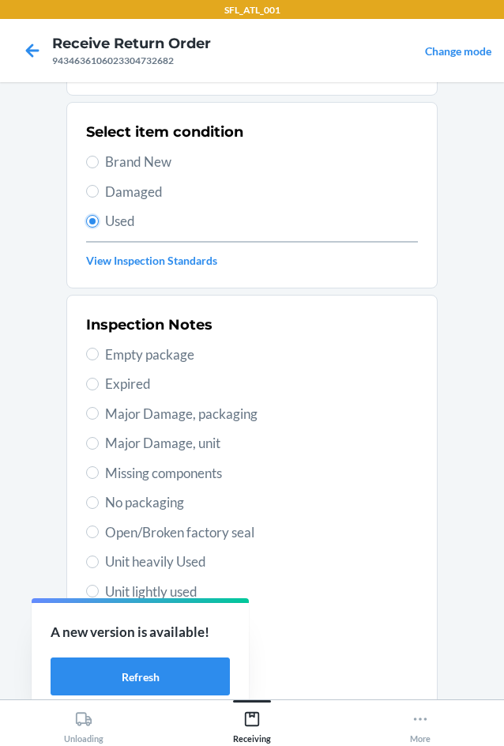
scroll to position [206, 0]
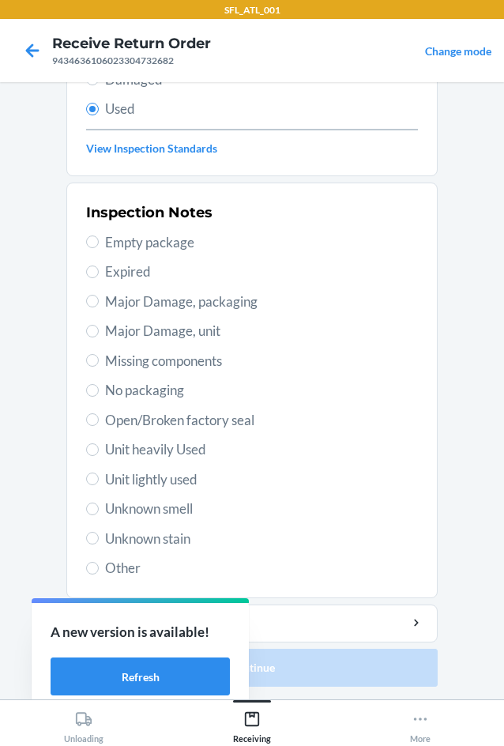
click at [183, 539] on span "Unknown stain" at bounding box center [261, 538] width 313 height 21
click at [99, 539] on input "Unknown stain" at bounding box center [92, 538] width 13 height 13
radio input "true"
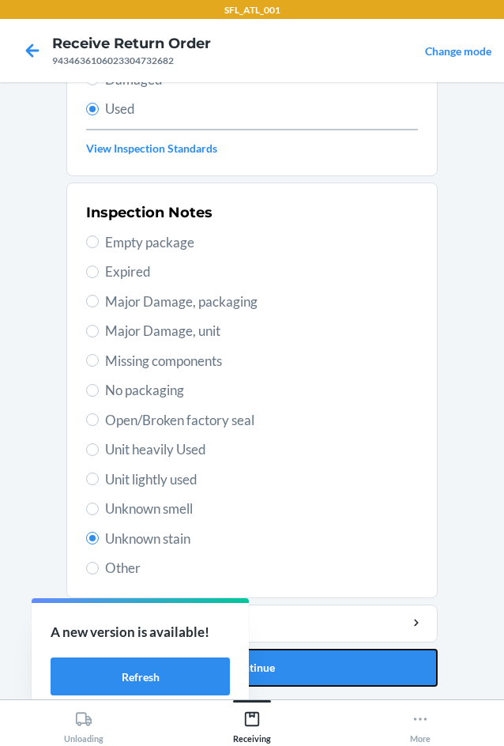
click at [339, 677] on button "Continue" at bounding box center [251, 668] width 371 height 38
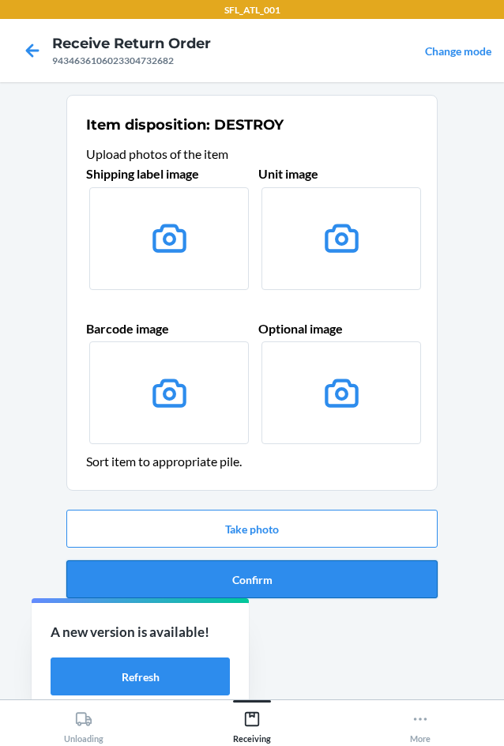
click at [340, 581] on button "Confirm" at bounding box center [251, 579] width 371 height 38
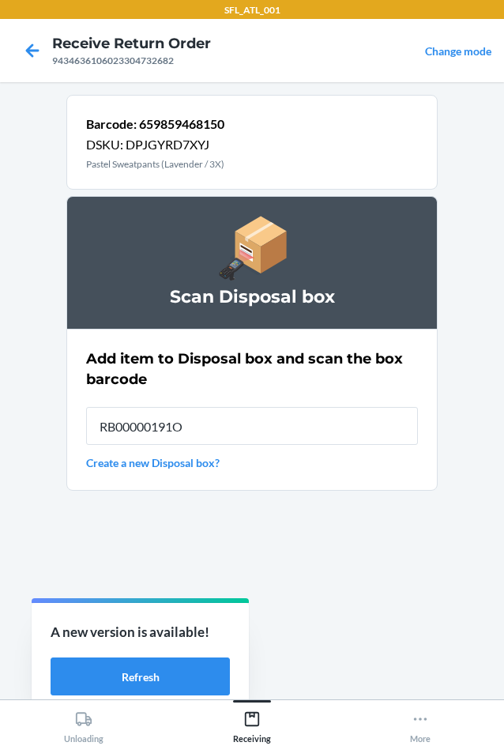
type input "RB00000191O"
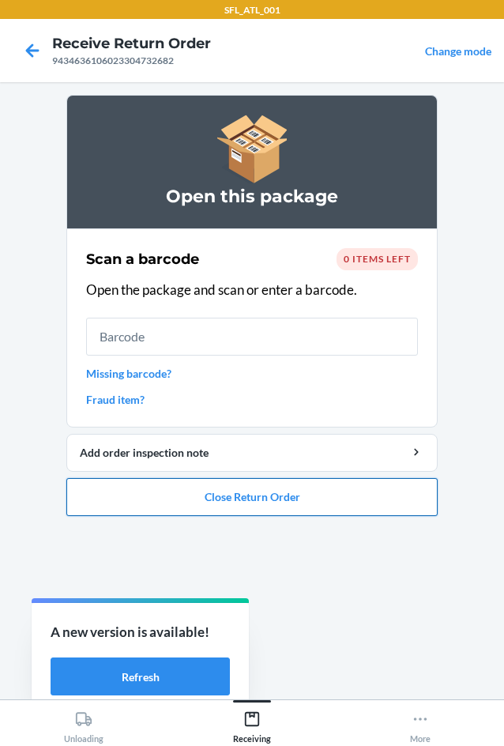
click at [335, 514] on button "Close Return Order" at bounding box center [251, 497] width 371 height 38
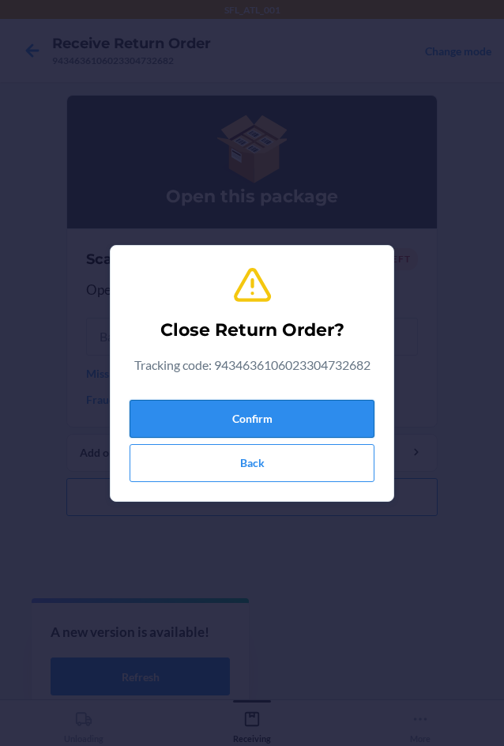
click at [319, 417] on button "Confirm" at bounding box center [252, 419] width 245 height 38
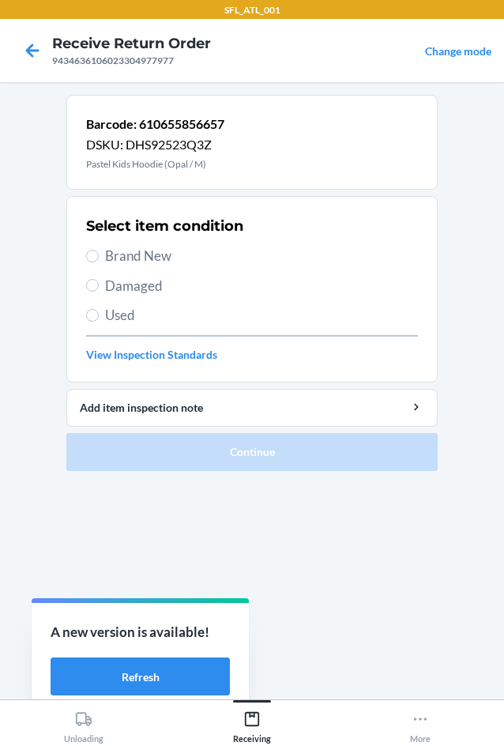
click at [162, 250] on span "Brand New" at bounding box center [261, 256] width 313 height 21
click at [99, 250] on input "Brand New" at bounding box center [92, 256] width 13 height 13
radio input "true"
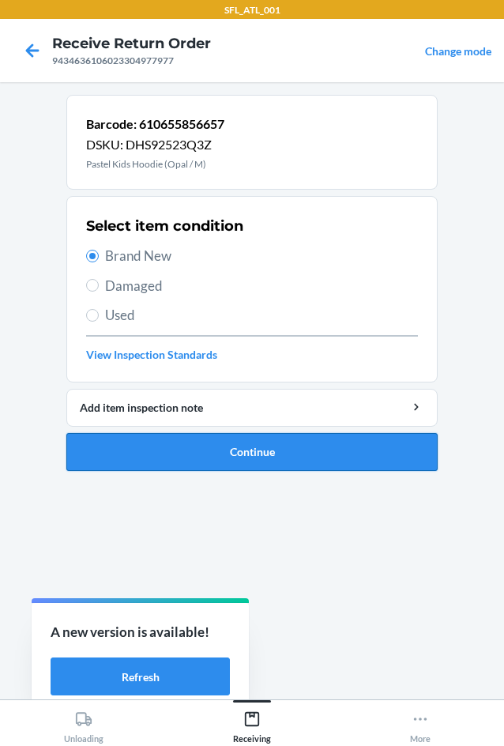
click at [303, 442] on button "Continue" at bounding box center [251, 452] width 371 height 38
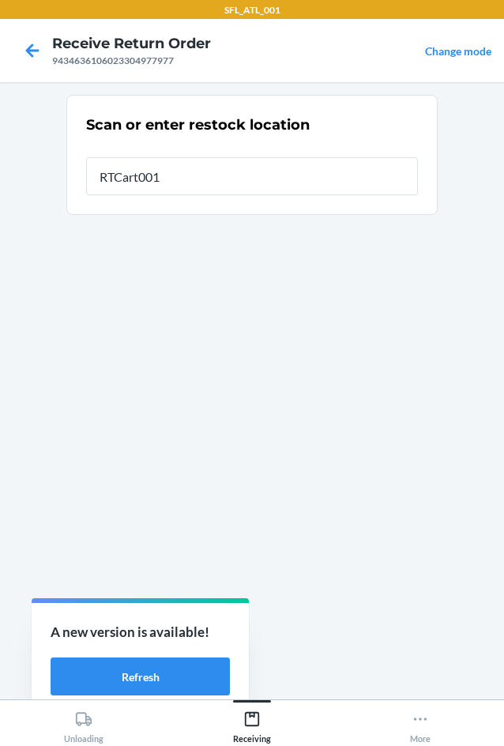
type input "RTCart001"
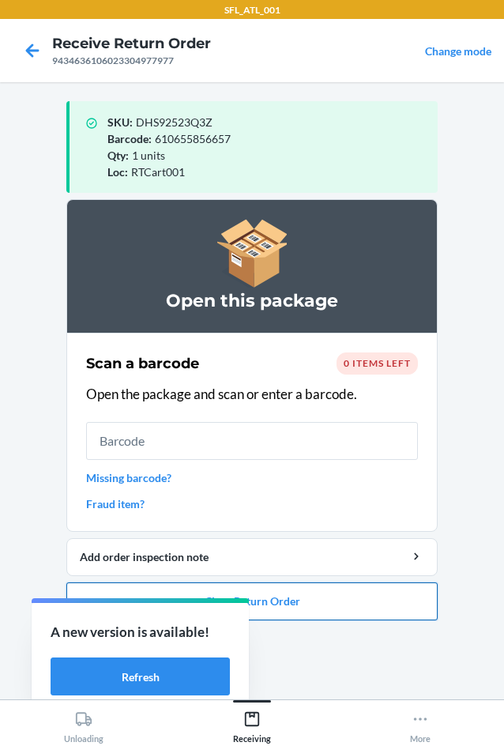
click at [389, 600] on button "Close Return Order" at bounding box center [251, 601] width 371 height 38
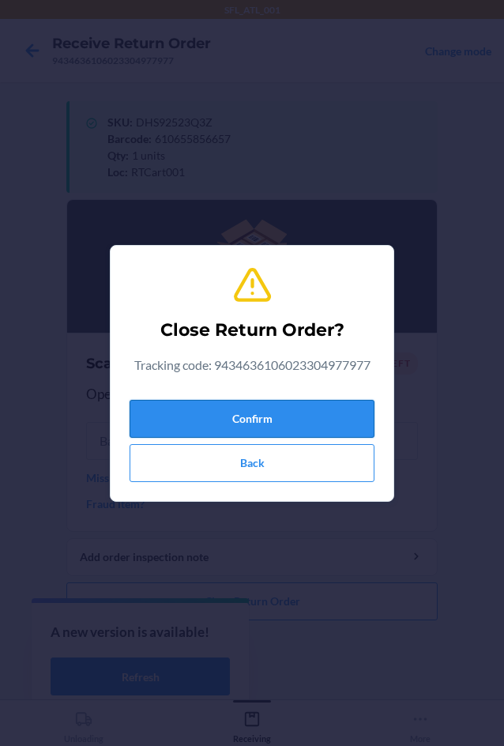
click at [295, 416] on button "Confirm" at bounding box center [252, 419] width 245 height 38
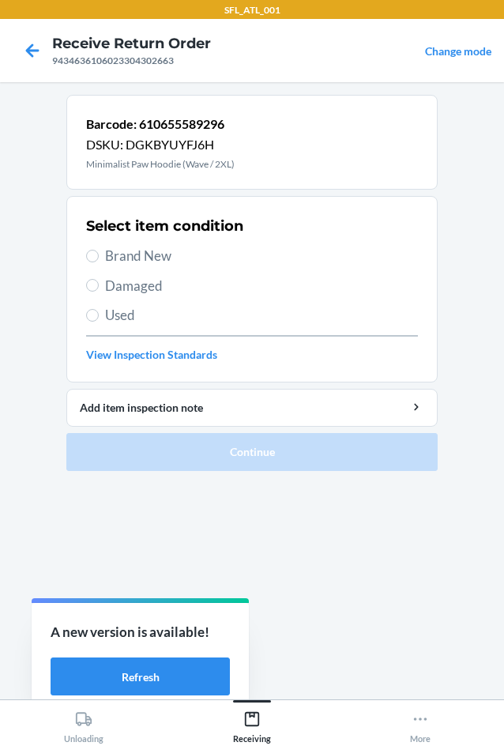
drag, startPoint x: 154, startPoint y: 305, endPoint x: 155, endPoint y: 313, distance: 7.9
click at [155, 313] on span "Used" at bounding box center [261, 315] width 313 height 21
click at [99, 313] on input "Used" at bounding box center [92, 315] width 13 height 13
radio input "true"
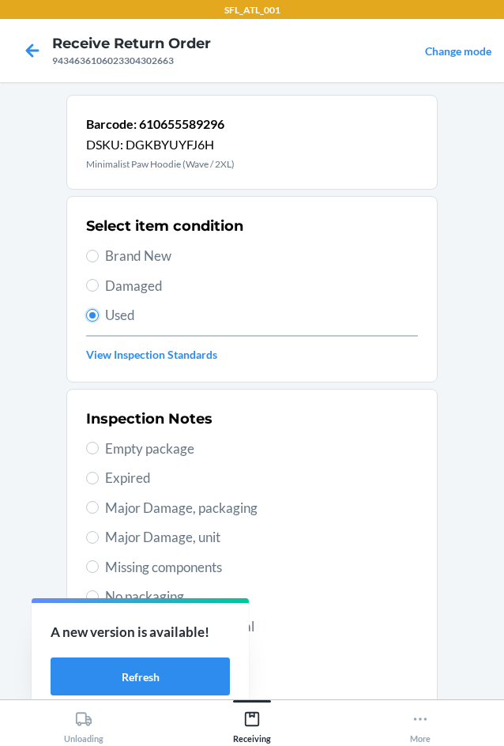
scroll to position [206, 0]
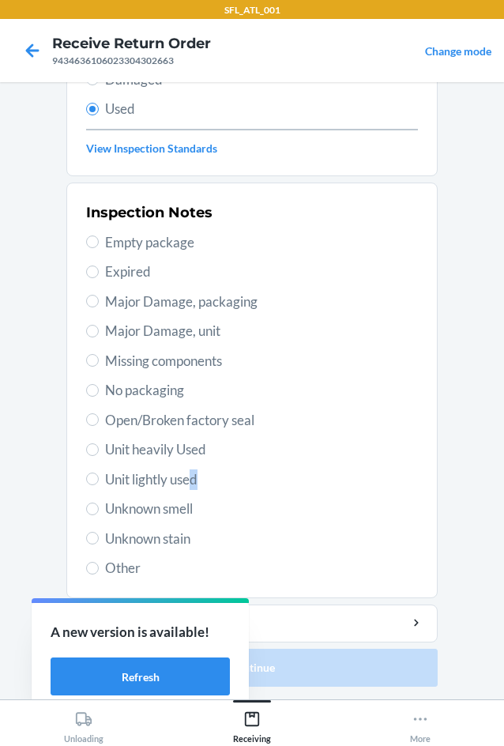
click at [191, 478] on span "Unit lightly used" at bounding box center [261, 479] width 313 height 21
click at [192, 478] on span "Unit lightly used" at bounding box center [261, 479] width 313 height 21
click at [99, 478] on input "Unit lightly used" at bounding box center [92, 478] width 13 height 13
radio input "true"
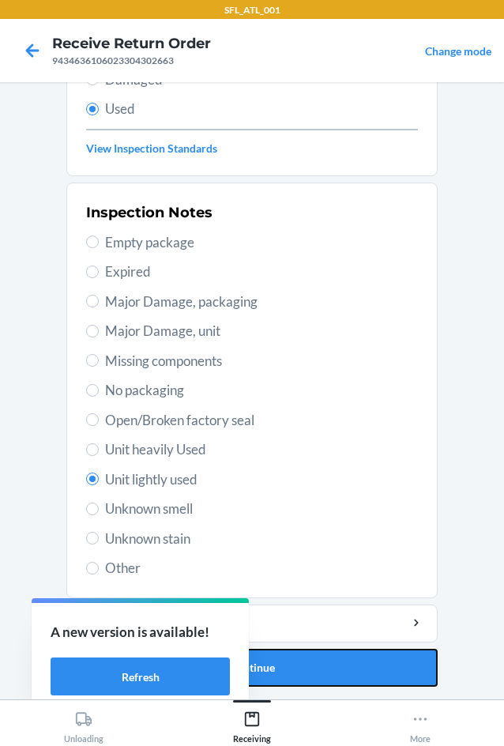
drag, startPoint x: 319, startPoint y: 662, endPoint x: 318, endPoint y: 654, distance: 8.1
click at [319, 661] on button "Continue" at bounding box center [251, 668] width 371 height 38
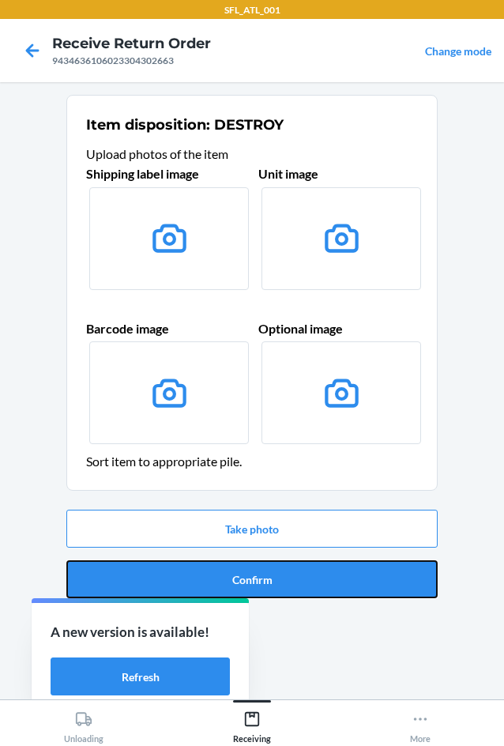
click at [308, 571] on button "Confirm" at bounding box center [251, 579] width 371 height 38
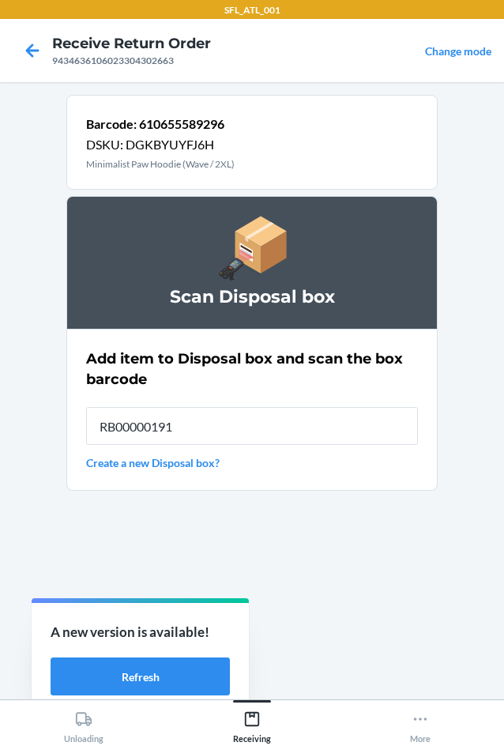
type input "RB00000191O"
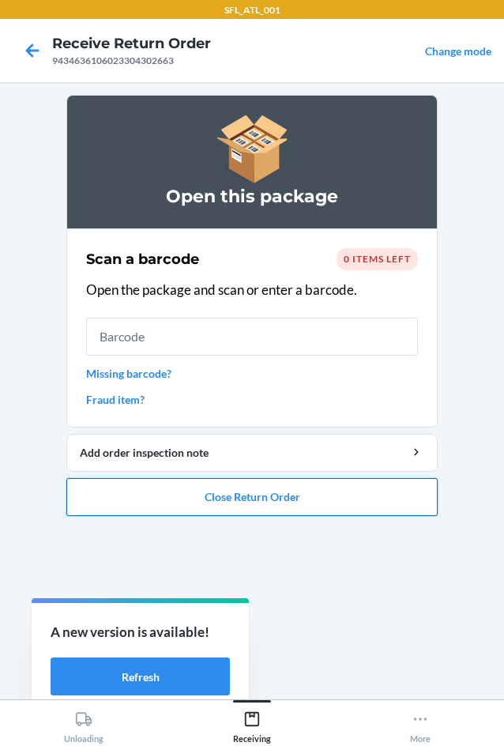
drag, startPoint x: 191, startPoint y: 502, endPoint x: 189, endPoint y: 480, distance: 22.2
click at [193, 499] on button "Close Return Order" at bounding box center [251, 497] width 371 height 38
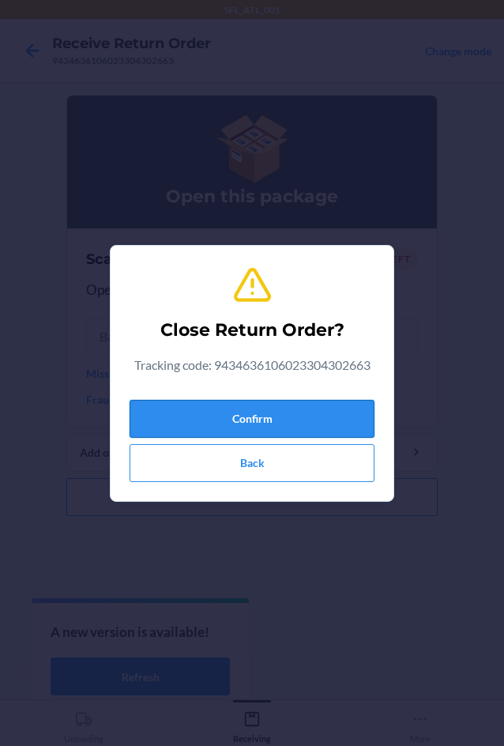
click at [276, 405] on button "Confirm" at bounding box center [252, 419] width 245 height 38
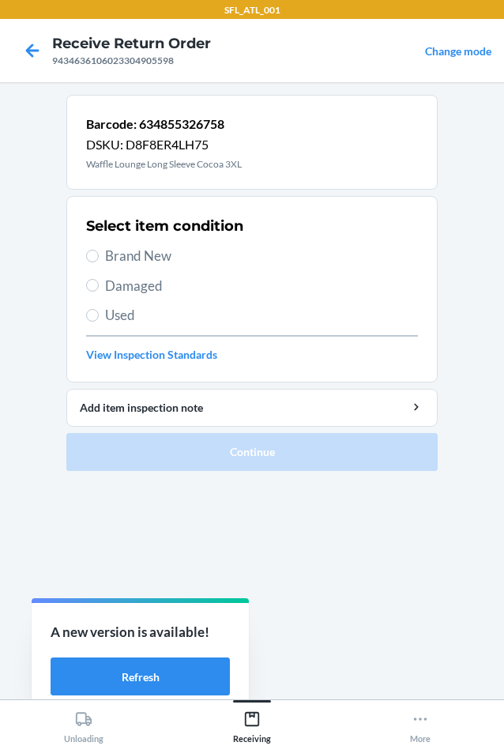
click at [156, 252] on span "Brand New" at bounding box center [261, 256] width 313 height 21
click at [99, 252] on input "Brand New" at bounding box center [92, 256] width 13 height 13
radio input "true"
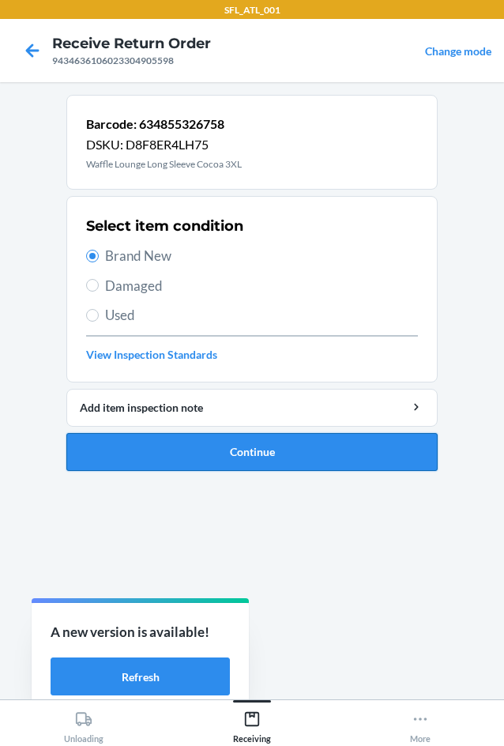
click at [318, 450] on button "Continue" at bounding box center [251, 452] width 371 height 38
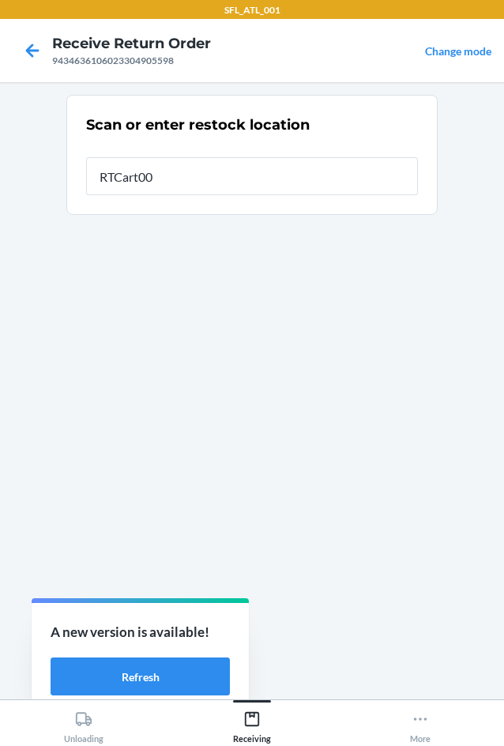
type input "RTCart001"
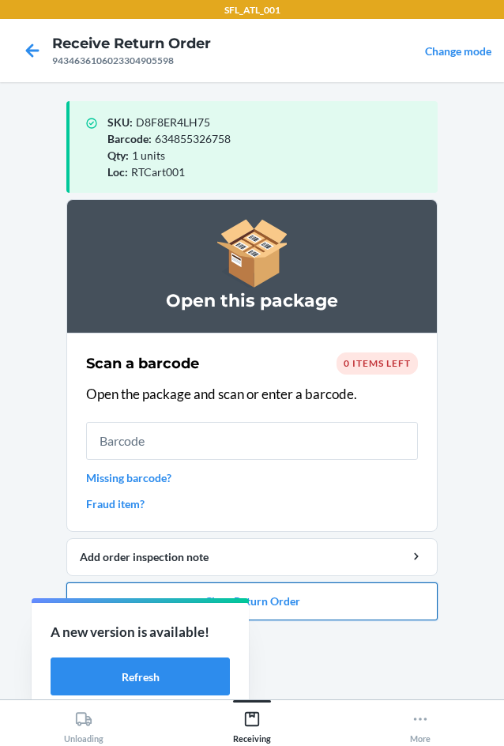
click at [361, 598] on button "Close Return Order" at bounding box center [251, 601] width 371 height 38
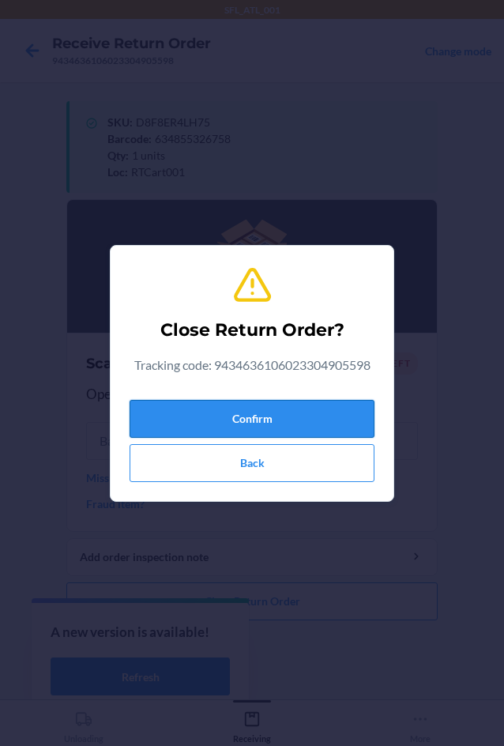
click at [329, 419] on button "Confirm" at bounding box center [252, 419] width 245 height 38
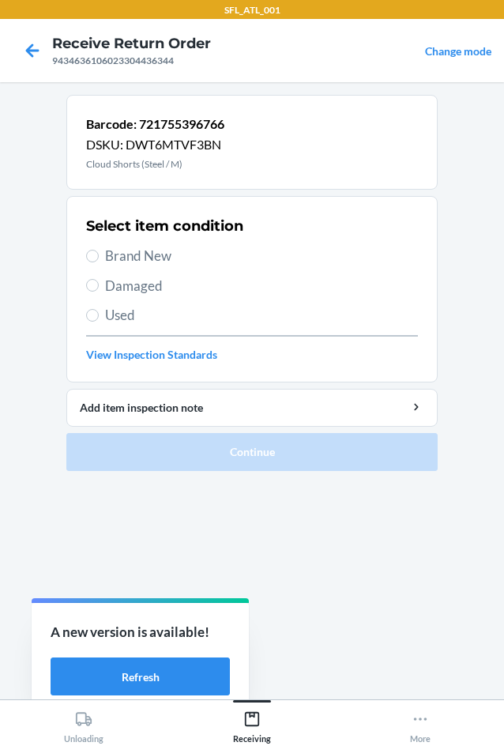
click at [160, 253] on span "Brand New" at bounding box center [261, 256] width 313 height 21
click at [99, 253] on input "Brand New" at bounding box center [92, 256] width 13 height 13
radio input "true"
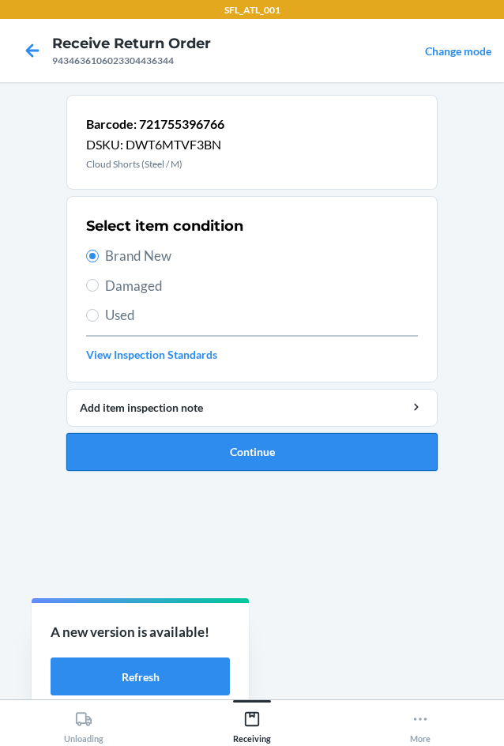
drag, startPoint x: 306, startPoint y: 461, endPoint x: 310, endPoint y: 454, distance: 8.5
click at [310, 454] on button "Continue" at bounding box center [251, 452] width 371 height 38
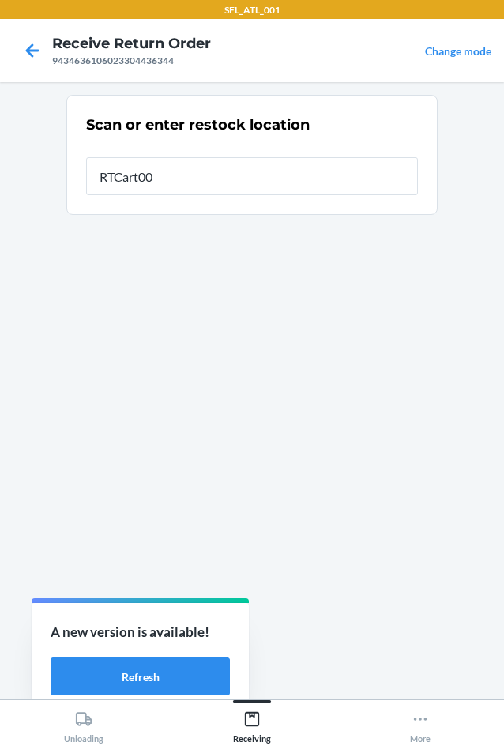
type input "RTCart001"
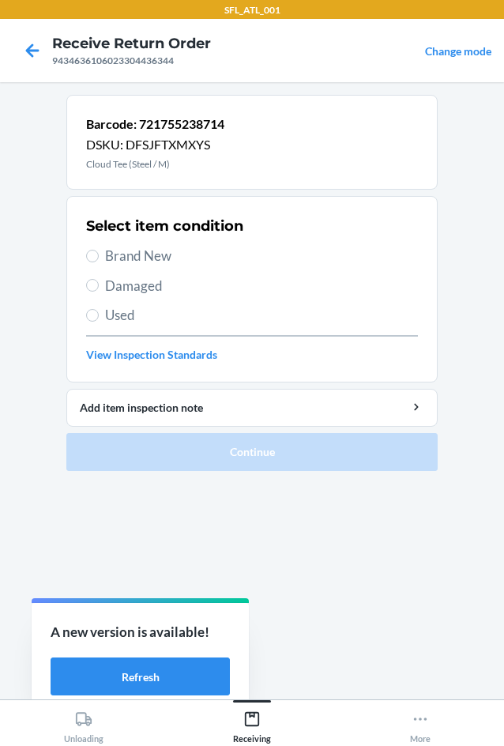
click at [175, 262] on span "Brand New" at bounding box center [261, 256] width 313 height 21
click at [99, 262] on input "Brand New" at bounding box center [92, 256] width 13 height 13
radio input "true"
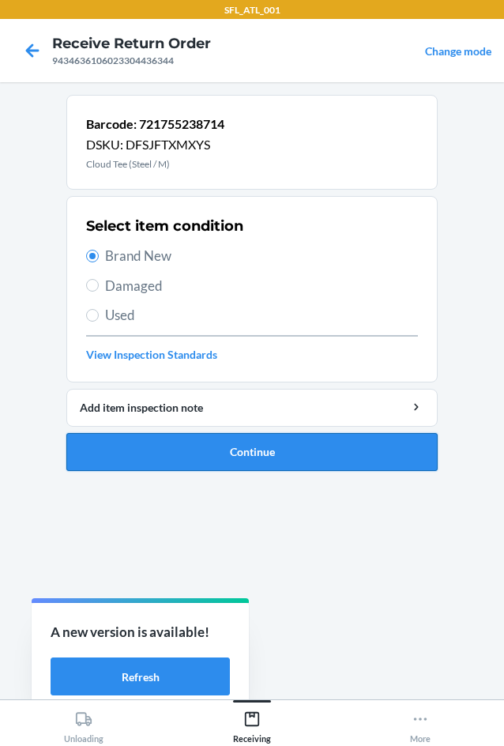
click at [243, 449] on button "Continue" at bounding box center [251, 452] width 371 height 38
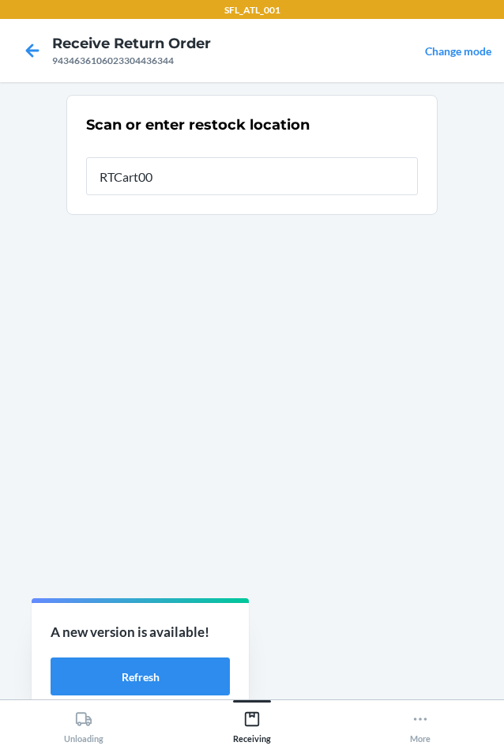
type input "RTCart001"
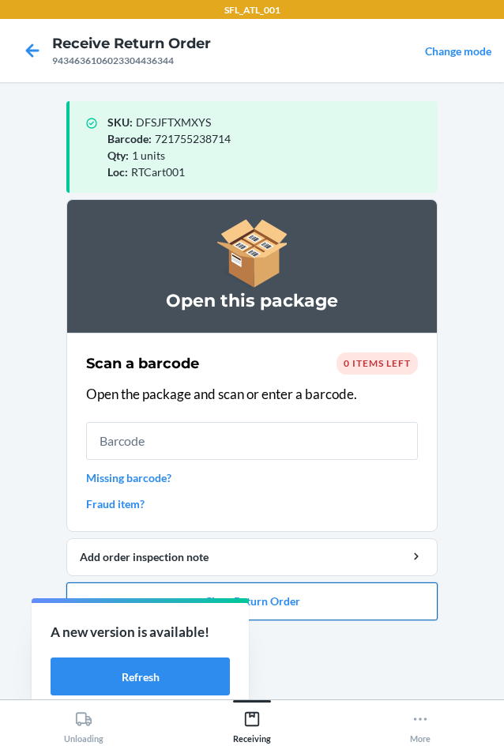
drag, startPoint x: 419, startPoint y: 617, endPoint x: 411, endPoint y: 612, distance: 9.2
click at [411, 612] on button "Close Return Order" at bounding box center [251, 601] width 371 height 38
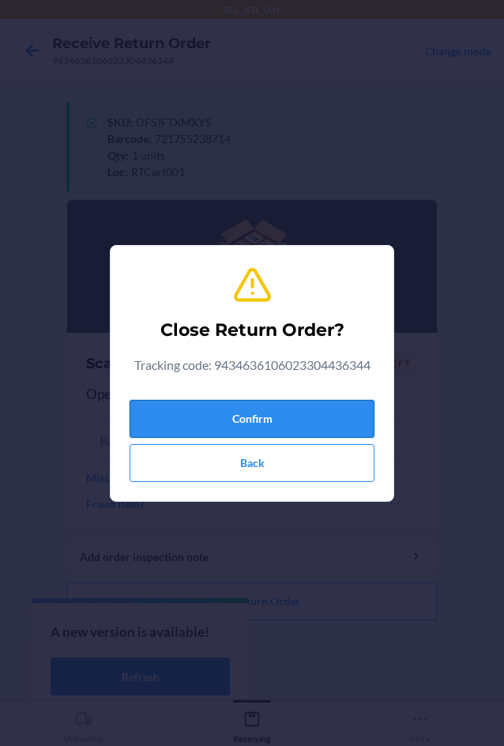
click at [297, 405] on button "Confirm" at bounding box center [252, 419] width 245 height 38
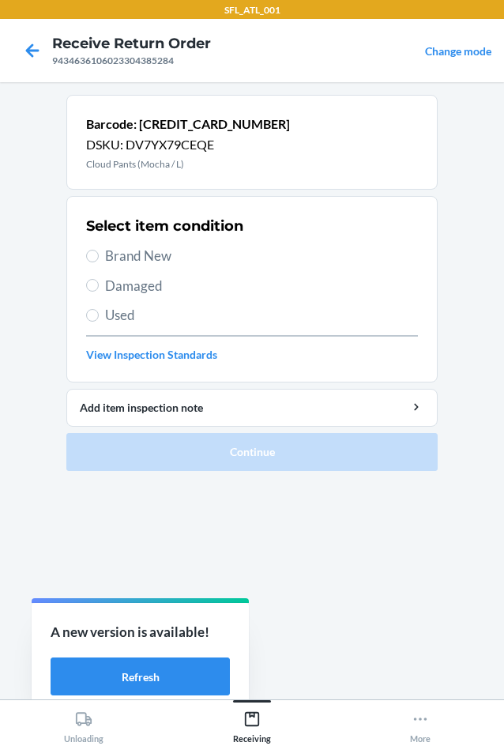
click at [168, 255] on span "Brand New" at bounding box center [261, 256] width 313 height 21
click at [99, 255] on input "Brand New" at bounding box center [92, 256] width 13 height 13
radio input "true"
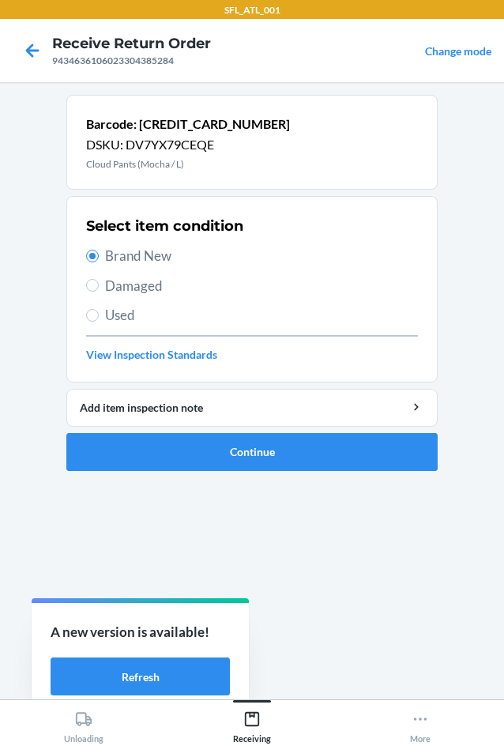
click at [339, 482] on section "Barcode: [CREDIT_CARD_NUMBER] DSKU: DV7YX79CEQE Cloud Pants (Mocha / L) Select …" at bounding box center [251, 391] width 371 height 592
click at [342, 463] on button "Continue" at bounding box center [251, 452] width 371 height 38
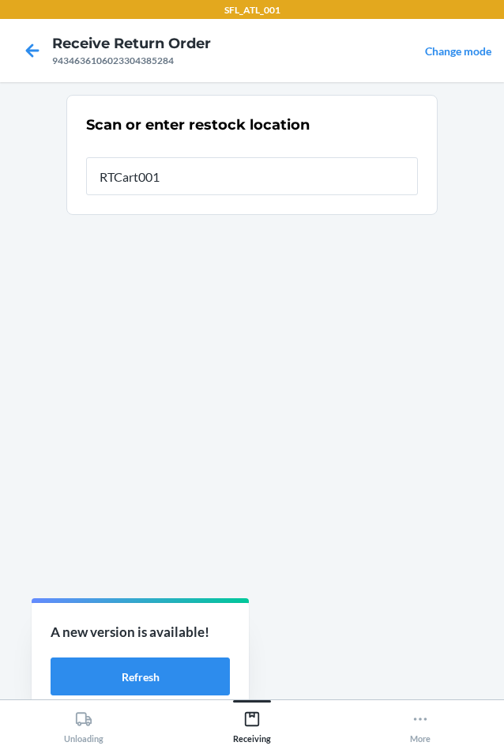
type input "RTCart001"
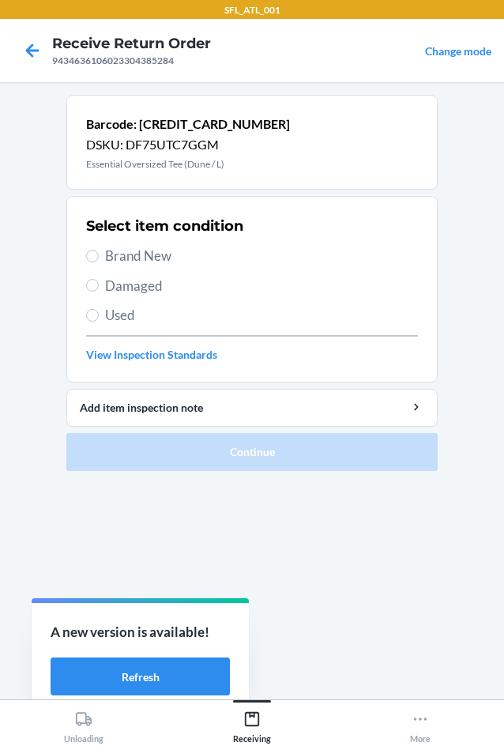
click at [139, 250] on span "Brand New" at bounding box center [261, 256] width 313 height 21
click at [99, 250] on input "Brand New" at bounding box center [92, 256] width 13 height 13
radio input "true"
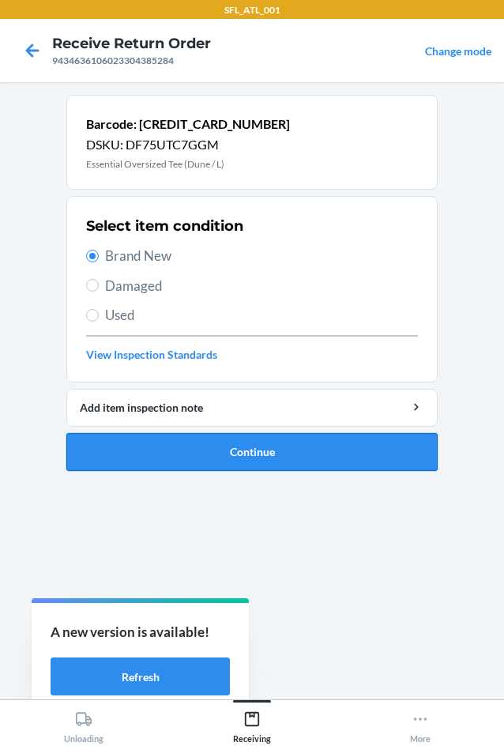
click at [233, 442] on button "Continue" at bounding box center [251, 452] width 371 height 38
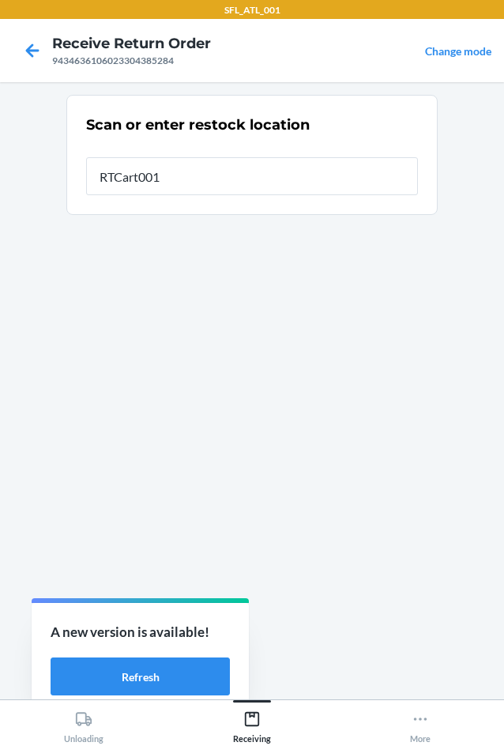
type input "RTCart001"
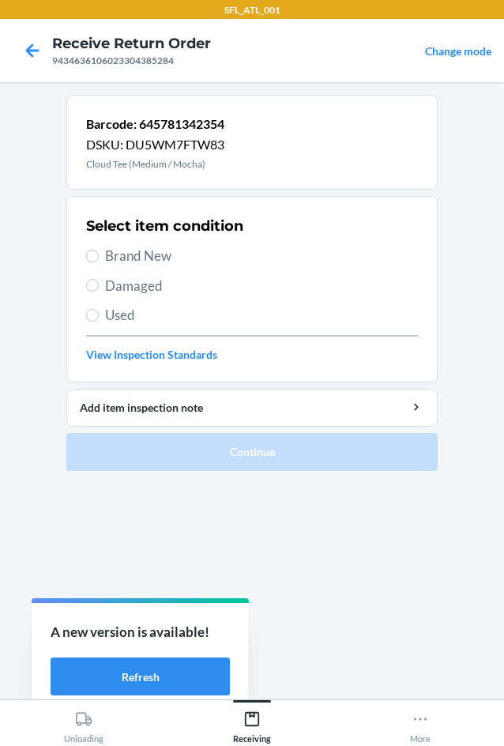
click at [117, 258] on span "Brand New" at bounding box center [261, 256] width 313 height 21
click at [99, 258] on input "Brand New" at bounding box center [92, 256] width 13 height 13
radio input "true"
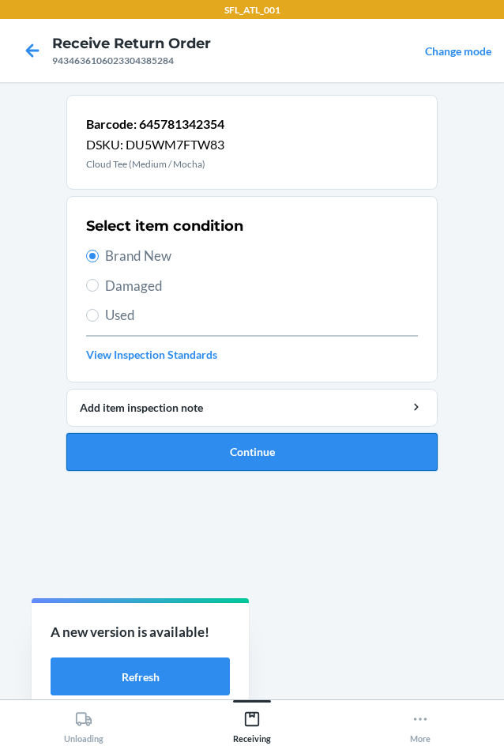
click at [236, 452] on button "Continue" at bounding box center [251, 452] width 371 height 38
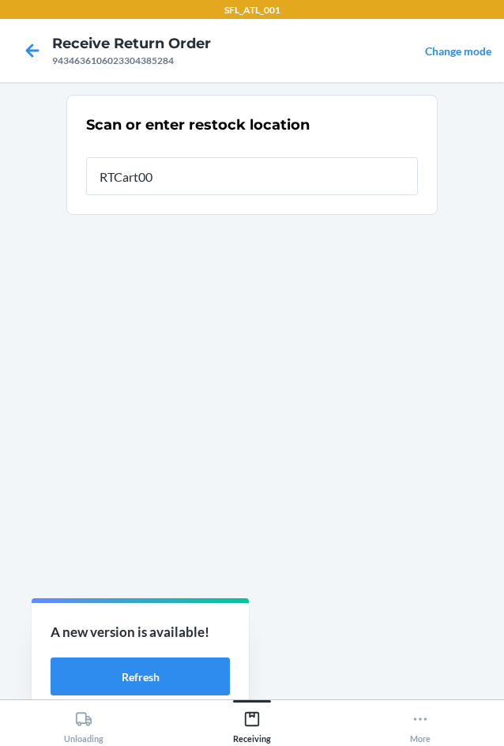
type input "RTCart001"
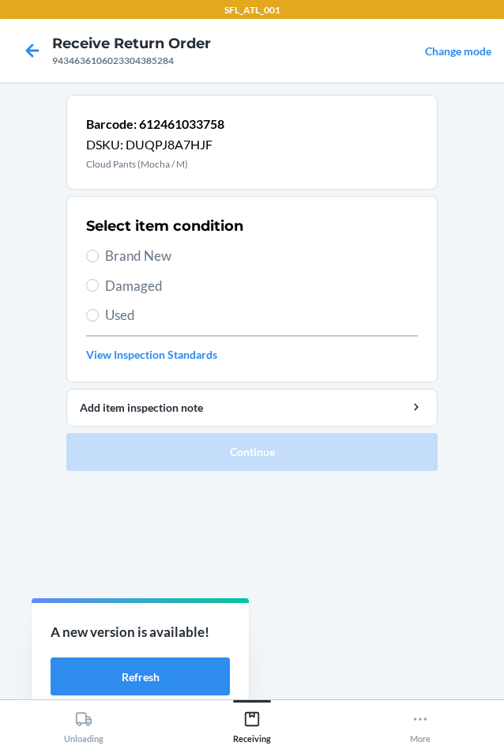
click at [160, 261] on span "Brand New" at bounding box center [261, 256] width 313 height 21
click at [99, 261] on input "Brand New" at bounding box center [92, 256] width 13 height 13
radio input "true"
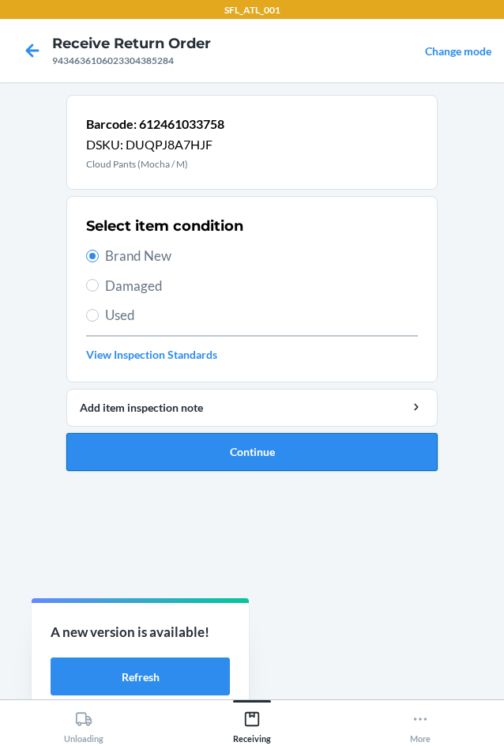
drag, startPoint x: 223, startPoint y: 442, endPoint x: 223, endPoint y: 450, distance: 8.7
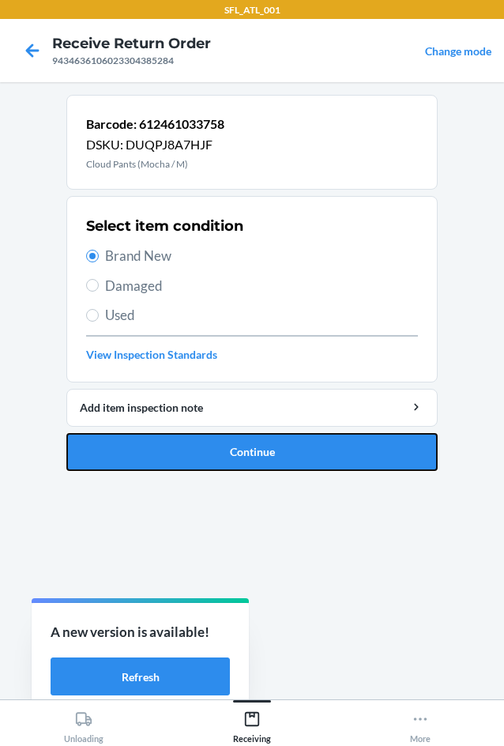
click at [224, 446] on button "Continue" at bounding box center [251, 452] width 371 height 38
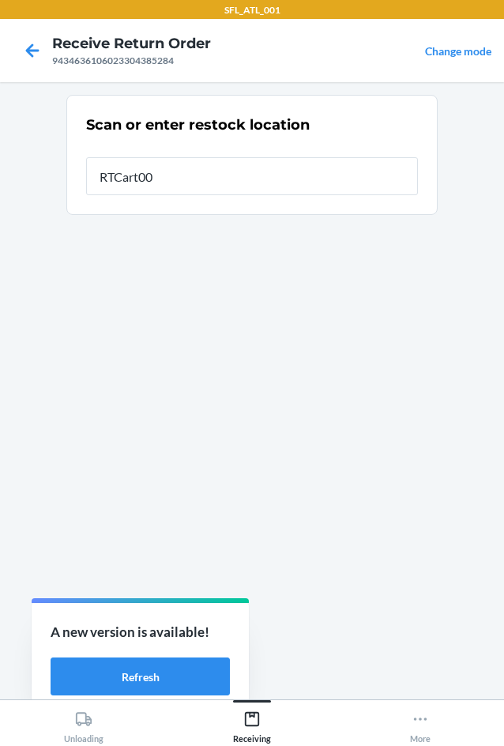
type input "RTCart001"
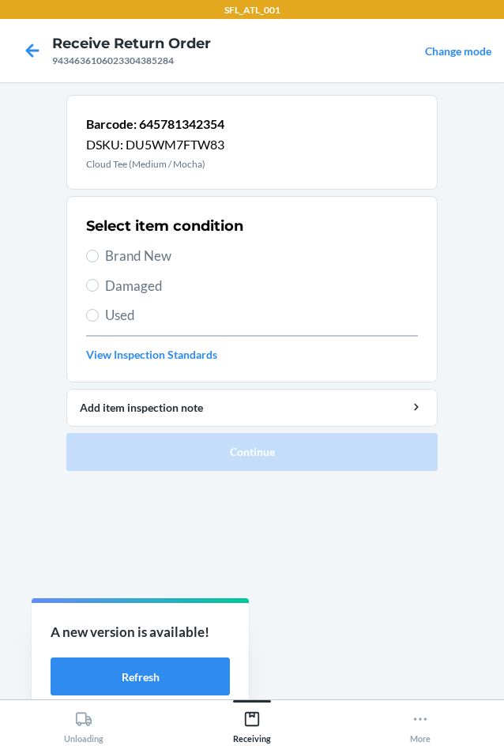
click at [149, 254] on span "Brand New" at bounding box center [261, 256] width 313 height 21
click at [99, 254] on input "Brand New" at bounding box center [92, 256] width 13 height 13
radio input "true"
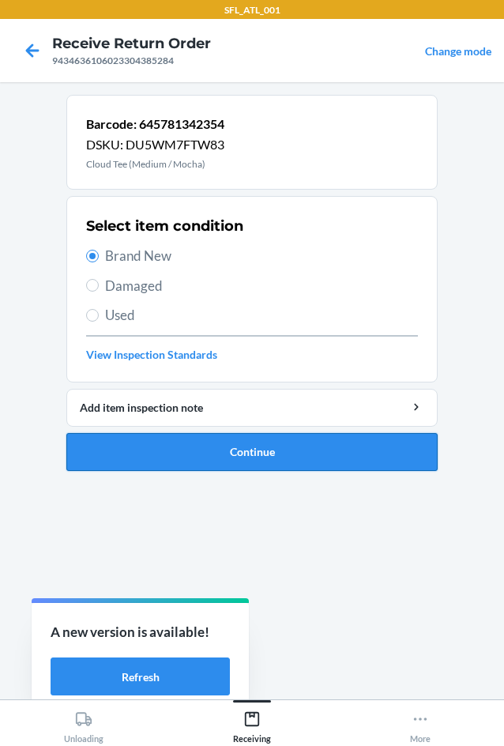
click at [267, 468] on button "Continue" at bounding box center [251, 452] width 371 height 38
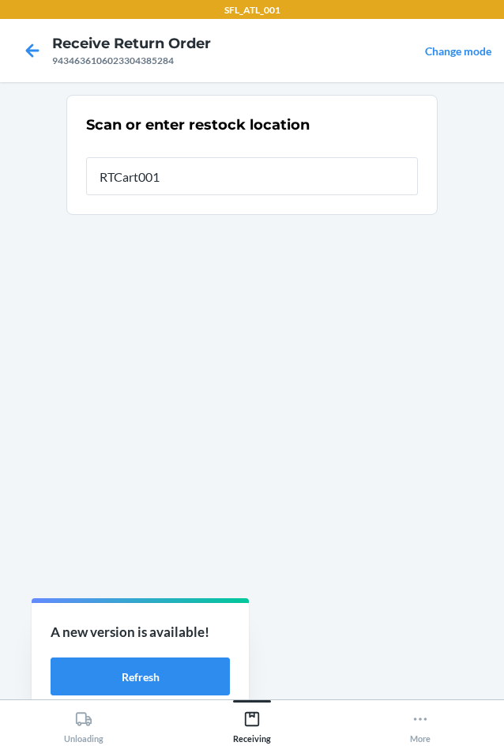
type input "RTCart001"
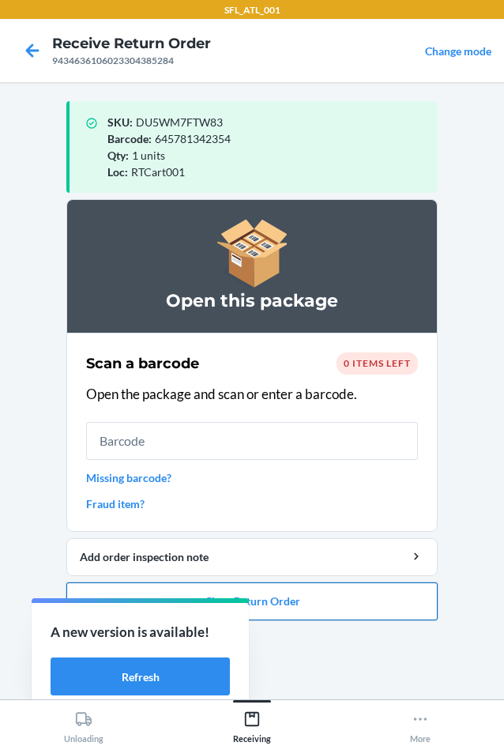
click at [356, 602] on button "Close Return Order" at bounding box center [251, 601] width 371 height 38
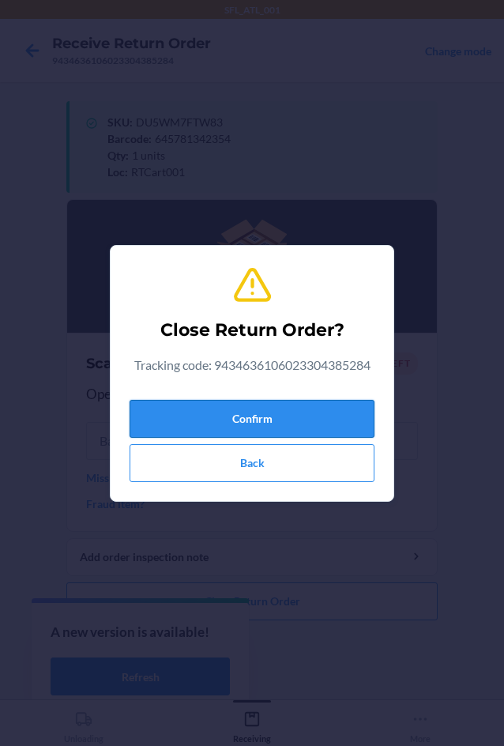
click at [313, 421] on button "Confirm" at bounding box center [252, 419] width 245 height 38
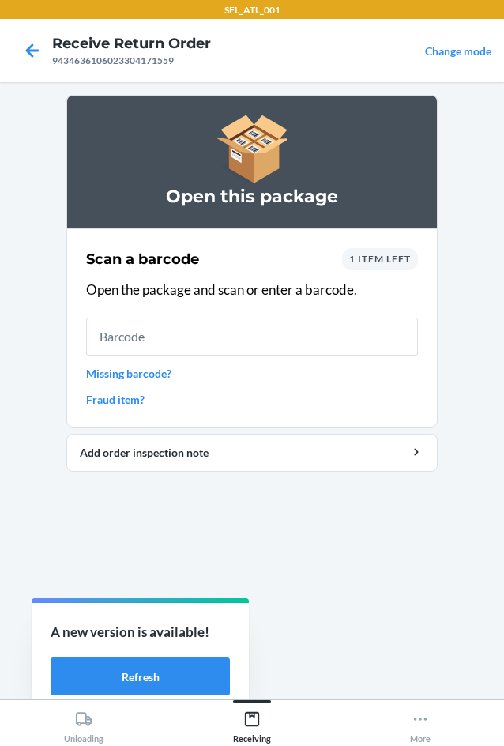
click at [364, 249] on div "1 item left" at bounding box center [380, 259] width 76 height 22
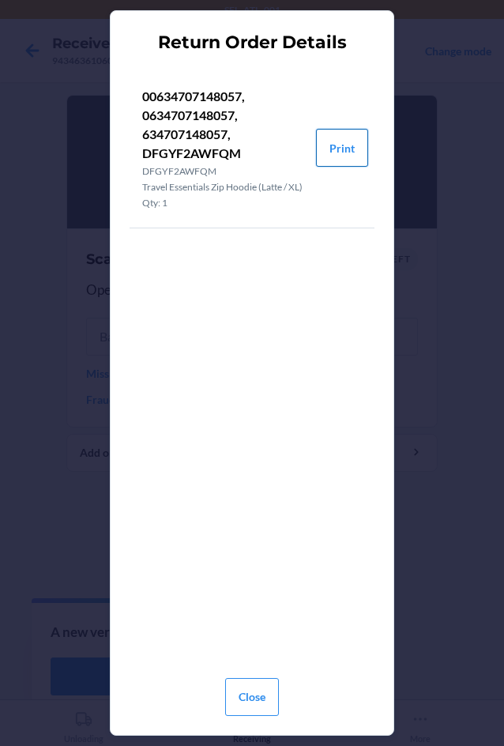
click at [344, 158] on button "Print" at bounding box center [342, 148] width 52 height 38
click at [258, 694] on button "Close" at bounding box center [252, 697] width 54 height 38
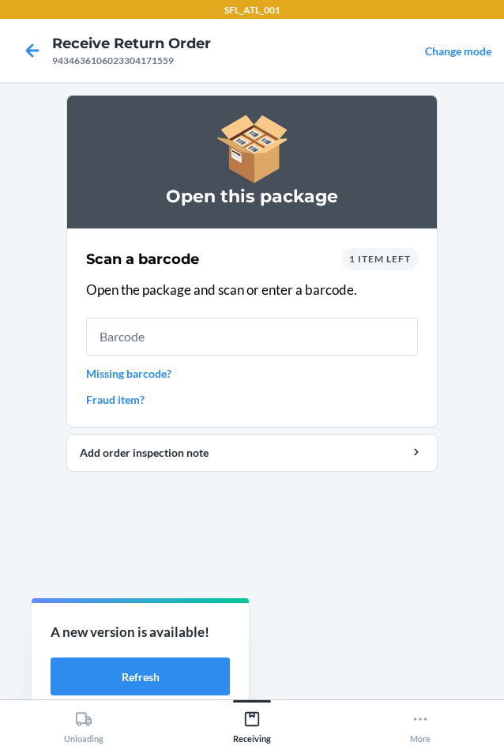
click at [232, 310] on div "Scan a barcode 1 item left Open the package and scan or enter a barcode. Missin…" at bounding box center [252, 327] width 332 height 169
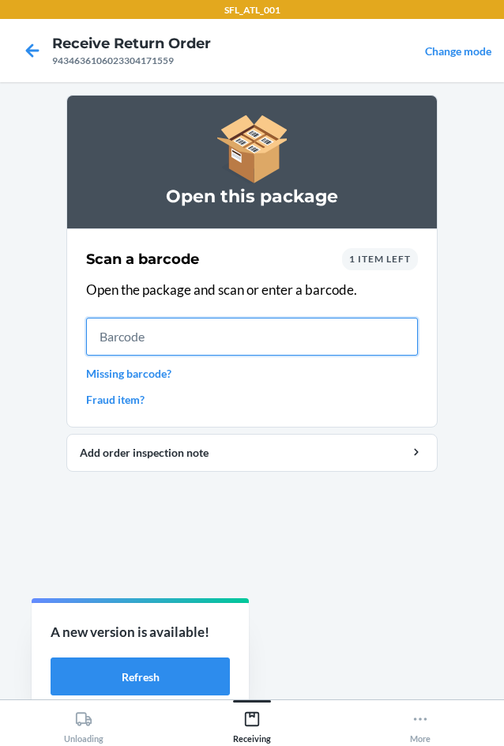
click at [231, 325] on input "text" at bounding box center [252, 337] width 332 height 38
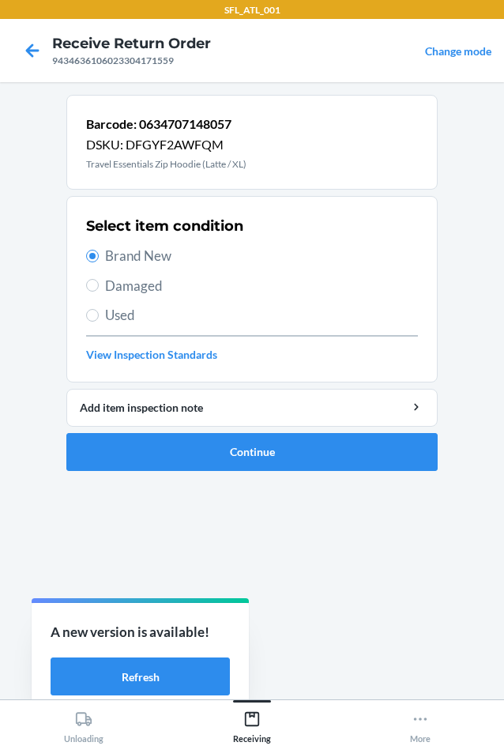
click at [254, 325] on span "Used" at bounding box center [261, 315] width 313 height 21
click at [99, 322] on input "Used" at bounding box center [92, 315] width 13 height 13
radio input "true"
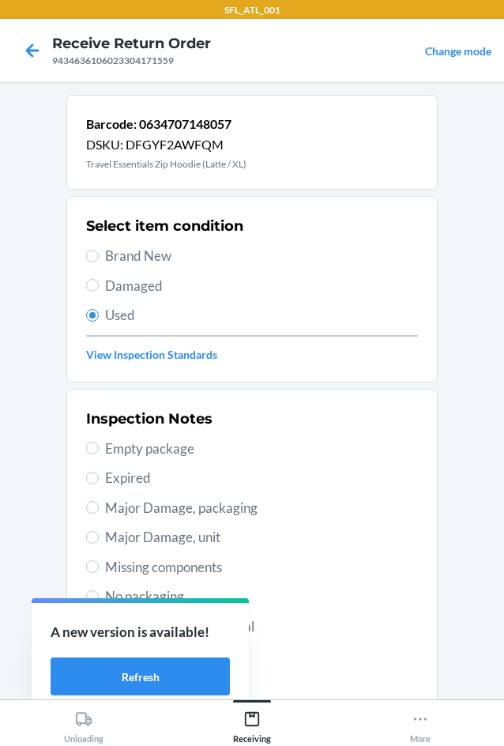
click at [202, 273] on div "Select item condition Brand New Damaged Used View Inspection Standards" at bounding box center [252, 289] width 332 height 156
click at [189, 254] on span "Brand New" at bounding box center [261, 256] width 313 height 21
click at [99, 254] on input "Brand New" at bounding box center [92, 256] width 13 height 13
radio input "true"
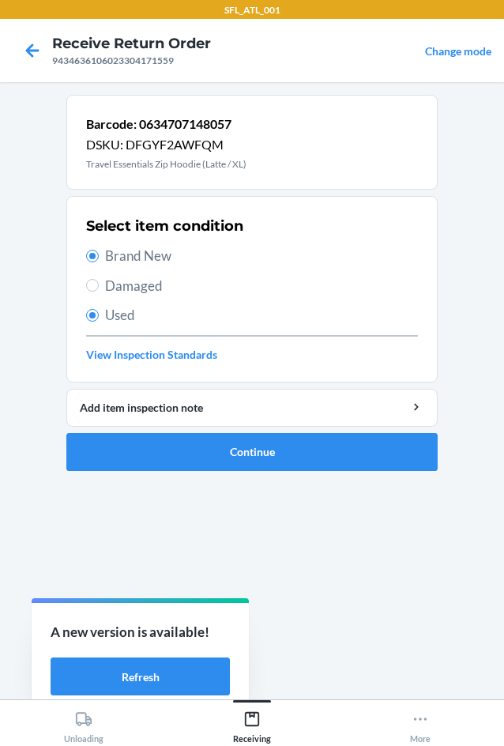
click at [164, 255] on span "Brand New" at bounding box center [261, 256] width 313 height 21
click at [99, 255] on input "Brand New" at bounding box center [92, 256] width 13 height 13
radio input "false"
click at [280, 450] on button "Continue" at bounding box center [251, 452] width 371 height 38
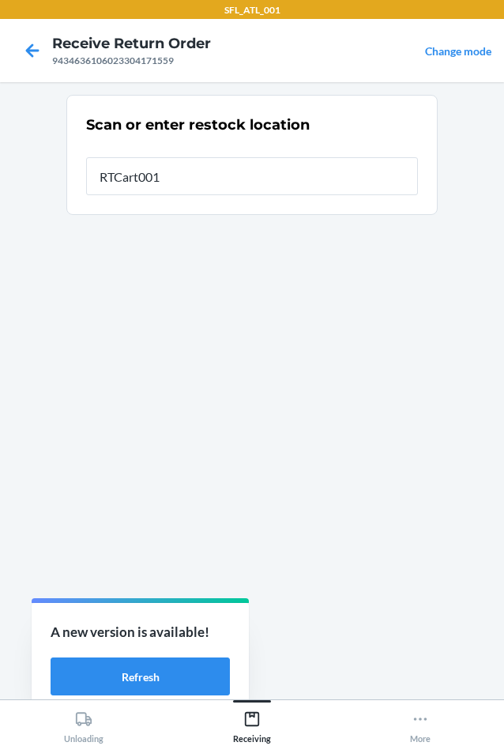
type input "RTCart001"
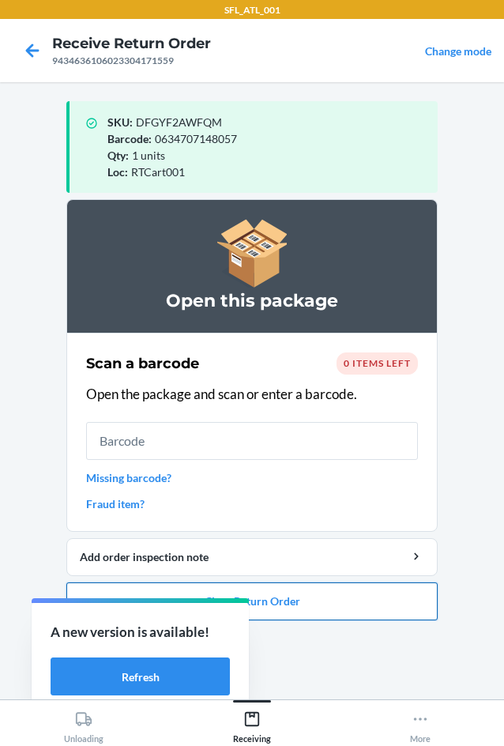
click at [374, 586] on button "Close Return Order" at bounding box center [251, 601] width 371 height 38
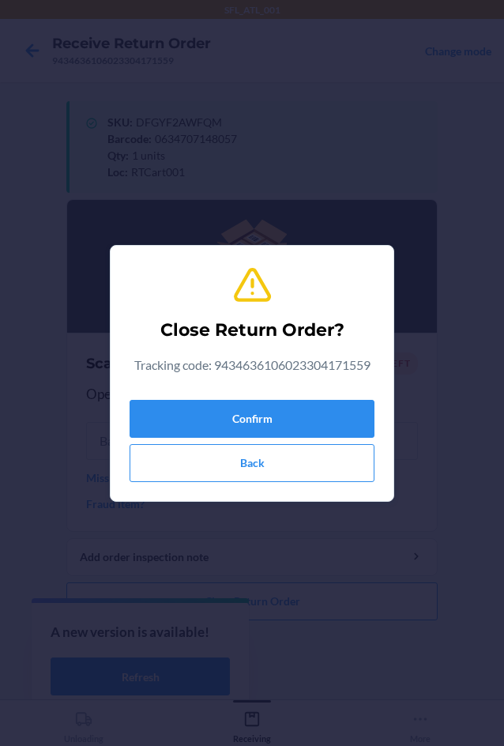
click at [309, 397] on div "Confirm Back" at bounding box center [252, 437] width 245 height 88
click at [317, 419] on button "Confirm" at bounding box center [252, 419] width 245 height 38
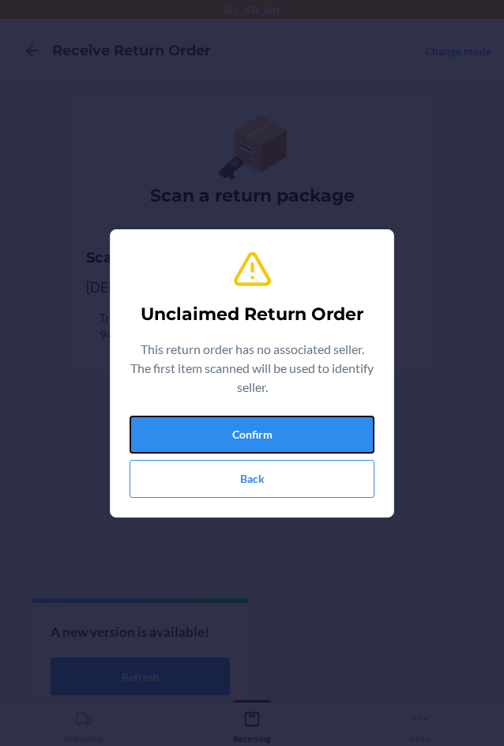
click at [317, 420] on button "Confirm" at bounding box center [252, 435] width 245 height 38
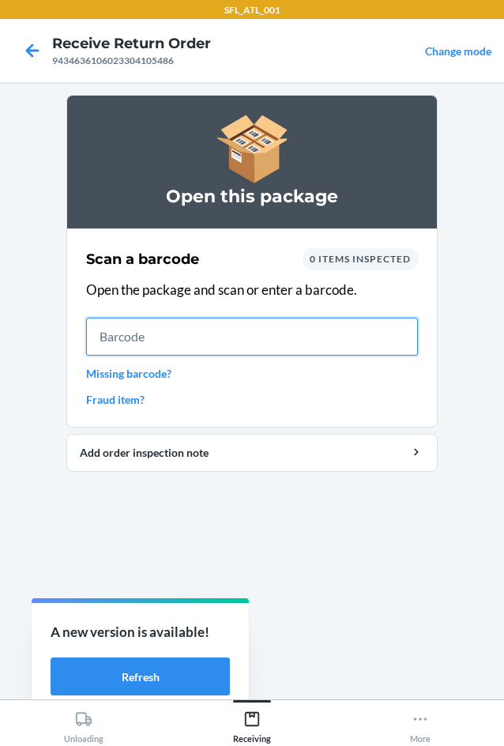
click at [209, 339] on input "text" at bounding box center [252, 337] width 332 height 38
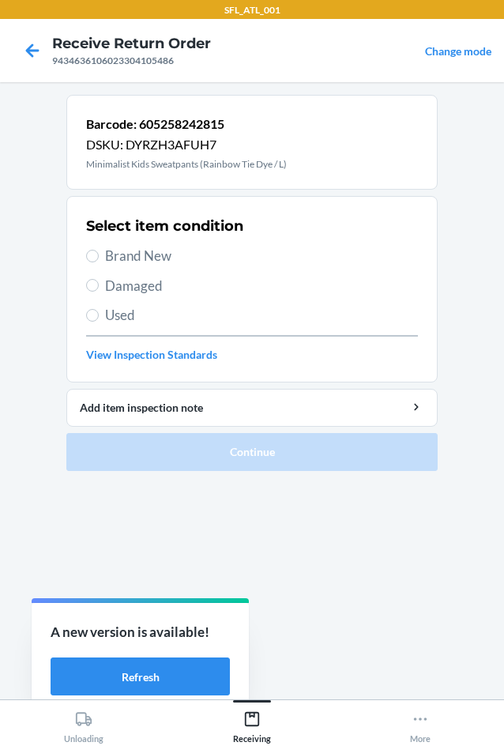
click at [156, 261] on span "Brand New" at bounding box center [261, 256] width 313 height 21
click at [99, 261] on input "Brand New" at bounding box center [92, 256] width 13 height 13
radio input "true"
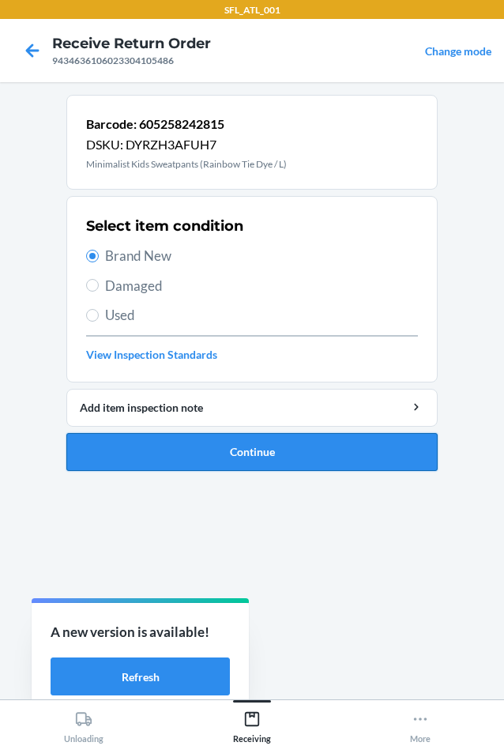
click at [219, 447] on button "Continue" at bounding box center [251, 452] width 371 height 38
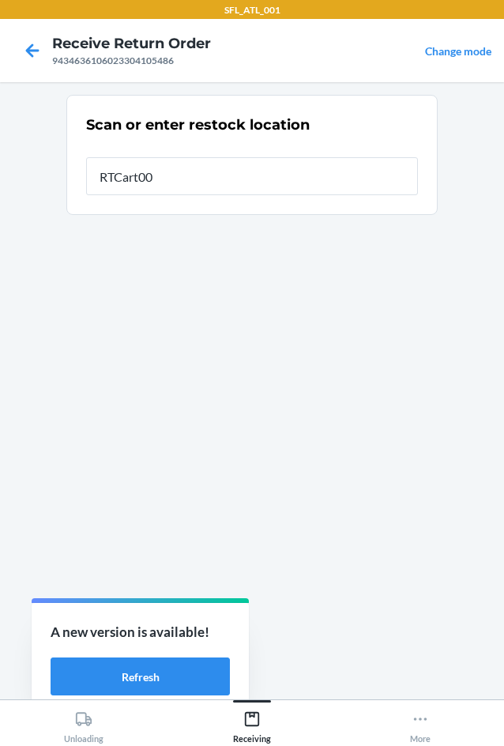
type input "RTCart001"
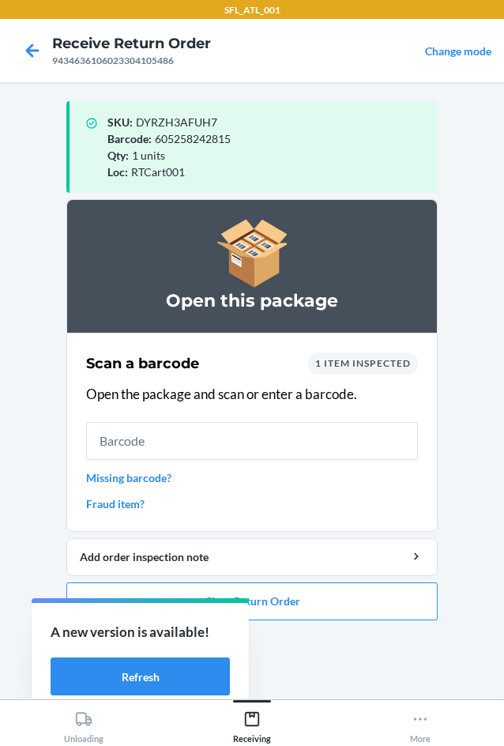
click at [151, 481] on link "Missing barcode?" at bounding box center [252, 477] width 332 height 17
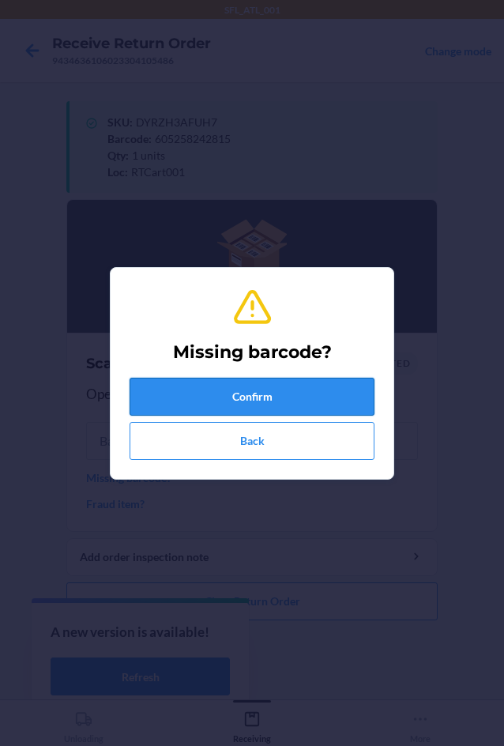
click at [189, 398] on button "Confirm" at bounding box center [252, 397] width 245 height 38
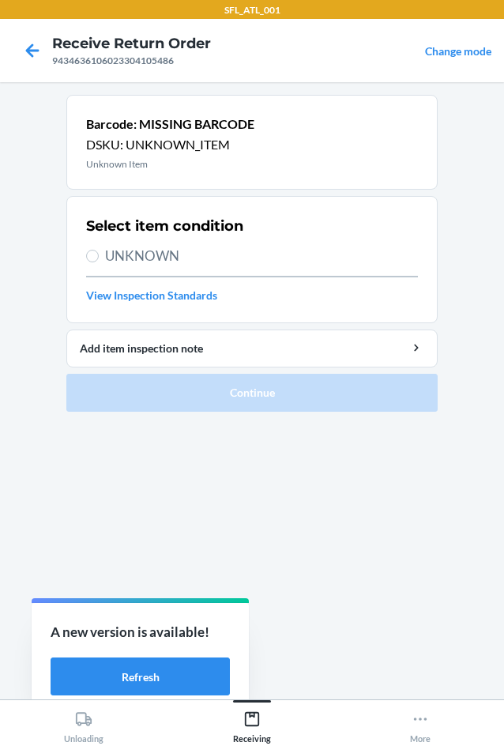
click at [119, 257] on span "UNKNOWN" at bounding box center [261, 256] width 313 height 21
click at [99, 257] on input "UNKNOWN" at bounding box center [92, 256] width 13 height 13
radio input "true"
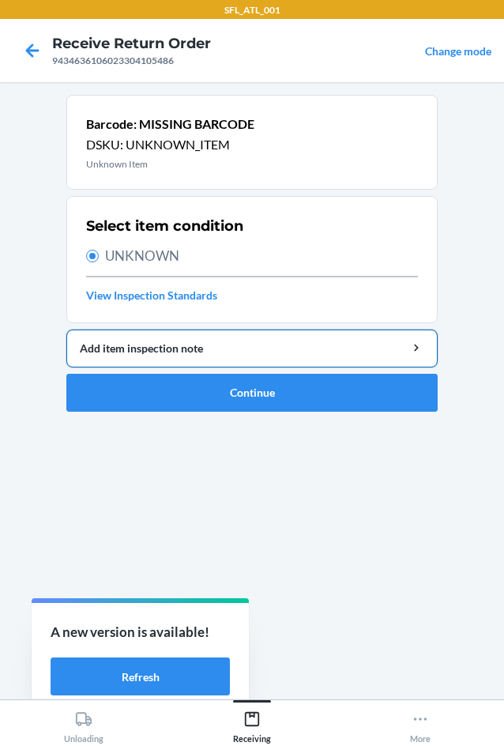
click at [163, 337] on button "Add item inspection note" at bounding box center [251, 348] width 371 height 38
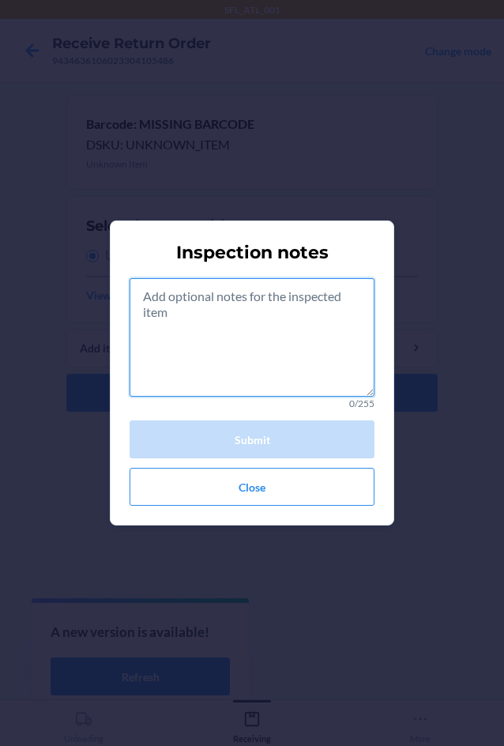
click at [164, 335] on textarea at bounding box center [252, 337] width 245 height 118
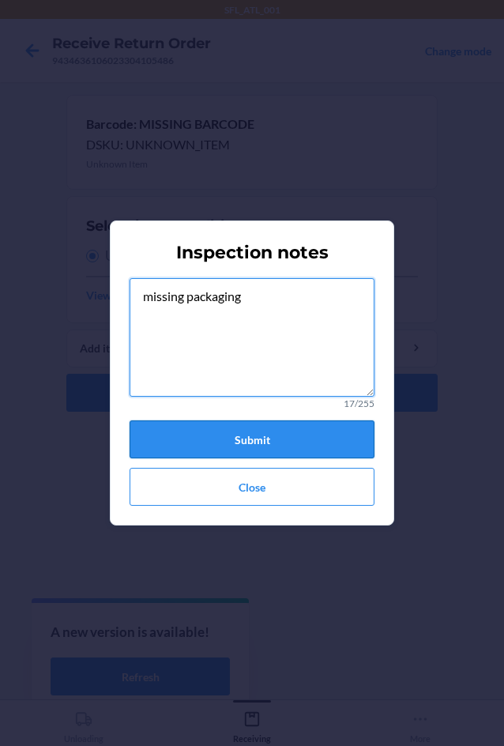
type textarea "missing packaging"
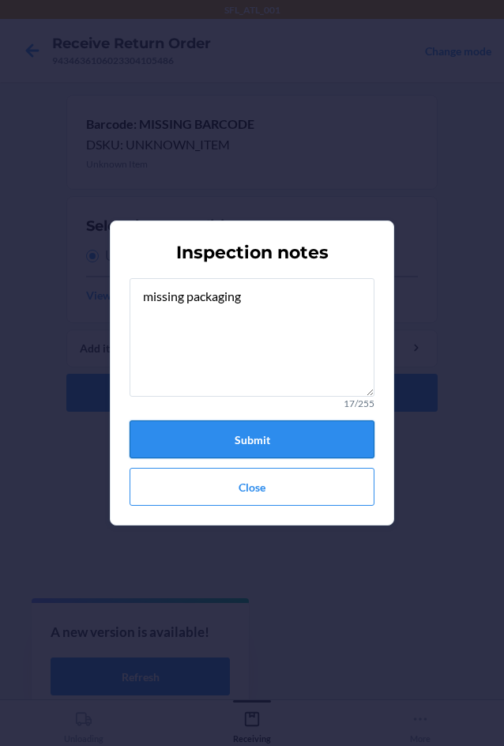
click at [257, 434] on button "Submit" at bounding box center [252, 439] width 245 height 38
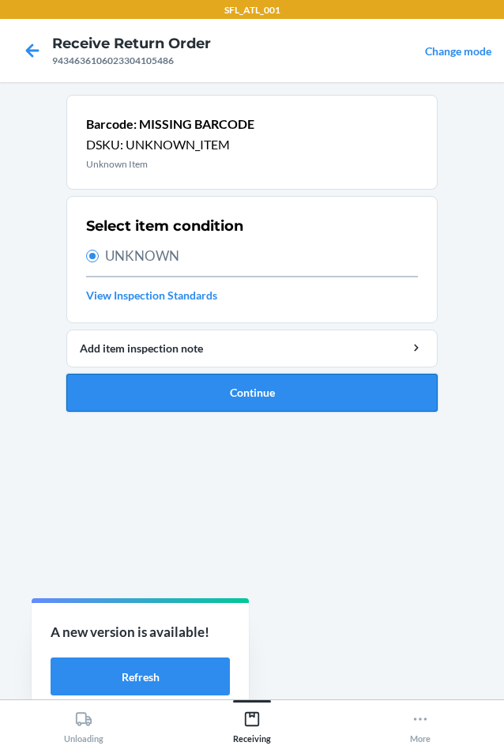
click at [257, 408] on button "Continue" at bounding box center [251, 393] width 371 height 38
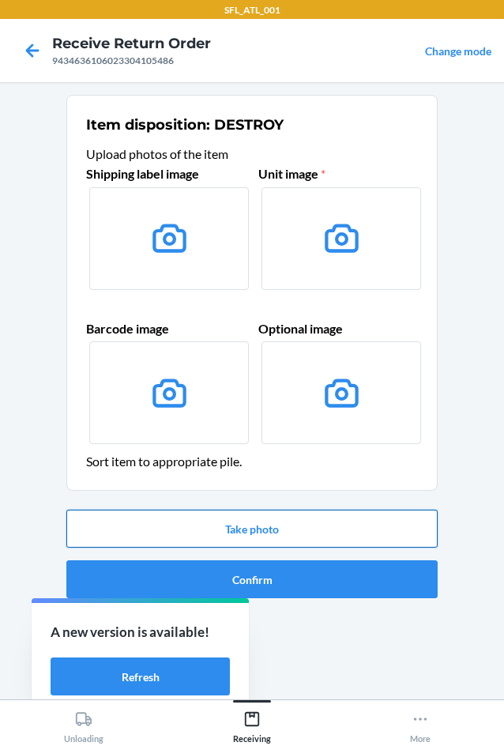
click at [276, 529] on button "Take photo" at bounding box center [251, 529] width 371 height 38
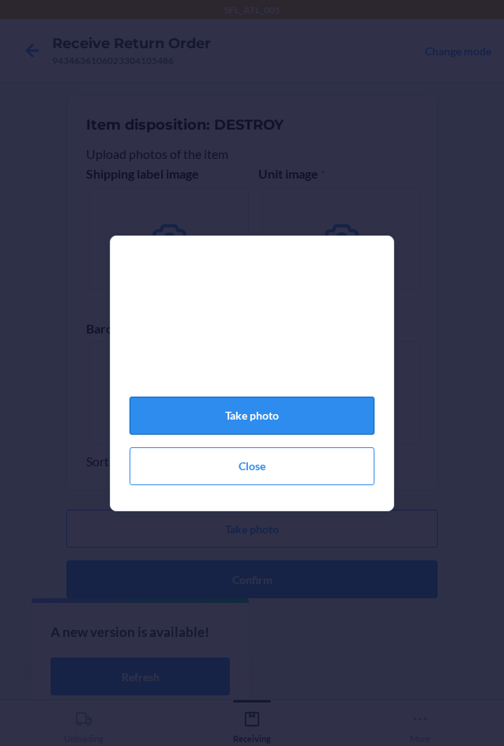
click at [318, 422] on button "Take photo" at bounding box center [252, 416] width 245 height 38
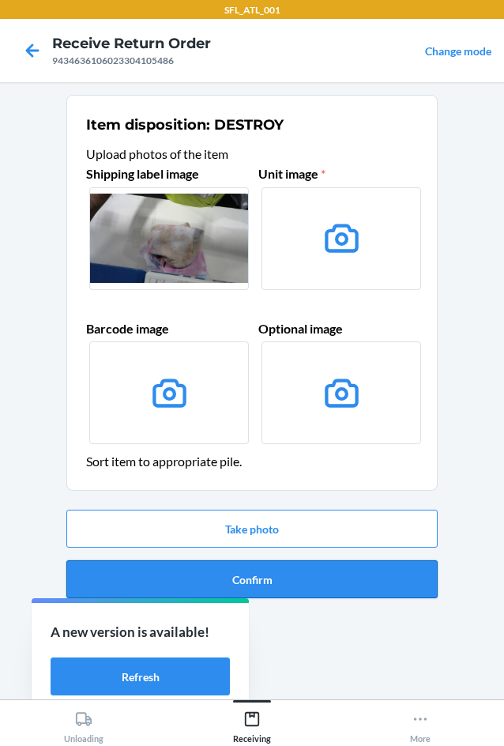
click at [325, 574] on button "Confirm" at bounding box center [251, 579] width 371 height 38
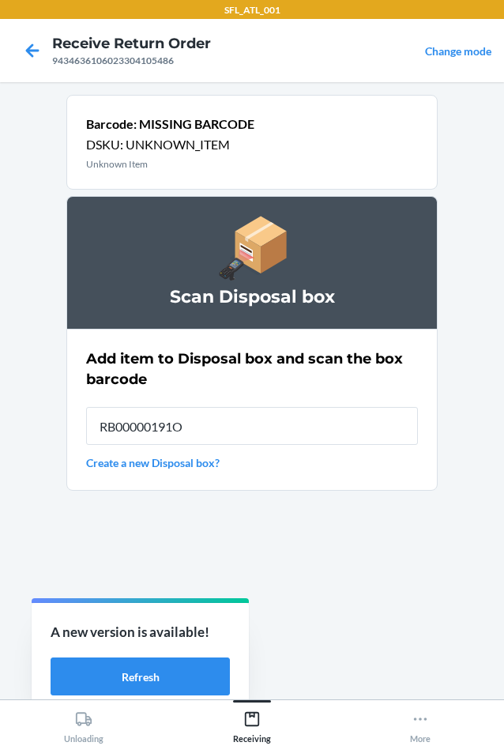
type input "RB00000191O"
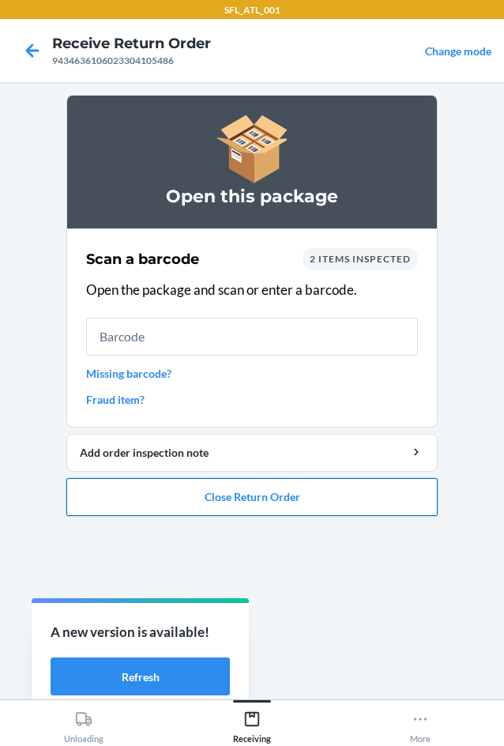
click at [336, 491] on button "Close Return Order" at bounding box center [251, 497] width 371 height 38
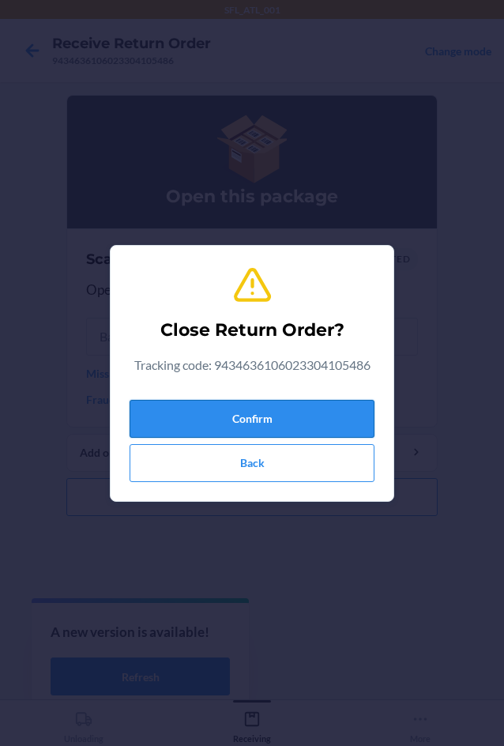
click at [286, 406] on button "Confirm" at bounding box center [252, 419] width 245 height 38
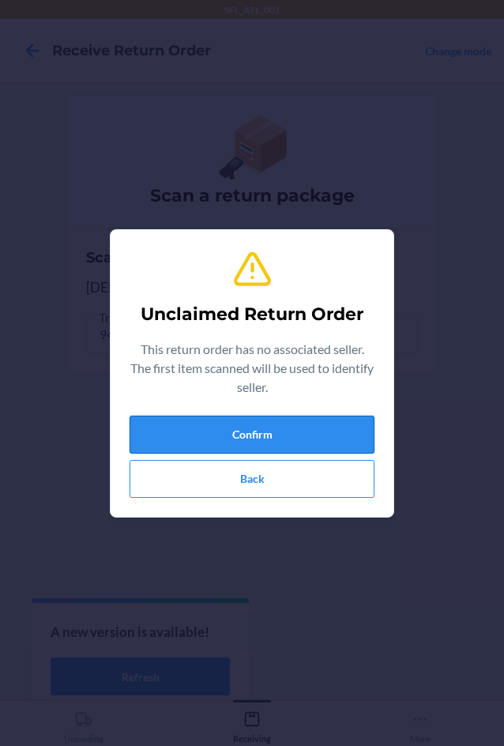
drag, startPoint x: 280, startPoint y: 425, endPoint x: 280, endPoint y: 476, distance: 50.6
click at [280, 432] on button "Confirm" at bounding box center [252, 435] width 245 height 38
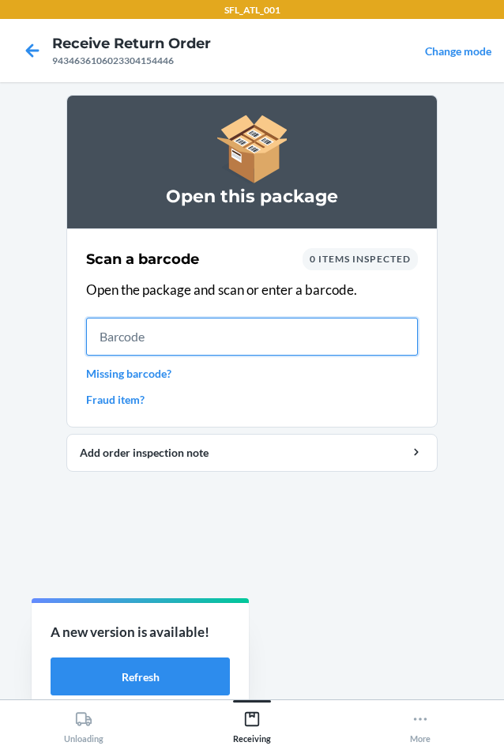
click at [286, 348] on input "text" at bounding box center [252, 337] width 332 height 38
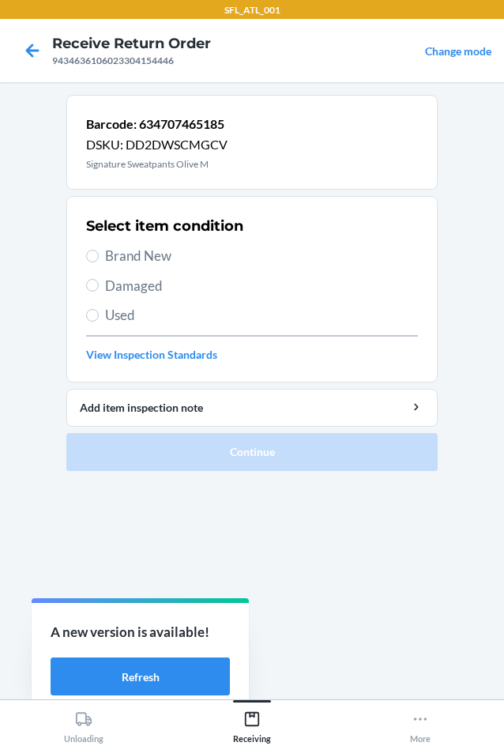
drag, startPoint x: 145, startPoint y: 241, endPoint x: 152, endPoint y: 265, distance: 24.7
click at [149, 257] on div "Select item condition Brand New Damaged Used View Inspection Standards" at bounding box center [252, 289] width 332 height 156
click at [152, 265] on span "Brand New" at bounding box center [261, 256] width 313 height 21
click at [99, 262] on input "Brand New" at bounding box center [92, 256] width 13 height 13
radio input "true"
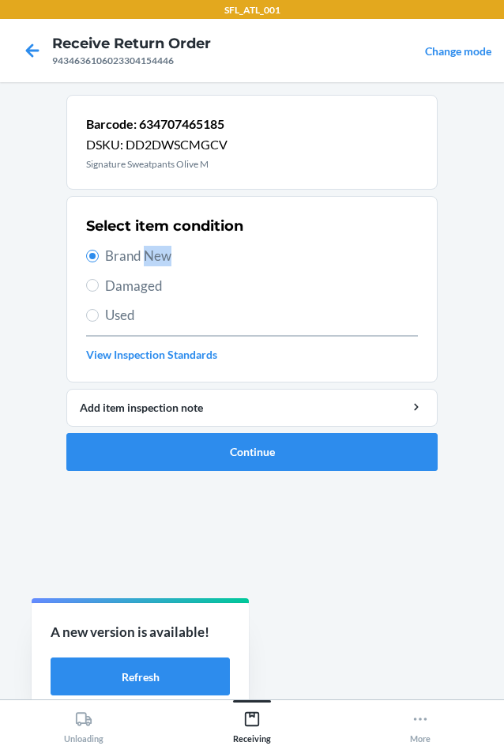
click at [155, 261] on span "Brand New" at bounding box center [261, 256] width 313 height 21
click at [99, 261] on input "Brand New" at bounding box center [92, 256] width 13 height 13
click at [245, 461] on button "Continue" at bounding box center [251, 452] width 371 height 38
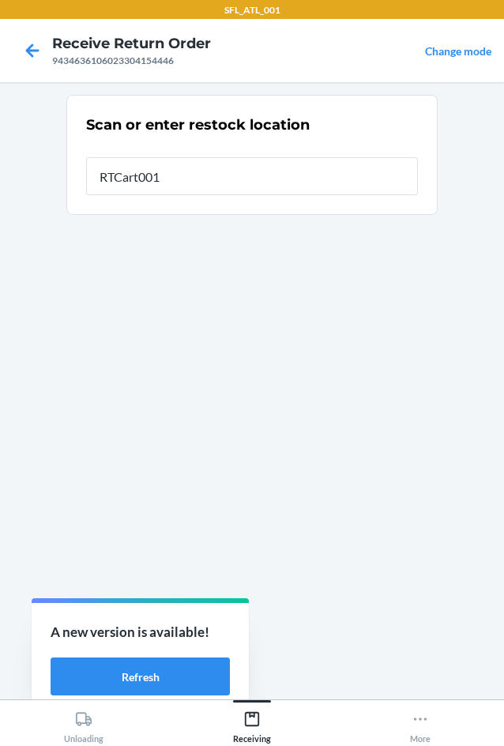
type input "RTCart001"
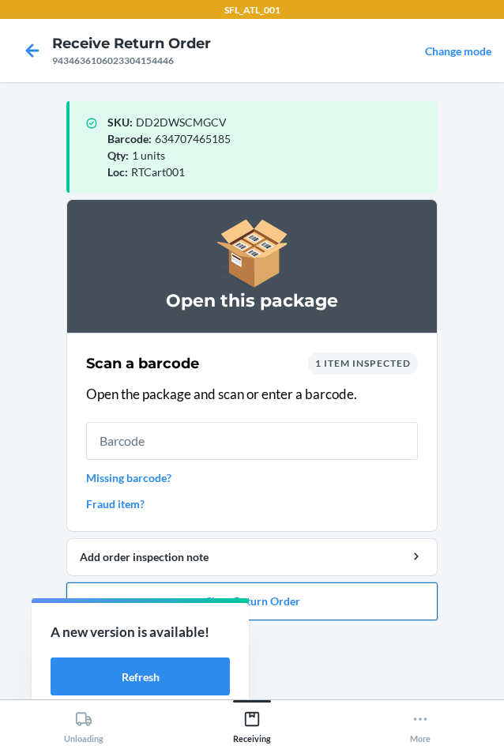
click at [330, 606] on button "Close Return Order" at bounding box center [251, 601] width 371 height 38
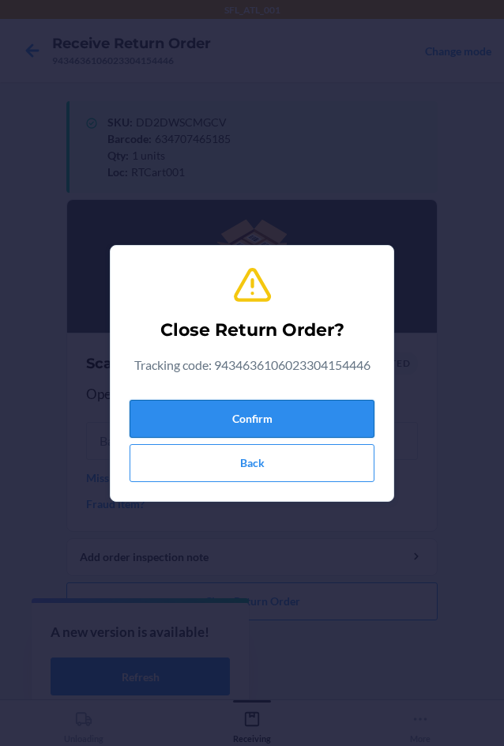
click at [291, 427] on button "Confirm" at bounding box center [252, 419] width 245 height 38
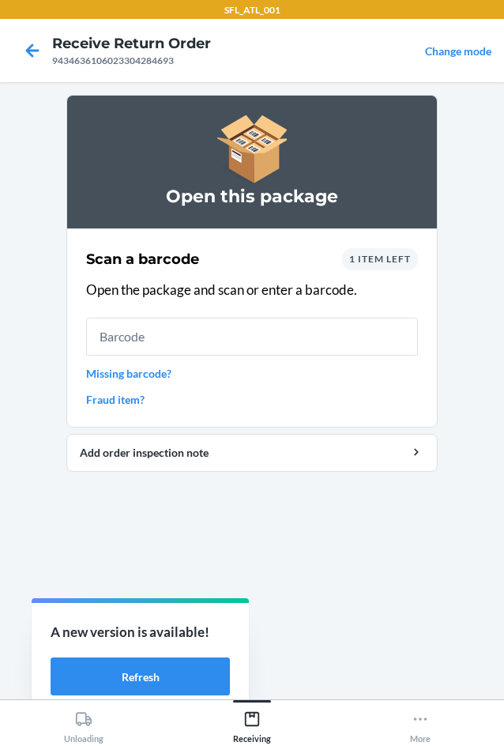
click at [407, 251] on div "1 item left" at bounding box center [380, 259] width 76 height 22
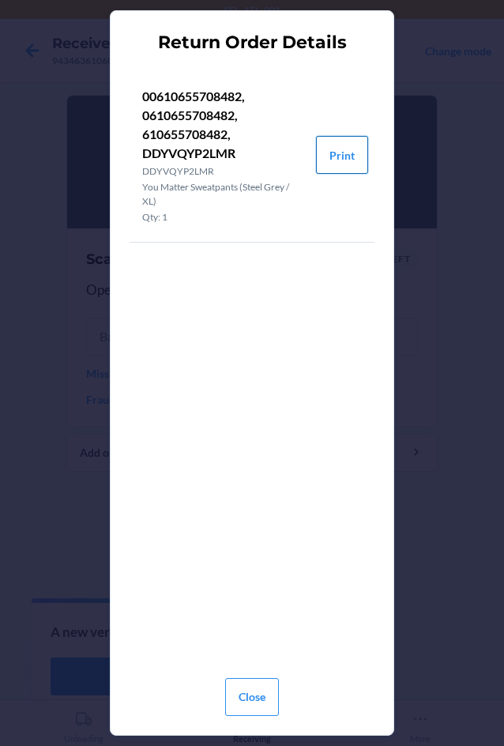
click at [353, 155] on button "Print" at bounding box center [342, 155] width 52 height 38
click at [264, 695] on button "Close" at bounding box center [252, 697] width 54 height 38
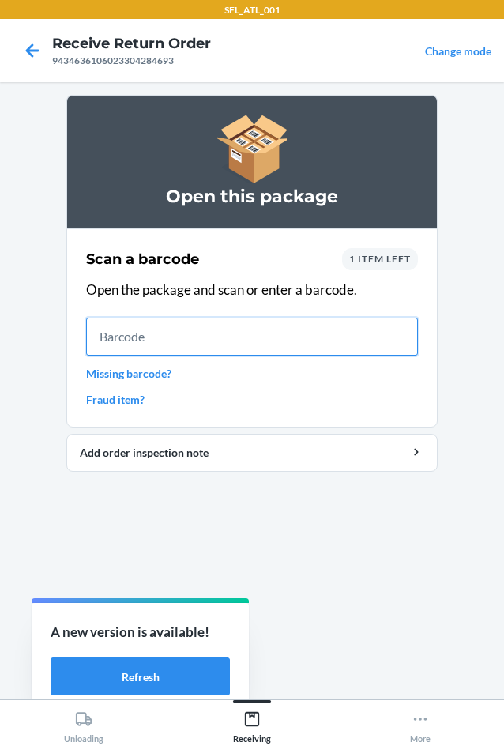
click at [280, 325] on input "text" at bounding box center [252, 337] width 332 height 38
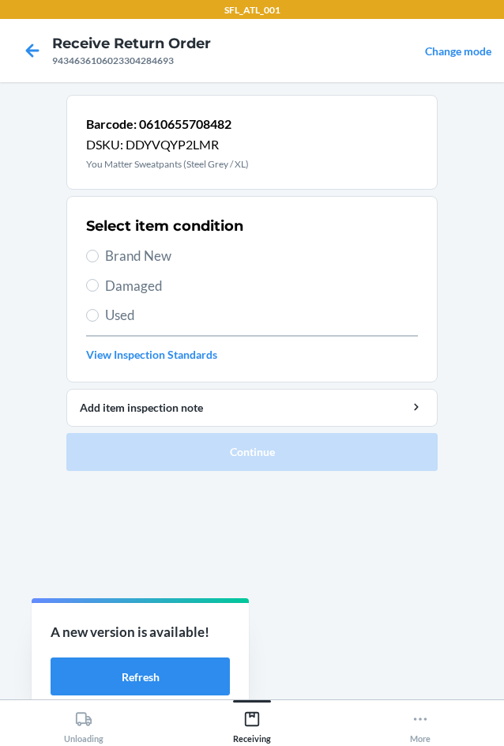
click at [178, 262] on span "Brand New" at bounding box center [261, 256] width 313 height 21
click at [99, 262] on input "Brand New" at bounding box center [92, 256] width 13 height 13
radio input "true"
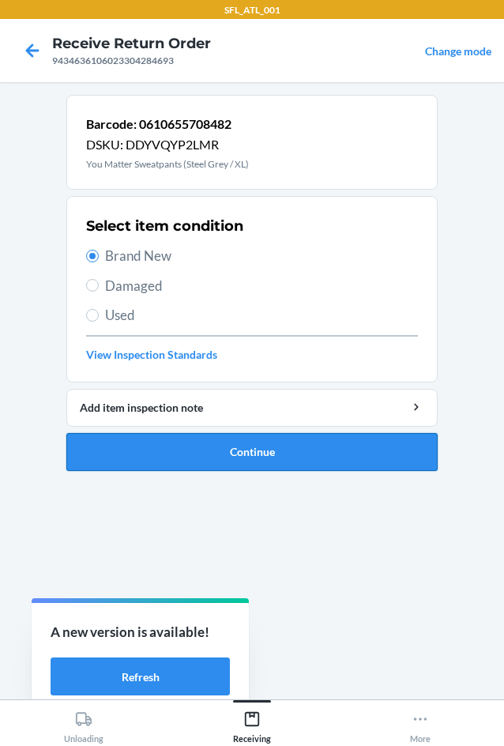
click at [236, 440] on button "Continue" at bounding box center [251, 452] width 371 height 38
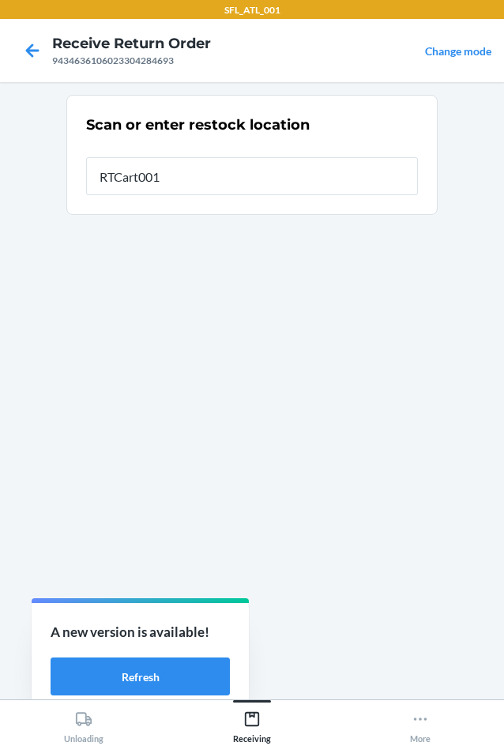
type input "RTCart001"
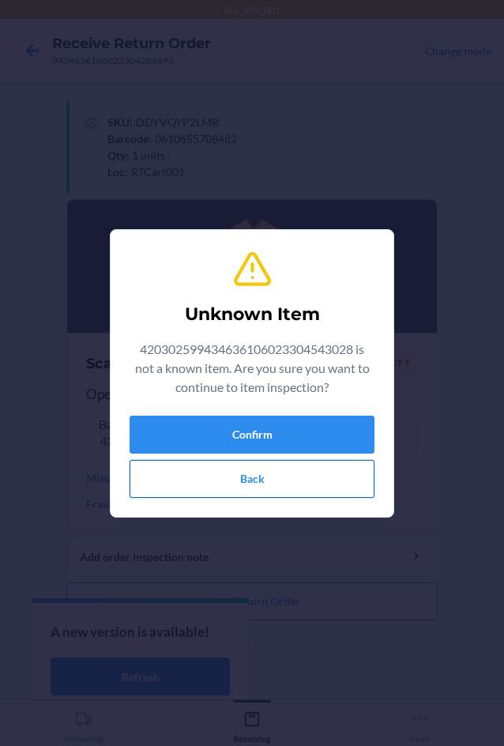
click at [264, 477] on button "Back" at bounding box center [252, 479] width 245 height 38
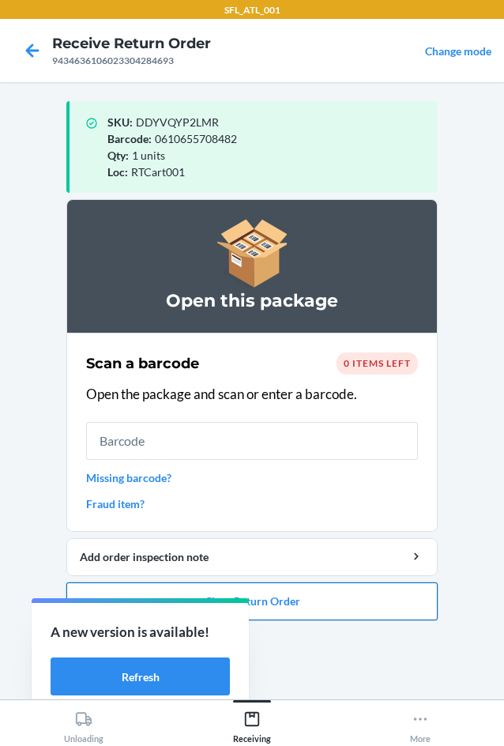
click at [314, 596] on button "Close Return Order" at bounding box center [251, 601] width 371 height 38
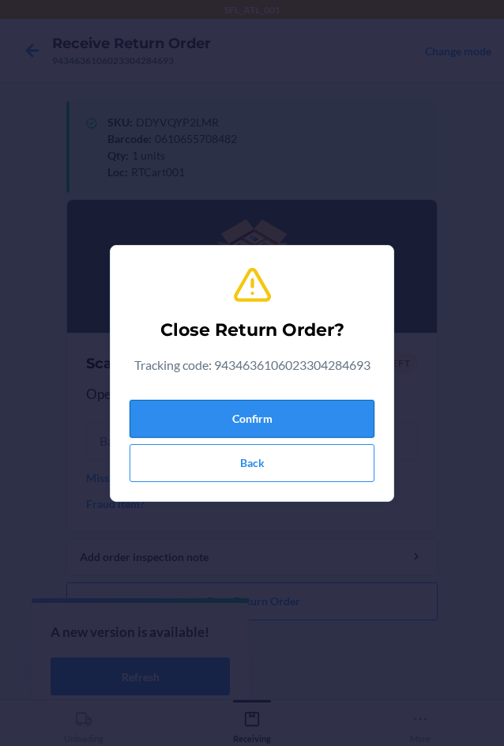
click at [286, 412] on button "Confirm" at bounding box center [252, 419] width 245 height 38
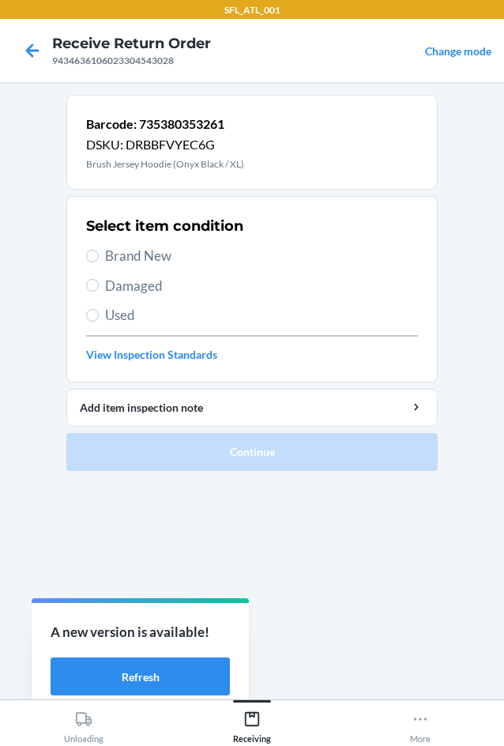
click at [145, 313] on span "Used" at bounding box center [261, 315] width 313 height 21
click at [99, 313] on input "Used" at bounding box center [92, 315] width 13 height 13
radio input "true"
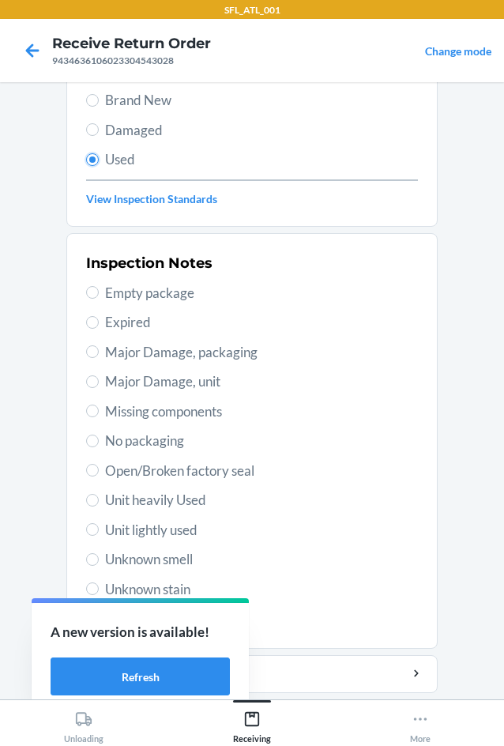
scroll to position [206, 0]
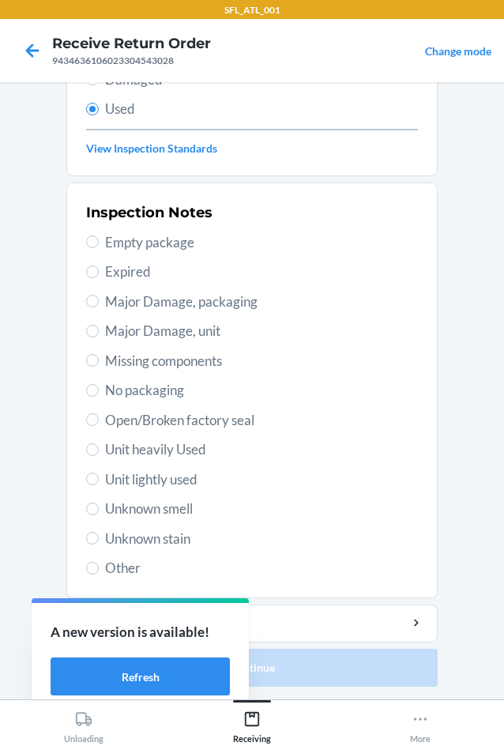
click at [172, 478] on span "Unit lightly used" at bounding box center [261, 479] width 313 height 21
click at [99, 478] on input "Unit lightly used" at bounding box center [92, 478] width 13 height 13
radio input "true"
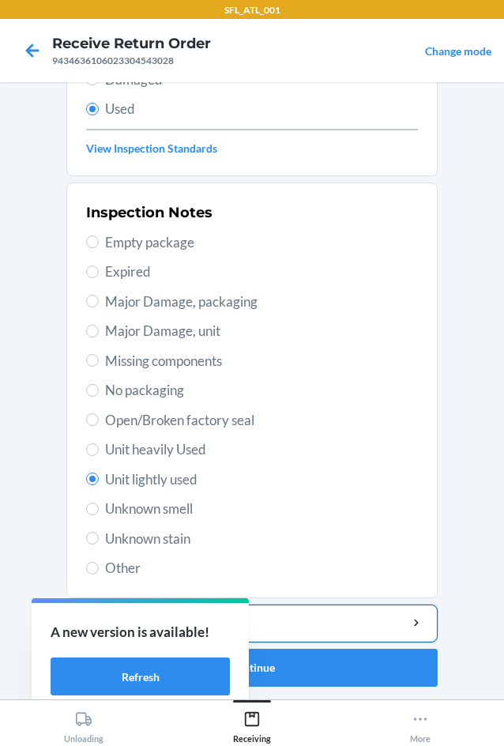
click at [322, 633] on button "Add item inspection note" at bounding box center [251, 623] width 371 height 38
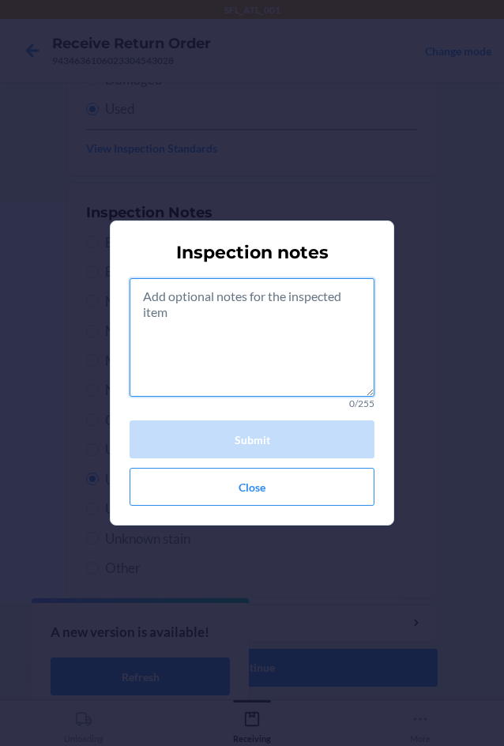
click at [239, 345] on textarea at bounding box center [252, 337] width 245 height 118
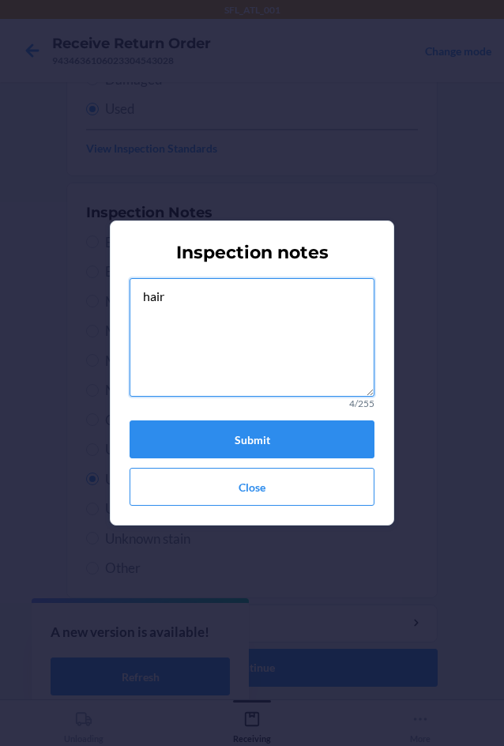
type textarea "hair"
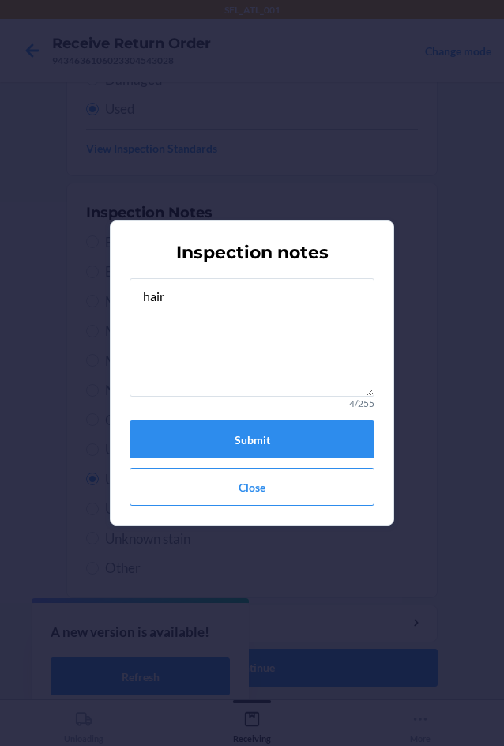
click at [267, 459] on div "hair 4/255 Submit Close" at bounding box center [252, 392] width 245 height 228
click at [273, 442] on button "Submit" at bounding box center [252, 439] width 245 height 38
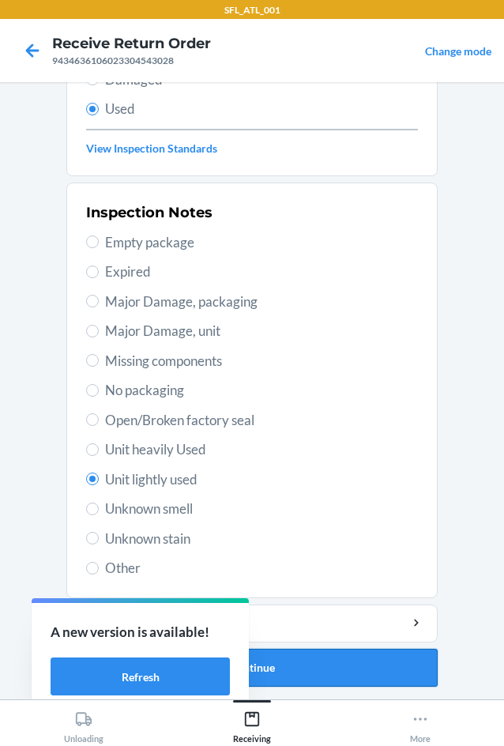
click at [358, 670] on button "Continue" at bounding box center [251, 668] width 371 height 38
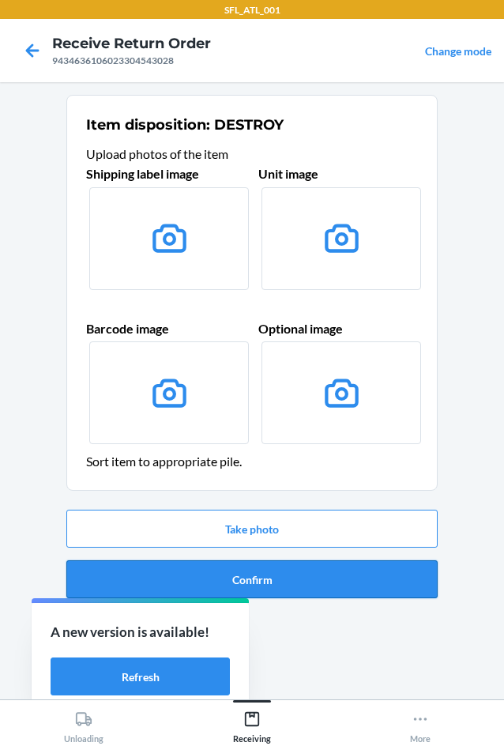
click at [386, 573] on button "Confirm" at bounding box center [251, 579] width 371 height 38
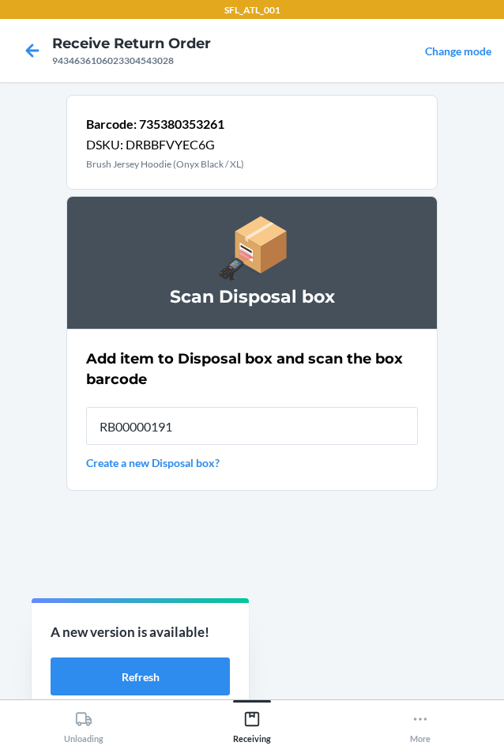
type input "RB00000191O"
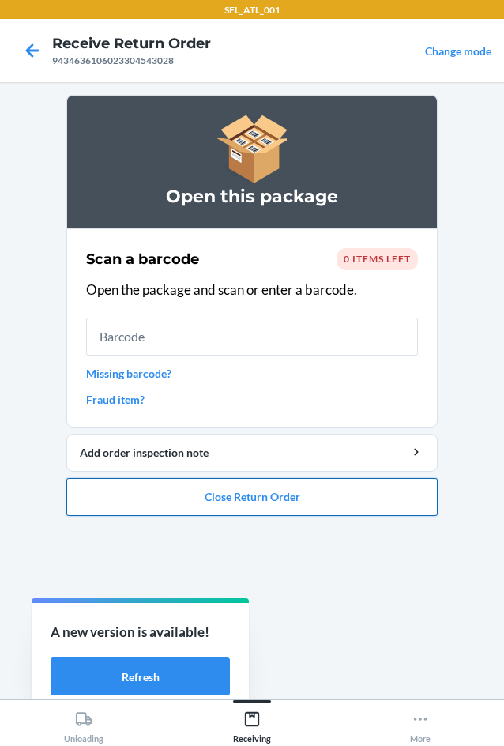
click at [350, 490] on button "Close Return Order" at bounding box center [251, 497] width 371 height 38
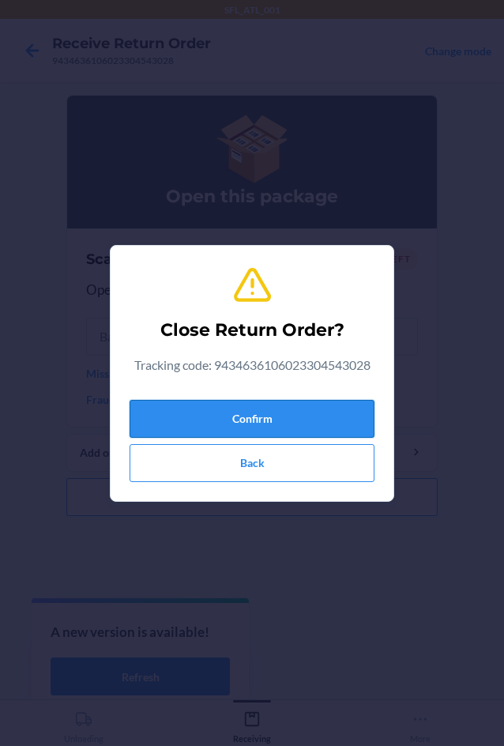
click at [347, 408] on button "Confirm" at bounding box center [252, 419] width 245 height 38
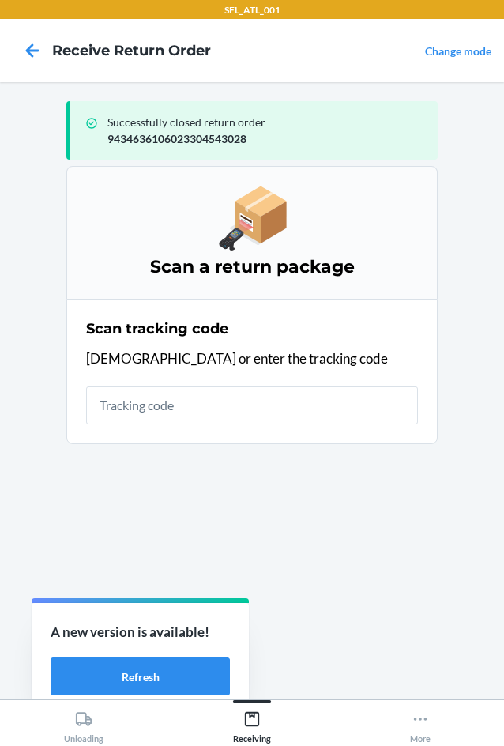
click at [347, 410] on input "text" at bounding box center [252, 405] width 332 height 38
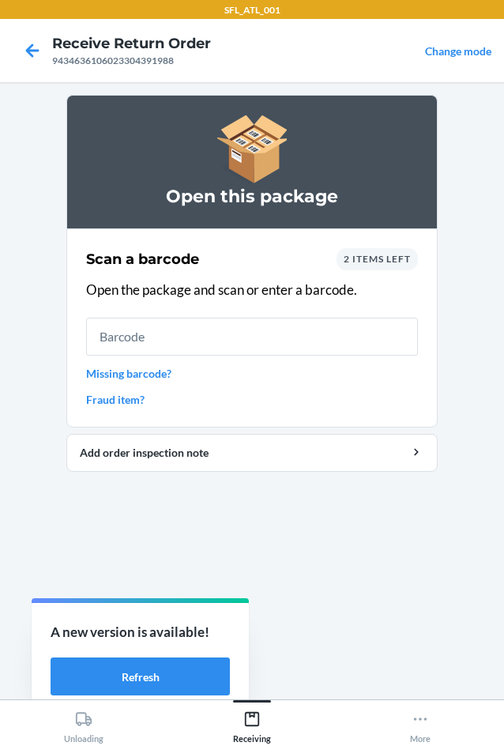
click at [394, 254] on span "2 items left" at bounding box center [377, 259] width 67 height 12
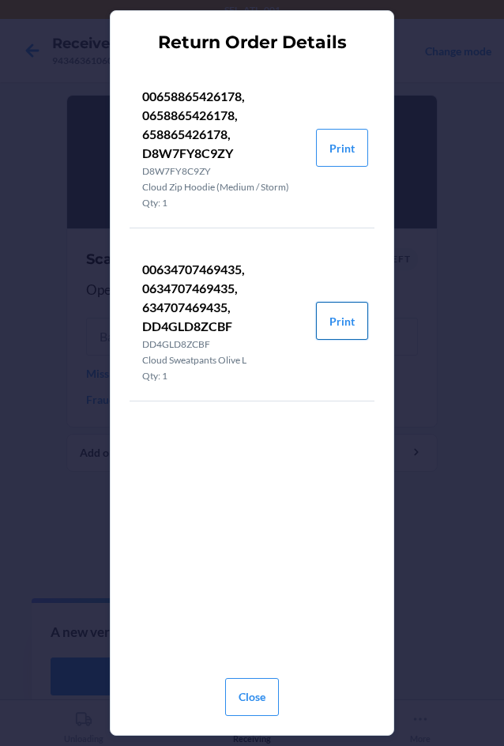
click at [323, 316] on button "Print" at bounding box center [342, 321] width 52 height 38
click at [347, 139] on button "Print" at bounding box center [342, 148] width 52 height 38
drag, startPoint x: 263, startPoint y: 688, endPoint x: 208, endPoint y: 556, distance: 143.0
click at [257, 666] on div "Close" at bounding box center [252, 690] width 54 height 63
click at [254, 692] on button "Close" at bounding box center [252, 697] width 54 height 38
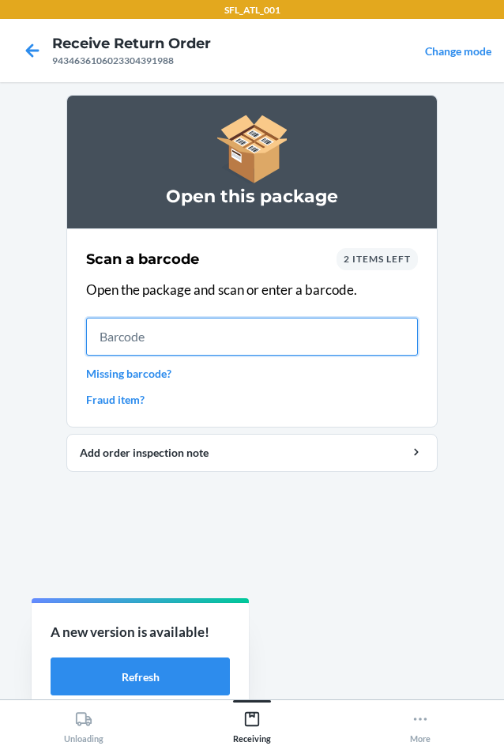
click at [293, 339] on input "text" at bounding box center [252, 337] width 332 height 38
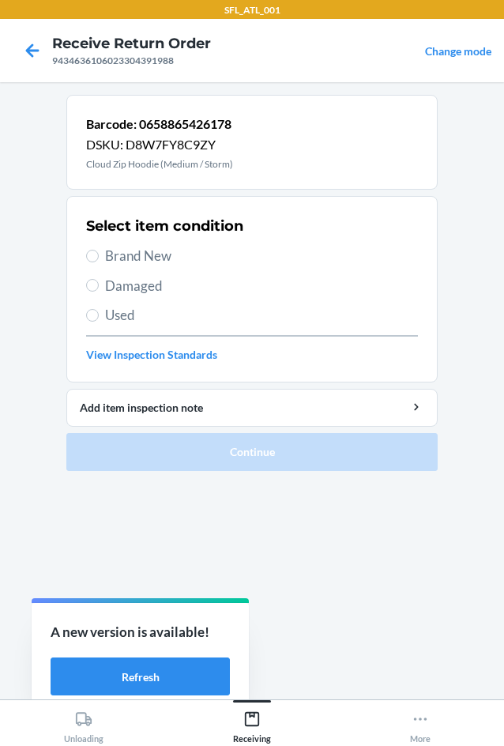
click at [169, 261] on span "Brand New" at bounding box center [261, 256] width 313 height 21
click at [99, 261] on input "Brand New" at bounding box center [92, 256] width 13 height 13
radio input "true"
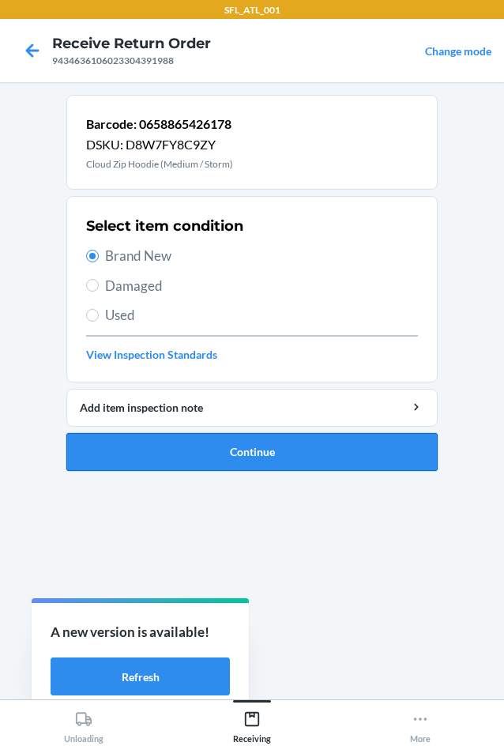
click at [237, 437] on button "Continue" at bounding box center [251, 452] width 371 height 38
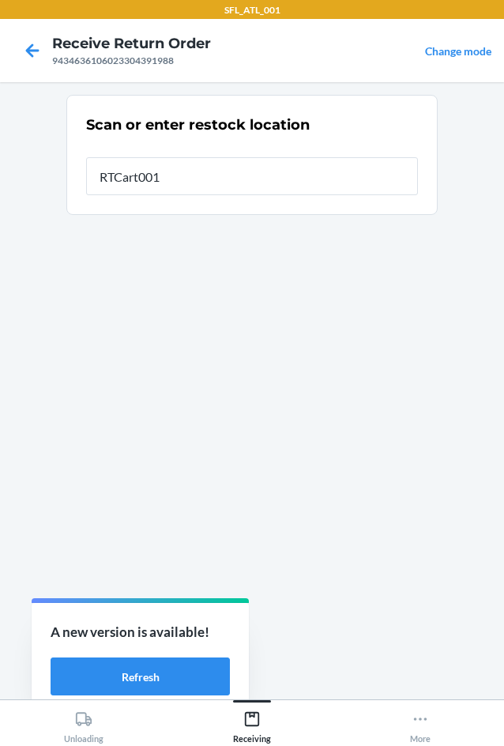
type input "RTCart001"
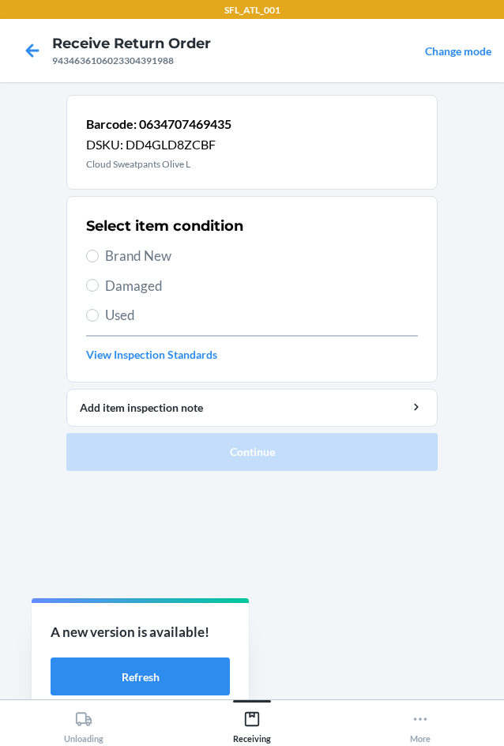
click at [115, 247] on span "Brand New" at bounding box center [261, 256] width 313 height 21
click at [99, 250] on input "Brand New" at bounding box center [92, 256] width 13 height 13
radio input "true"
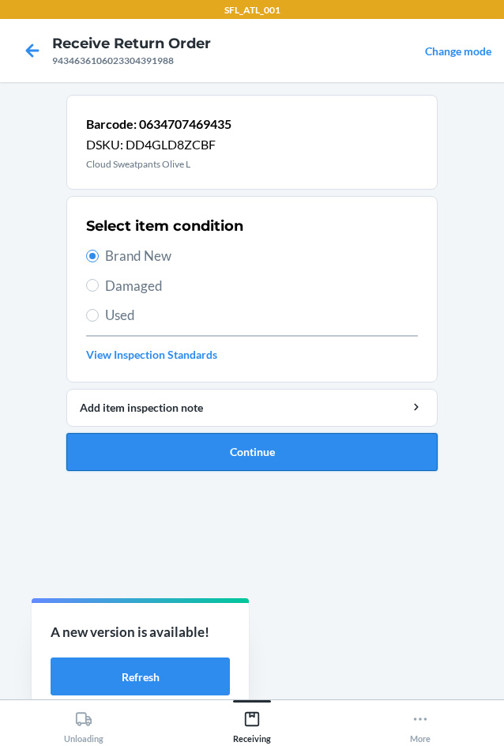
click at [201, 457] on button "Continue" at bounding box center [251, 452] width 371 height 38
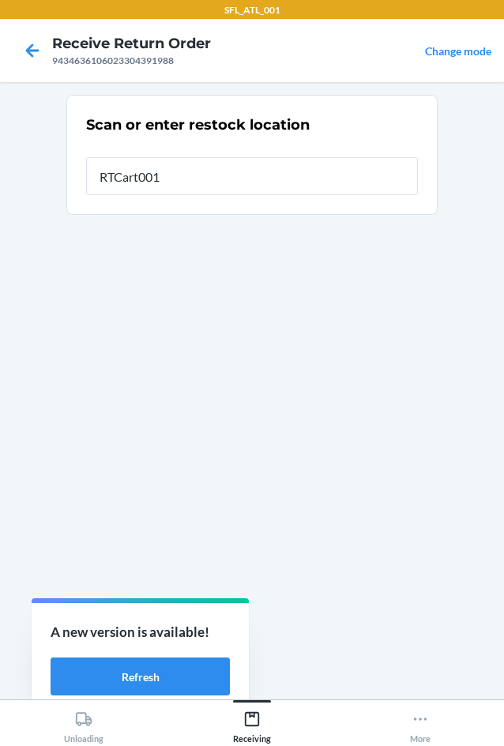
type input "RTCart001"
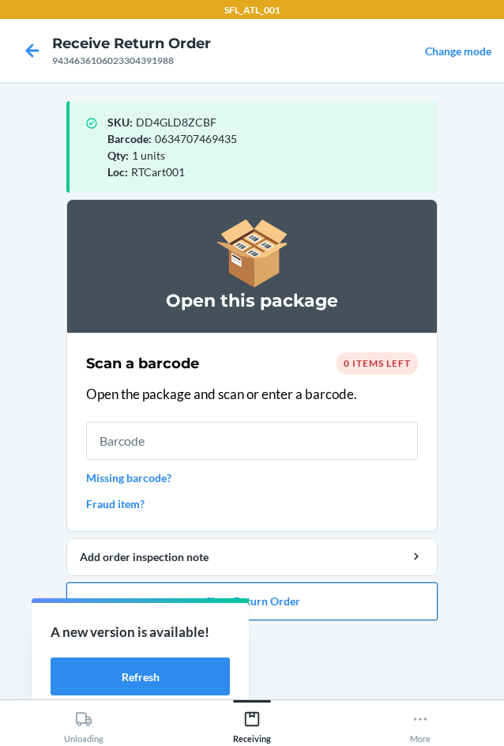
click at [394, 607] on button "Close Return Order" at bounding box center [251, 601] width 371 height 38
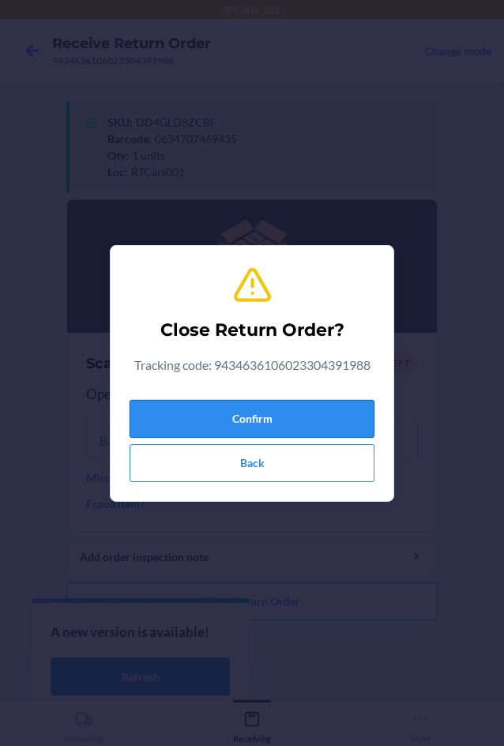
click at [307, 415] on button "Confirm" at bounding box center [252, 419] width 245 height 38
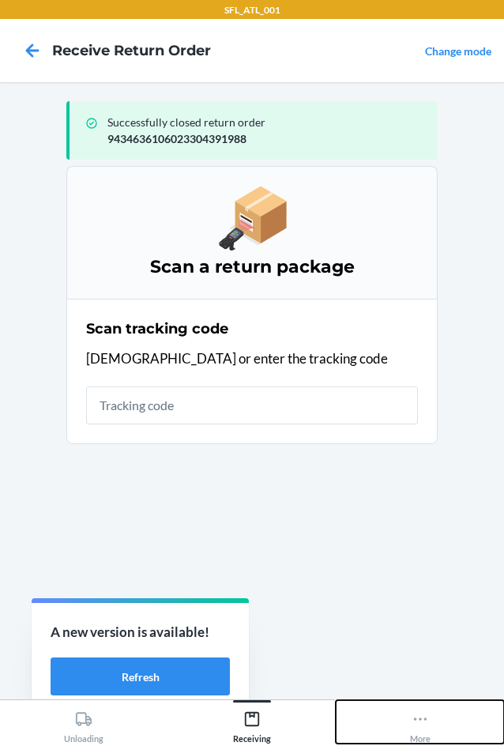
drag, startPoint x: 445, startPoint y: 728, endPoint x: 442, endPoint y: 709, distance: 19.2
click at [441, 728] on button "More" at bounding box center [420, 721] width 168 height 43
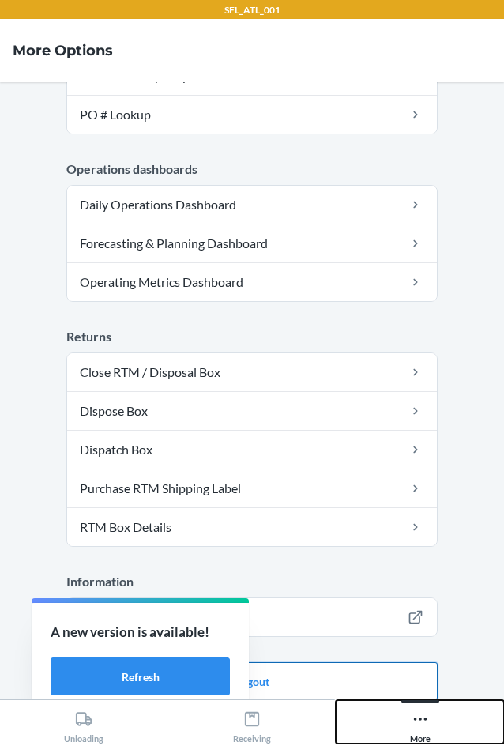
scroll to position [399, 0]
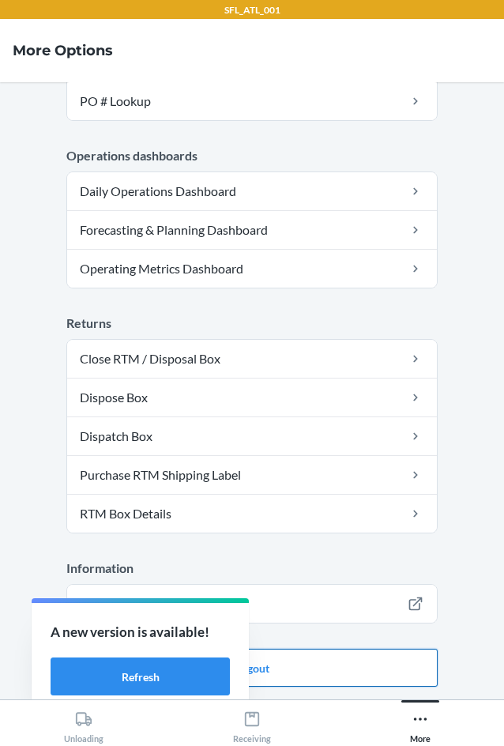
click at [397, 659] on button "Logout" at bounding box center [251, 668] width 371 height 38
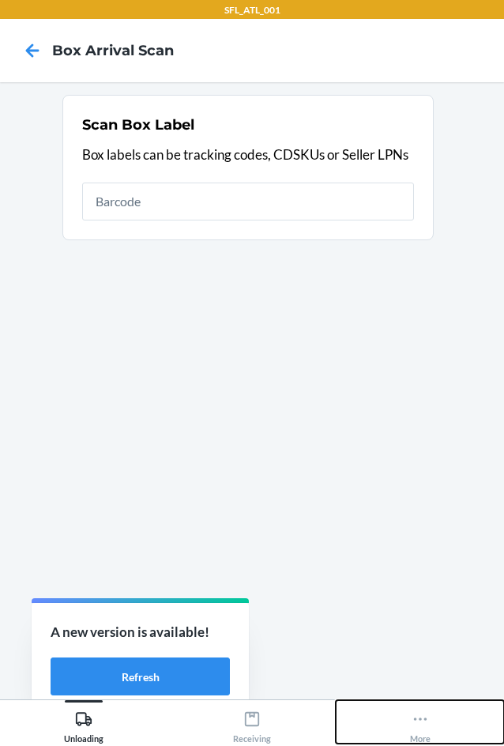
click at [459, 709] on button "More" at bounding box center [420, 721] width 168 height 43
